Goal: Task Accomplishment & Management: Complete application form

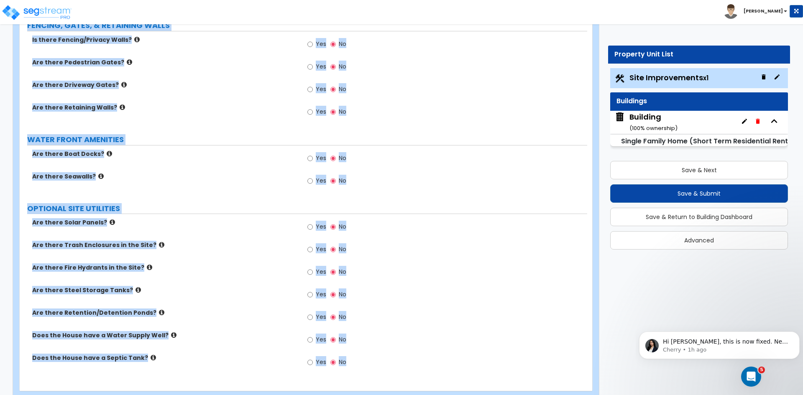
scroll to position [944, 0]
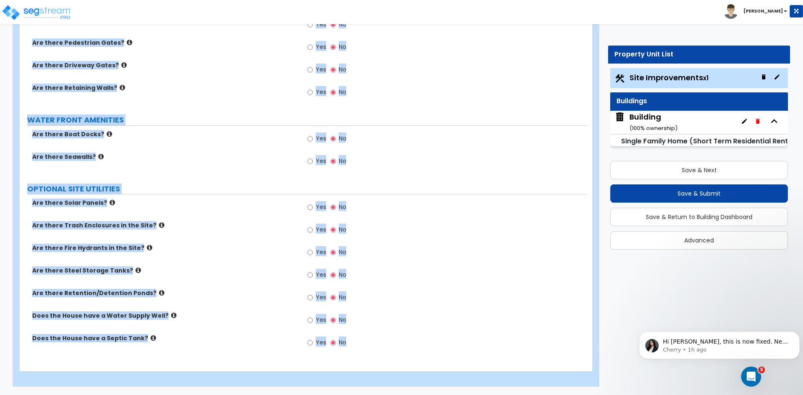
drag, startPoint x: 26, startPoint y: 81, endPoint x: 491, endPoint y: 415, distance: 572.1
copy div "Site Improvements Import Values from Previous Property Unit Import Values from …"
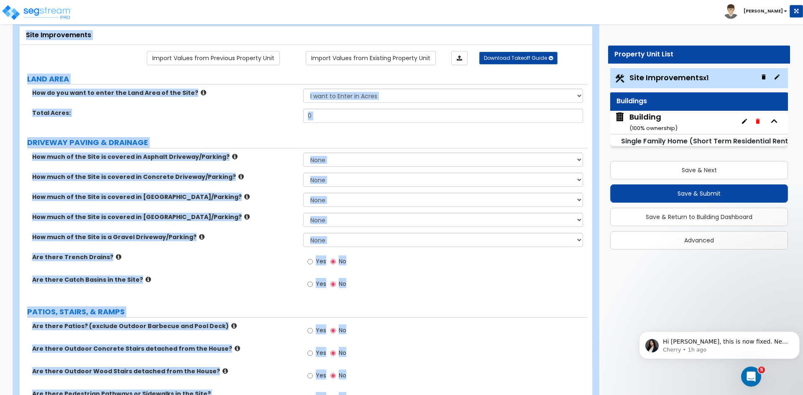
scroll to position [0, 0]
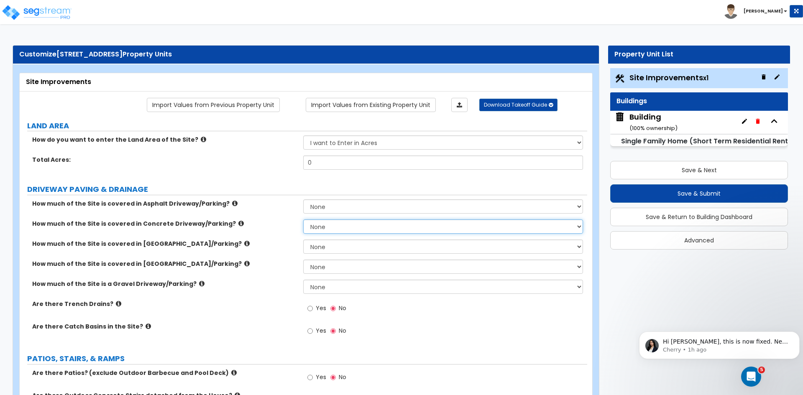
click at [331, 227] on select "None I want to Enter an Approximate Percentage I want to Enter the Square Foota…" at bounding box center [442, 227] width 279 height 14
select select "2"
click at [303, 220] on select "None I want to Enter an Approximate Percentage I want to Enter the Square Foota…" at bounding box center [442, 227] width 279 height 14
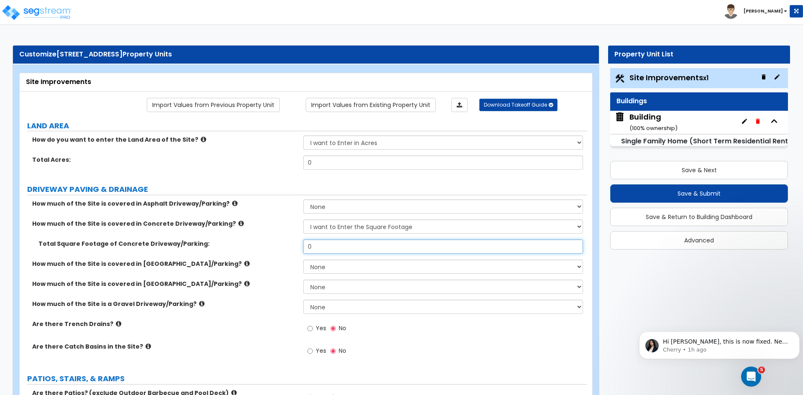
click at [322, 243] on input "0" at bounding box center [442, 247] width 279 height 14
type input "500"
click at [282, 234] on div "How much of the Site is covered in Concrete Driveway/Parking? None I want to En…" at bounding box center [304, 230] width 568 height 20
click at [250, 294] on div "How much of the Site is covered in Stone Driveway/Parking? None I want to Enter…" at bounding box center [304, 290] width 568 height 20
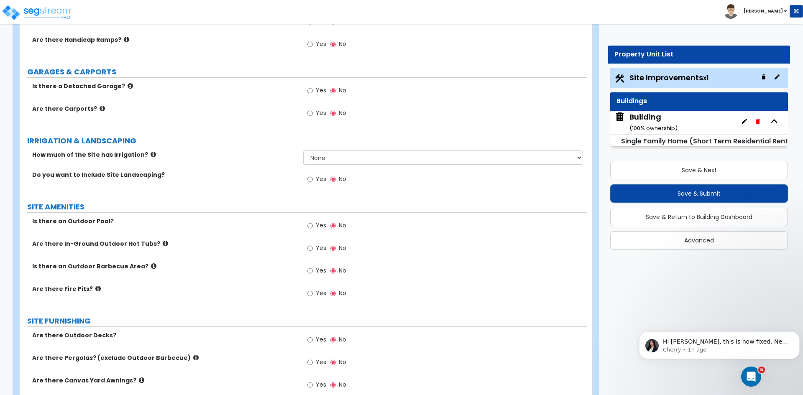
scroll to position [447, 0]
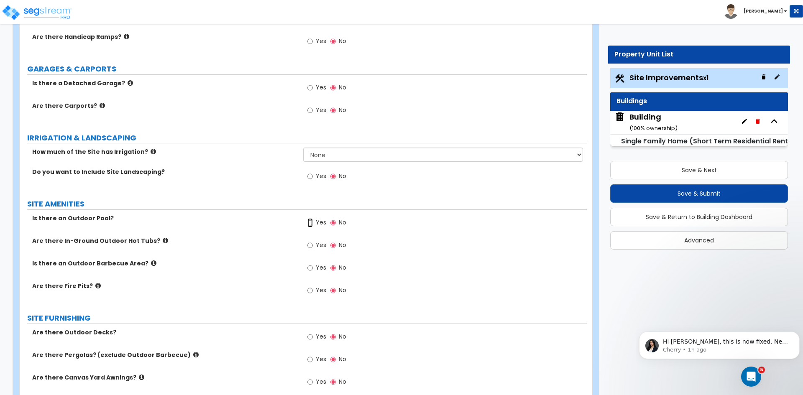
click at [310, 222] on input "Yes" at bounding box center [309, 222] width 5 height 9
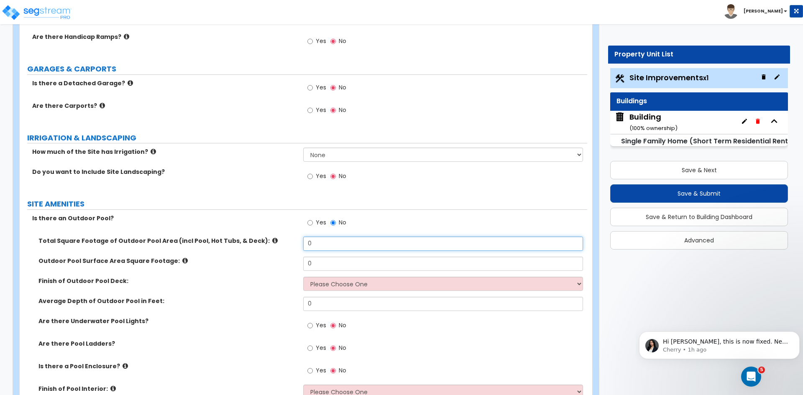
click at [323, 238] on input "0" at bounding box center [442, 244] width 279 height 14
type input "2,000"
click at [330, 263] on input "0" at bounding box center [442, 264] width 279 height 14
type input "2,000"
click at [335, 282] on select "Please Choose One Bare Concrete Stamped Concrete Brick Pavers Stone Pavers Wood…" at bounding box center [442, 284] width 279 height 14
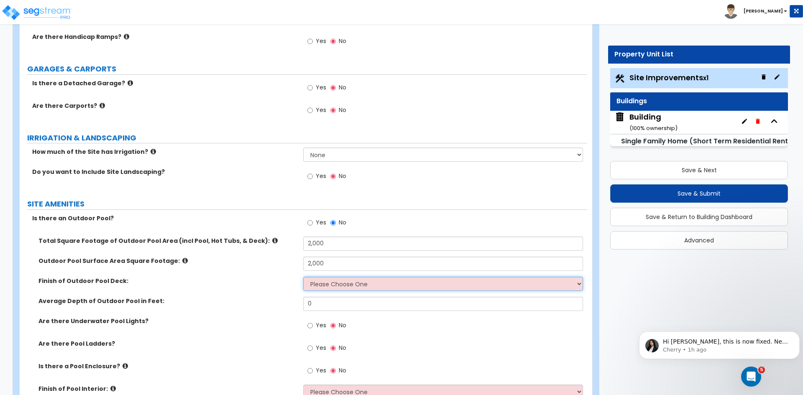
select select "4"
click at [303, 277] on select "Please Choose One Bare Concrete Stamped Concrete Brick Pavers Stone Pavers Wood…" at bounding box center [442, 284] width 279 height 14
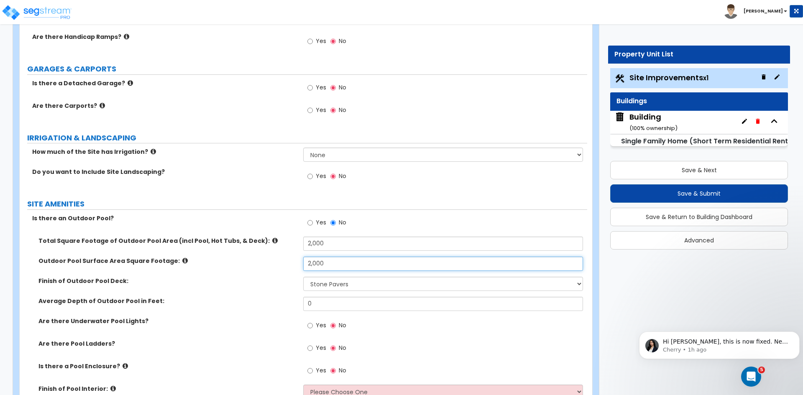
click at [342, 265] on input "2,000" at bounding box center [442, 264] width 279 height 14
type input "2"
type input "500"
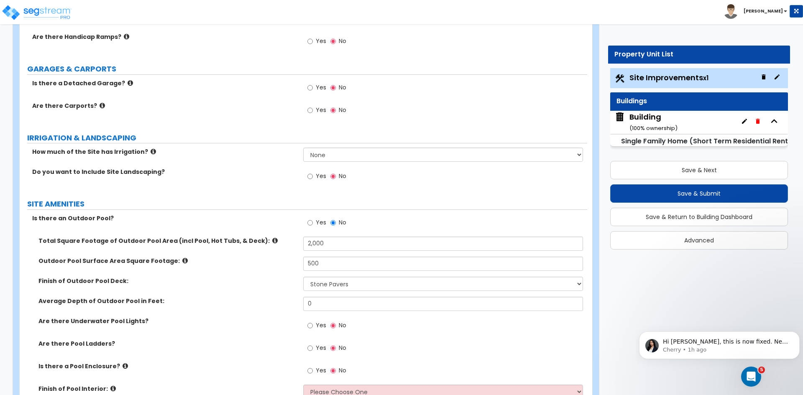
click at [255, 283] on label "Finish of Outdoor Pool Deck:" at bounding box center [167, 281] width 259 height 8
click at [317, 305] on input "0" at bounding box center [442, 304] width 279 height 14
type input "4"
click at [256, 303] on label "Average Depth of Outdoor Pool in Feet:" at bounding box center [167, 301] width 259 height 8
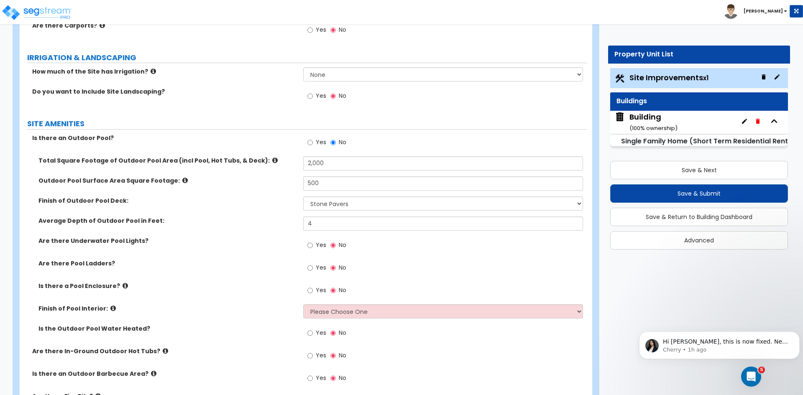
scroll to position [527, 0]
click at [310, 244] on input "Yes" at bounding box center [309, 245] width 5 height 9
radio input "true"
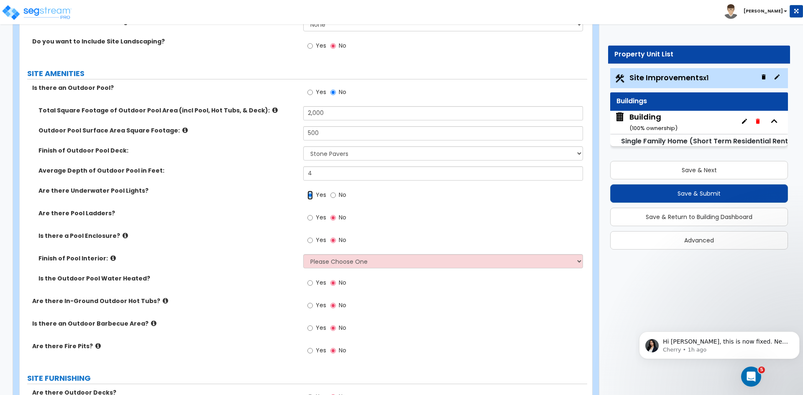
scroll to position [579, 0]
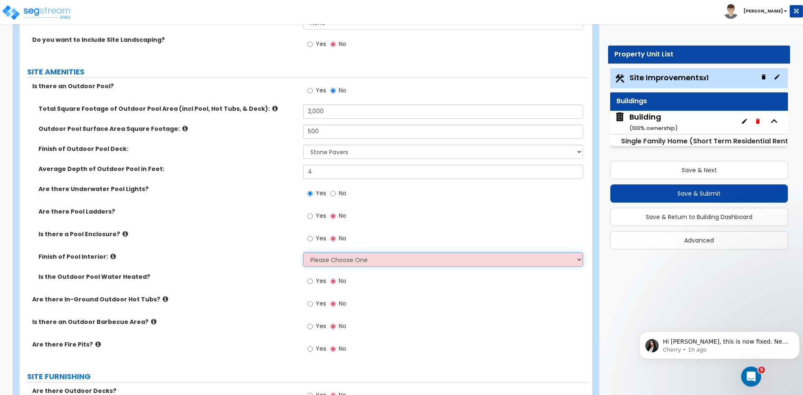
click at [310, 259] on select "Please Choose One Tile Plaster Vinyl" at bounding box center [442, 260] width 279 height 14
select select "1"
click at [303, 253] on select "Please Choose One Tile Plaster Vinyl" at bounding box center [442, 260] width 279 height 14
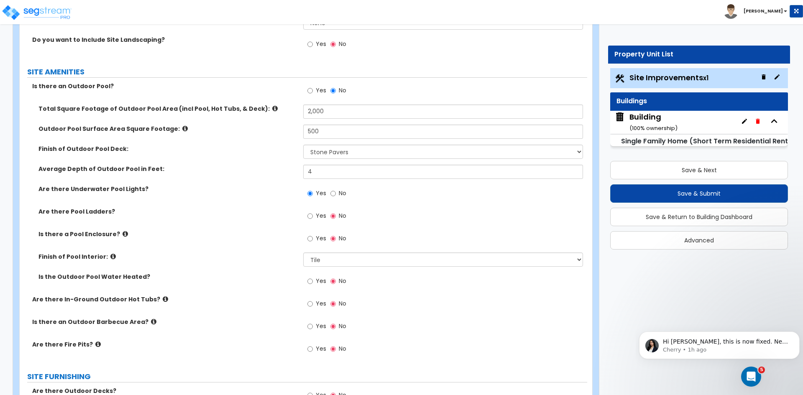
click at [275, 266] on div "Finish of Pool Interior: Please Choose One Tile Plaster Vinyl" at bounding box center [304, 263] width 568 height 20
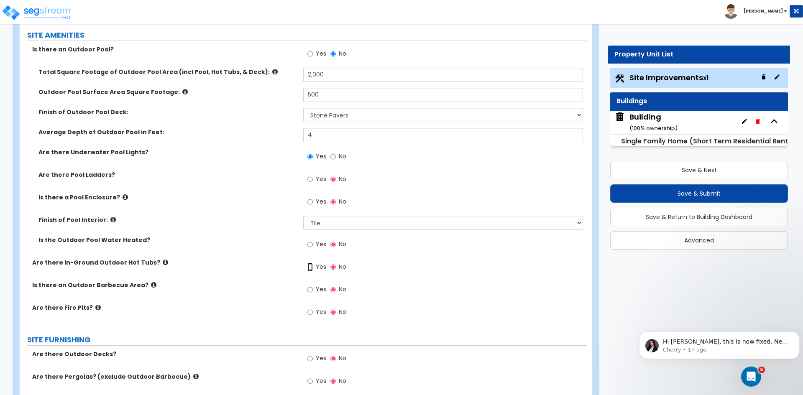
click at [310, 266] on input "Yes" at bounding box center [309, 267] width 5 height 9
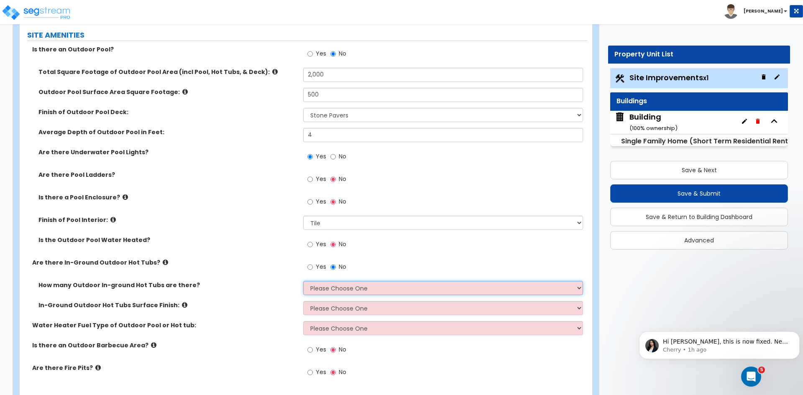
click at [320, 289] on select "Please Choose One 1 2 3 4" at bounding box center [442, 288] width 279 height 14
select select "1"
click at [303, 281] on select "Please Choose One 1 2 3 4" at bounding box center [442, 288] width 279 height 14
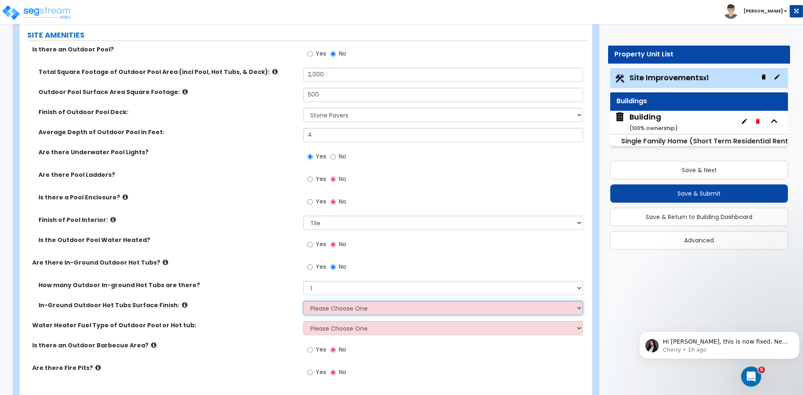
click at [325, 311] on select "Please Choose One Tile Plaster" at bounding box center [442, 308] width 279 height 14
select select "1"
click at [303, 301] on select "Please Choose One Tile Plaster" at bounding box center [442, 308] width 279 height 14
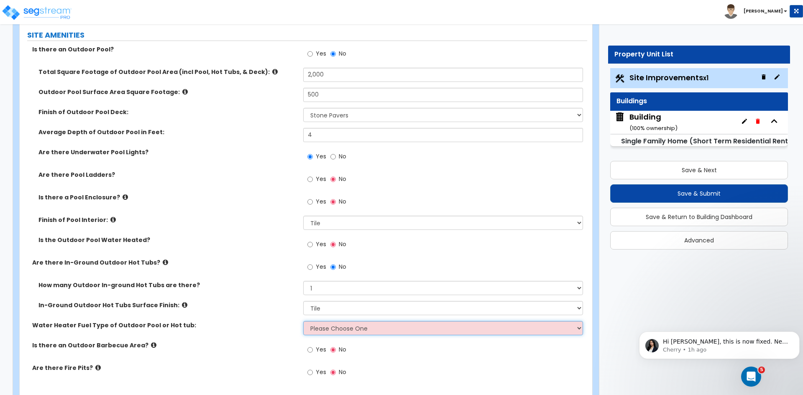
click at [328, 330] on select "Please Choose One Gas Electric" at bounding box center [442, 328] width 279 height 14
select select "2"
click at [303, 321] on select "Please Choose One Gas Electric" at bounding box center [442, 328] width 279 height 14
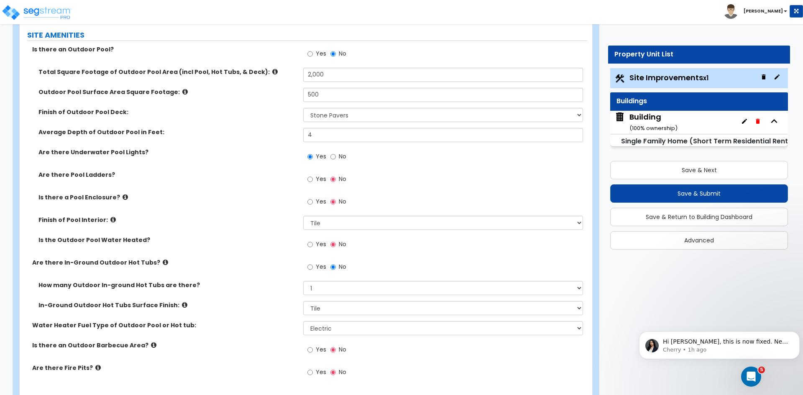
click at [257, 323] on label "Water Heater Fuel Type of Outdoor Pool or Hot tub:" at bounding box center [164, 325] width 265 height 8
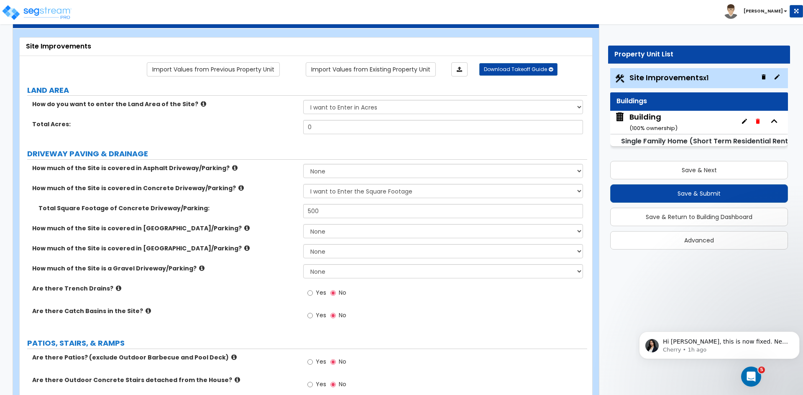
scroll to position [0, 0]
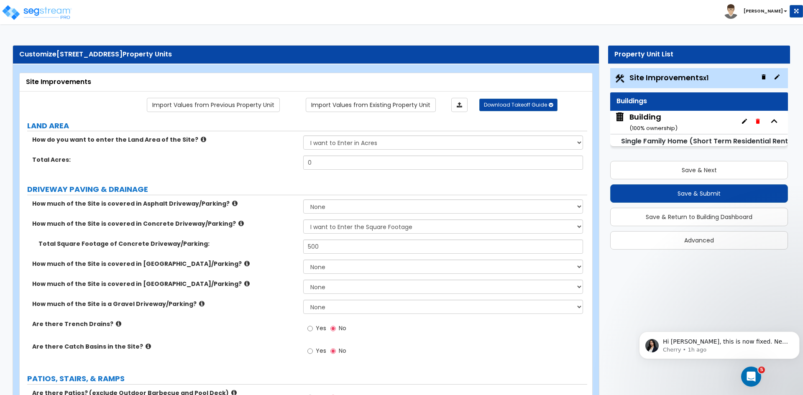
click at [252, 273] on div "How much of the Site is covered in Brick Driveway/Parking? None I want to Enter…" at bounding box center [304, 270] width 568 height 20
click at [318, 161] on input "0" at bounding box center [442, 163] width 279 height 14
type input ".25"
click at [246, 242] on label "Total Square Footage of Concrete Driveway/Parking:" at bounding box center [167, 244] width 259 height 8
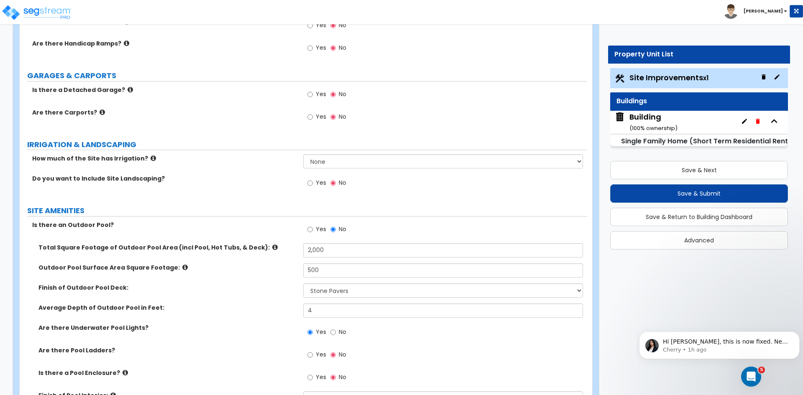
scroll to position [441, 0]
click at [310, 181] on input "Yes" at bounding box center [309, 181] width 5 height 9
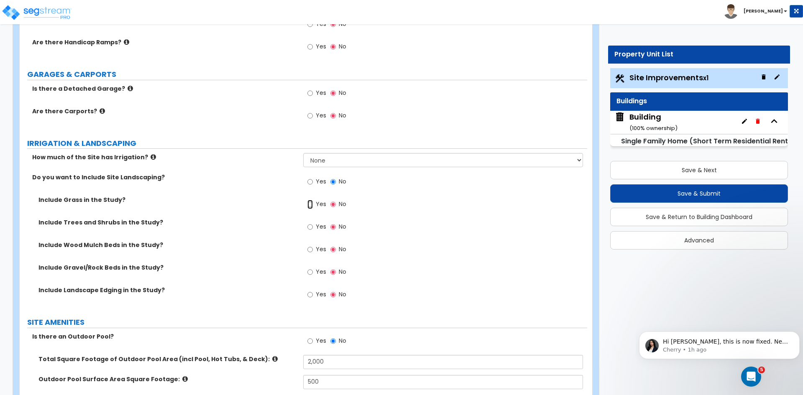
click at [310, 205] on input "Yes" at bounding box center [309, 204] width 5 height 9
radio input "true"
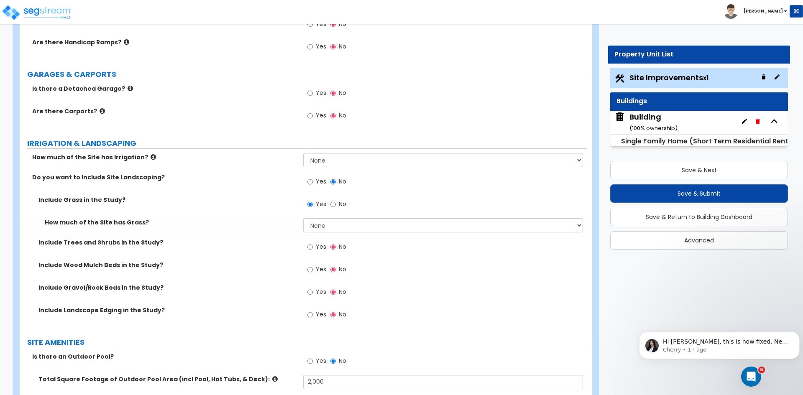
click at [281, 198] on label "Include Grass in the Study?" at bounding box center [167, 200] width 259 height 8
click at [319, 225] on select "None I want to Enter an Approximate Percentage I want to Enter the Square Foota…" at bounding box center [442, 225] width 279 height 14
click at [279, 245] on label "Include Trees and Shrubs in the Study?" at bounding box center [167, 242] width 259 height 8
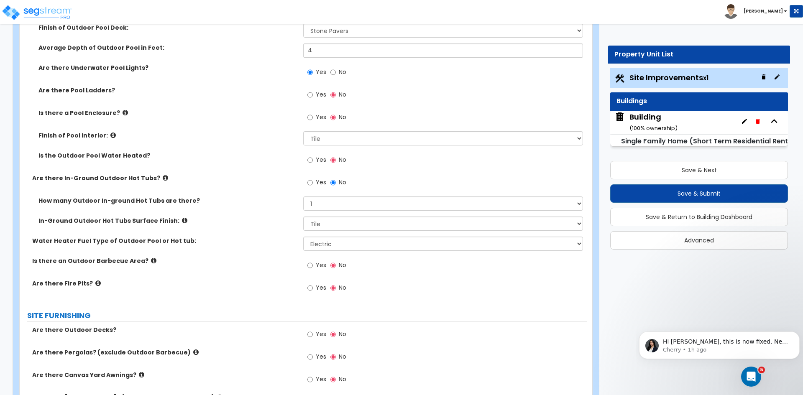
scroll to position [834, 0]
click at [310, 265] on input "Yes" at bounding box center [309, 265] width 5 height 9
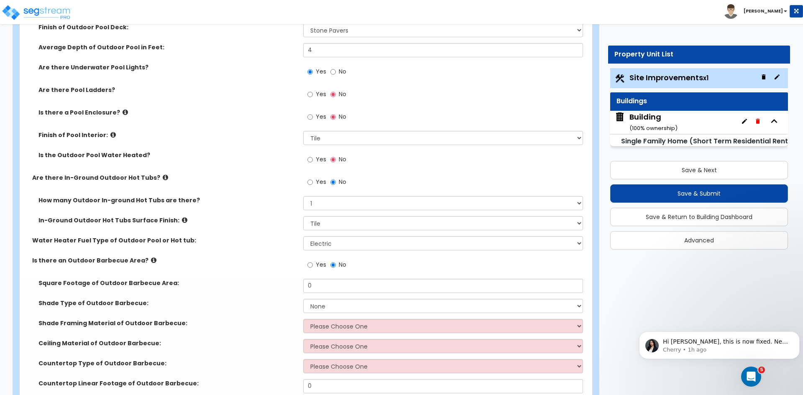
click at [255, 248] on div "Water Heater Fuel Type of Outdoor Pool or Hot tub: Please Choose One Gas Electr…" at bounding box center [304, 246] width 568 height 20
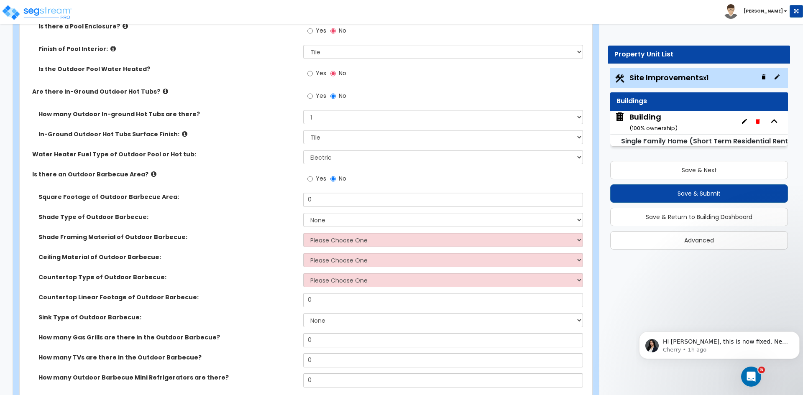
scroll to position [920, 0]
click at [282, 248] on div "Shade Framing Material of Outdoor Barbecue: Please Choose One Wood Framing Meta…" at bounding box center [304, 243] width 568 height 20
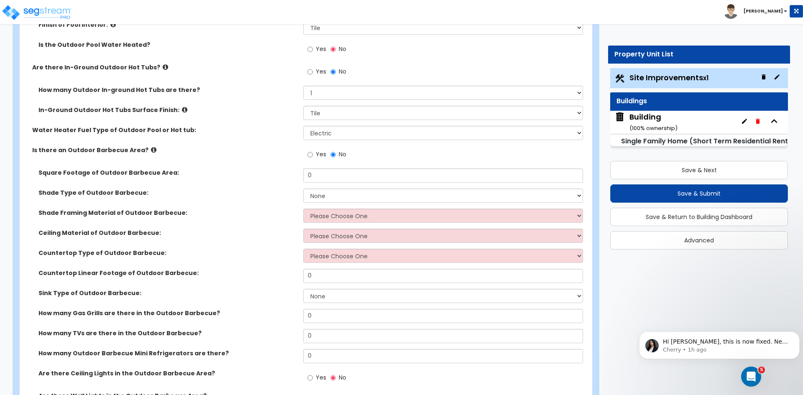
scroll to position [946, 0]
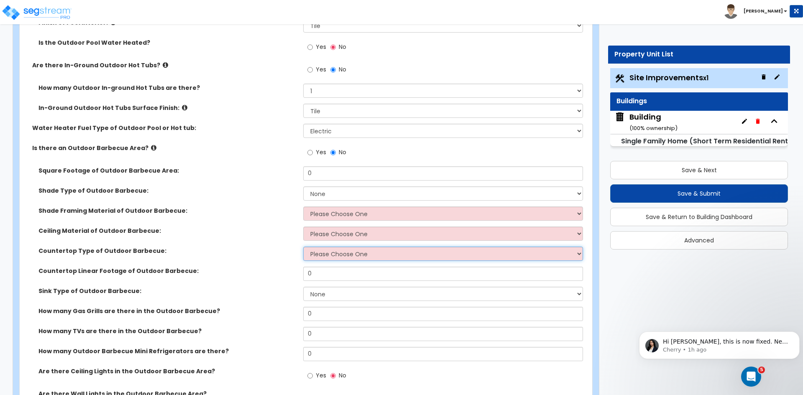
click at [319, 253] on select "Please Choose One Plastic Laminate Solid Surface Stone Quartz Marble" at bounding box center [442, 254] width 279 height 14
select select "5"
click at [303, 247] on select "Please Choose One Plastic Laminate Solid Surface Stone Quartz Marble" at bounding box center [442, 254] width 279 height 14
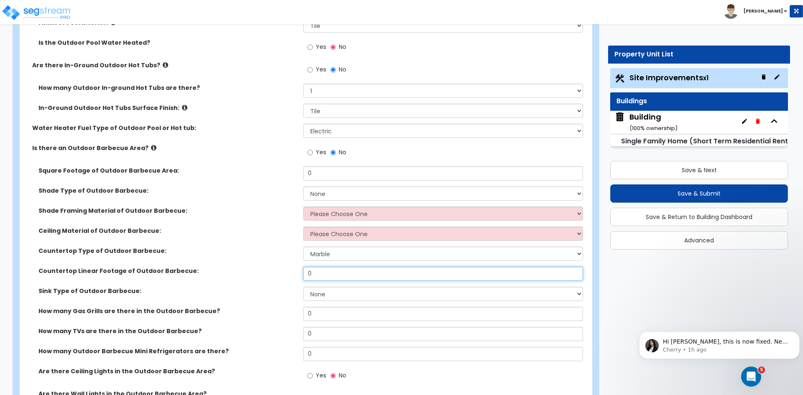
click at [316, 271] on input "0" at bounding box center [442, 274] width 279 height 14
type input "20"
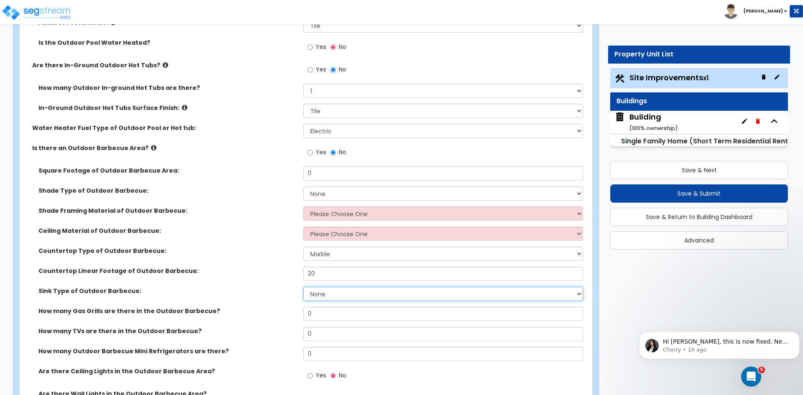
click at [316, 293] on select "None Single Sink Double Sink" at bounding box center [442, 294] width 279 height 14
select select "1"
click at [303, 287] on select "None Single Sink Double Sink" at bounding box center [442, 294] width 279 height 14
click at [325, 317] on input "0" at bounding box center [442, 314] width 279 height 14
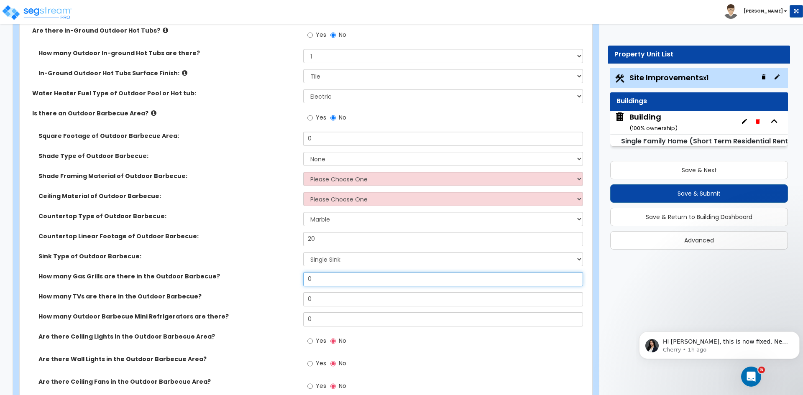
scroll to position [981, 0]
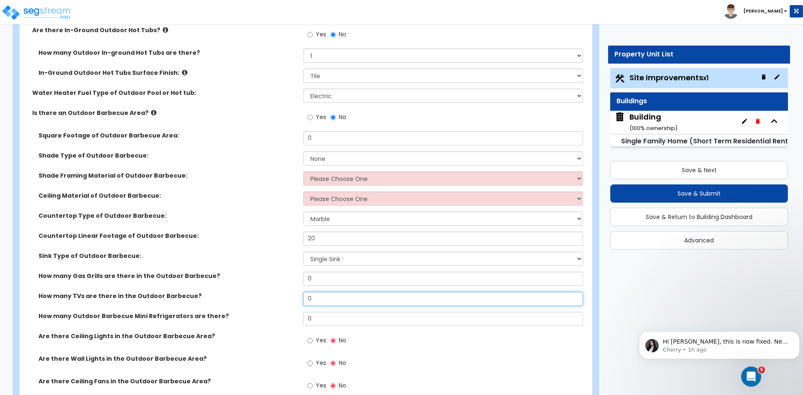
click at [311, 300] on input "0" at bounding box center [442, 299] width 279 height 14
type input "1"
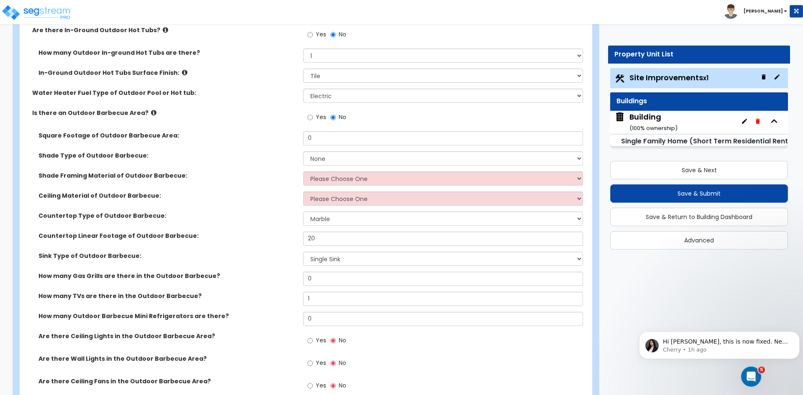
click at [272, 293] on label "How many TVs are there in the Outdoor Barbecue?" at bounding box center [167, 296] width 259 height 8
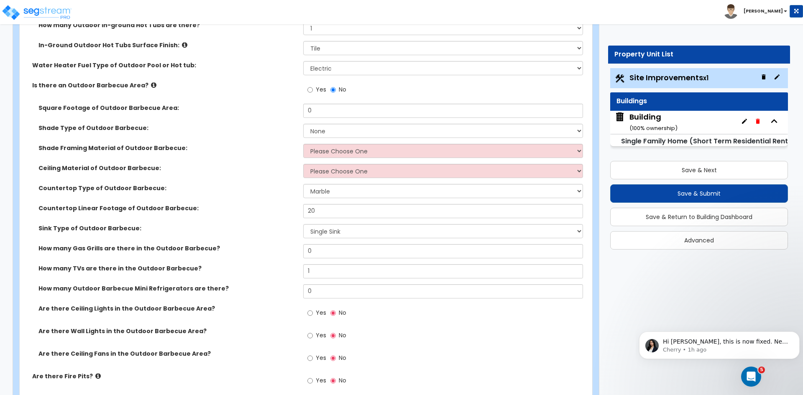
scroll to position [1009, 0]
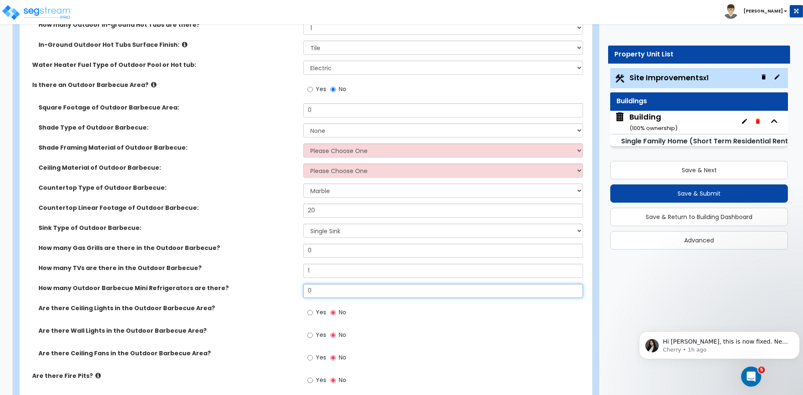
drag, startPoint x: 328, startPoint y: 286, endPoint x: 322, endPoint y: 288, distance: 6.1
click at [322, 288] on input "0" at bounding box center [442, 291] width 279 height 14
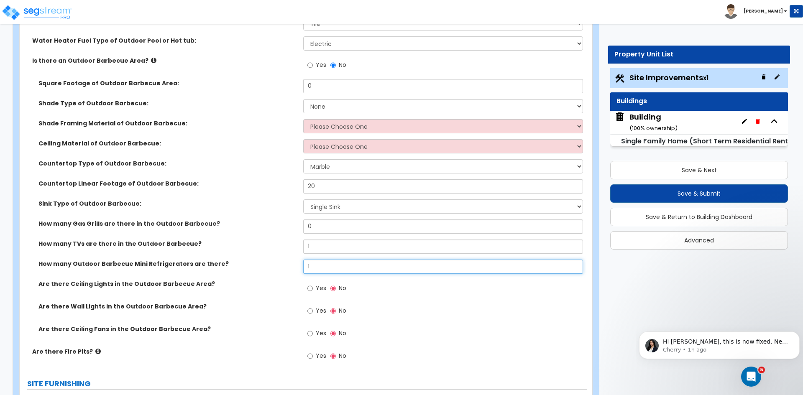
scroll to position [1034, 0]
type input "1"
click at [309, 334] on input "Yes" at bounding box center [309, 333] width 5 height 9
radio input "true"
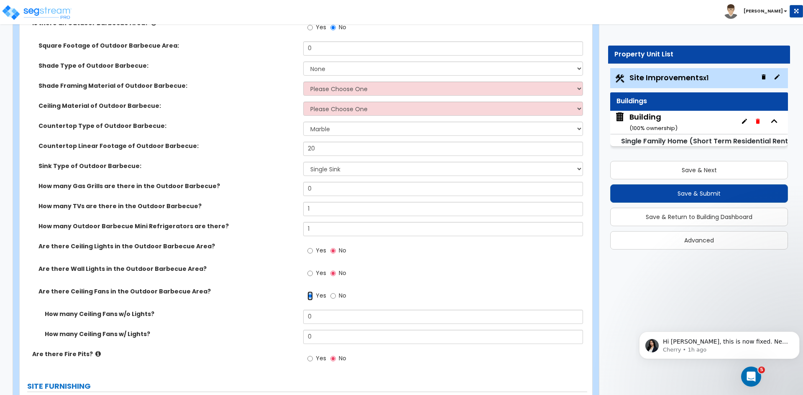
scroll to position [1072, 0]
click at [314, 339] on input "0" at bounding box center [442, 337] width 279 height 14
type input "2"
click at [244, 305] on div "Are there Ceiling Fans in the Outdoor Barbecue Area? Yes No" at bounding box center [304, 298] width 568 height 23
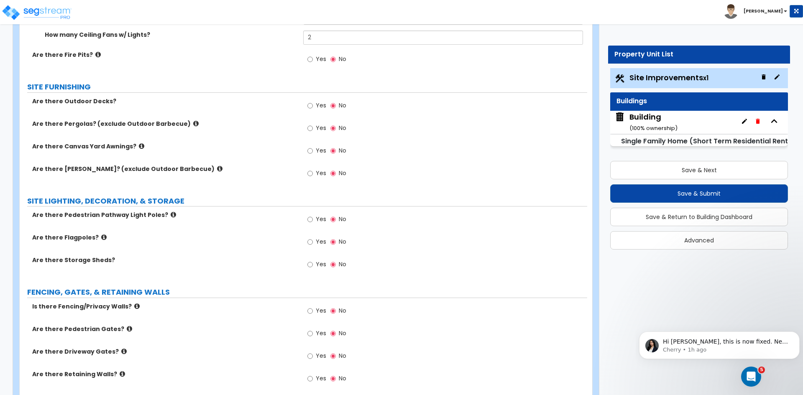
scroll to position [1399, 0]
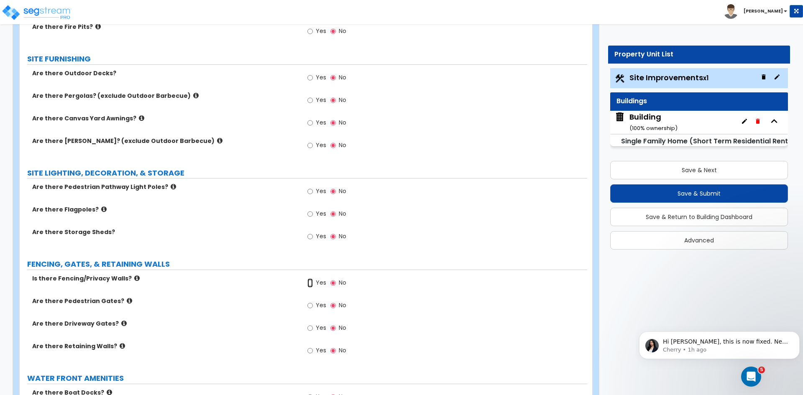
click at [310, 283] on input "Yes" at bounding box center [309, 283] width 5 height 9
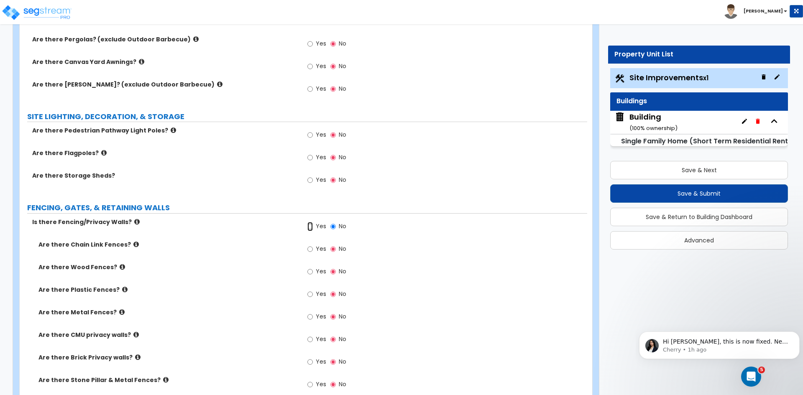
scroll to position [1456, 0]
click at [310, 271] on input "Yes" at bounding box center [309, 271] width 5 height 9
radio input "true"
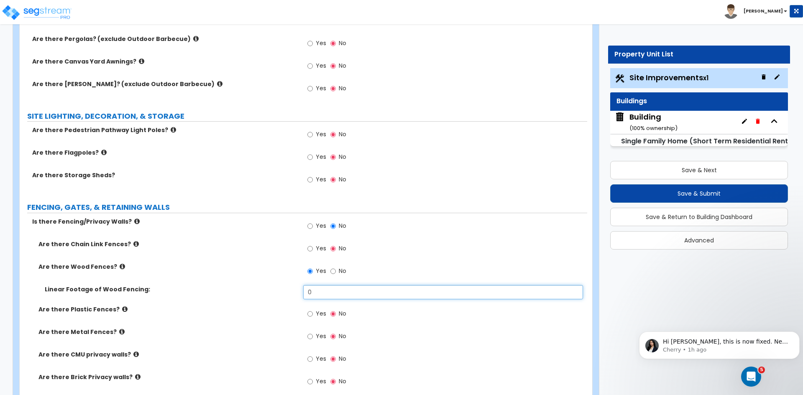
click at [320, 289] on input "0" at bounding box center [442, 292] width 279 height 14
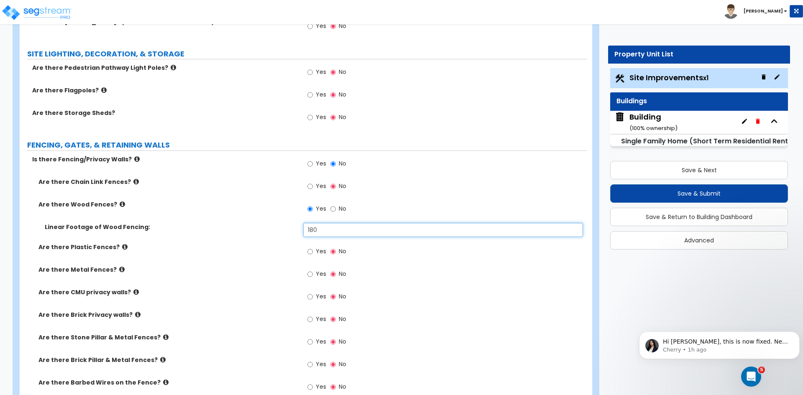
scroll to position [1518, 0]
type input "180"
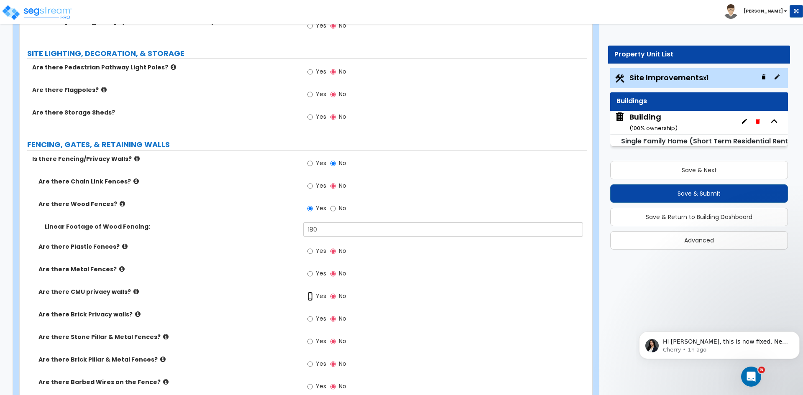
click at [310, 294] on input "Yes" at bounding box center [309, 296] width 5 height 9
radio input "true"
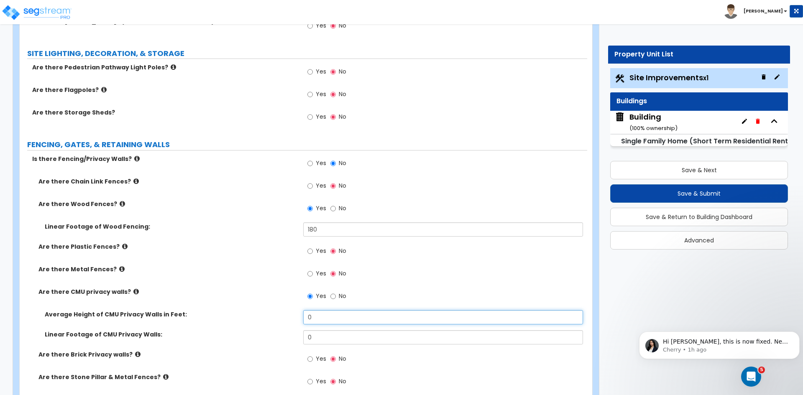
click at [323, 315] on input "0" at bounding box center [442, 317] width 279 height 14
type input "5"
click at [321, 337] on input "0" at bounding box center [442, 337] width 279 height 14
type input "50"
click at [269, 300] on div "Are there CMU privacy walls? Yes No" at bounding box center [304, 299] width 568 height 23
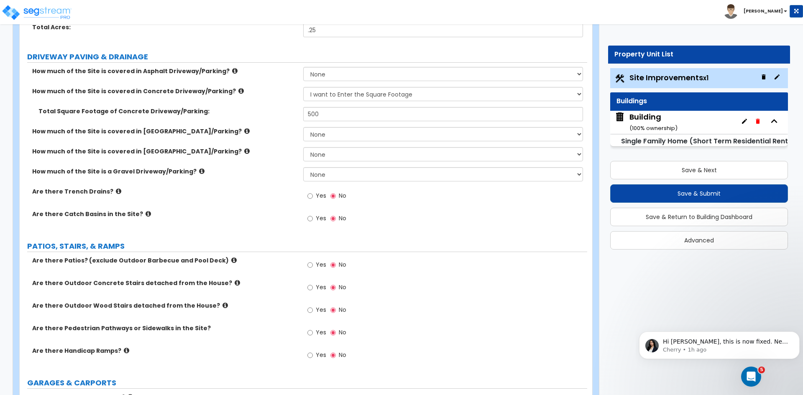
scroll to position [127, 0]
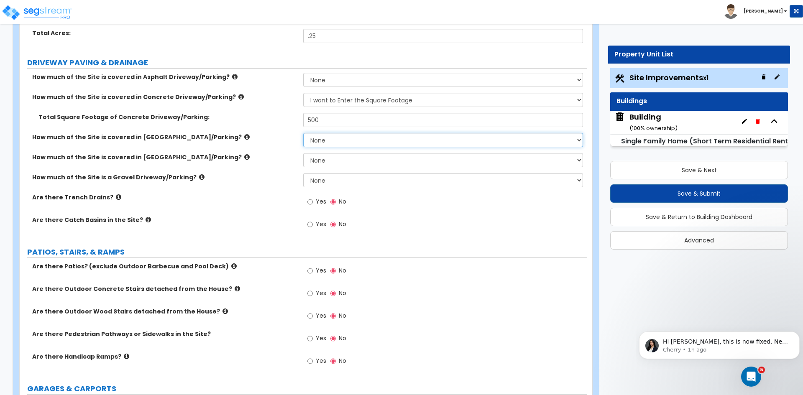
click at [323, 138] on select "None I want to Enter an Approximate Percentage I want to Enter the Square Foota…" at bounding box center [442, 140] width 279 height 14
select select "2"
click at [303, 133] on select "None I want to Enter an Approximate Percentage I want to Enter the Square Foota…" at bounding box center [442, 140] width 279 height 14
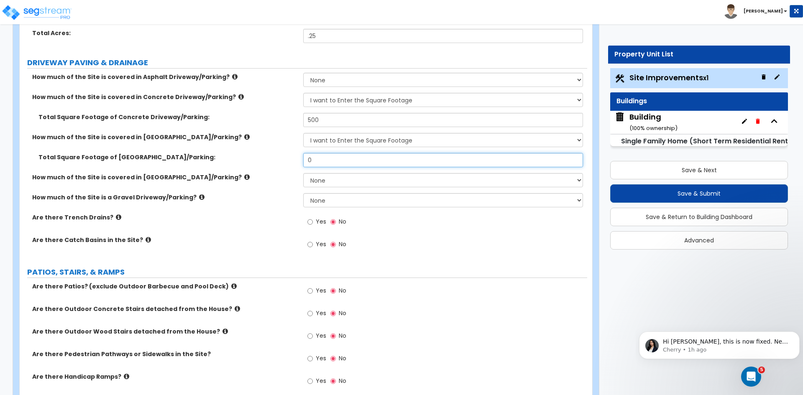
click at [320, 160] on input "0" at bounding box center [442, 160] width 279 height 14
type input "225"
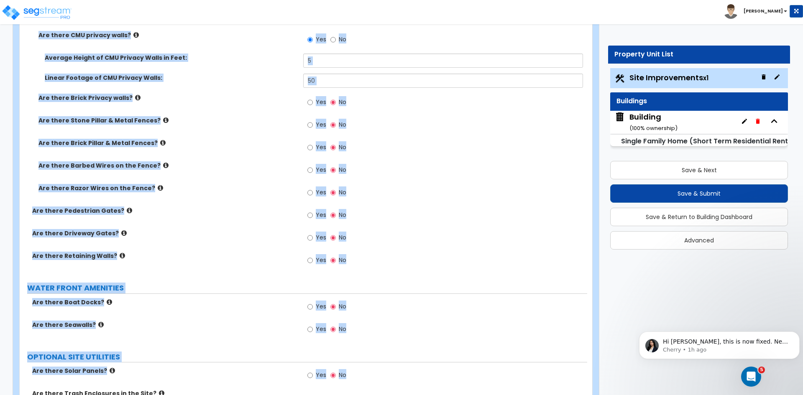
scroll to position [1963, 0]
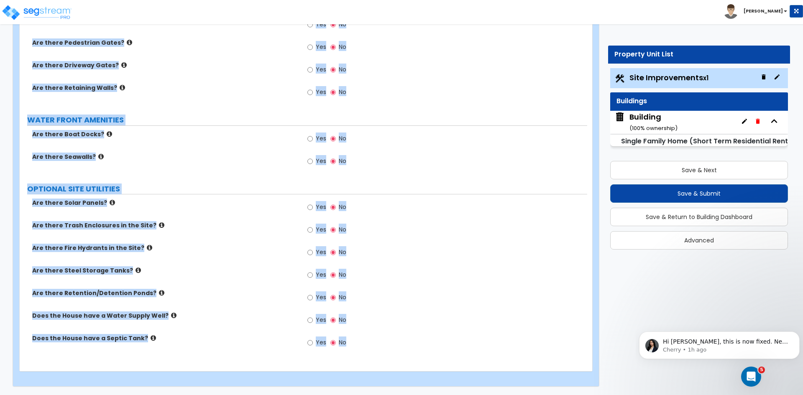
drag, startPoint x: 26, startPoint y: 49, endPoint x: 597, endPoint y: 415, distance: 678.2
copy div "Site Improvements Import Values from Previous Property Unit Import Values from …"
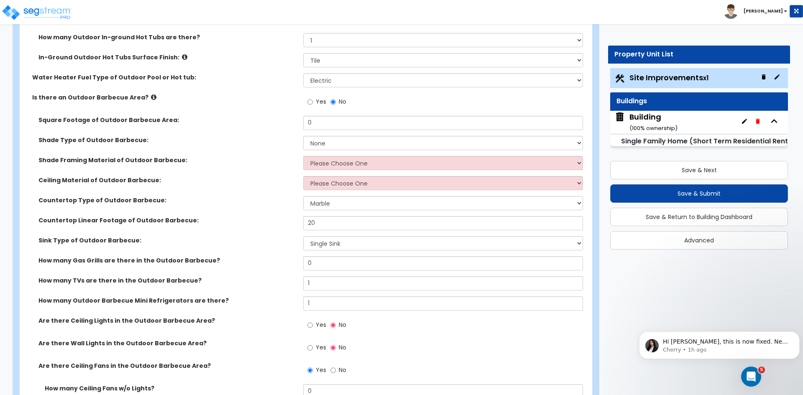
scroll to position [1016, 0]
click at [231, 171] on div "Shade Framing Material of Outdoor Barbecue: Please Choose One Wood Framing Meta…" at bounding box center [304, 166] width 568 height 20
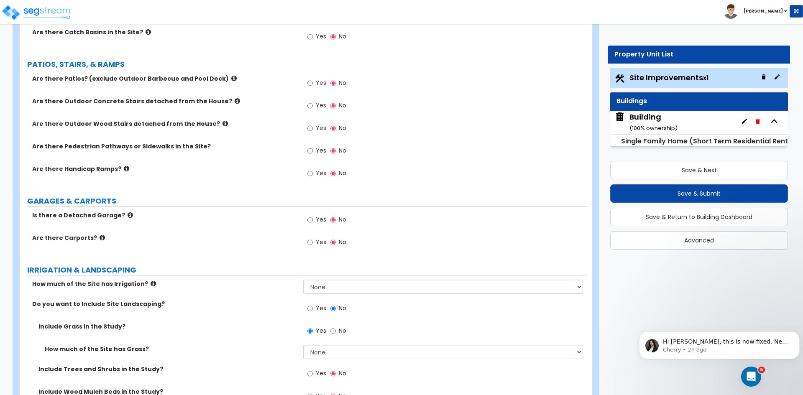
scroll to position [334, 0]
click at [311, 153] on input "Yes" at bounding box center [309, 151] width 5 height 9
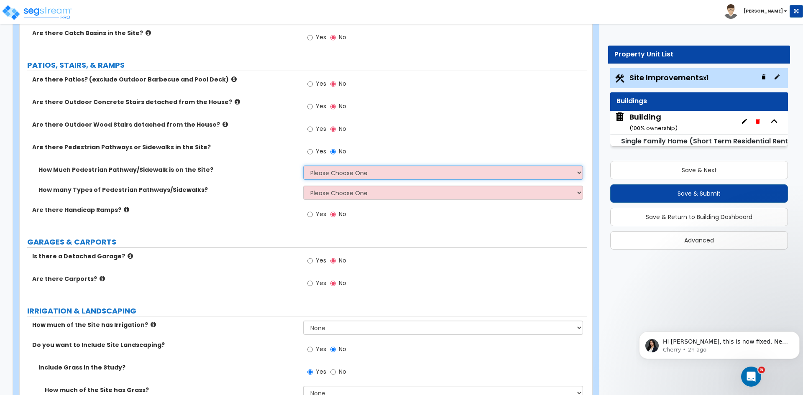
click at [321, 171] on select "Please Choose One I Don't Know, Please Estimate For Me Enter Linear Footage" at bounding box center [442, 173] width 279 height 14
select select "2"
click at [303, 166] on select "Please Choose One I Don't Know, Please Estimate For Me Enter Linear Footage" at bounding box center [442, 173] width 279 height 14
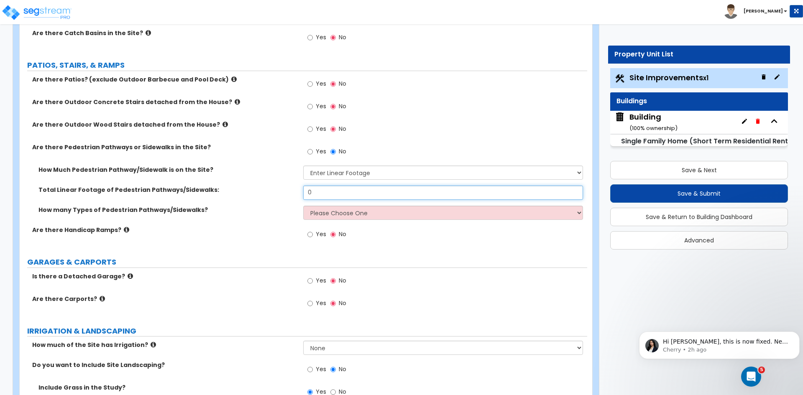
click at [322, 194] on input "0" at bounding box center [442, 193] width 279 height 14
type input "0"
type input "35"
click at [331, 212] on select "Please Choose One 1 2 3" at bounding box center [442, 213] width 279 height 14
select select "1"
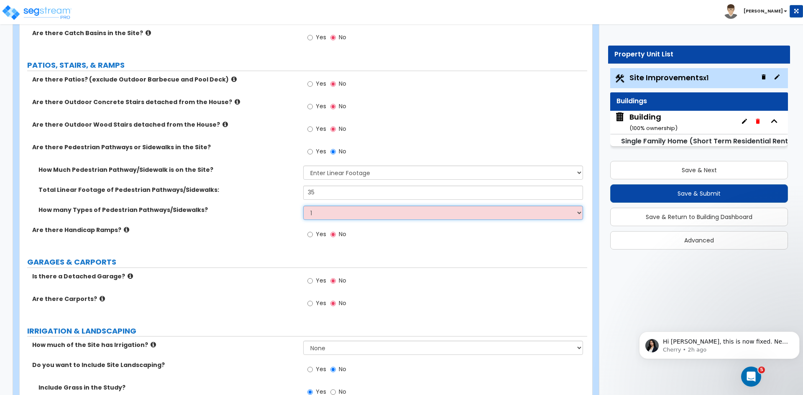
click at [303, 206] on select "Please Choose One 1 2 3" at bounding box center [442, 213] width 279 height 14
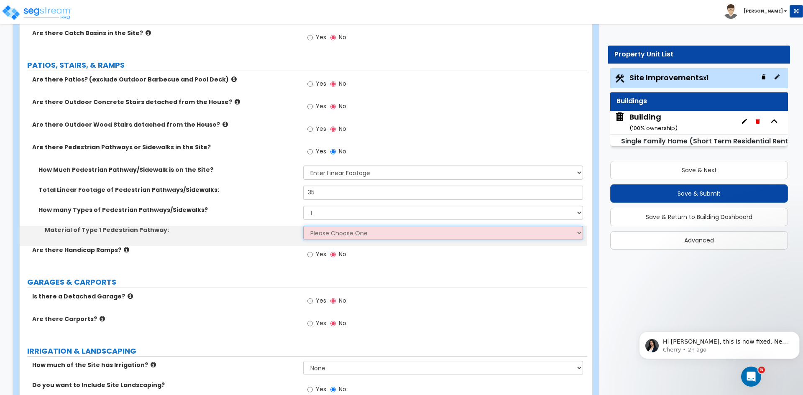
click at [333, 230] on select "Please Choose One Bare Concrete Stamped Concrete Brick Pavers Stone Pavers Wood…" at bounding box center [442, 233] width 279 height 14
select select "9"
click at [303, 226] on select "Please Choose One Bare Concrete Stamped Concrete Brick Pavers Stone Pavers Wood…" at bounding box center [442, 233] width 279 height 14
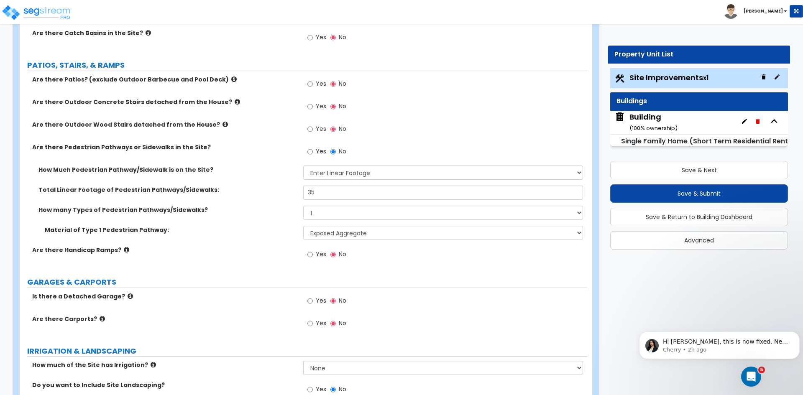
click at [269, 241] on div "Material of Type 1 Pedestrian Pathway: Please Choose One Bare Concrete Stamped …" at bounding box center [304, 236] width 568 height 20
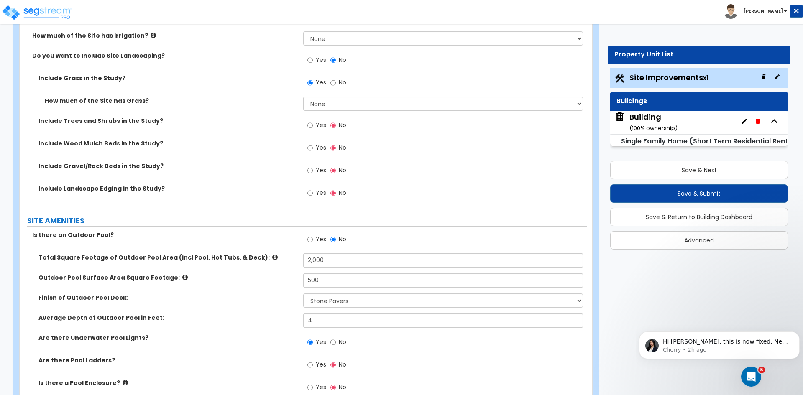
scroll to position [663, 0]
click at [308, 125] on input "Yes" at bounding box center [309, 125] width 5 height 9
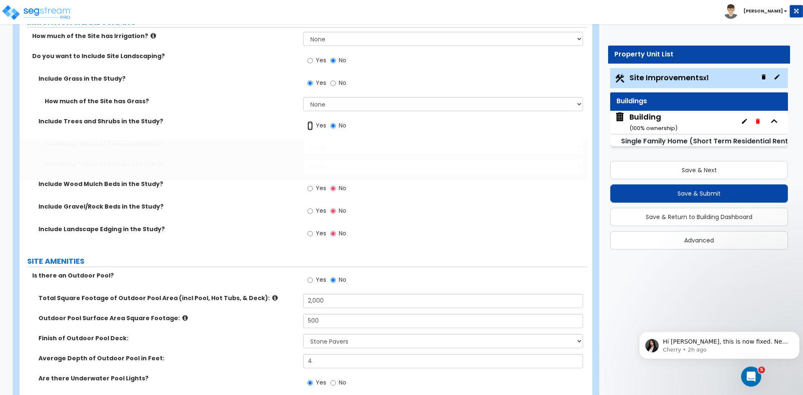
radio input "true"
click at [310, 189] on input "Yes" at bounding box center [309, 188] width 5 height 9
radio input "true"
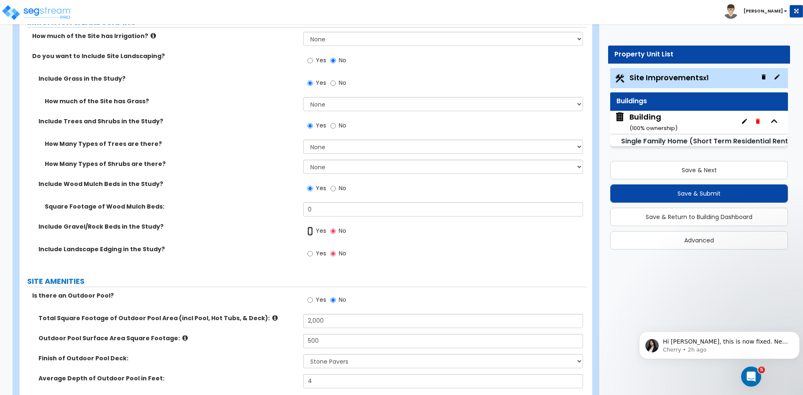
click at [311, 233] on input "Yes" at bounding box center [309, 231] width 5 height 9
radio input "true"
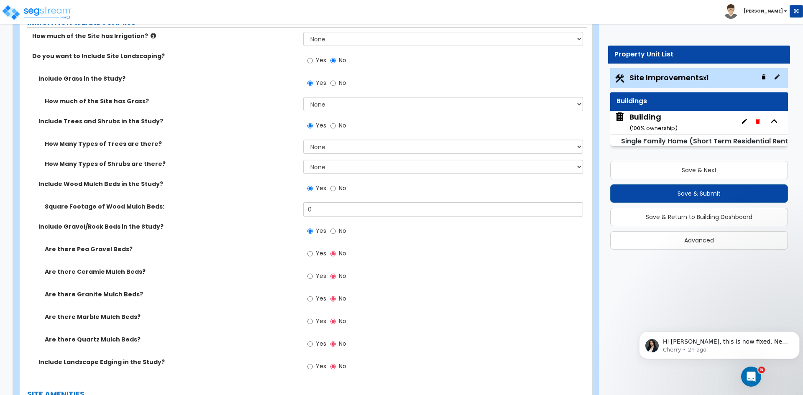
click at [261, 198] on div "Include Wood Mulch Beds in the Study? Yes No" at bounding box center [304, 191] width 568 height 23
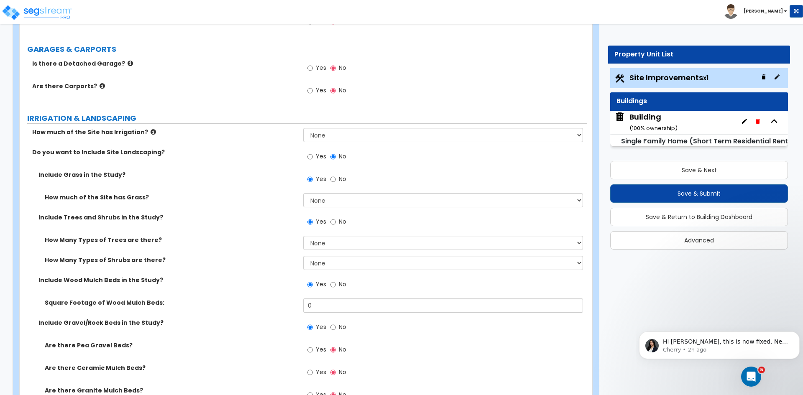
scroll to position [566, 0]
click at [316, 202] on select "None I want to Enter an Approximate Percentage I want to Enter the Square Foota…" at bounding box center [442, 201] width 279 height 14
select select "2"
click at [303, 194] on select "None I want to Enter an Approximate Percentage I want to Enter the Square Foota…" at bounding box center [442, 201] width 279 height 14
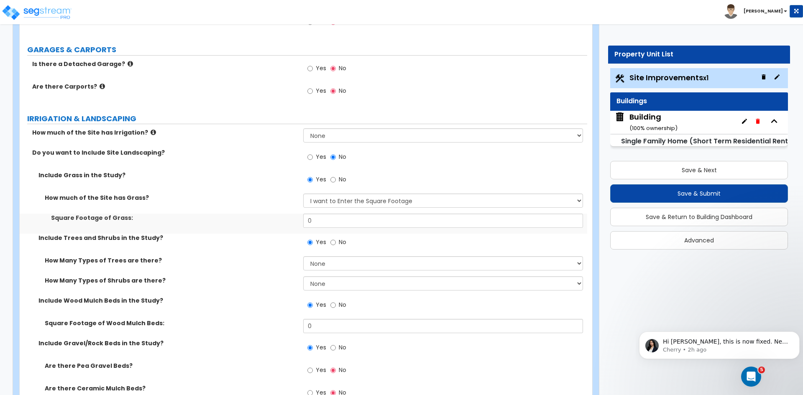
click at [243, 183] on div "Include Grass in the Study? Yes No" at bounding box center [304, 182] width 568 height 23
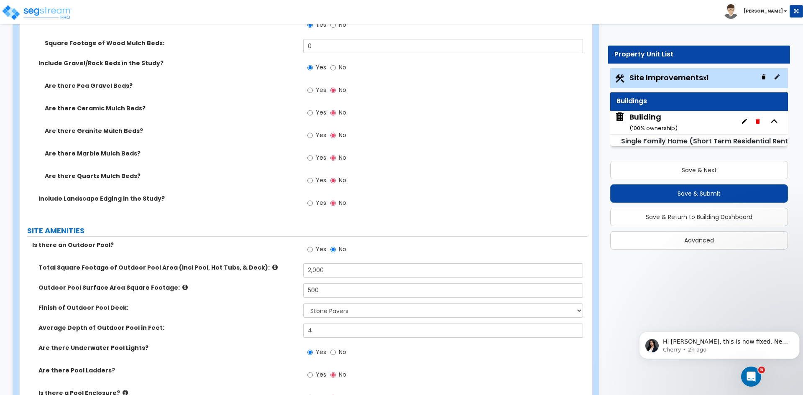
scroll to position [847, 0]
click at [310, 202] on input "Yes" at bounding box center [309, 202] width 5 height 9
radio input "true"
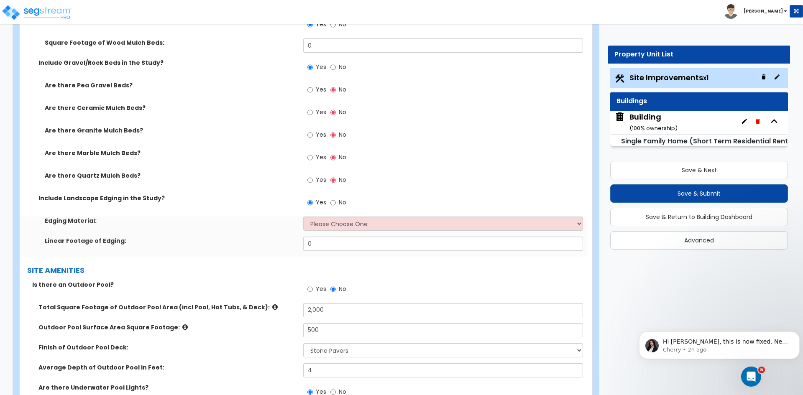
click at [256, 178] on label "Are there Quartz Mulch Beds?" at bounding box center [171, 175] width 252 height 8
click at [313, 219] on select "Please Choose One Metal Brick Railroad Ties Concrete" at bounding box center [442, 224] width 279 height 14
click at [265, 210] on div "Include Landscape Edging in the Study? Yes No" at bounding box center [304, 205] width 568 height 23
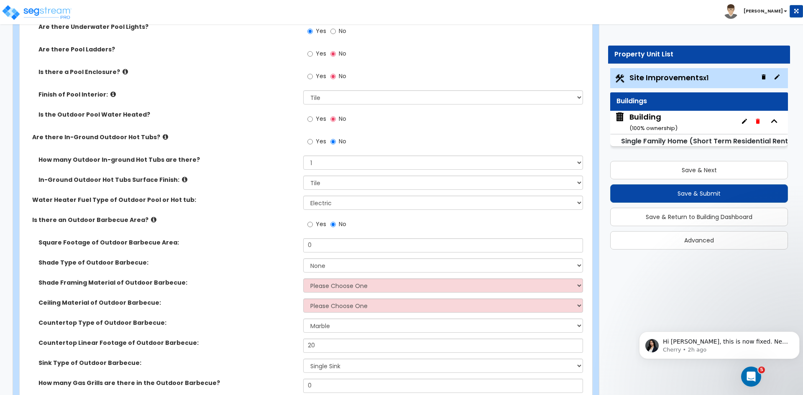
scroll to position [1208, 0]
click at [321, 287] on select "Please Choose One Wood Framing Metal Framing" at bounding box center [442, 285] width 279 height 14
select select "1"
click at [303, 278] on select "Please Choose One Wood Framing Metal Framing" at bounding box center [442, 285] width 279 height 14
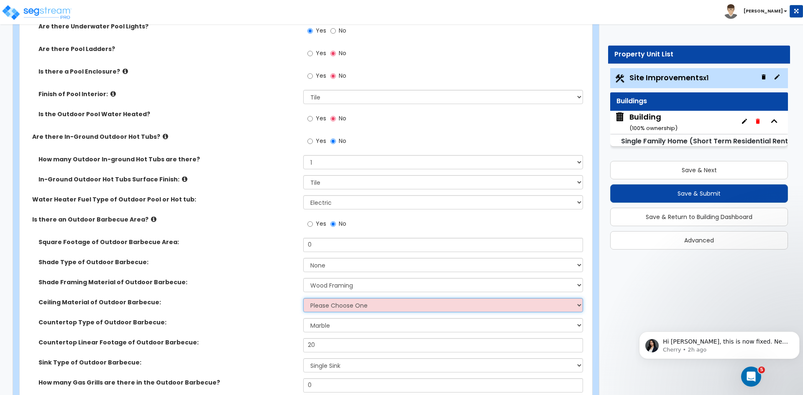
click at [329, 307] on select "Please Choose One Drywall Ceiling Open Ceiling" at bounding box center [442, 305] width 279 height 14
select select "2"
click at [303, 298] on select "Please Choose One Drywall Ceiling Open Ceiling" at bounding box center [442, 305] width 279 height 14
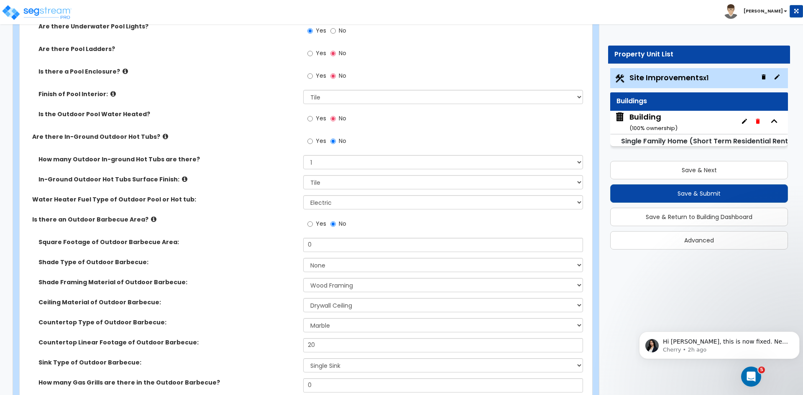
click at [268, 300] on label "Ceiling Material of Outdoor Barbecue:" at bounding box center [167, 302] width 259 height 8
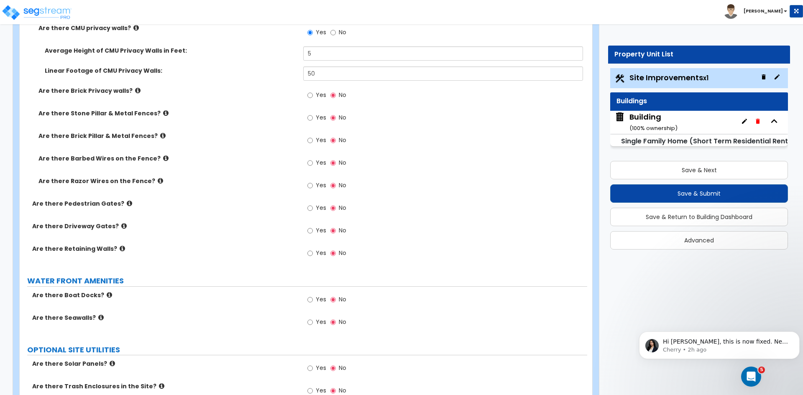
scroll to position [2117, 0]
click at [173, 108] on div "Are there Brick Privacy walls? Yes No" at bounding box center [304, 97] width 568 height 23
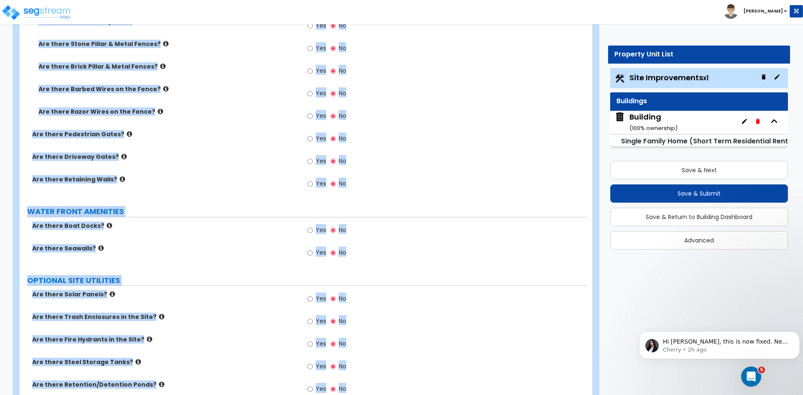
scroll to position [2277, 0]
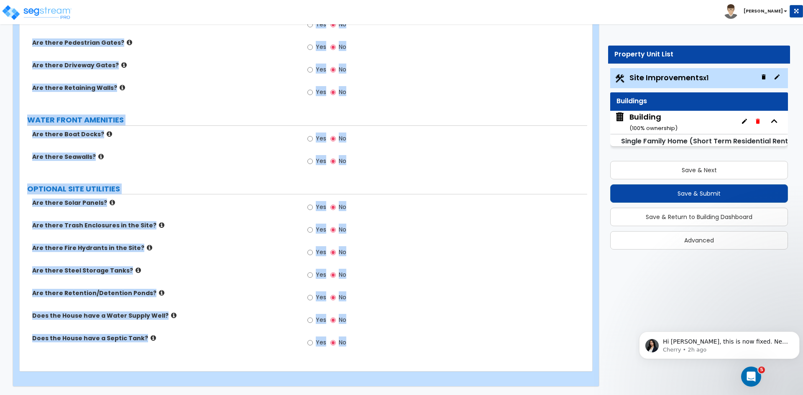
drag, startPoint x: 26, startPoint y: 125, endPoint x: 515, endPoint y: 415, distance: 568.3
copy div "LAND AREA How do you want to enter the Land Area of the Site? I want to Enter i…"
click at [230, 161] on label "Are there Seawalls?" at bounding box center [164, 157] width 265 height 8
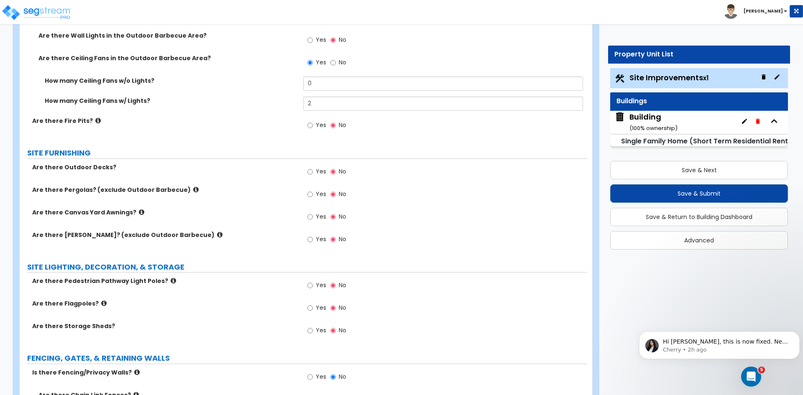
scroll to position [1637, 0]
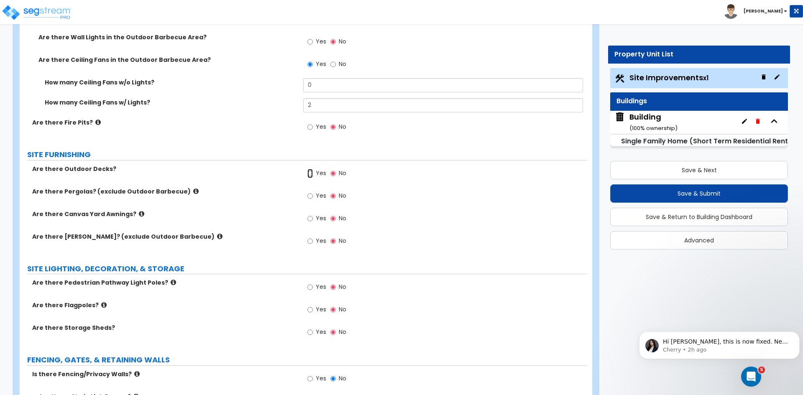
click at [309, 173] on input "Yes" at bounding box center [309, 173] width 5 height 9
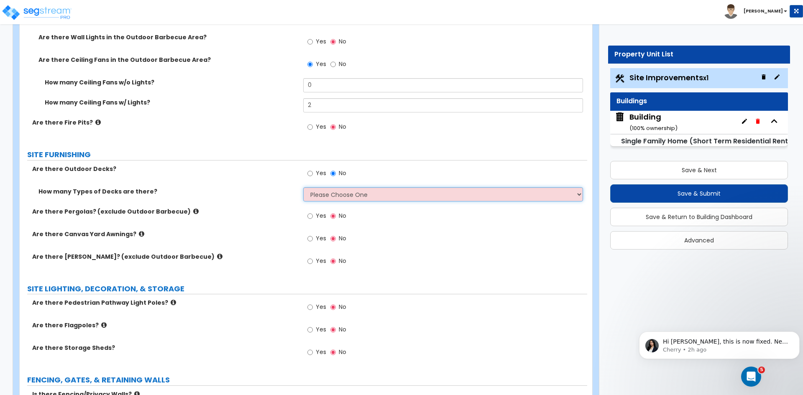
click at [320, 199] on select "Please Choose One 1 2 3 4" at bounding box center [442, 194] width 279 height 14
select select "1"
click at [303, 187] on select "Please Choose One 1 2 3 4" at bounding box center [442, 194] width 279 height 14
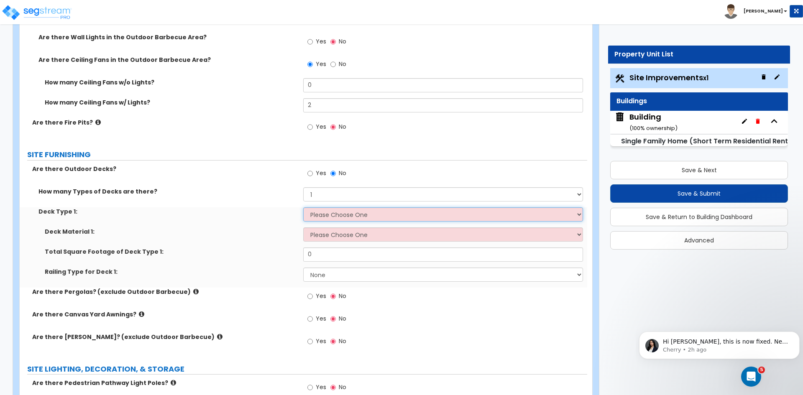
click at [322, 214] on select "Please Choose One Attached to Structure Detached from Structure" at bounding box center [442, 214] width 279 height 14
select select "2"
click at [303, 207] on select "Please Choose One Attached to Structure Detached from Structure" at bounding box center [442, 214] width 279 height 14
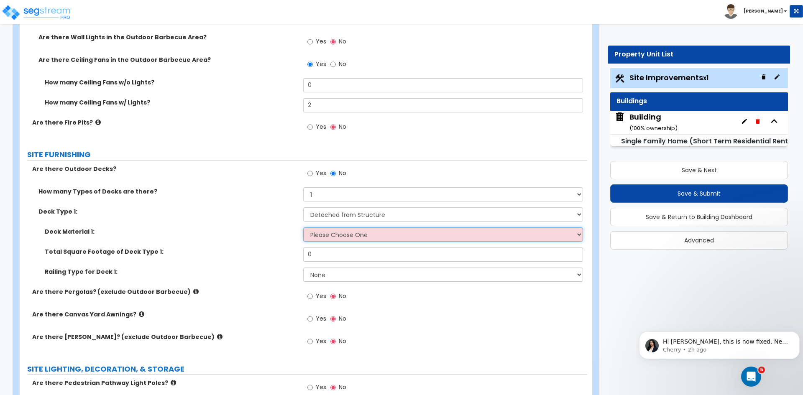
click at [324, 233] on select "Please Choose One Wood Plastic/PVC" at bounding box center [442, 235] width 279 height 14
select select "1"
click at [303, 228] on select "Please Choose One Wood Plastic/PVC" at bounding box center [442, 235] width 279 height 14
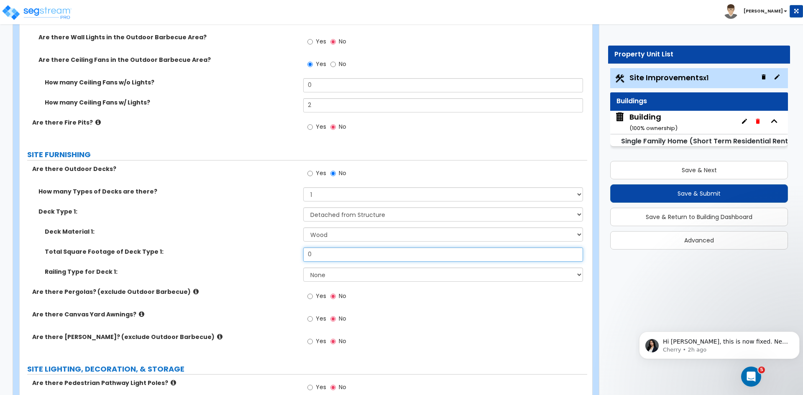
click at [322, 252] on input "0" at bounding box center [442, 255] width 279 height 14
type input "125"
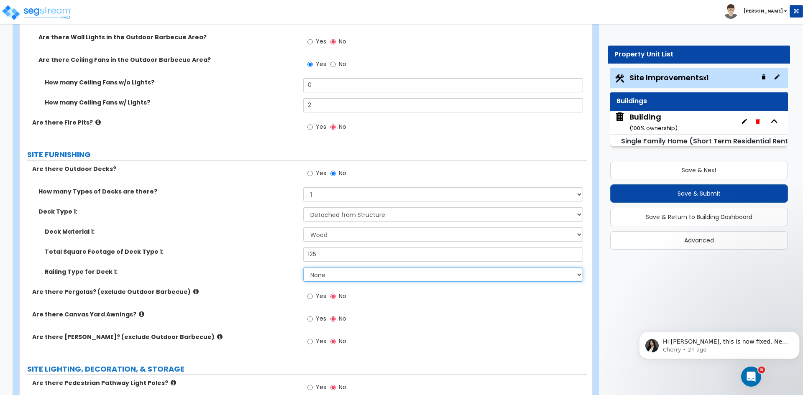
drag, startPoint x: 320, startPoint y: 273, endPoint x: 284, endPoint y: 268, distance: 35.5
click at [284, 268] on div "Railing Type for Deck 1: None Wood Plastic" at bounding box center [304, 278] width 568 height 20
click at [303, 268] on select "None Wood Plastic" at bounding box center [442, 275] width 279 height 14
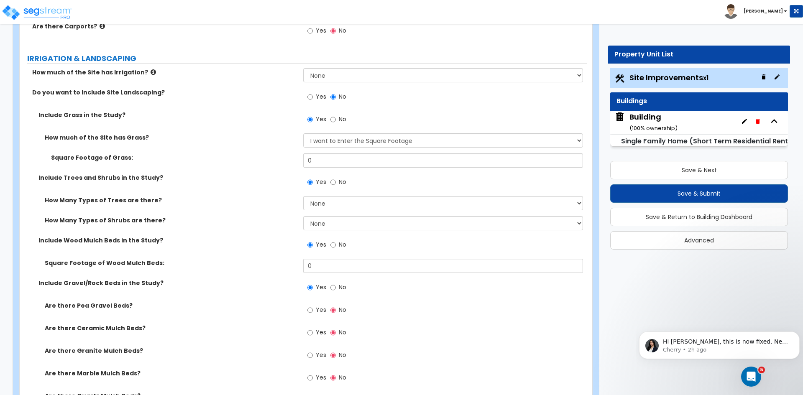
scroll to position [625, 0]
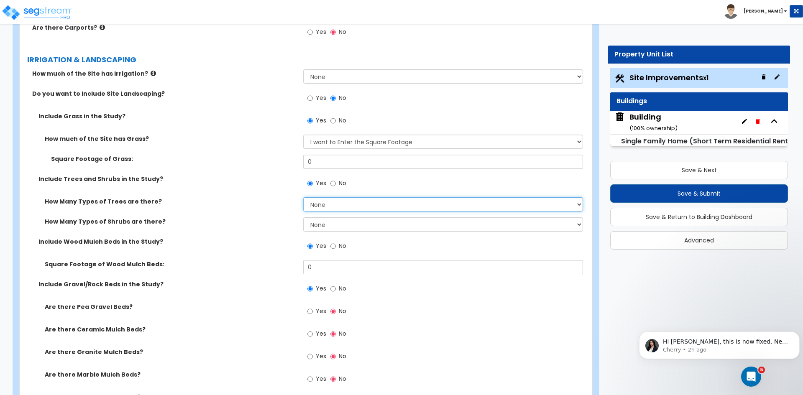
click at [313, 203] on select "None 1 2 3" at bounding box center [442, 204] width 279 height 14
click at [303, 197] on select "None 1 2 3" at bounding box center [442, 204] width 279 height 14
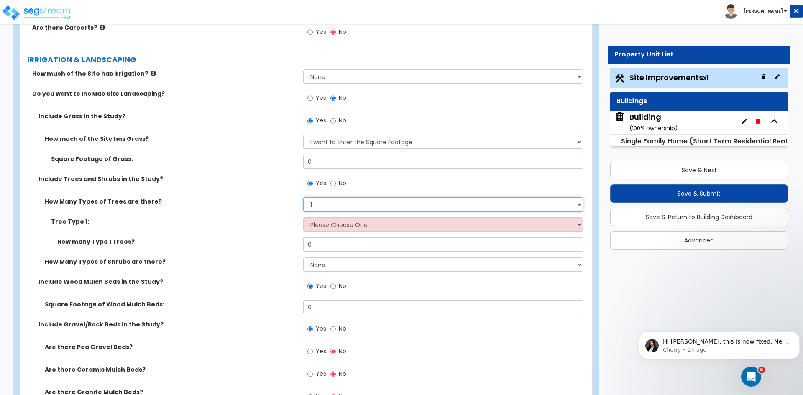
click at [331, 201] on select "None 1 2 3" at bounding box center [442, 204] width 279 height 14
select select "2"
click at [303, 197] on select "None 1 2 3" at bounding box center [442, 204] width 279 height 14
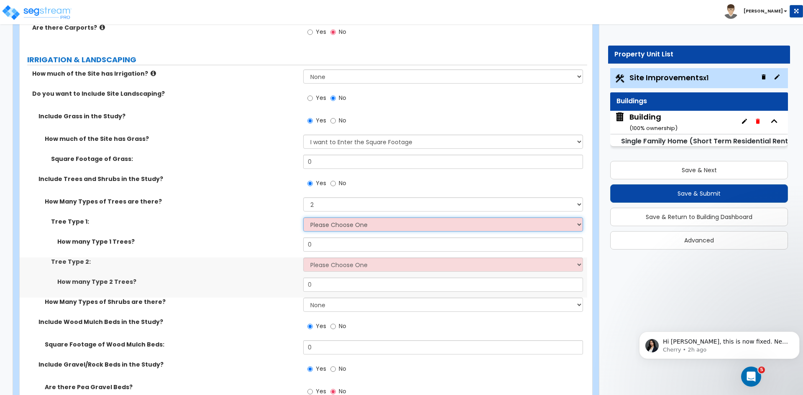
click at [326, 223] on select "Please Choose One Honey Locust Planetree Poplar Elm Hawthorn Linden Maple Red M…" at bounding box center [442, 225] width 279 height 14
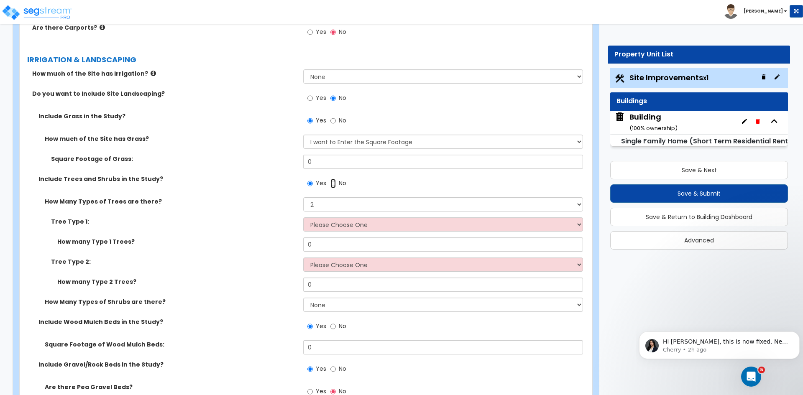
click at [334, 184] on input "No" at bounding box center [332, 183] width 5 height 9
radio input "false"
radio input "true"
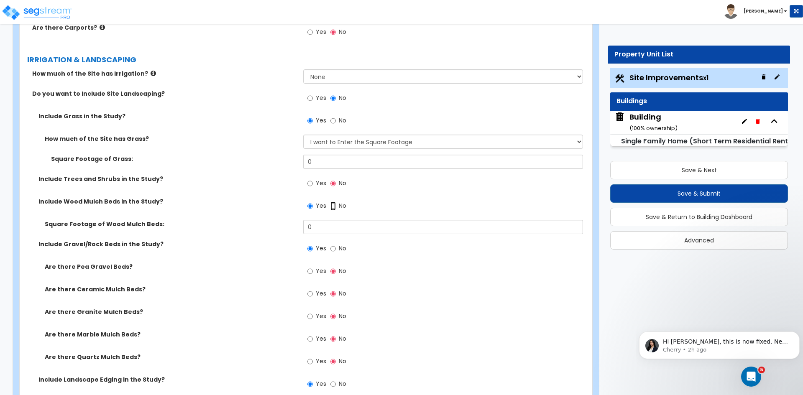
click at [334, 204] on input "No" at bounding box center [332, 206] width 5 height 9
radio input "false"
radio input "true"
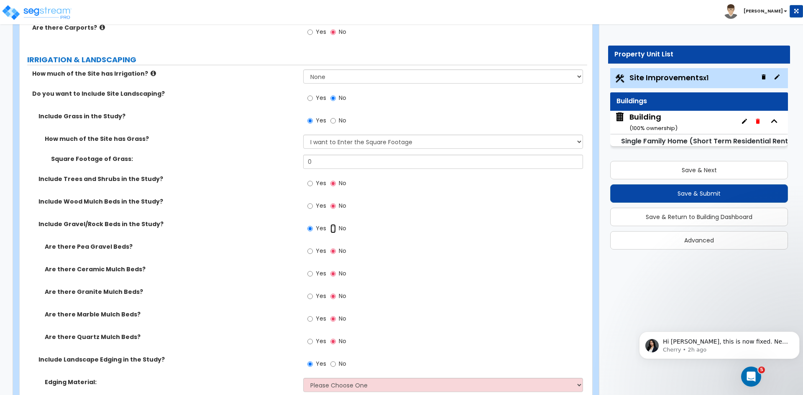
click at [333, 229] on input "No" at bounding box center [332, 228] width 5 height 9
radio input "false"
radio input "true"
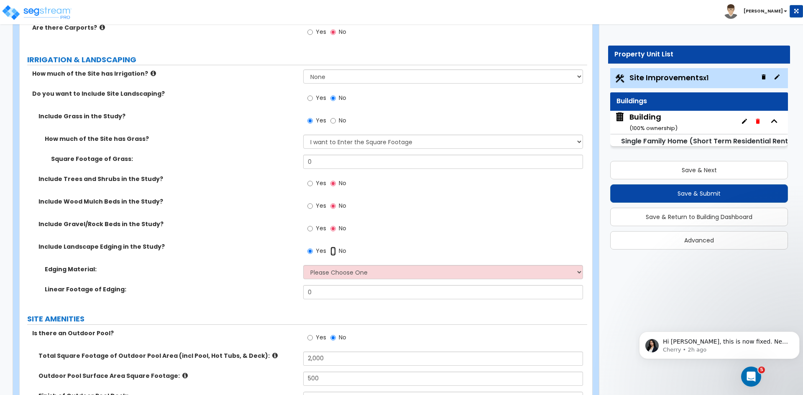
click at [334, 252] on input "No" at bounding box center [332, 251] width 5 height 9
radio input "false"
radio input "true"
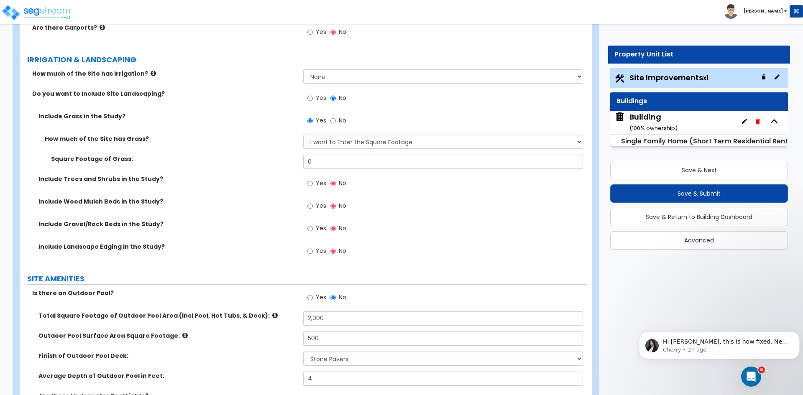
click at [256, 225] on label "Include Gravel/Rock Beds in the Study?" at bounding box center [167, 224] width 259 height 8
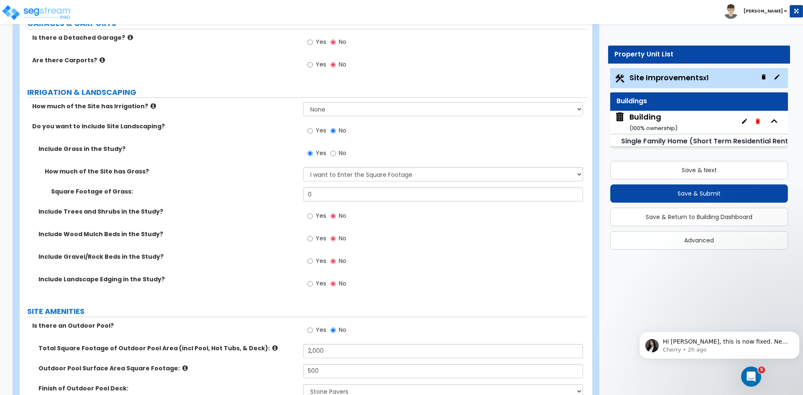
scroll to position [592, 0]
click at [320, 195] on input "0" at bounding box center [442, 195] width 279 height 14
type input "5,291"
click at [277, 194] on label "Square Footage of Grass:" at bounding box center [174, 192] width 246 height 8
click at [310, 110] on select "None I want to Enter an Approximate Percentage I want to Enter the Square Foota…" at bounding box center [442, 109] width 279 height 14
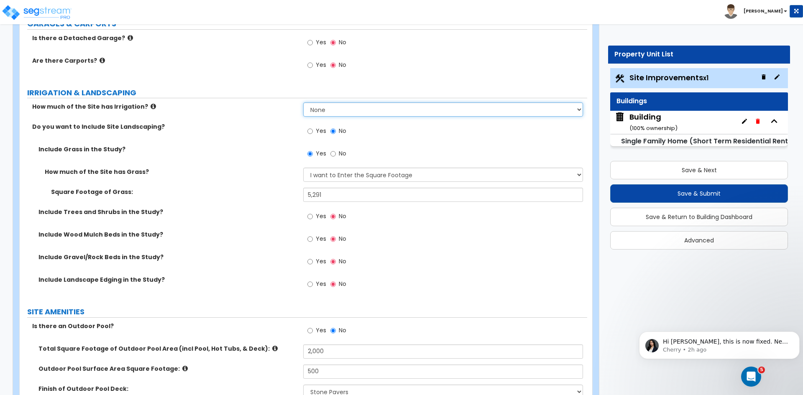
select select "1"
click at [303, 102] on select "None I want to Enter an Approximate Percentage I want to Enter the Square Foota…" at bounding box center [442, 109] width 279 height 14
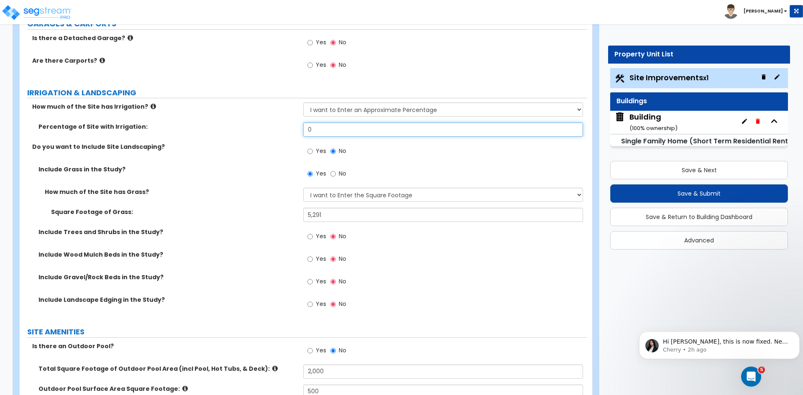
click at [320, 128] on input "0" at bounding box center [442, 130] width 279 height 14
click at [319, 131] on input "80" at bounding box center [442, 130] width 279 height 14
type input "8"
click at [325, 110] on select "None I want to Enter an Approximate Percentage I want to Enter the Square Foota…" at bounding box center [442, 109] width 279 height 14
select select "2"
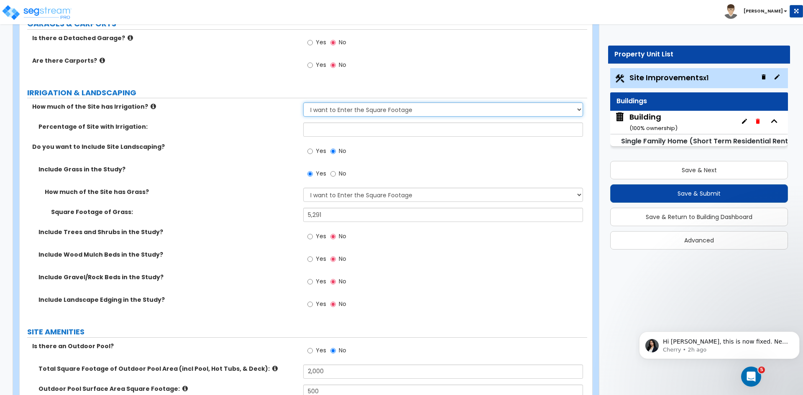
click at [303, 102] on select "None I want to Enter an Approximate Percentage I want to Enter the Square Foota…" at bounding box center [442, 109] width 279 height 14
click at [322, 128] on input "0" at bounding box center [442, 130] width 279 height 14
type input "5,291"
click at [264, 154] on div "Do you want to Include Site Landscaping? Yes No" at bounding box center [304, 154] width 568 height 23
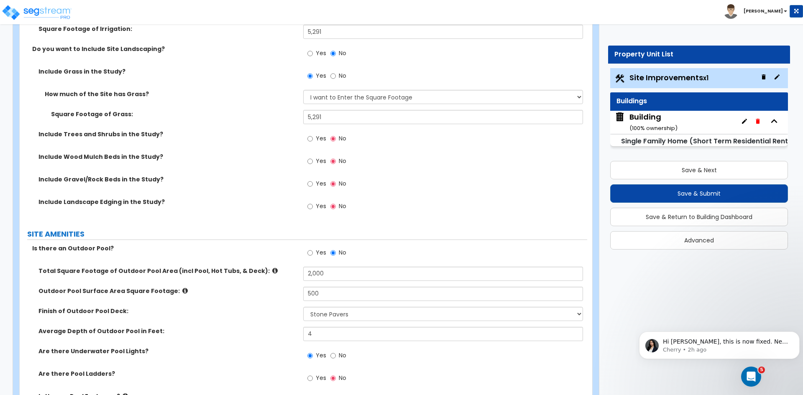
scroll to position [691, 0]
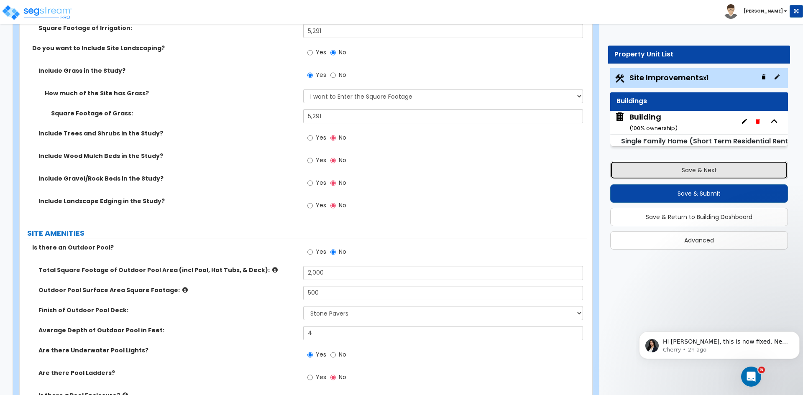
click at [652, 168] on button "Save & Next" at bounding box center [699, 170] width 178 height 18
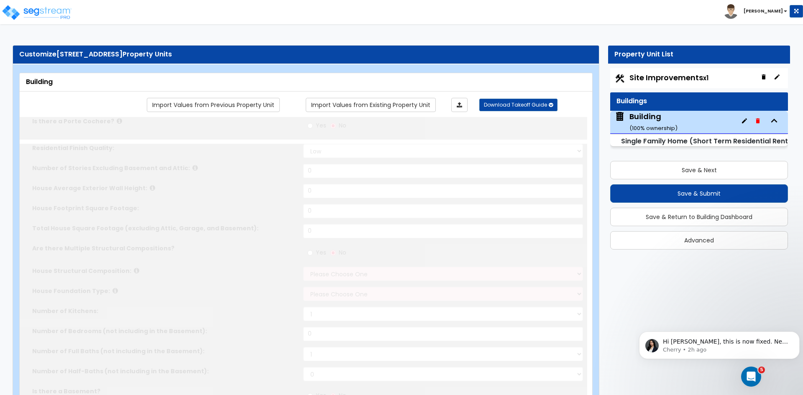
type input "1"
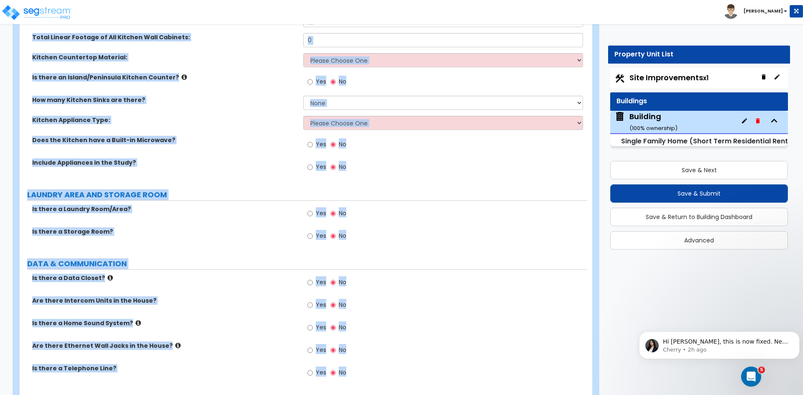
scroll to position [1899, 0]
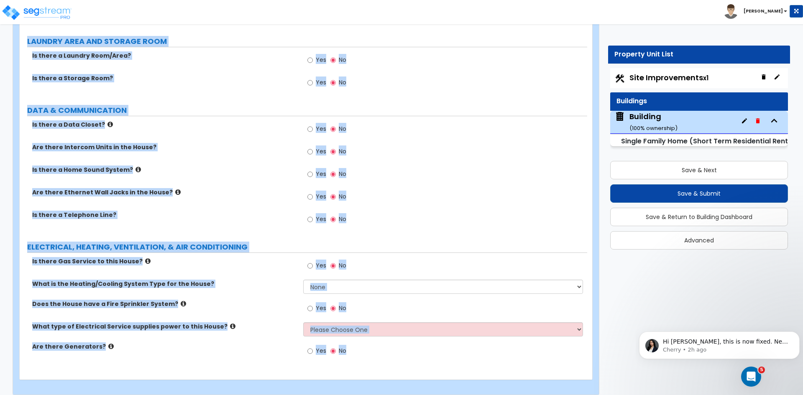
drag, startPoint x: 27, startPoint y: 82, endPoint x: 501, endPoint y: 415, distance: 579.4
copy div "Building Import Values from Previous Property Unit Import Values from Existing …"
click at [435, 143] on div "Yes No" at bounding box center [445, 154] width 284 height 23
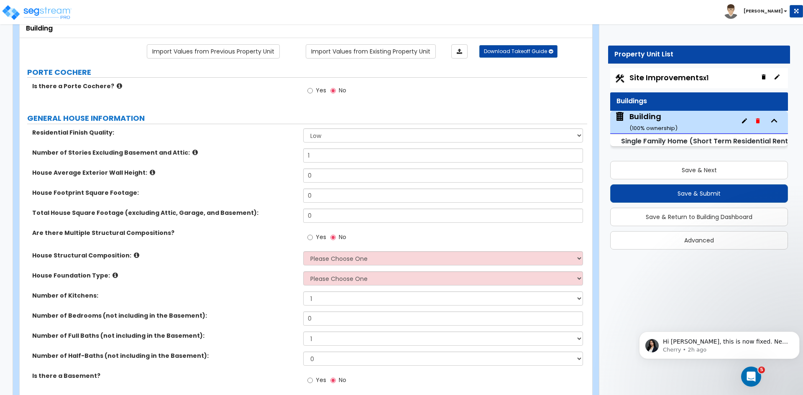
scroll to position [0, 0]
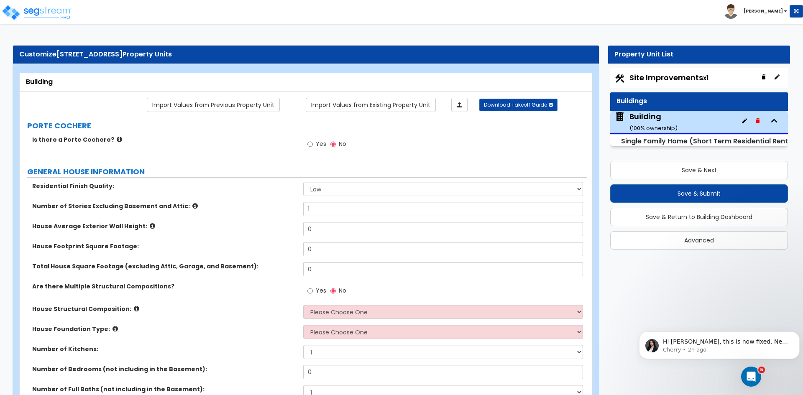
click at [653, 79] on span "Site Improvements x1" at bounding box center [669, 77] width 79 height 10
select select "2"
select select "1"
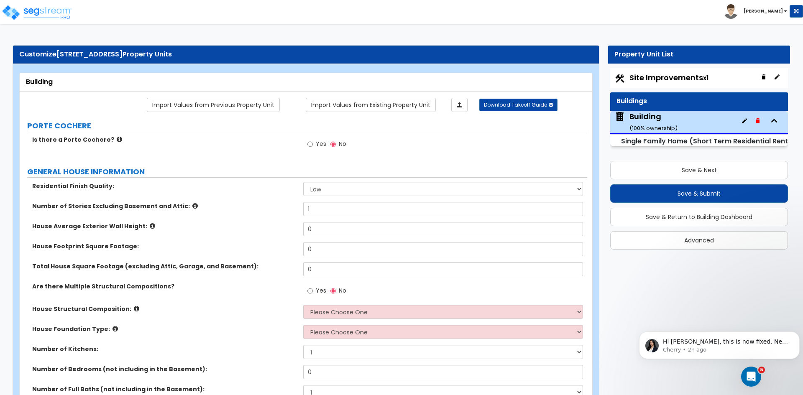
select select "9"
select select "2"
select select "4"
select select "1"
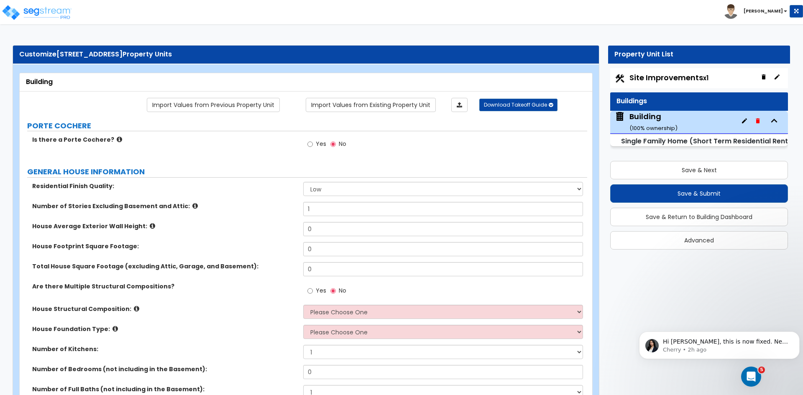
select select "1"
select select "2"
select select "1"
select select "5"
select select "1"
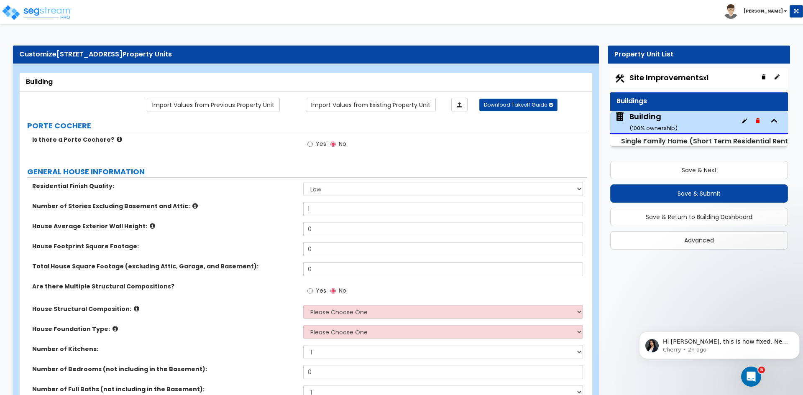
select select "1"
select select "2"
select select "1"
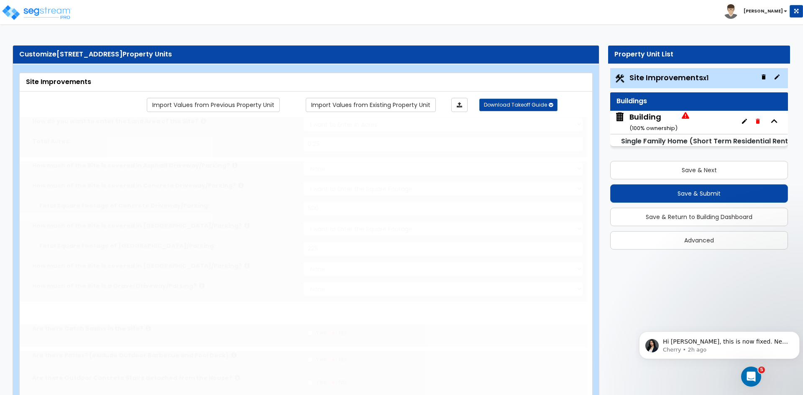
radio input "true"
select select "1"
select select "2"
type input "2"
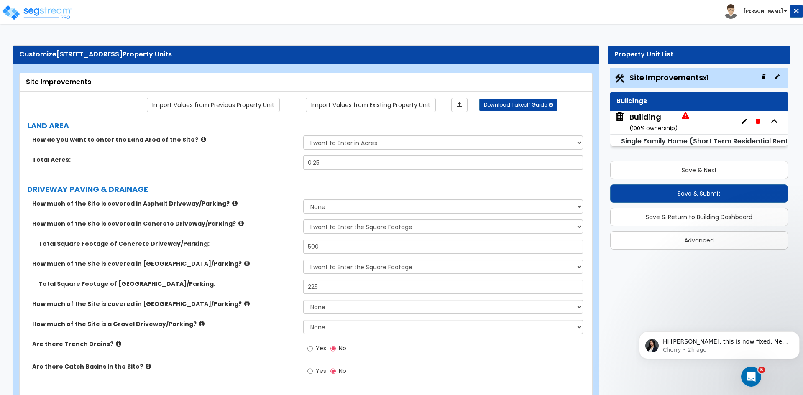
click at [250, 253] on div "Total Square Footage of Concrete Driveway/Parking: 500" at bounding box center [304, 250] width 568 height 20
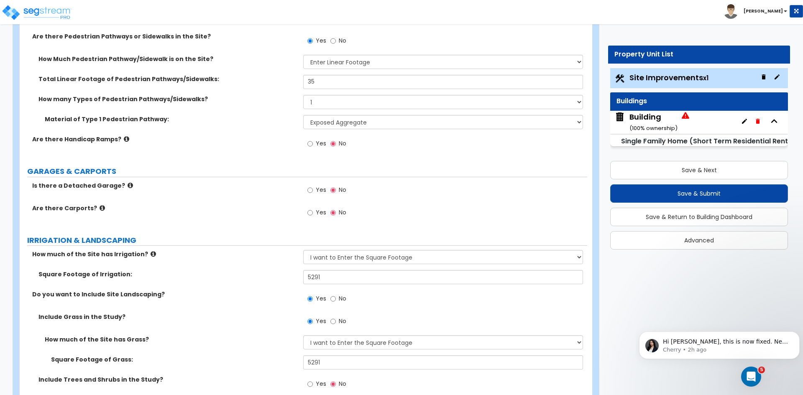
scroll to position [445, 0]
click at [258, 265] on div "How much of the Site has Irrigation? None I want to Enter an Approximate Percen…" at bounding box center [304, 259] width 568 height 20
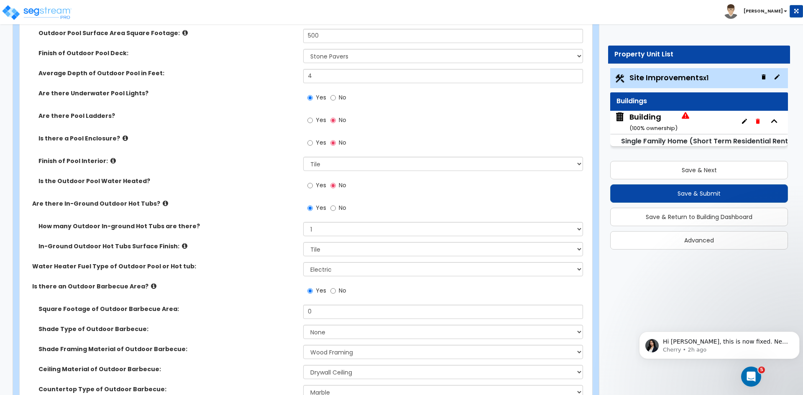
scroll to position [949, 0]
click at [340, 311] on input "0" at bounding box center [442, 312] width 279 height 14
type input "400"
click at [265, 302] on div "Is there an Outdoor Barbecue Area? Yes No" at bounding box center [304, 293] width 568 height 23
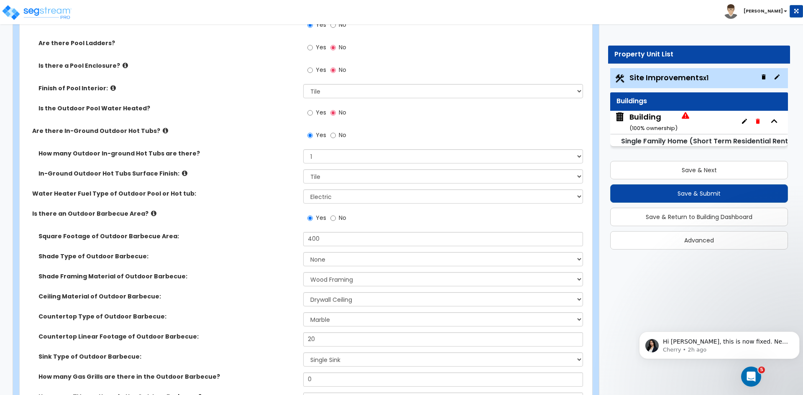
scroll to position [1028, 0]
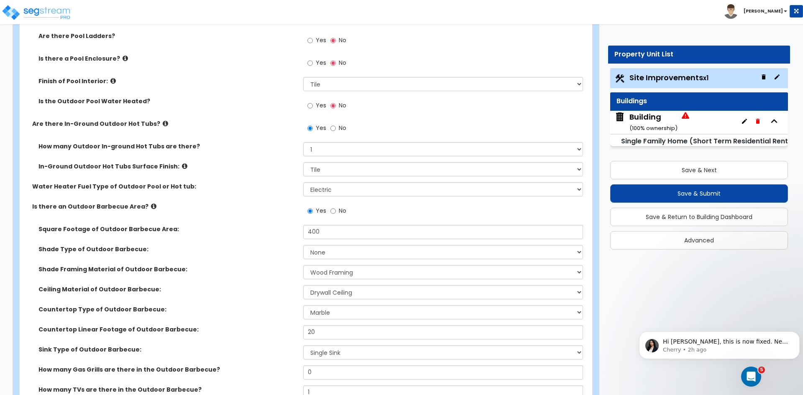
click at [264, 284] on div "Shade Framing Material of Outdoor Barbecue: Please Choose One Wood Framing Meta…" at bounding box center [304, 275] width 568 height 20
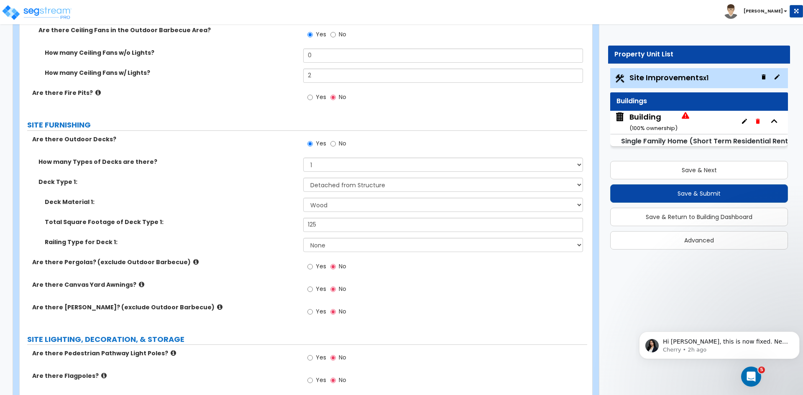
scroll to position [1474, 0]
click at [264, 261] on label "Are there Pergolas? (exclude Outdoor Barbecue)" at bounding box center [164, 262] width 265 height 8
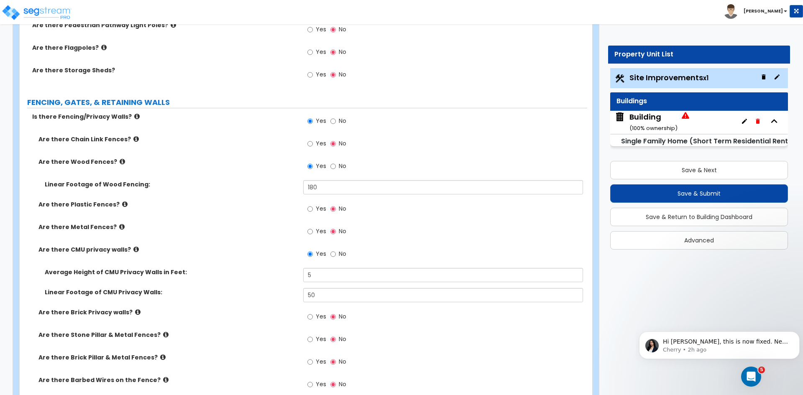
scroll to position [1802, 0]
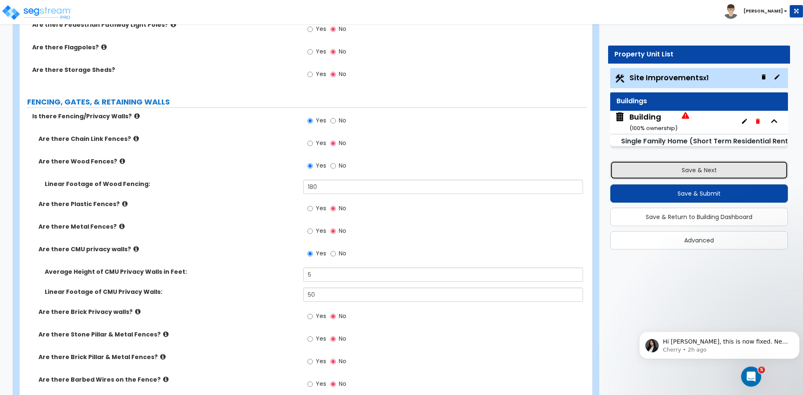
click at [647, 170] on button "Save & Next" at bounding box center [699, 170] width 178 height 18
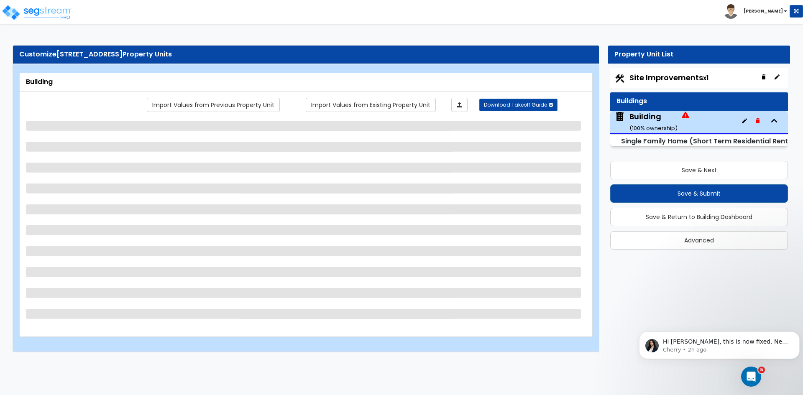
scroll to position [0, 0]
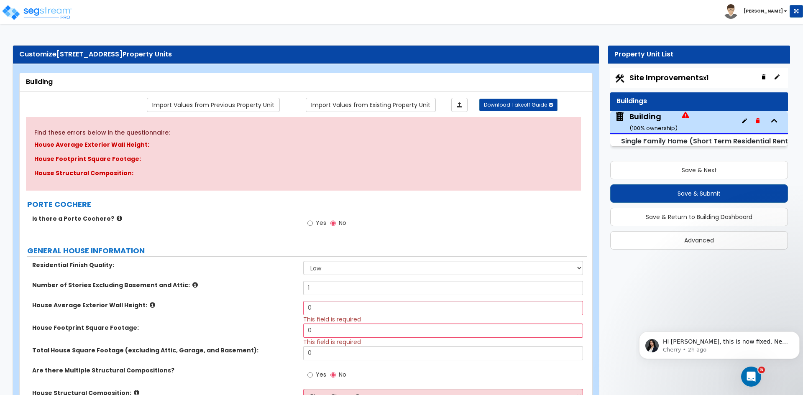
click at [219, 252] on label "GENERAL HOUSE INFORMATION" at bounding box center [307, 251] width 560 height 11
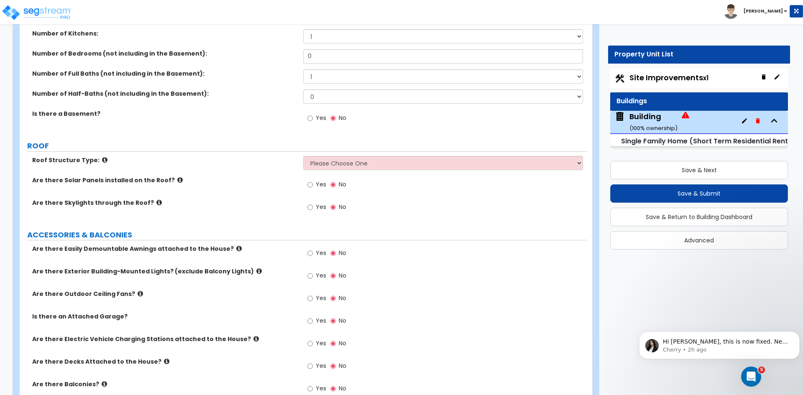
scroll to position [403, 0]
click at [312, 277] on input "Yes" at bounding box center [309, 275] width 5 height 9
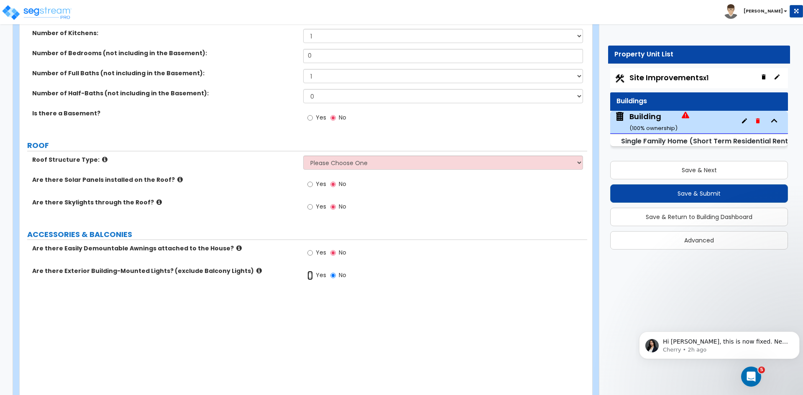
radio input "true"
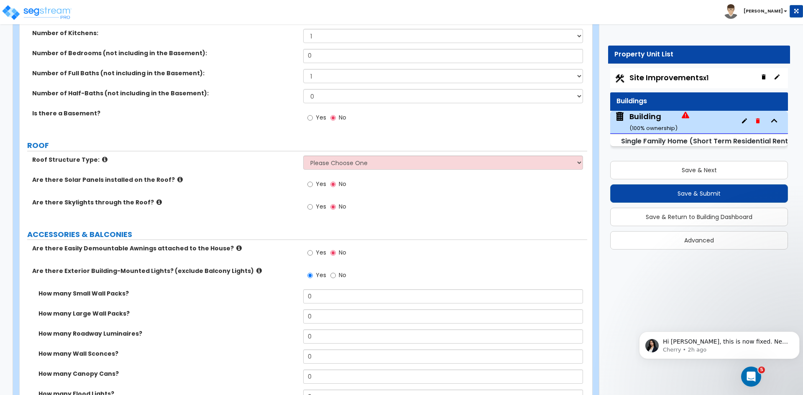
click at [262, 266] on div "Are there Easily Demountable Awnings attached to the House? Yes No" at bounding box center [304, 255] width 568 height 23
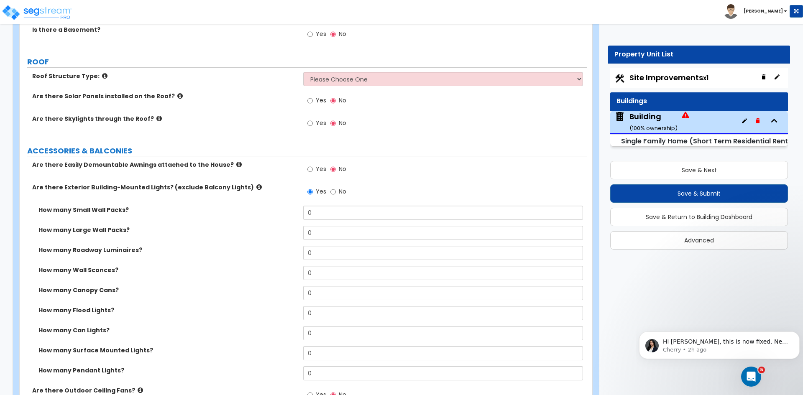
scroll to position [487, 0]
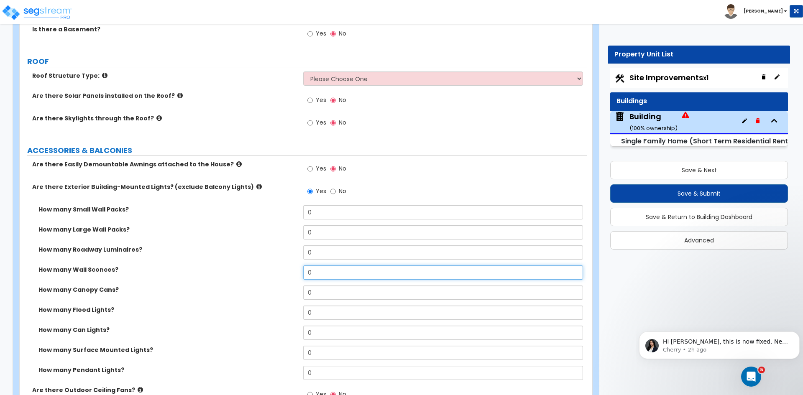
click at [321, 270] on input "0" at bounding box center [442, 273] width 279 height 14
type input "1"
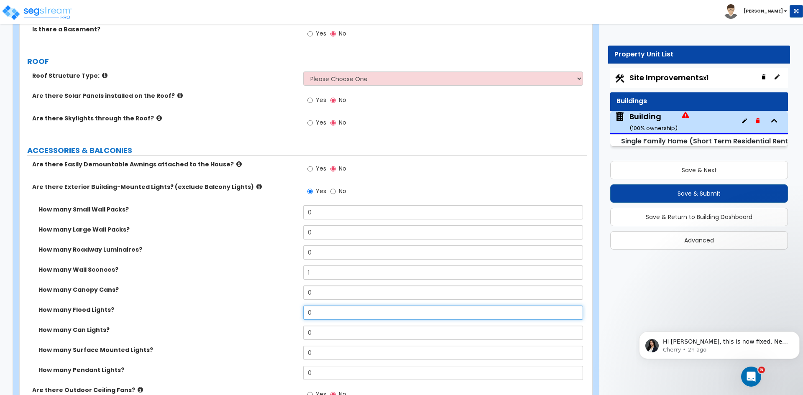
click at [316, 312] on input "0" at bounding box center [442, 313] width 279 height 14
type input "1"
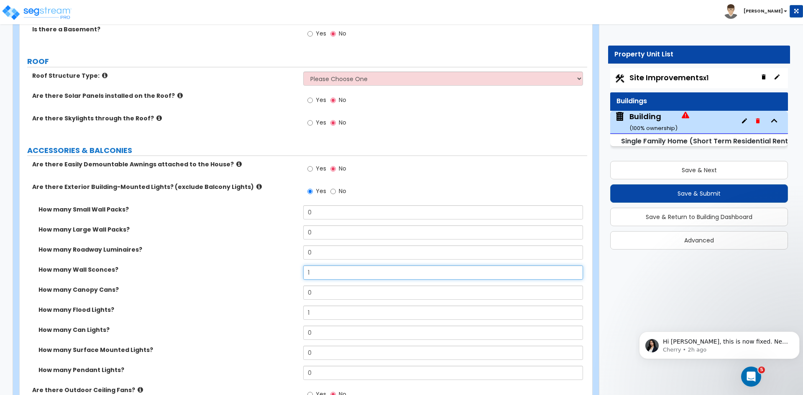
click at [317, 272] on input "1" at bounding box center [442, 273] width 279 height 14
type input "3"
type input "4"
click at [329, 272] on input "4" at bounding box center [442, 273] width 279 height 14
type input "6"
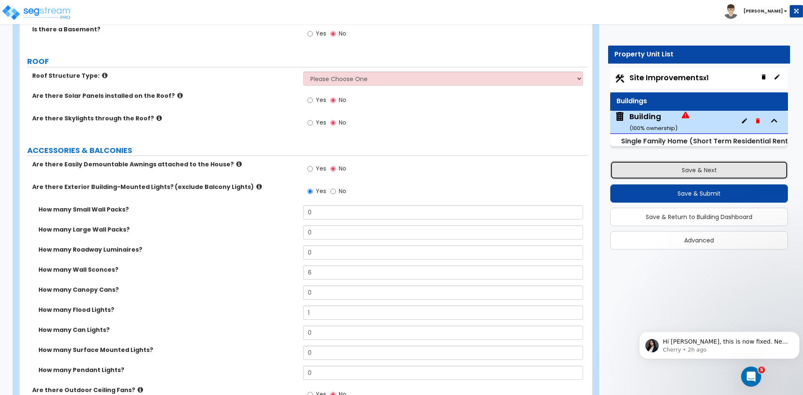
click at [629, 171] on button "Save & Next" at bounding box center [699, 170] width 178 height 18
select select "2"
select select "1"
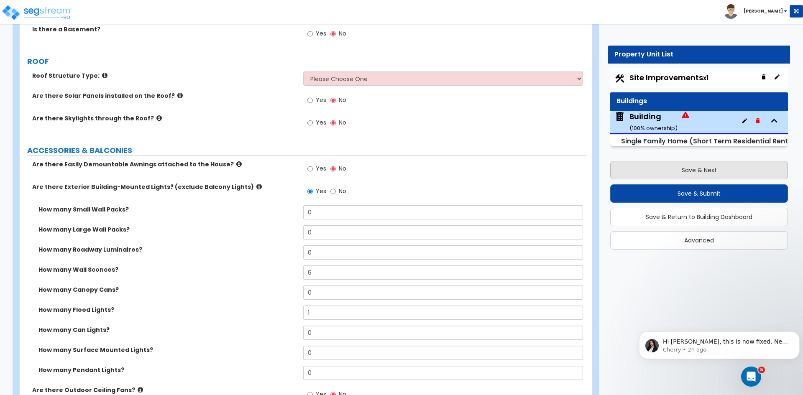
select select "9"
select select "2"
select select "4"
select select "1"
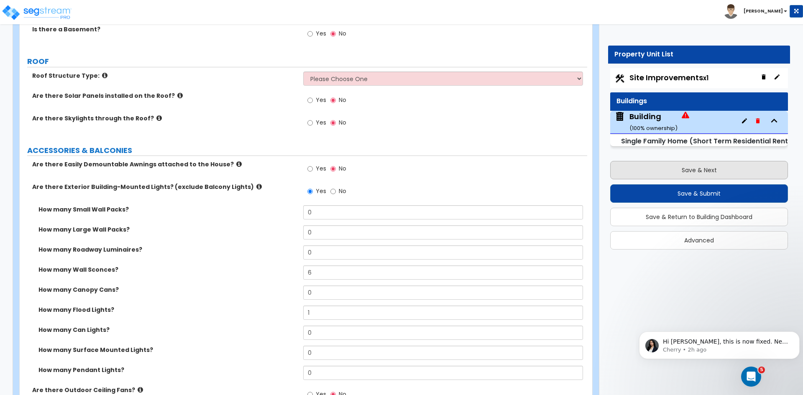
select select "1"
select select "2"
select select "1"
select select "5"
select select "1"
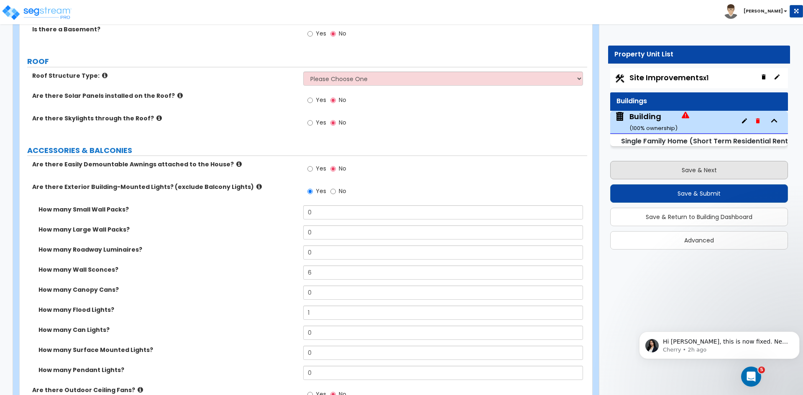
select select "1"
select select "2"
select select "1"
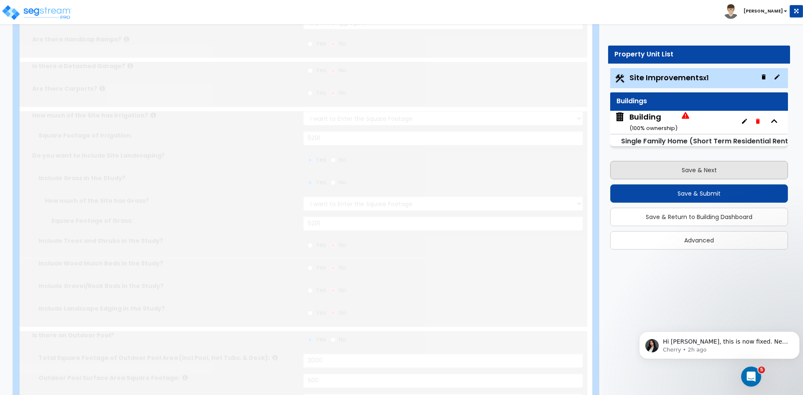
radio input "true"
select select "1"
select select "2"
type input "2"
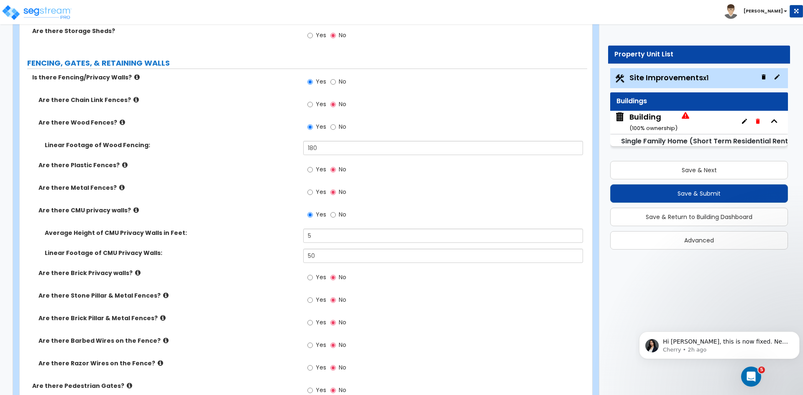
scroll to position [1865, 0]
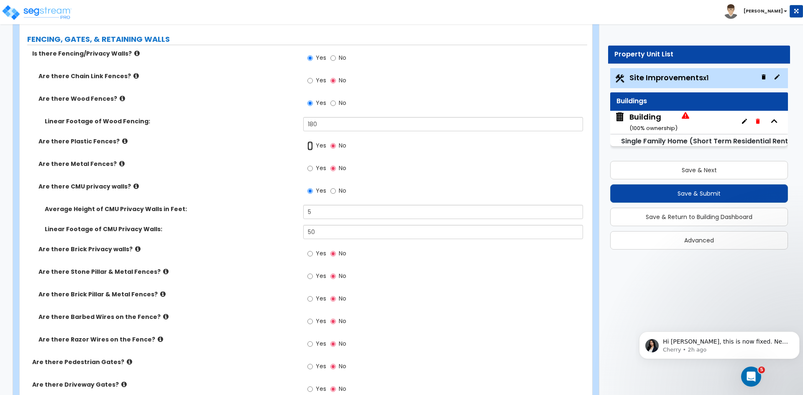
click at [309, 145] on input "Yes" at bounding box center [309, 145] width 5 height 9
radio input "true"
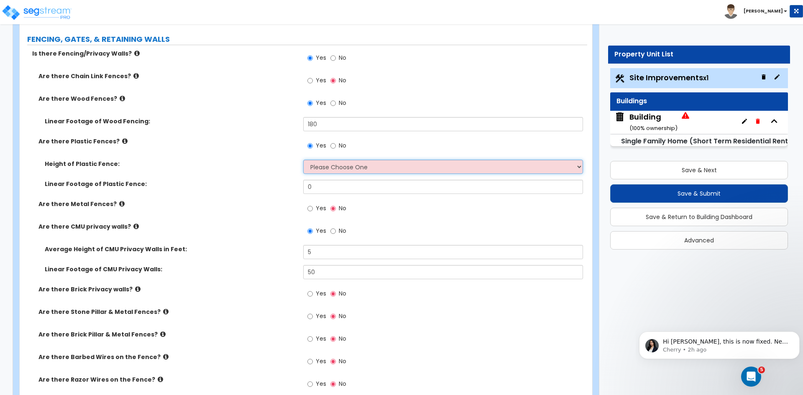
click at [323, 166] on select "Please Choose One 3 feet 4 feet 5 feet 6 feet" at bounding box center [442, 167] width 279 height 14
select select "2"
click at [303, 160] on select "Please Choose One 3 feet 4 feet 5 feet 6 feet" at bounding box center [442, 167] width 279 height 14
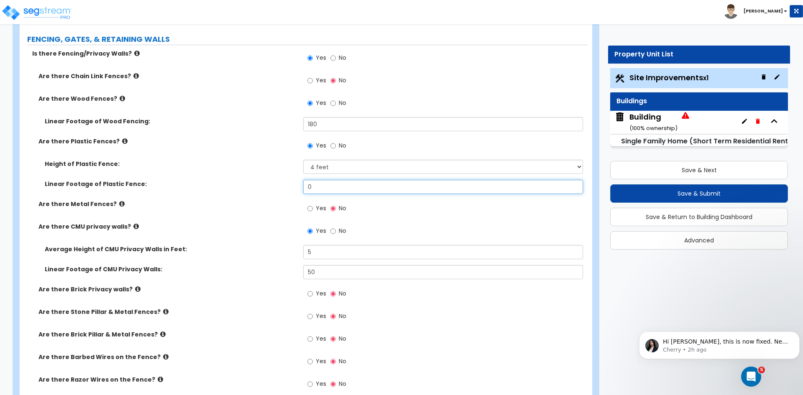
click at [316, 185] on input "0" at bounding box center [442, 187] width 279 height 14
type input "150"
click at [261, 204] on label "Are there Metal Fences?" at bounding box center [167, 204] width 259 height 8
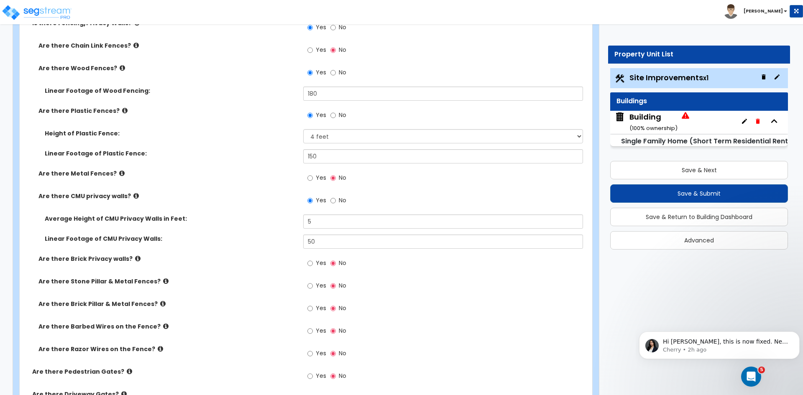
scroll to position [1903, 0]
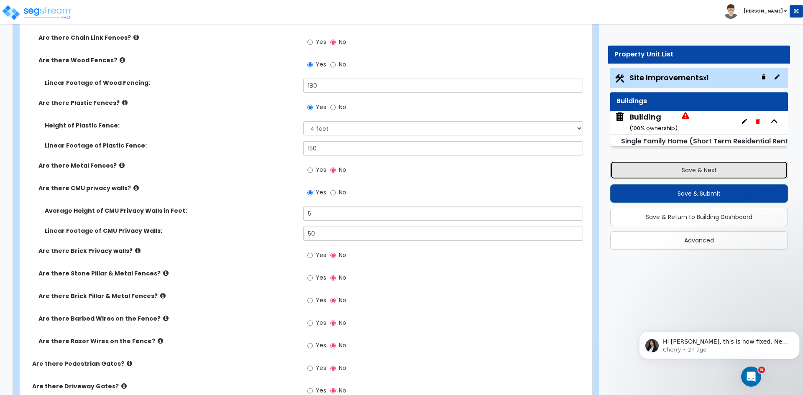
click at [647, 168] on button "Save & Next" at bounding box center [699, 170] width 178 height 18
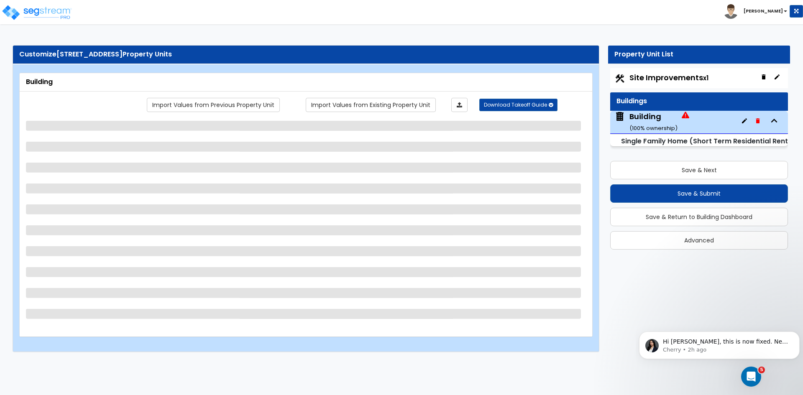
scroll to position [0, 0]
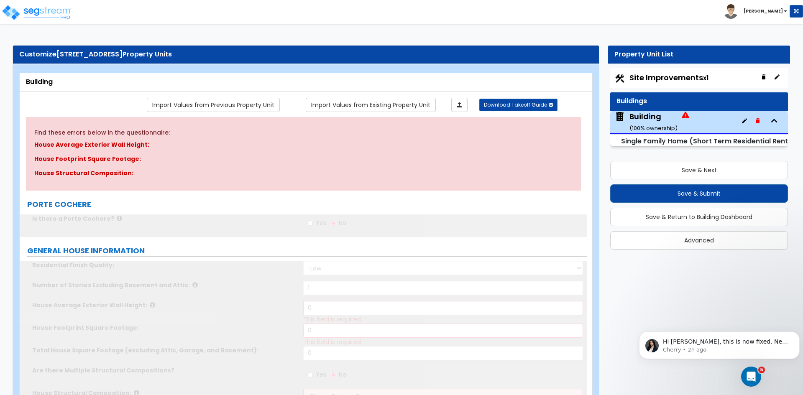
type input "6"
type input "1"
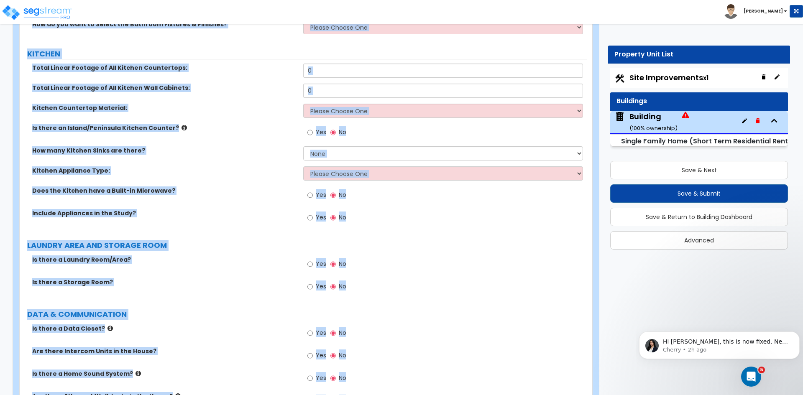
scroll to position [2166, 0]
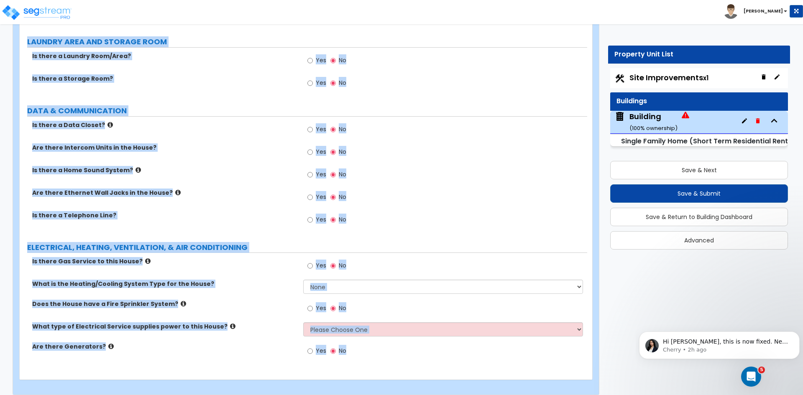
drag, startPoint x: 26, startPoint y: 81, endPoint x: 525, endPoint y: 415, distance: 600.9
copy div "Building Import Values from Previous Property Unit Import Values from Existing …"
click at [229, 189] on label "Are there Ethernet Wall Jacks in the House?" at bounding box center [164, 193] width 265 height 8
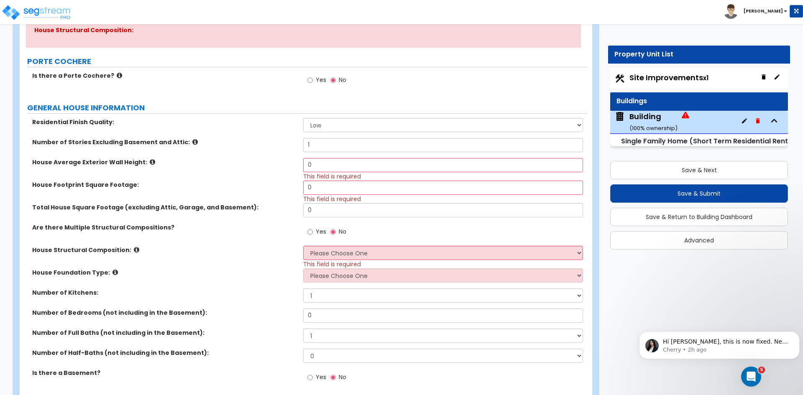
scroll to position [143, 0]
click at [325, 125] on select "Low Average High" at bounding box center [442, 125] width 279 height 14
select select "2"
click at [303, 118] on select "Low Average High" at bounding box center [442, 125] width 279 height 14
click at [325, 164] on input "0" at bounding box center [442, 165] width 279 height 14
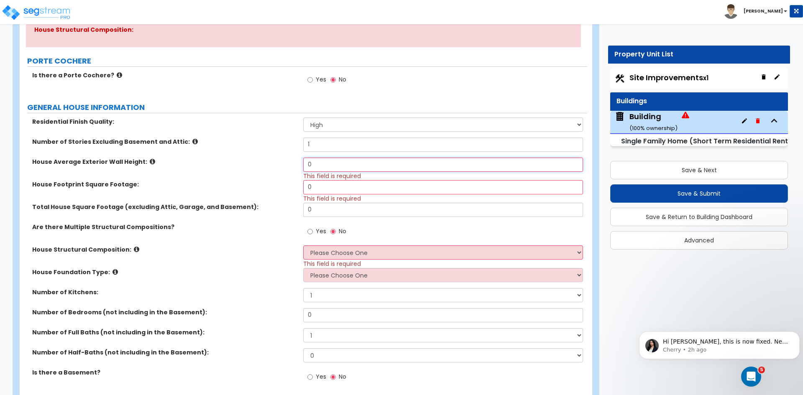
type input "0"
type input "9"
click at [326, 187] on input "0" at bounding box center [442, 187] width 279 height 14
type input "2,500"
click at [324, 211] on input "0" at bounding box center [442, 210] width 279 height 14
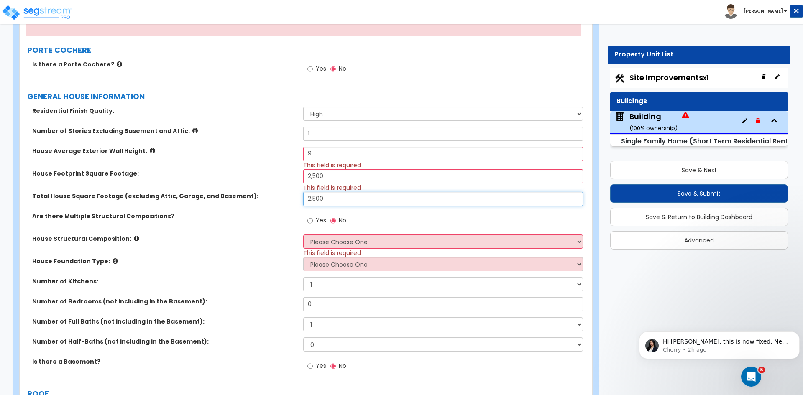
scroll to position [155, 0]
type input "2,500"
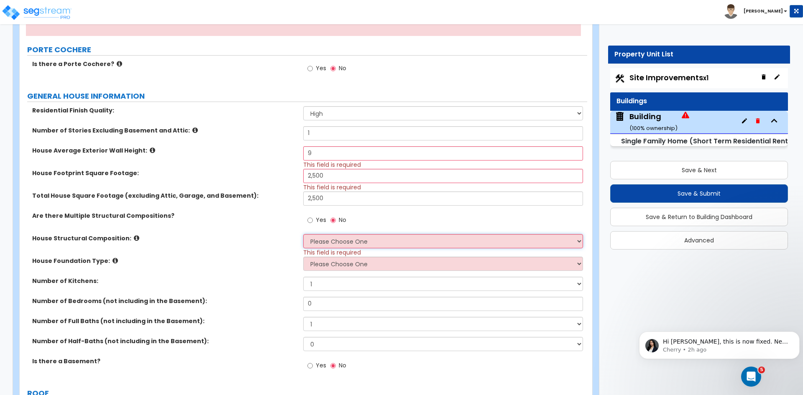
click at [313, 242] on select "Please Choose One Reinforced Concrete Structural Steel Brick Masonry CMU Masonr…" at bounding box center [442, 241] width 279 height 14
select select "7"
click at [303, 234] on select "Please Choose One Reinforced Concrete Structural Steel Brick Masonry CMU Masonr…" at bounding box center [442, 241] width 279 height 14
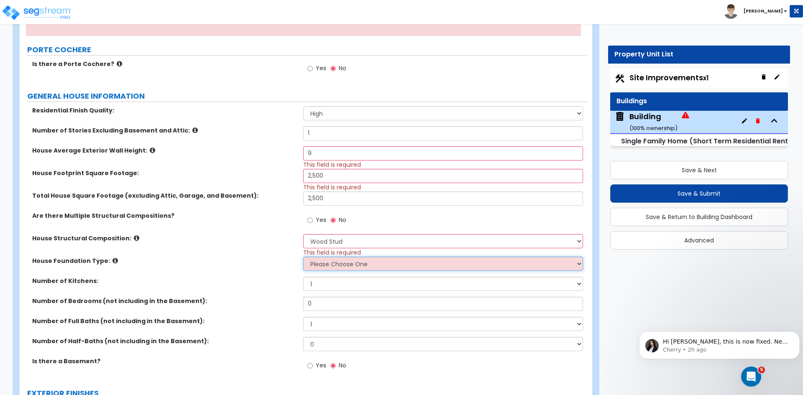
click at [333, 263] on select "Please Choose One Crawl Space Pier-Elevated First floor Slab on Grade" at bounding box center [442, 264] width 279 height 14
select select "3"
click at [303, 257] on select "Please Choose One Crawl Space Pier-Elevated First floor Slab on Grade" at bounding box center [442, 264] width 279 height 14
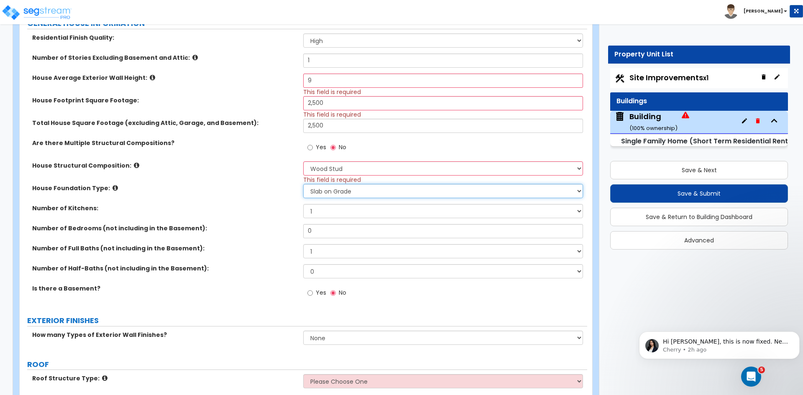
scroll to position [228, 0]
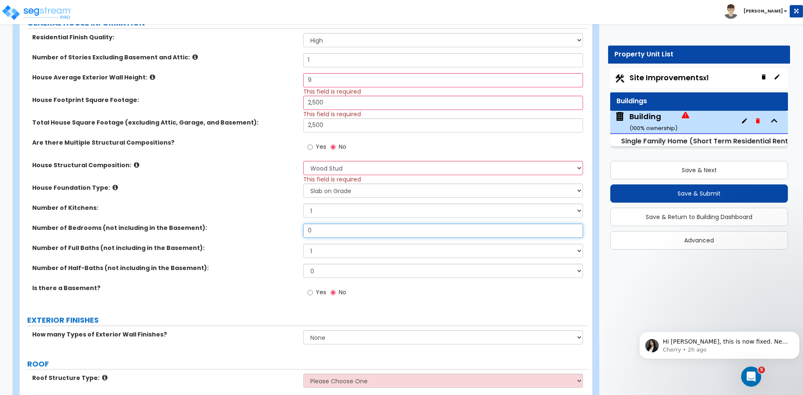
click at [320, 231] on input "0" at bounding box center [442, 231] width 279 height 14
type input "4"
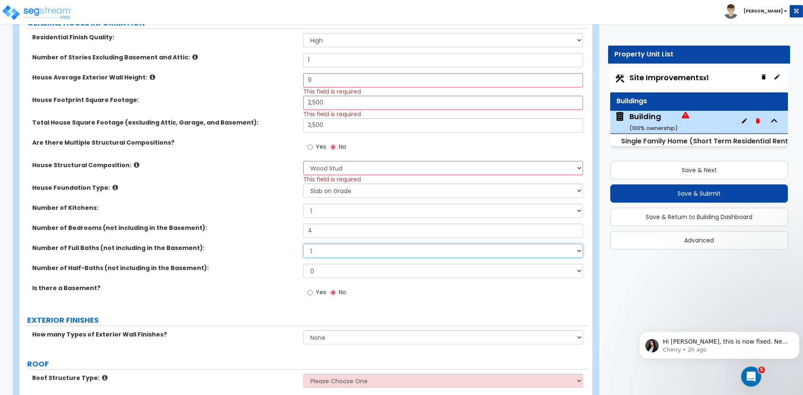
click at [324, 251] on select "1 2 3 4 5 6 7 8 9 10" at bounding box center [442, 251] width 279 height 14
select select "3"
click at [303, 244] on select "1 2 3 4 5 6 7 8 9 10" at bounding box center [442, 251] width 279 height 14
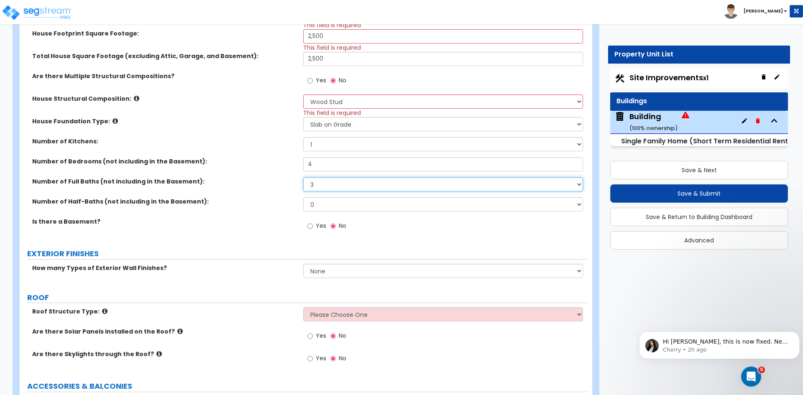
scroll to position [296, 0]
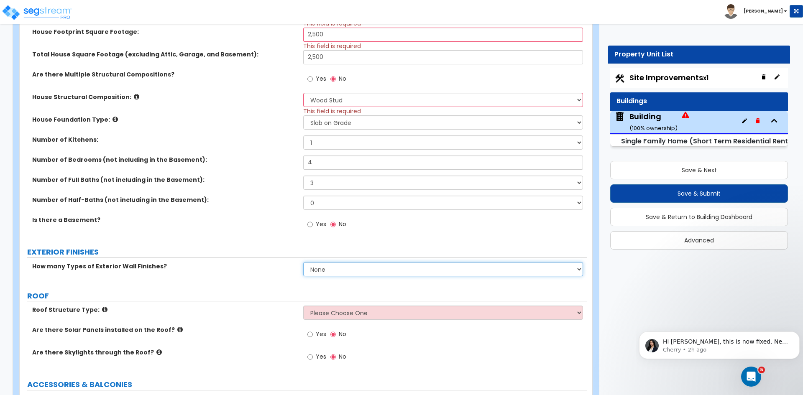
click at [309, 271] on select "None 1 2 3" at bounding box center [442, 269] width 279 height 14
select select "1"
click at [303, 262] on select "None 1 2 3" at bounding box center [442, 269] width 279 height 14
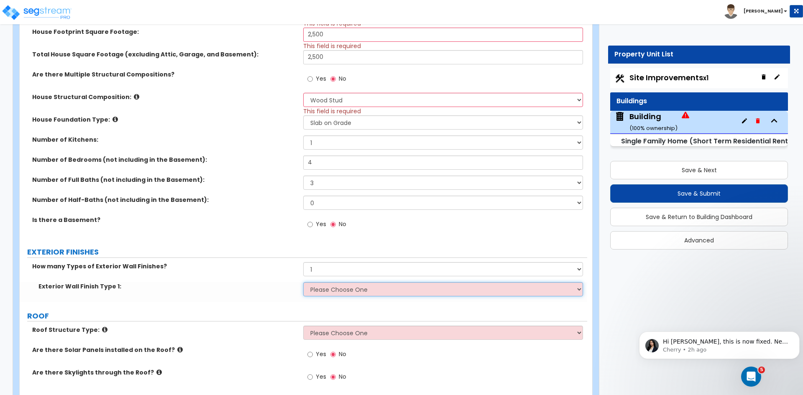
click at [330, 292] on select "Please Choose One No Finish/Shared Wall No Wall Brick Finish Stone Finish Wood …" at bounding box center [442, 289] width 279 height 14
select select "7"
click at [303, 282] on select "Please Choose One No Finish/Shared Wall No Wall Brick Finish Stone Finish Wood …" at bounding box center [442, 289] width 279 height 14
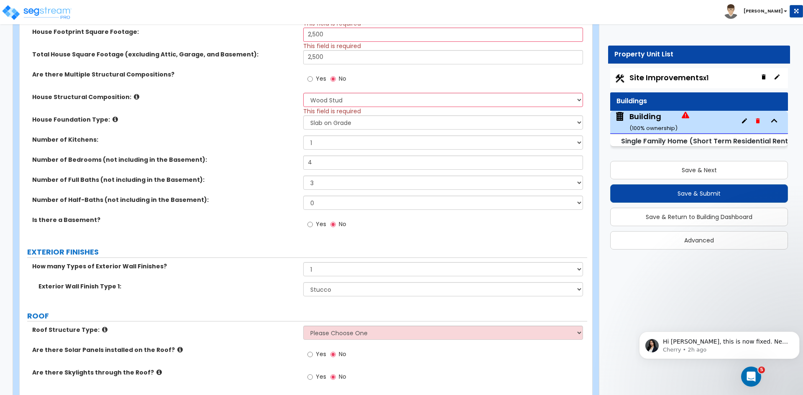
click at [255, 265] on label "How many Types of Exterior Wall Finishes?" at bounding box center [164, 266] width 265 height 8
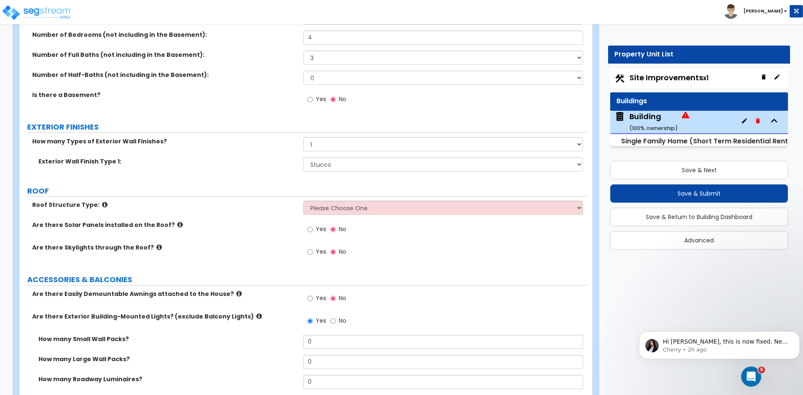
scroll to position [430, 0]
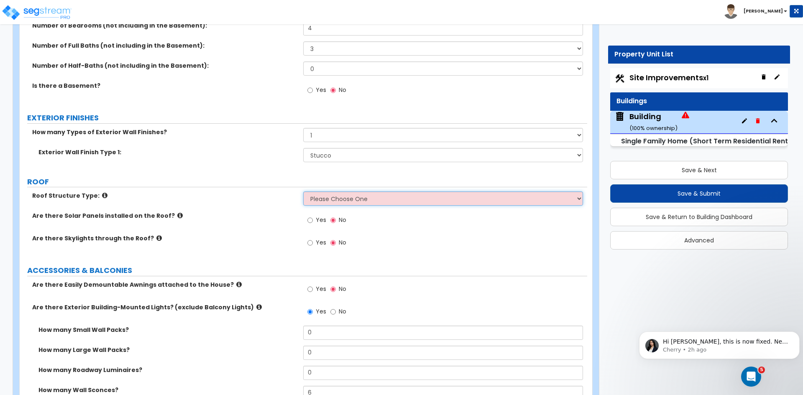
click at [341, 200] on select "Please Choose One Gable Roof Flat Roof Hybrid Gable & Flat Roof" at bounding box center [442, 199] width 279 height 14
select select "1"
click at [303, 192] on select "Please Choose One Gable Roof Flat Roof Hybrid Gable & Flat Roof" at bounding box center [442, 199] width 279 height 14
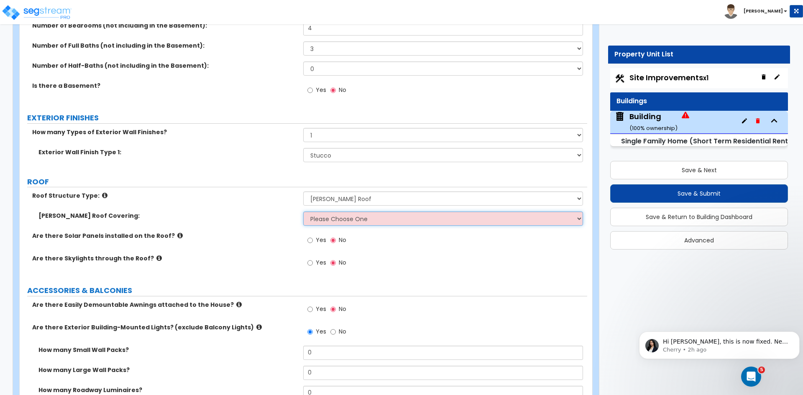
click at [338, 219] on select "Please Choose One Asphalt Shingle Clay Tile Wood Shingle Metal Shingle Standing…" at bounding box center [442, 219] width 279 height 14
select select "1"
click at [303, 212] on select "Please Choose One Asphalt Shingle Clay Tile Wood Shingle Metal Shingle Standing…" at bounding box center [442, 219] width 279 height 14
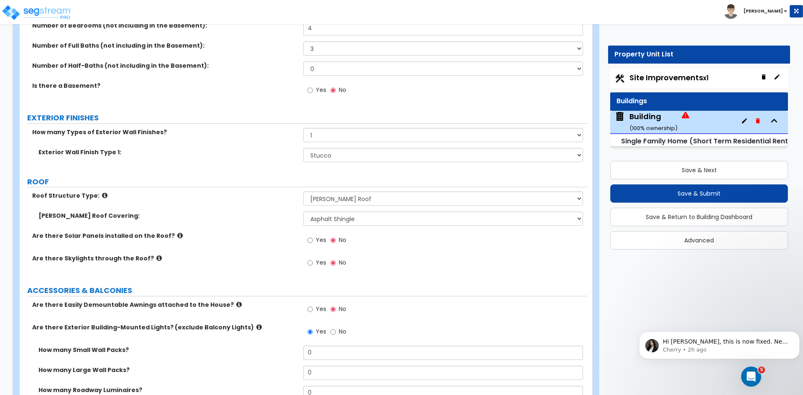
click at [268, 234] on label "Are there Solar Panels installed on the Roof?" at bounding box center [164, 236] width 265 height 8
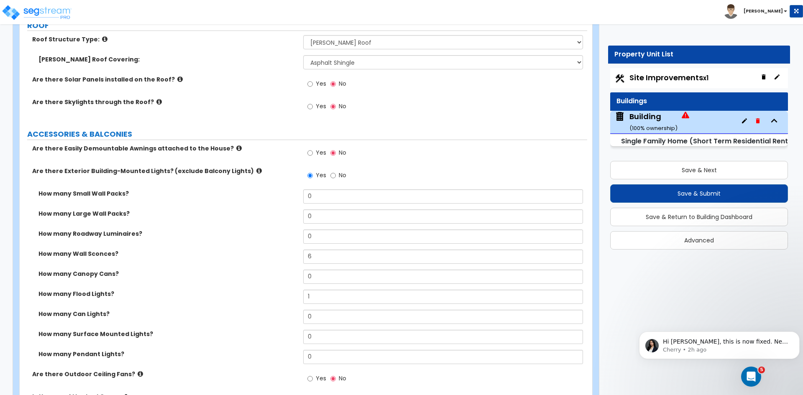
scroll to position [587, 0]
click at [315, 297] on input "1" at bounding box center [442, 296] width 279 height 14
type input "2"
click at [278, 294] on label "How many Flood Lights?" at bounding box center [167, 293] width 259 height 8
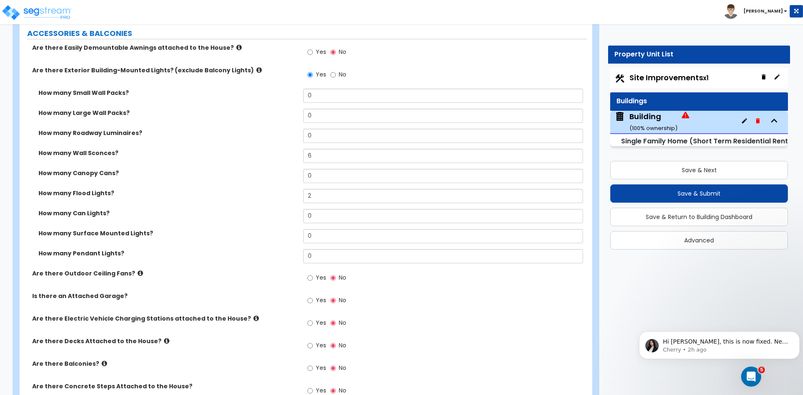
scroll to position [695, 0]
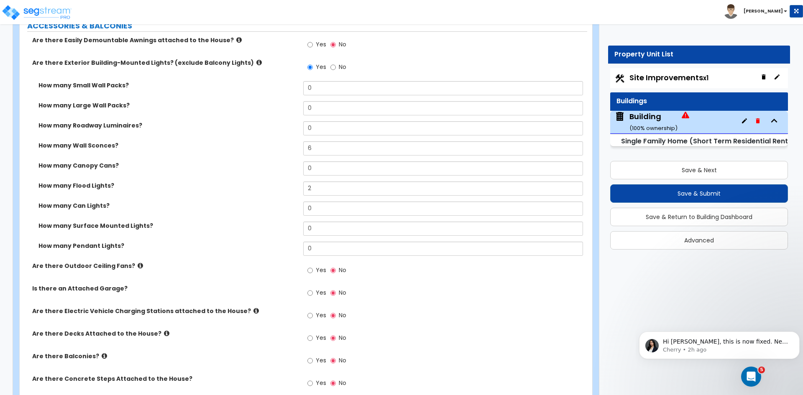
click at [233, 286] on label "Is there an Attached Garage?" at bounding box center [164, 288] width 265 height 8
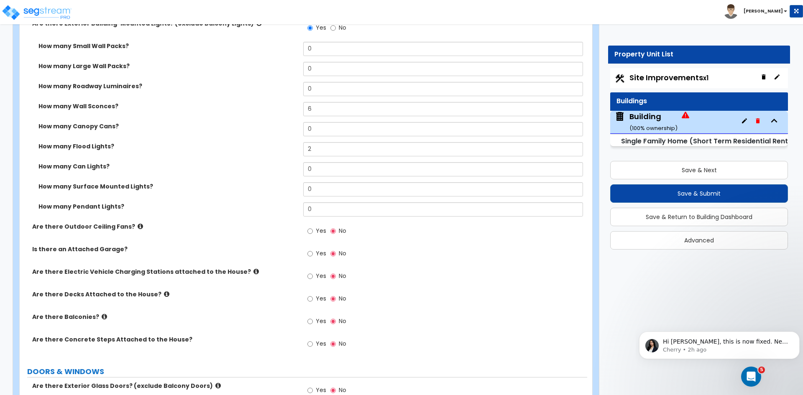
scroll to position [735, 0]
click at [276, 289] on div "Are there Electric Vehicle Charging Stations attached to the House? Yes No" at bounding box center [304, 278] width 568 height 23
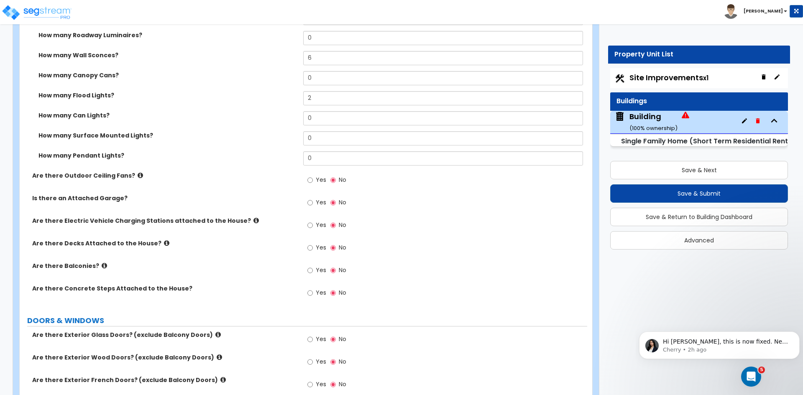
scroll to position [786, 0]
click at [310, 201] on input "Yes" at bounding box center [309, 202] width 5 height 9
radio input "true"
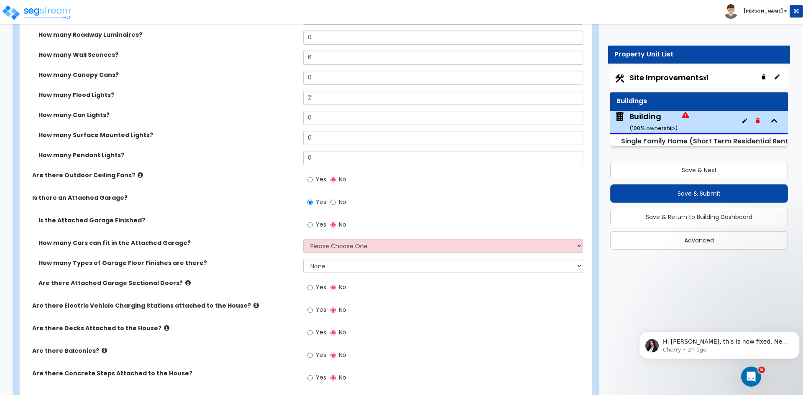
click at [273, 183] on div "Are there Outdoor Ceiling Fans? Yes No" at bounding box center [304, 182] width 568 height 23
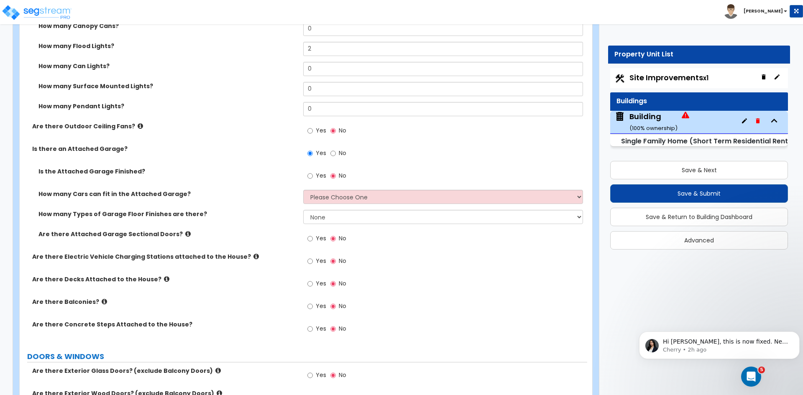
scroll to position [835, 0]
click at [315, 197] on select "Please Choose One 1 2 3 4 5" at bounding box center [442, 196] width 279 height 14
select select "2"
click at [303, 189] on select "Please Choose One 1 2 3 4 5" at bounding box center [442, 196] width 279 height 14
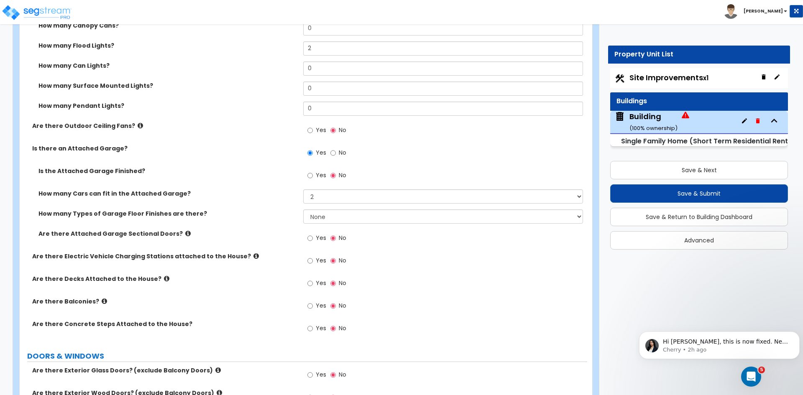
click at [273, 218] on label "How many Types of Garage Floor Finishes are there?" at bounding box center [167, 214] width 259 height 8
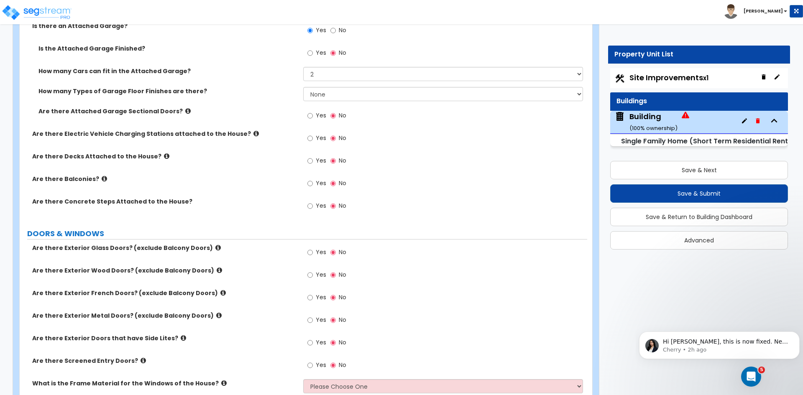
scroll to position [958, 0]
click at [310, 205] on input "Yes" at bounding box center [309, 205] width 5 height 9
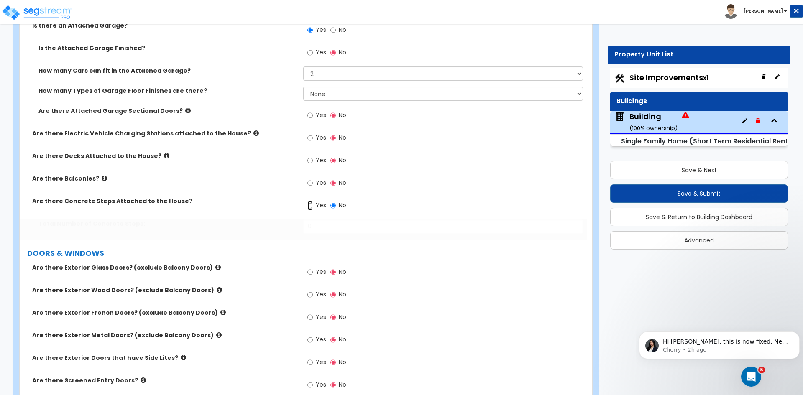
radio input "true"
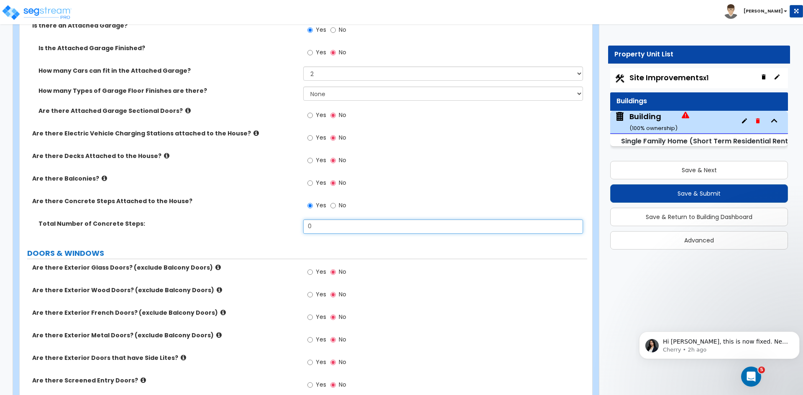
click at [317, 224] on input "0" at bounding box center [442, 227] width 279 height 14
type input "2"
click at [286, 228] on div "Total Number of Concrete Steps: 2" at bounding box center [304, 230] width 568 height 20
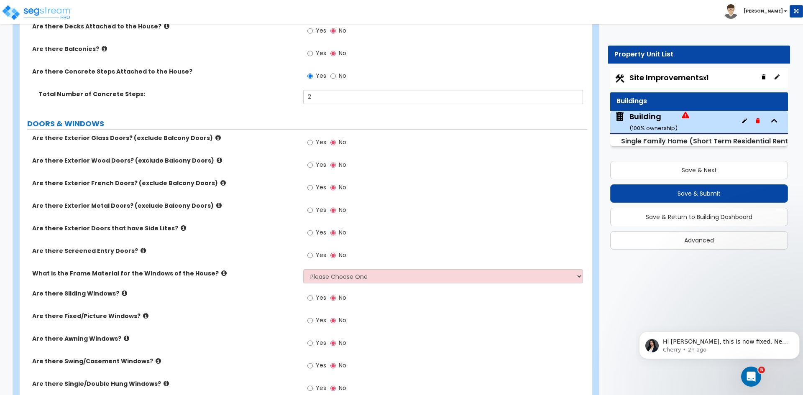
scroll to position [1088, 0]
click at [273, 205] on label "Are there Exterior Metal Doors? (exclude Balcony Doors)" at bounding box center [164, 205] width 265 height 8
click at [310, 165] on input "Yes" at bounding box center [309, 164] width 5 height 9
radio input "true"
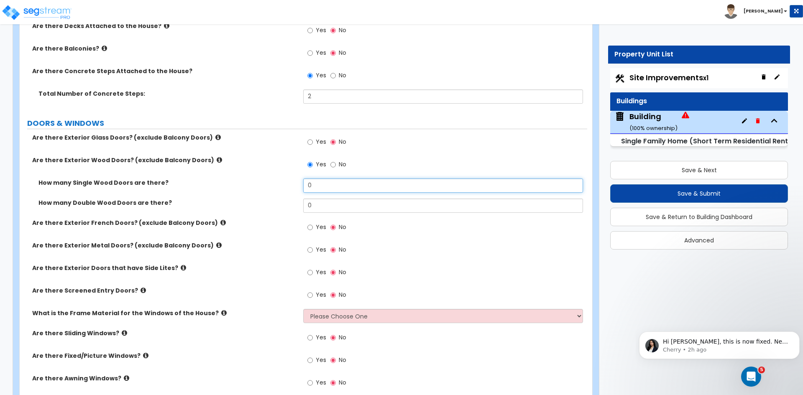
click at [323, 186] on input "0" at bounding box center [442, 186] width 279 height 14
type input "3"
click at [321, 205] on input "0" at bounding box center [442, 206] width 279 height 14
click at [220, 222] on icon at bounding box center [222, 223] width 5 height 6
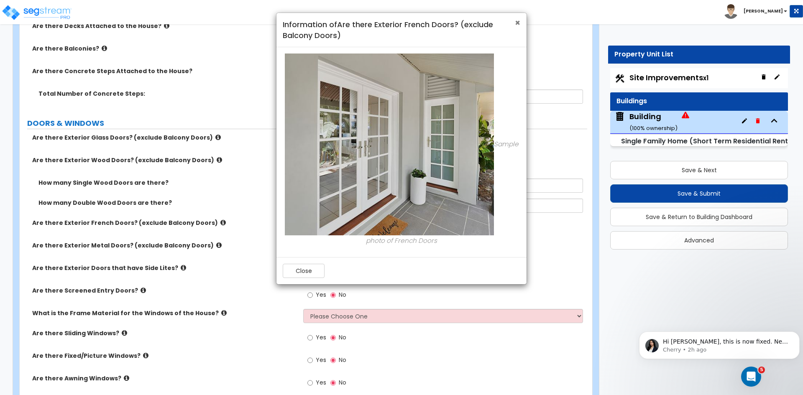
click at [517, 22] on span "×" at bounding box center [517, 23] width 5 height 12
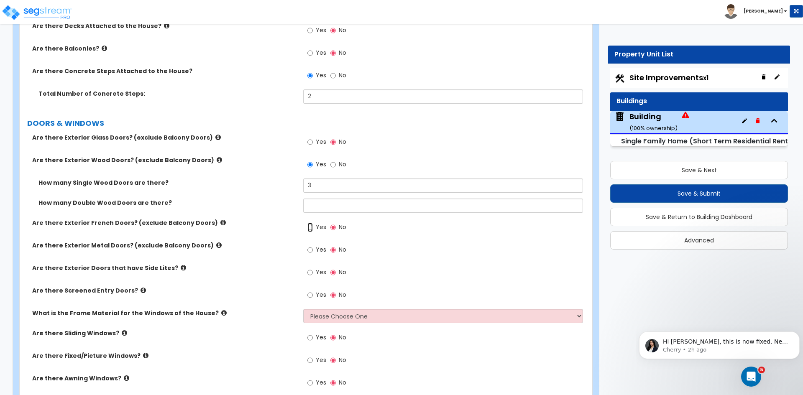
click at [310, 227] on input "Yes" at bounding box center [309, 227] width 5 height 9
radio input "true"
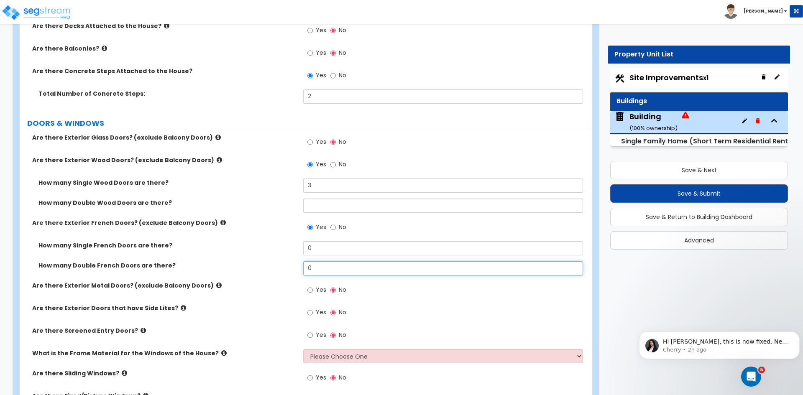
click at [320, 267] on input "0" at bounding box center [442, 268] width 279 height 14
type input "1"
click at [273, 257] on div "How many Single French Doors are there? 0" at bounding box center [304, 251] width 568 height 20
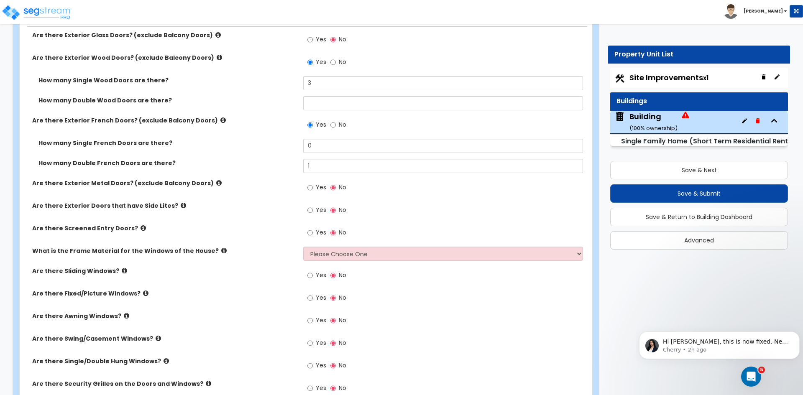
scroll to position [1214, 0]
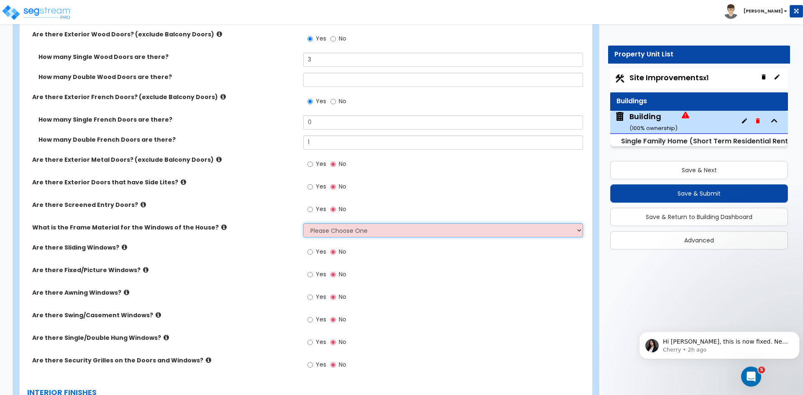
click at [318, 232] on select "Please Choose One Vinyl Aluminum Wood" at bounding box center [442, 230] width 279 height 14
select select "1"
click at [303, 223] on select "Please Choose One Vinyl Aluminum Wood" at bounding box center [442, 230] width 279 height 14
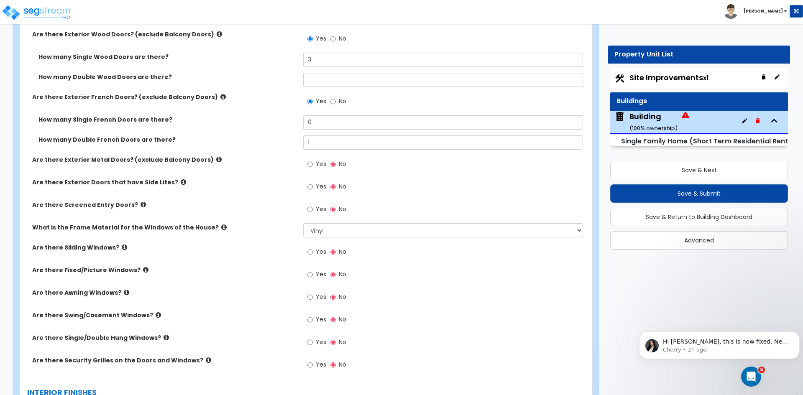
click at [279, 238] on div "What is the Frame Material for the Windows of the House? Please Choose One Viny…" at bounding box center [304, 233] width 568 height 20
click at [279, 205] on label "Are there Screened Entry Doors?" at bounding box center [164, 205] width 265 height 8
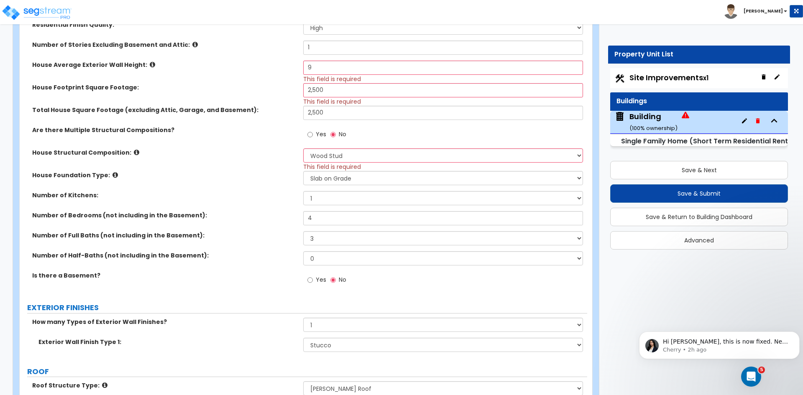
scroll to position [0, 0]
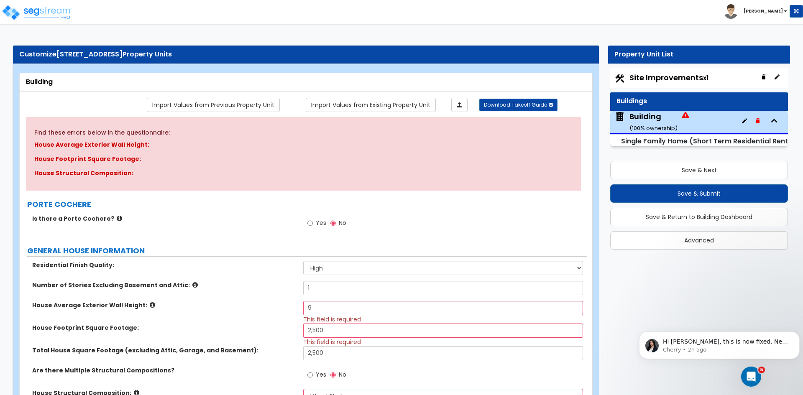
click at [57, 88] on div "Building" at bounding box center [306, 82] width 573 height 18
click at [36, 81] on div "Building" at bounding box center [306, 82] width 560 height 10
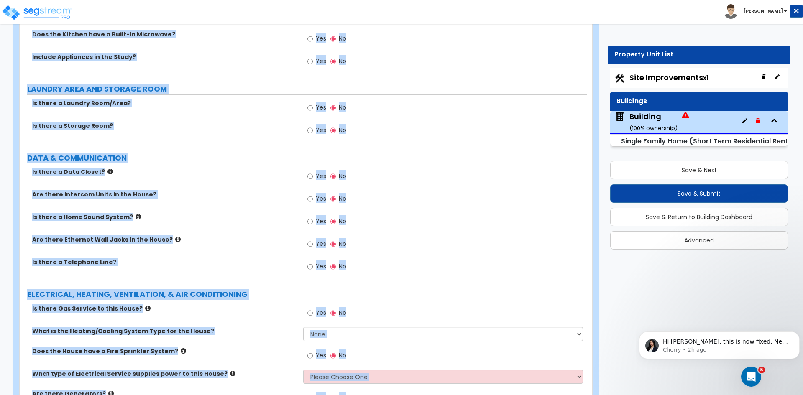
scroll to position [2436, 0]
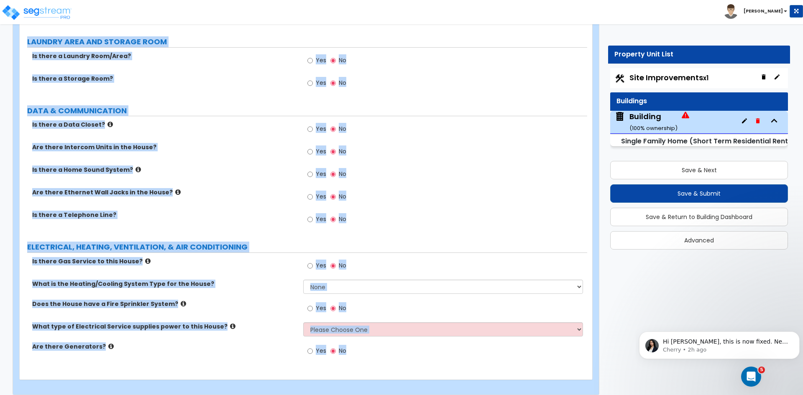
drag, startPoint x: 26, startPoint y: 81, endPoint x: 504, endPoint y: 415, distance: 582.8
copy div "Building Import Values from Previous Property Unit Import Values from Existing …"
click at [264, 168] on div "Is there a Home Sound System? Yes No" at bounding box center [304, 177] width 568 height 23
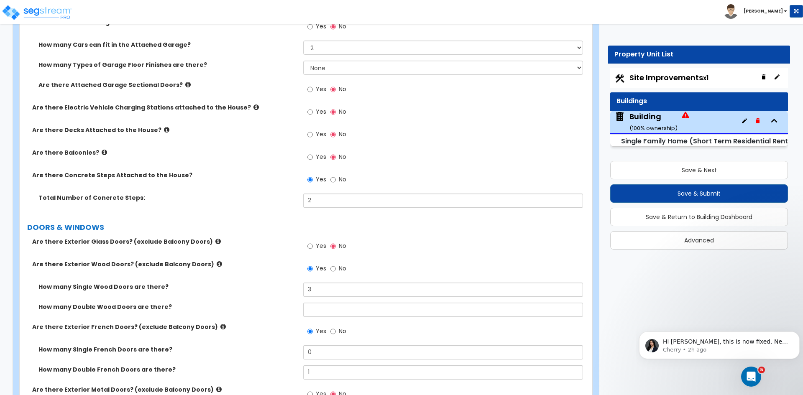
scroll to position [1038, 0]
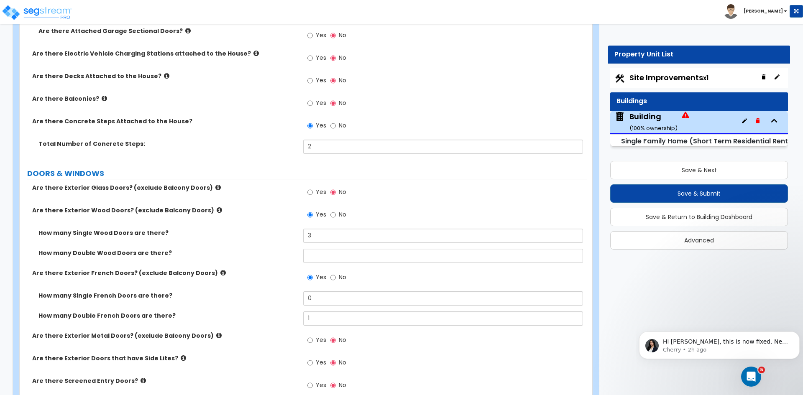
click at [214, 261] on div "How many Double Wood Doors are there?" at bounding box center [304, 259] width 568 height 20
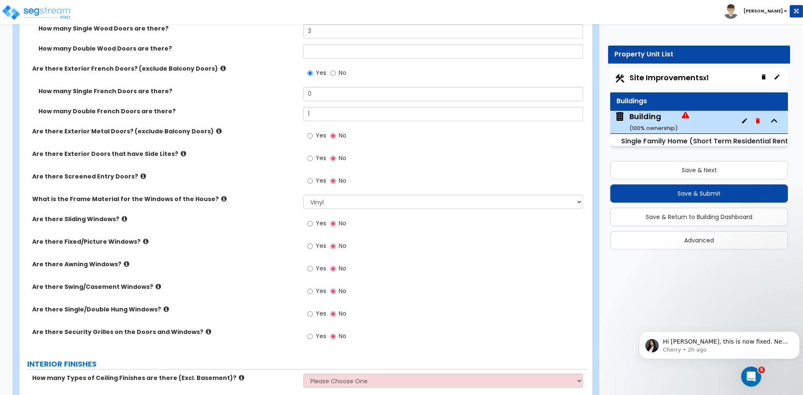
scroll to position [1243, 0]
click at [311, 246] on input "Yes" at bounding box center [309, 245] width 5 height 9
radio input "true"
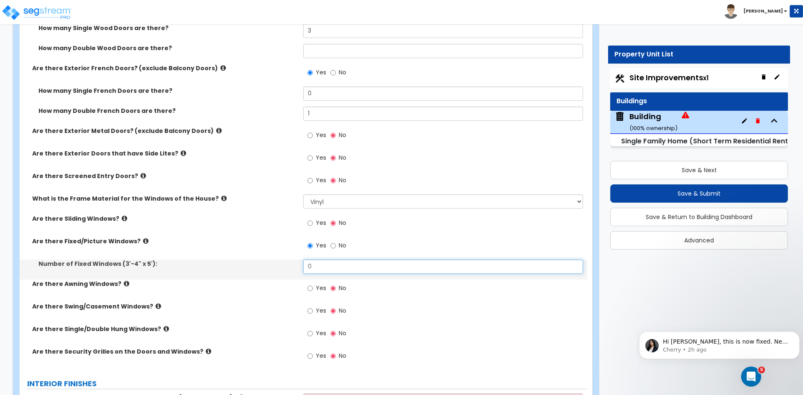
click at [323, 266] on input "0" at bounding box center [442, 267] width 279 height 14
type input "4"
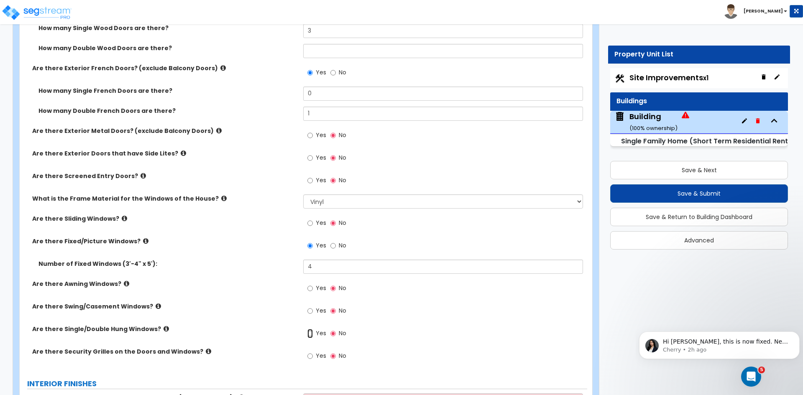
click at [309, 335] on input "Yes" at bounding box center [309, 333] width 5 height 9
radio input "true"
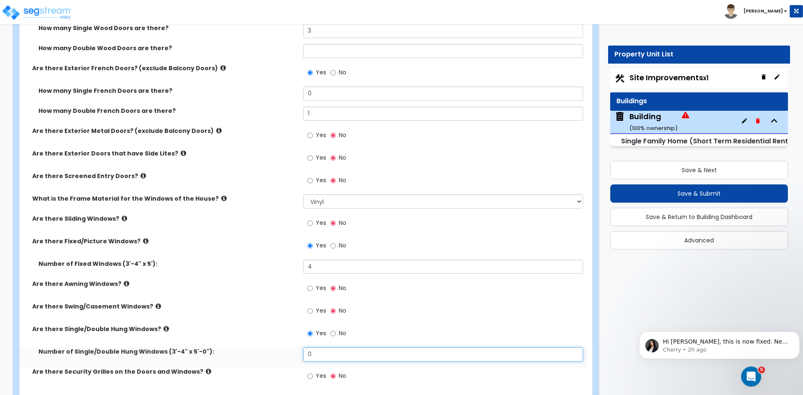
click at [316, 352] on input "0" at bounding box center [442, 355] width 279 height 14
type input "8"
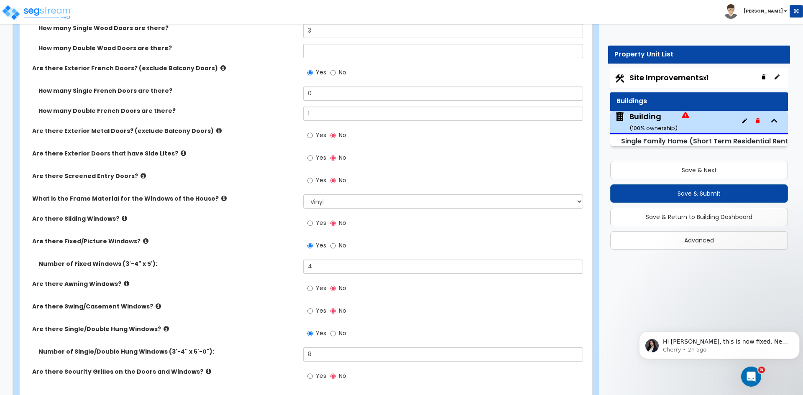
click at [271, 302] on div "Are there Awning Windows? Yes No" at bounding box center [304, 291] width 568 height 23
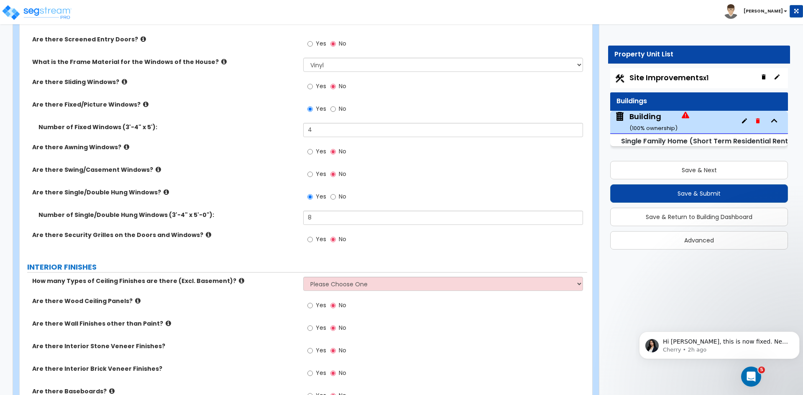
scroll to position [1381, 0]
click at [357, 282] on select "Please Choose One 1 2 3" at bounding box center [442, 283] width 279 height 14
select select "1"
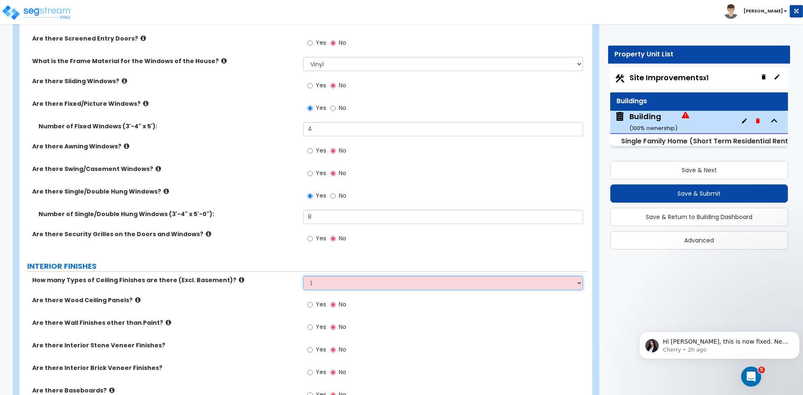
click at [303, 276] on select "Please Choose One 1 2 3" at bounding box center [442, 283] width 279 height 14
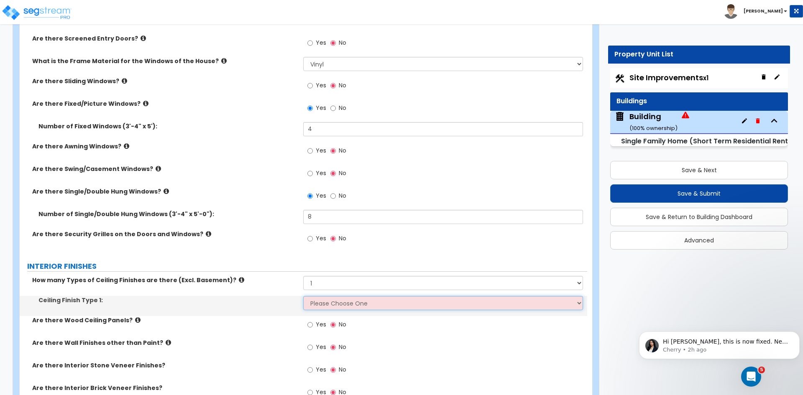
click at [352, 302] on select "Please Choose One Drop Ceiling Drywall Ceiling Open Ceiling" at bounding box center [442, 303] width 279 height 14
select select "2"
click at [303, 296] on select "Please Choose One Drop Ceiling Drywall Ceiling Open Ceiling" at bounding box center [442, 303] width 279 height 14
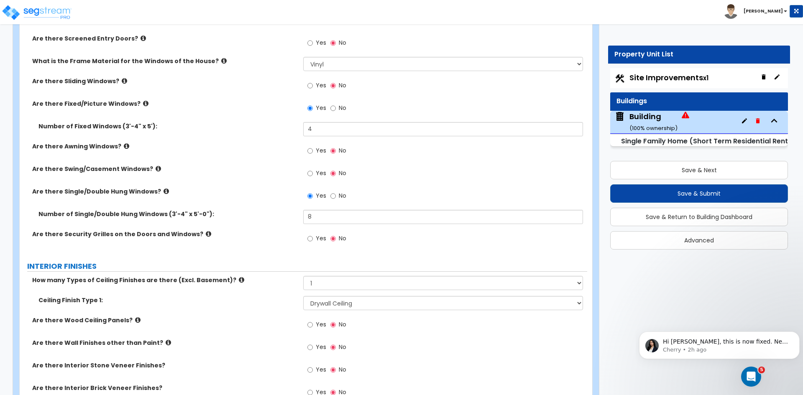
click at [259, 313] on div "Ceiling Finish Type 1: Please Choose One Drop Ceiling Drywall Ceiling Open Ceil…" at bounding box center [304, 306] width 568 height 20
click at [269, 230] on label "Are there Security Grilles on the Doors and Windows?" at bounding box center [164, 234] width 265 height 8
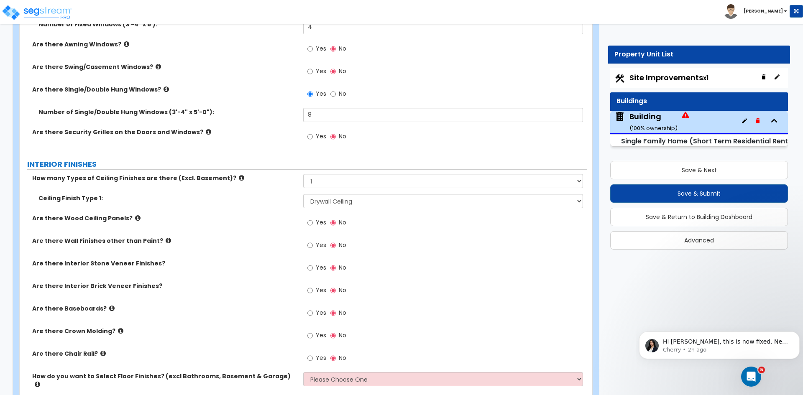
scroll to position [1484, 0]
click at [311, 245] on input "Yes" at bounding box center [309, 244] width 5 height 9
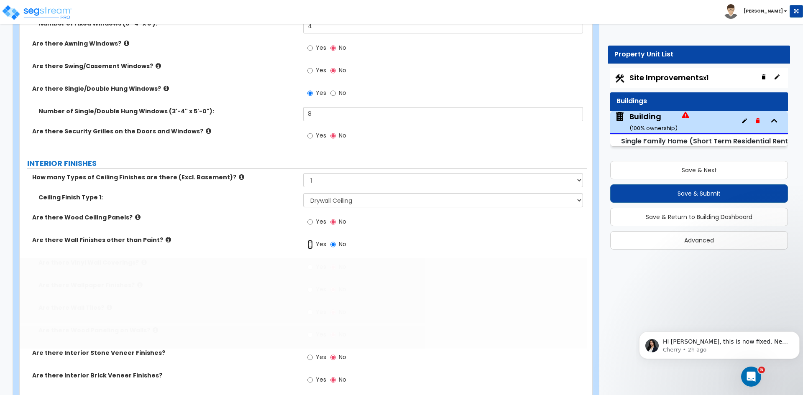
radio input "true"
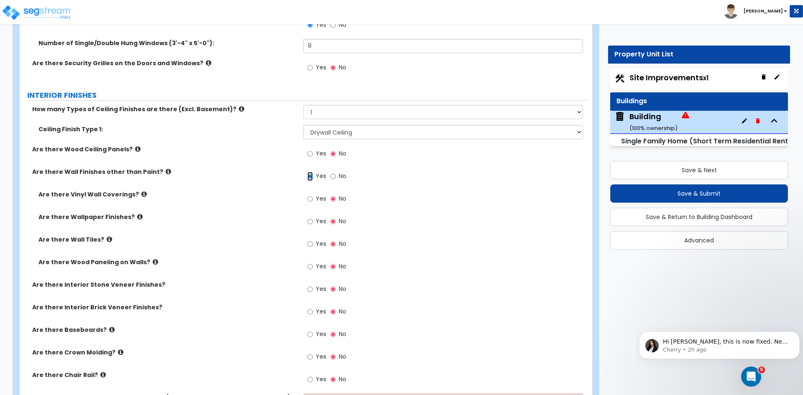
scroll to position [1552, 0]
click at [310, 266] on input "Yes" at bounding box center [309, 266] width 5 height 9
radio input "true"
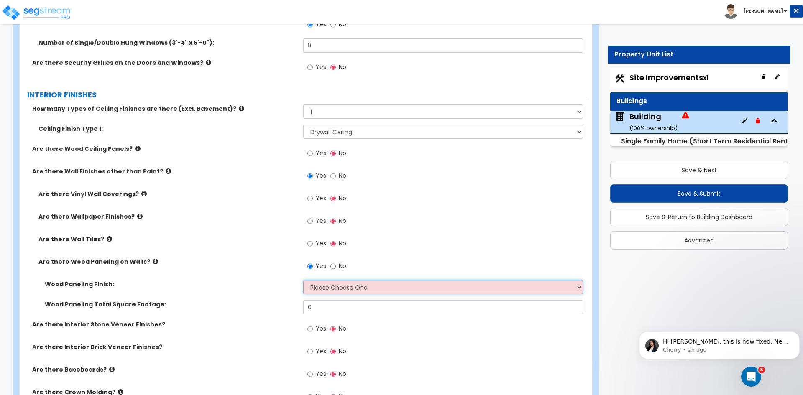
click at [319, 288] on select "Please Choose One Birch Mahogany Oak or Cherry Rosewood Teak I Don't Know, Plea…" at bounding box center [442, 287] width 279 height 14
select select "6"
click at [303, 280] on select "Please Choose One Birch Mahogany Oak or Cherry Rosewood Teak I Don't Know, Plea…" at bounding box center [442, 287] width 279 height 14
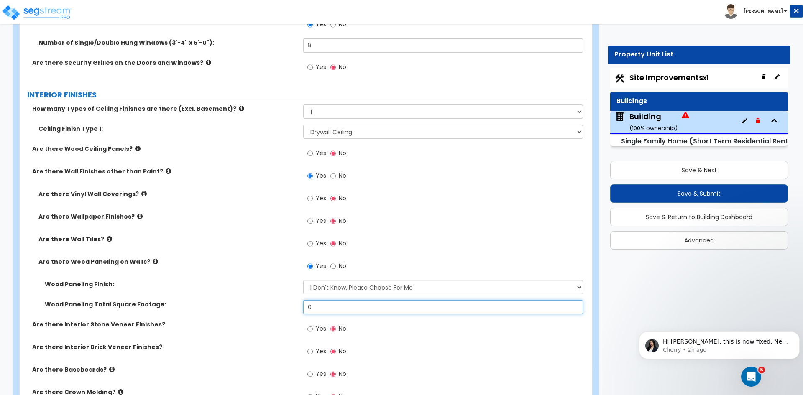
click at [319, 307] on input "0" at bounding box center [442, 307] width 279 height 14
type input "300"
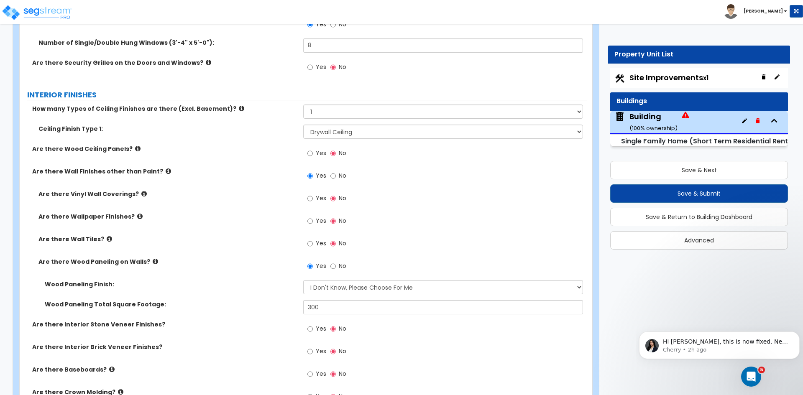
click at [262, 299] on div "Wood Paneling Finish: Please Choose One Birch Mahogany Oak or Cherry Rosewood T…" at bounding box center [304, 290] width 568 height 20
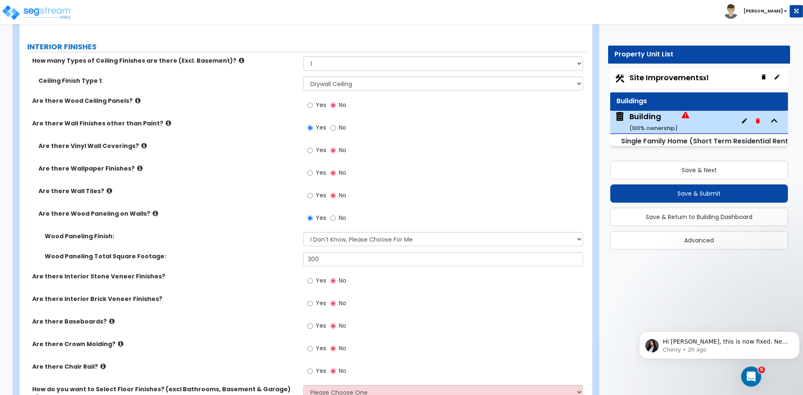
scroll to position [1606, 0]
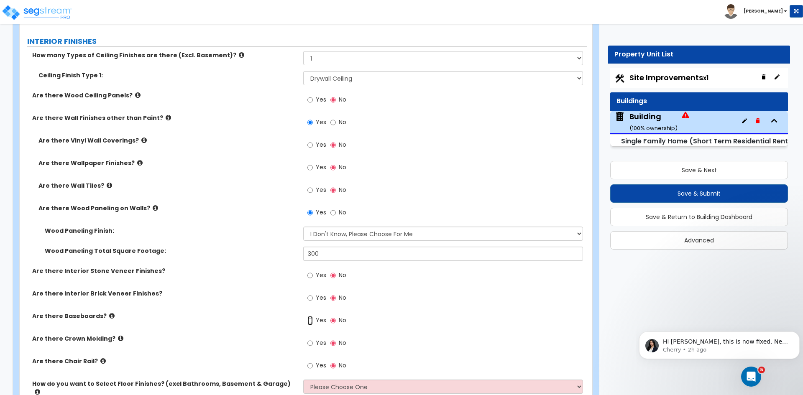
click at [311, 321] on input "Yes" at bounding box center [309, 320] width 5 height 9
radio input "true"
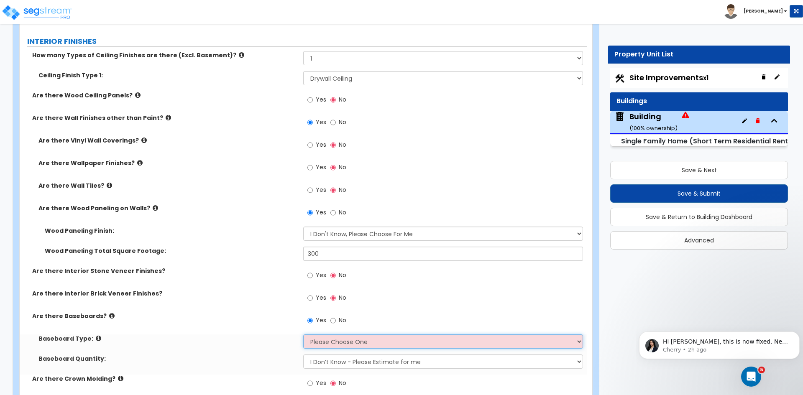
click at [335, 345] on select "Please Choose One Wood Vinyl Carpet Tile" at bounding box center [442, 342] width 279 height 14
select select "1"
click at [303, 335] on select "Please Choose One Wood Vinyl Carpet Tile" at bounding box center [442, 342] width 279 height 14
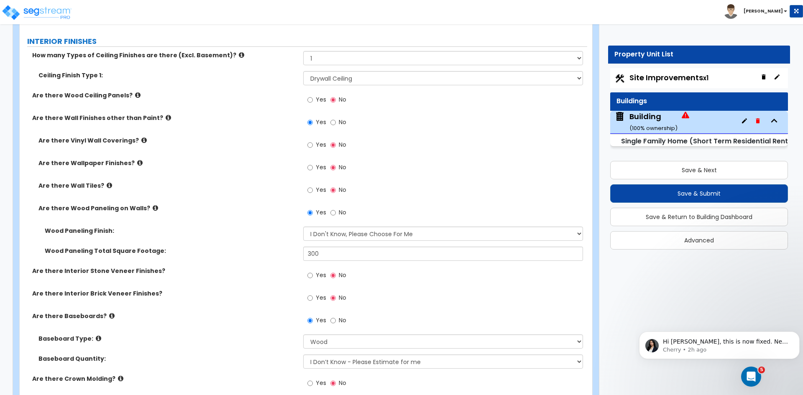
click at [254, 292] on label "Are there Interior Brick Veneer Finishes?" at bounding box center [164, 293] width 265 height 8
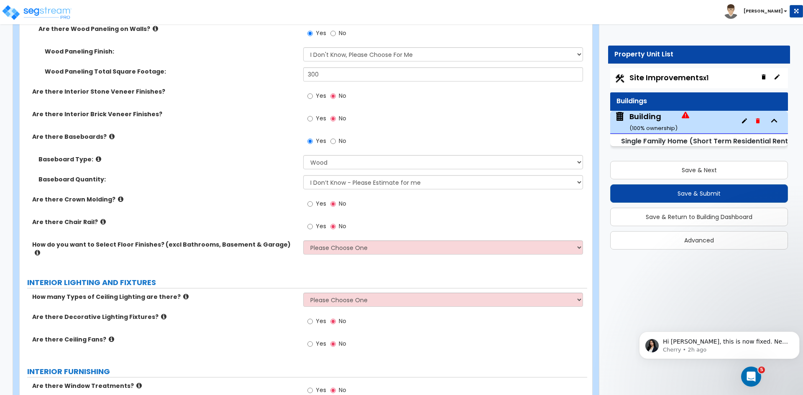
scroll to position [1787, 0]
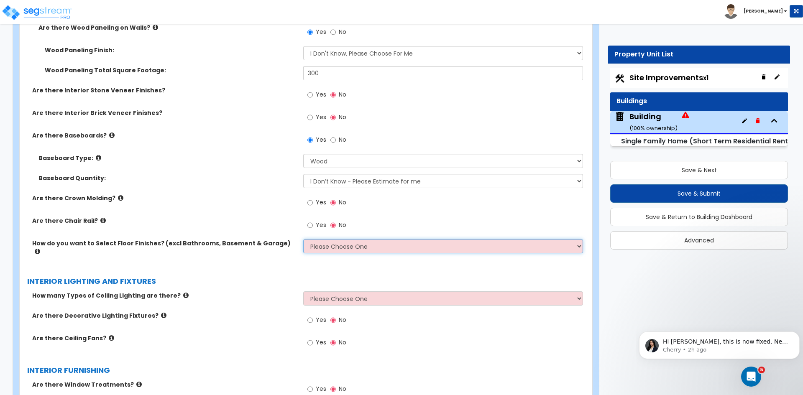
click at [324, 246] on select "Please Choose One I want to Select Floor Finishes for the Areas of the House I …" at bounding box center [442, 246] width 279 height 14
select select "1"
click at [303, 239] on select "Please Choose One I want to Select Floor Finishes for the Areas of the House I …" at bounding box center [442, 246] width 279 height 14
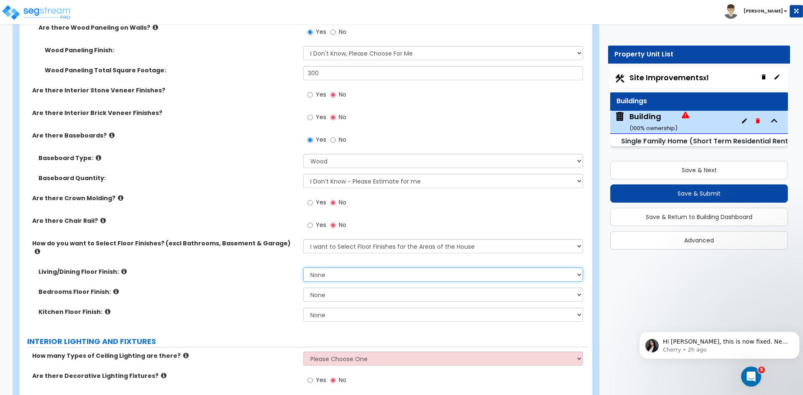
click at [332, 270] on select "None Tile Flooring Hardwood Flooring Resilient Laminate Flooring VCT Flooring S…" at bounding box center [442, 275] width 279 height 14
select select "2"
click at [303, 268] on select "None Tile Flooring Hardwood Flooring Resilient Laminate Flooring VCT Flooring S…" at bounding box center [442, 275] width 279 height 14
click at [333, 291] on select "None Tile Flooring Hardwood Flooring Resilient Laminate Flooring VCT Flooring S…" at bounding box center [442, 295] width 279 height 14
select select "2"
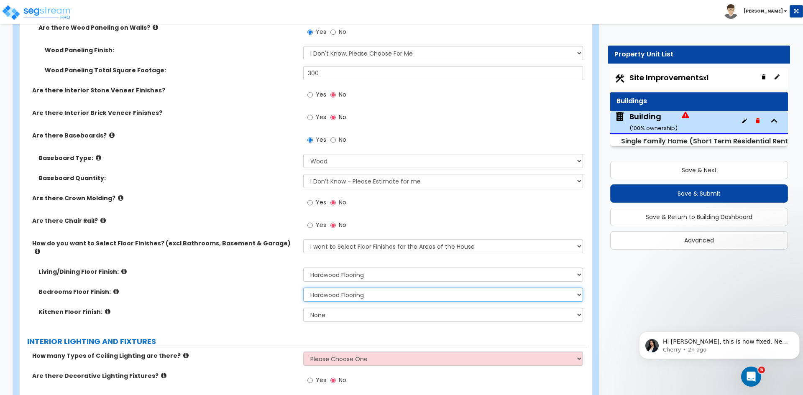
click at [303, 288] on select "None Tile Flooring Hardwood Flooring Resilient Laminate Flooring VCT Flooring S…" at bounding box center [442, 295] width 279 height 14
click at [330, 308] on select "None Tile Flooring Hardwood Flooring Resilient Laminate Flooring VCT Flooring S…" at bounding box center [442, 315] width 279 height 14
select select "2"
click at [303, 308] on select "None Tile Flooring Hardwood Flooring Resilient Laminate Flooring VCT Flooring S…" at bounding box center [442, 315] width 279 height 14
click at [268, 288] on label "Bedrooms Floor Finish:" at bounding box center [167, 292] width 259 height 8
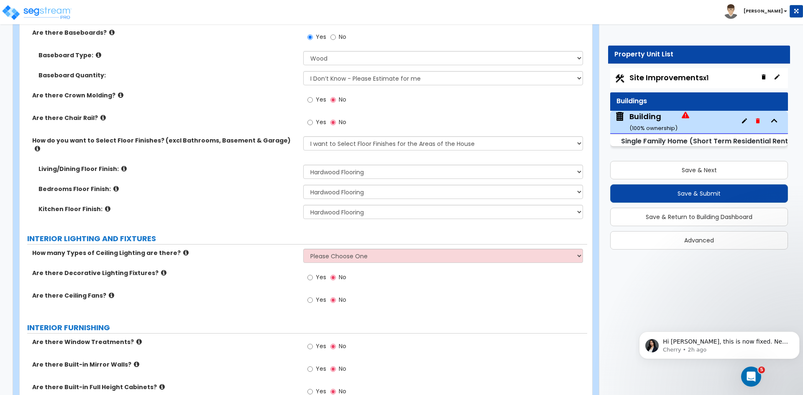
scroll to position [1894, 0]
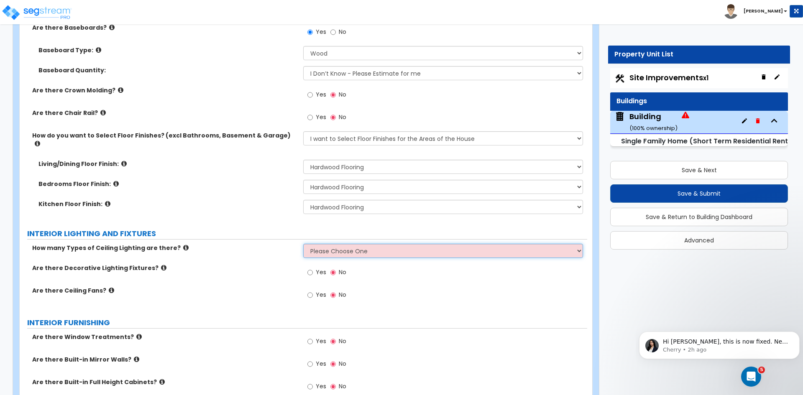
click at [331, 244] on select "Please Choose One 1 2 3" at bounding box center [442, 251] width 279 height 14
select select "1"
click at [303, 244] on select "Please Choose One 1 2 3" at bounding box center [442, 251] width 279 height 14
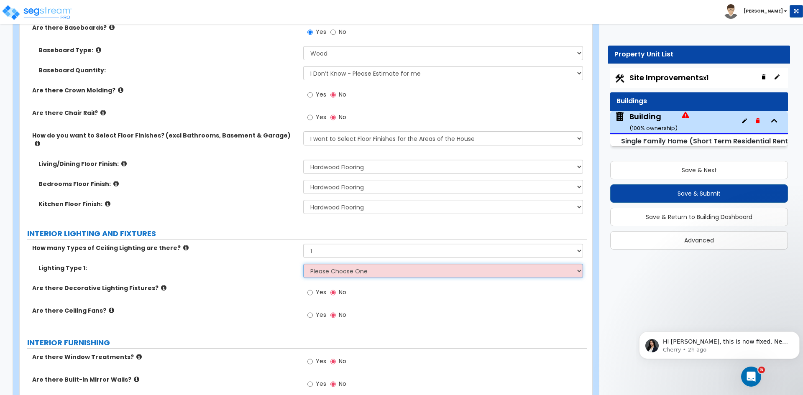
click at [332, 264] on select "Please Choose One LED Surface-Mounted LED Recessed Fluorescent Surface-Mounted …" at bounding box center [442, 271] width 279 height 14
select select "5"
click at [303, 264] on select "Please Choose One LED Surface-Mounted LED Recessed Fluorescent Surface-Mounted …" at bounding box center [442, 271] width 279 height 14
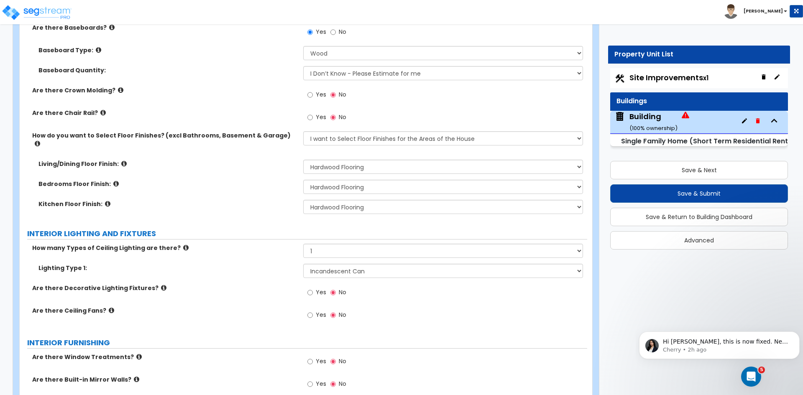
click at [268, 288] on div "Are there Decorative Lighting Fixtures? Yes No" at bounding box center [304, 295] width 568 height 23
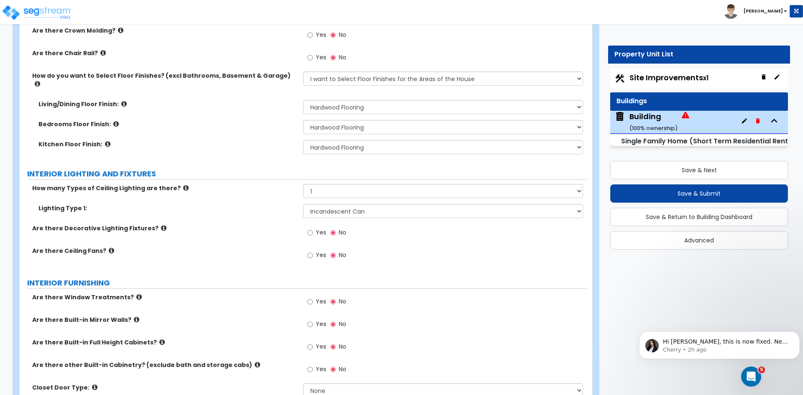
scroll to position [1957, 0]
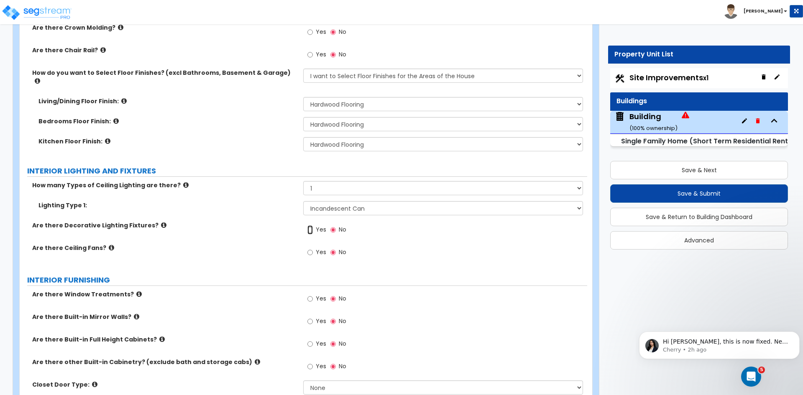
click at [309, 225] on input "Yes" at bounding box center [309, 229] width 5 height 9
radio input "true"
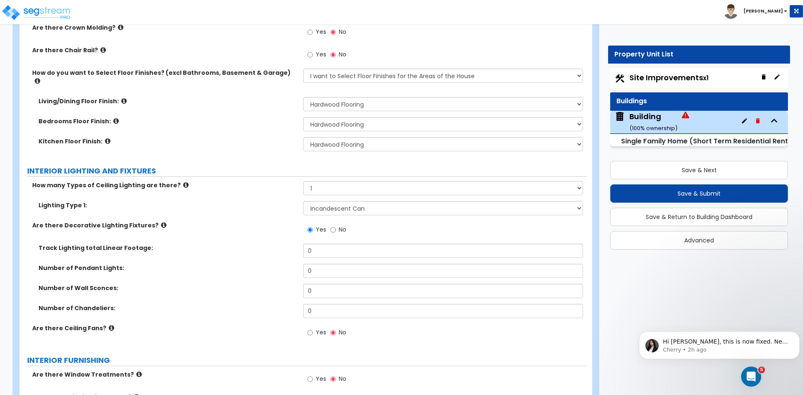
click at [212, 264] on label "Number of Pendant Lights:" at bounding box center [167, 268] width 259 height 8
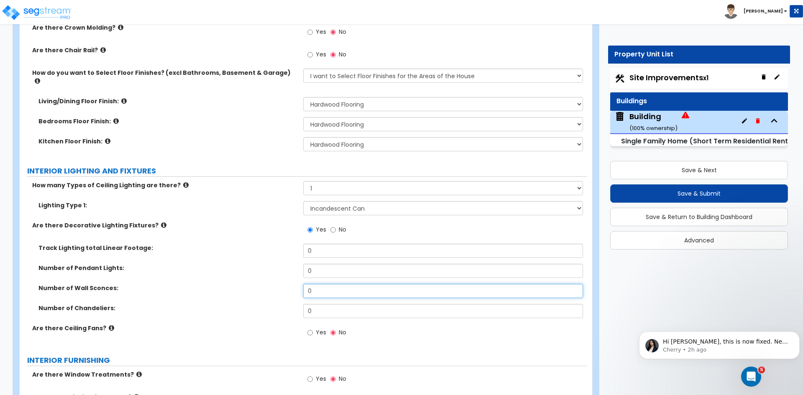
click at [319, 285] on input "0" at bounding box center [442, 291] width 279 height 14
type input "1"
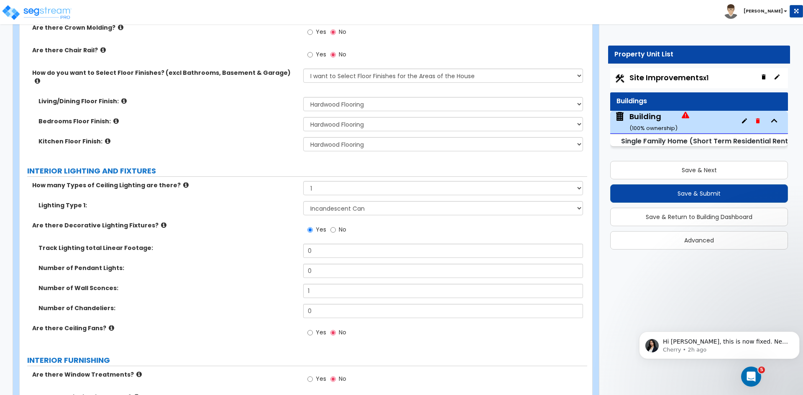
click at [238, 264] on label "Number of Pendant Lights:" at bounding box center [167, 268] width 259 height 8
click at [311, 328] on input "Yes" at bounding box center [309, 332] width 5 height 9
radio input "true"
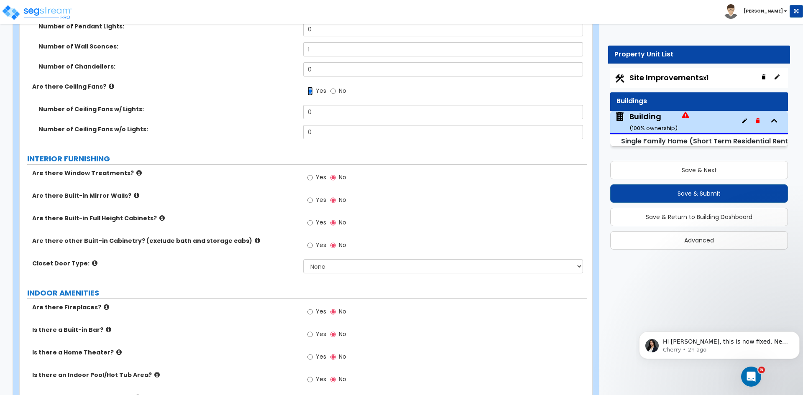
scroll to position [2199, 0]
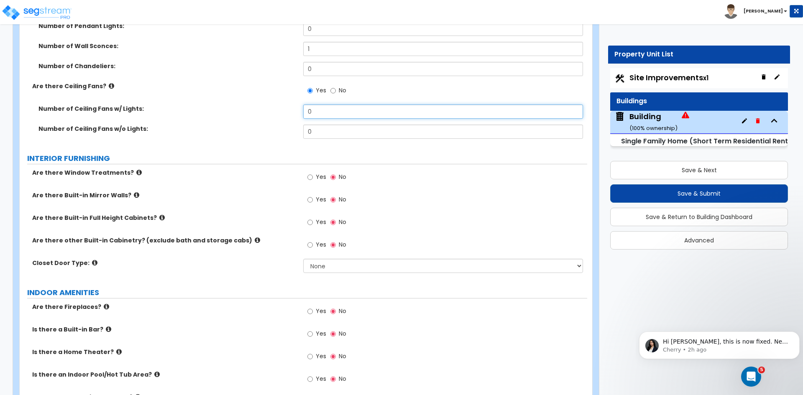
click at [320, 105] on input "0" at bounding box center [442, 112] width 279 height 14
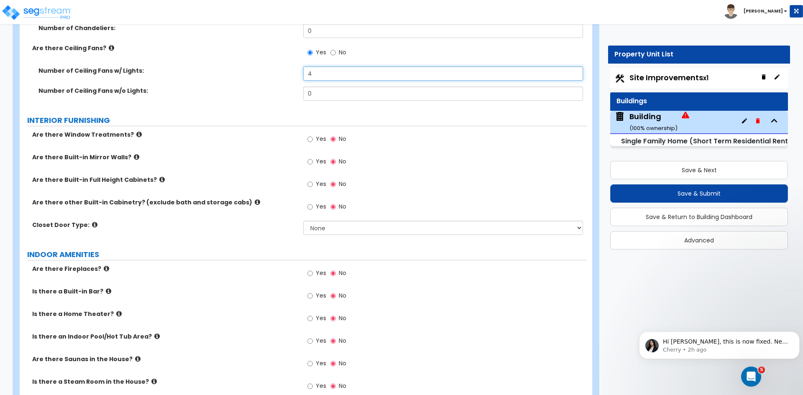
type input "4"
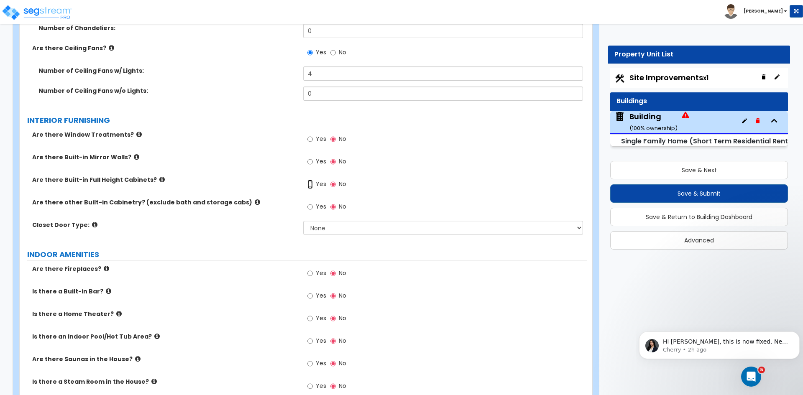
click at [311, 180] on input "Yes" at bounding box center [309, 184] width 5 height 9
radio input "true"
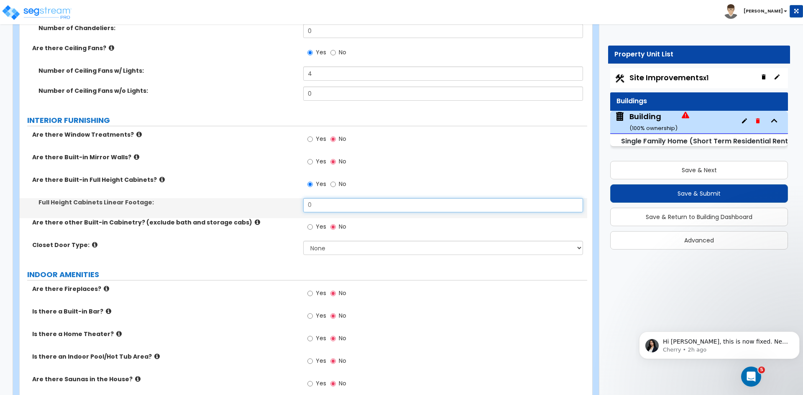
click at [319, 198] on input "0" at bounding box center [442, 205] width 279 height 14
type input "3"
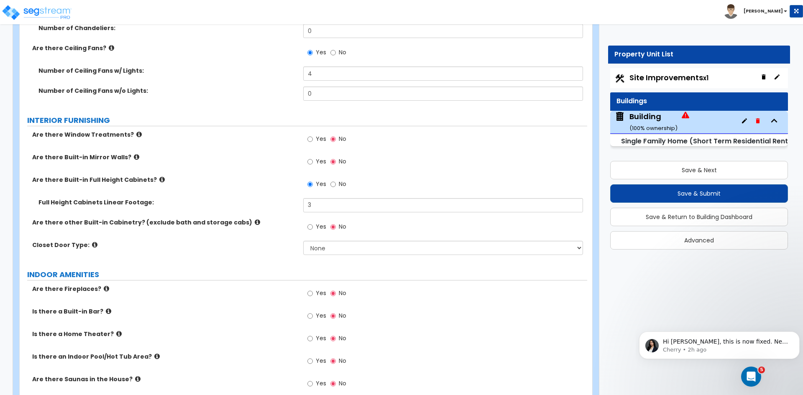
click at [231, 183] on div "Are there Built-in Full Height Cabinets? Yes No" at bounding box center [304, 187] width 568 height 23
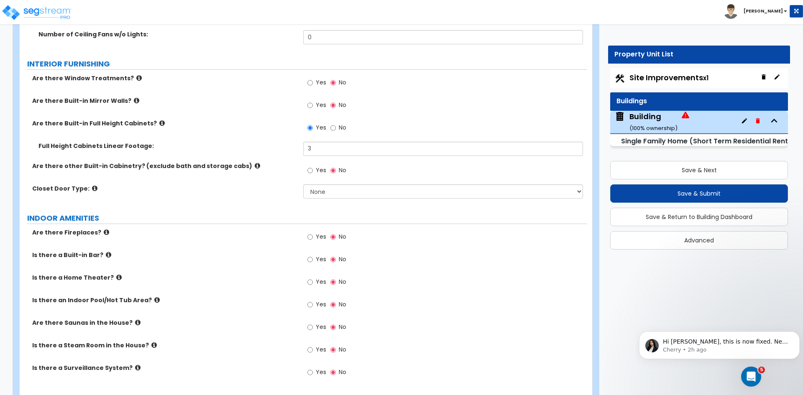
scroll to position [2294, 0]
click at [317, 187] on select "None Bi-fold Louvered Doors Bi-fold Panel Doors Sliding Doors Hinged Wood Door" at bounding box center [442, 191] width 279 height 14
select select "3"
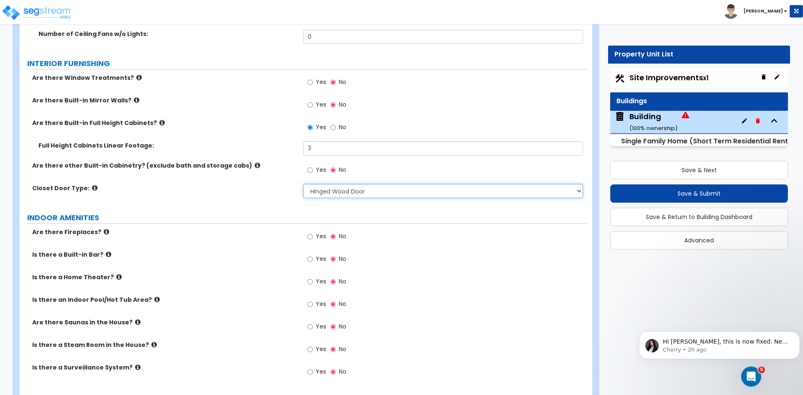
click at [303, 184] on select "None Bi-fold Louvered Doors Bi-fold Panel Doors Sliding Doors Hinged Wood Door" at bounding box center [442, 191] width 279 height 14
click at [228, 232] on div "Are there Fireplaces? Yes No" at bounding box center [304, 239] width 568 height 23
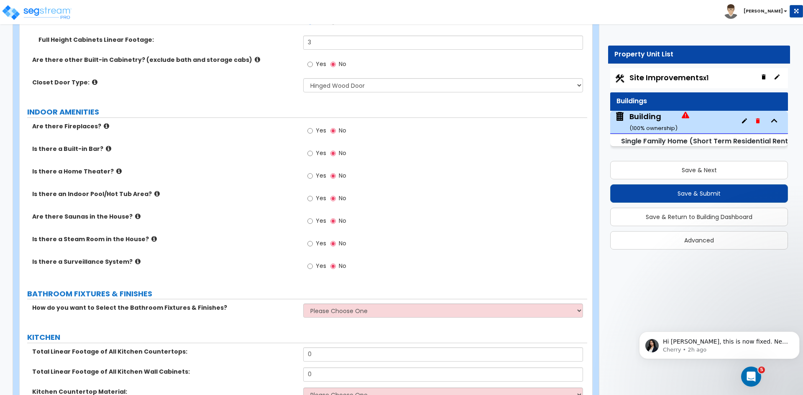
scroll to position [2402, 0]
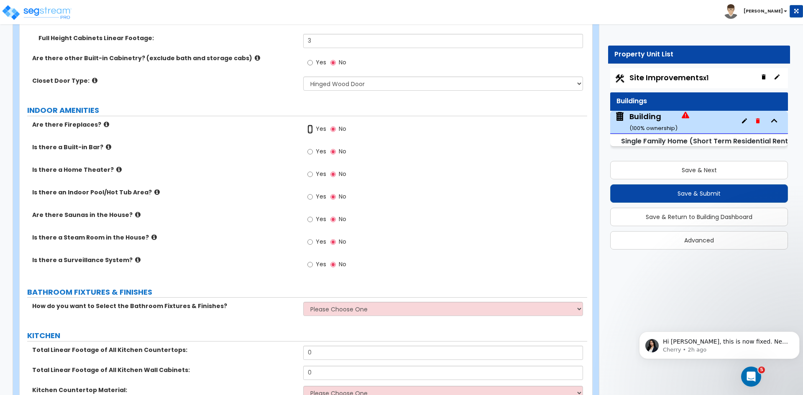
click at [311, 125] on input "Yes" at bounding box center [309, 129] width 5 height 9
radio input "true"
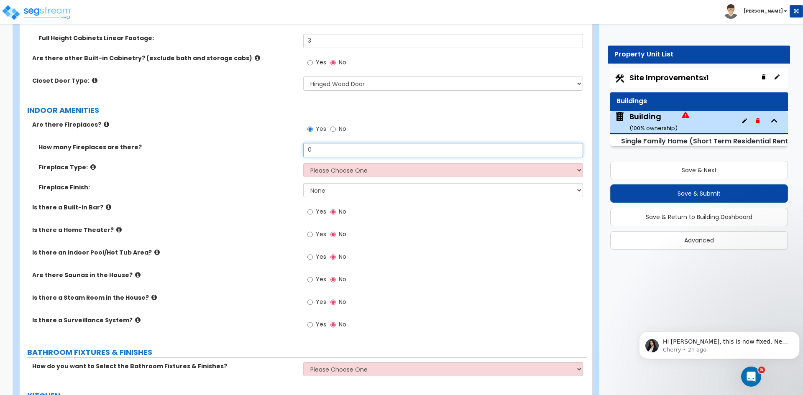
click at [320, 143] on input "0" at bounding box center [442, 150] width 279 height 14
type input "1"
click at [322, 163] on select "Please Choose One Built-in Electric Fireplace Built-in Gas Fireplace Built-in W…" at bounding box center [442, 170] width 279 height 14
select select "2"
click at [303, 163] on select "Please Choose One Built-in Electric Fireplace Built-in Gas Fireplace Built-in W…" at bounding box center [442, 170] width 279 height 14
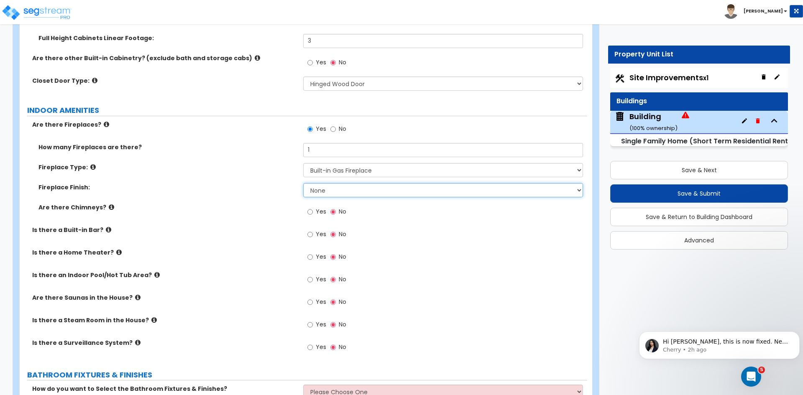
click at [327, 183] on select "None Brick Stone Tile Painted Molding" at bounding box center [442, 190] width 279 height 14
select select "1"
click at [303, 183] on select "None Brick Stone Tile Painted Molding" at bounding box center [442, 190] width 279 height 14
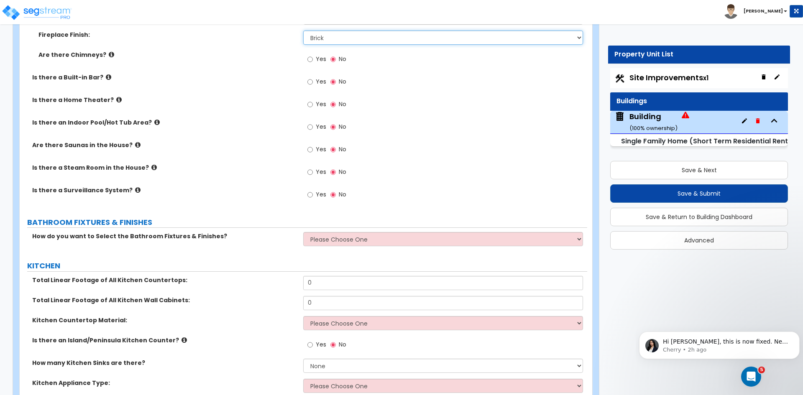
scroll to position [2556, 0]
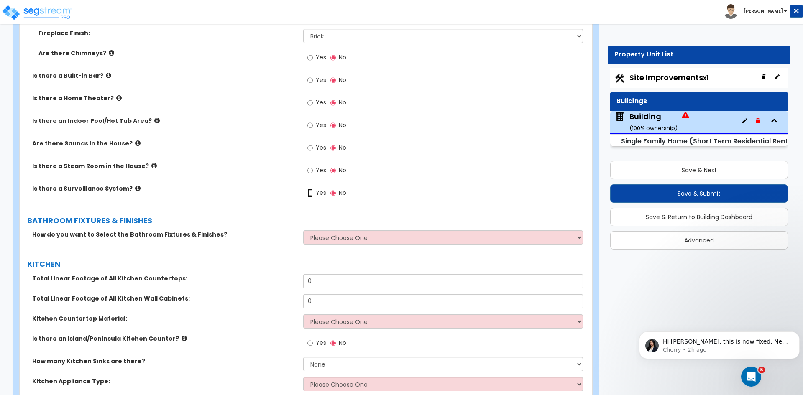
click at [309, 189] on input "Yes" at bounding box center [309, 193] width 5 height 9
radio input "true"
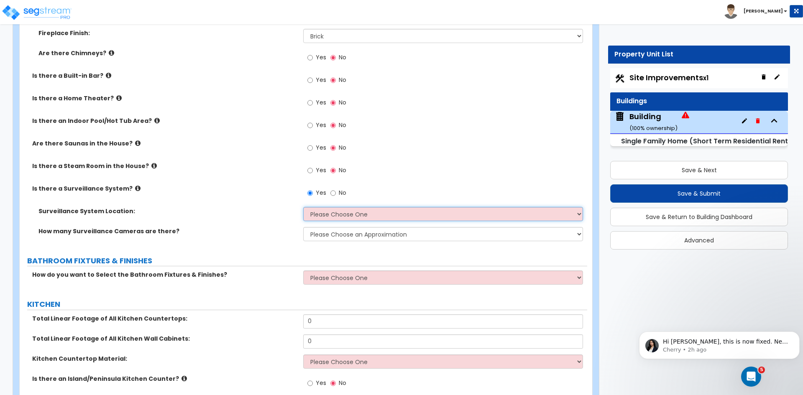
click at [325, 207] on select "Please Choose One Inside the House Outside the House Both Inside & Outside" at bounding box center [442, 214] width 279 height 14
select select "2"
click at [303, 207] on select "Please Choose One Inside the House Outside the House Both Inside & Outside" at bounding box center [442, 214] width 279 height 14
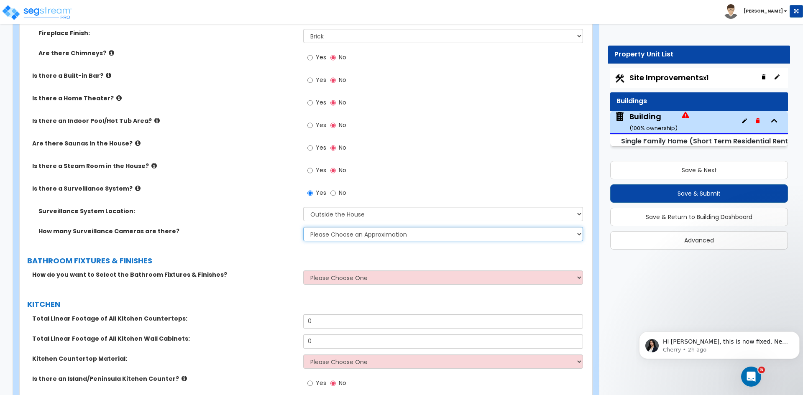
click at [322, 227] on select "Please Choose an Approximation Barely Noticed Any Noticed a Couple Frequently S…" at bounding box center [442, 234] width 279 height 14
select select "2"
click at [303, 227] on select "Please Choose an Approximation Barely Noticed Any Noticed a Couple Frequently S…" at bounding box center [442, 234] width 279 height 14
click at [269, 215] on div "Surveillance System Location: Please Choose One Inside the House Outside the Ho…" at bounding box center [304, 217] width 568 height 20
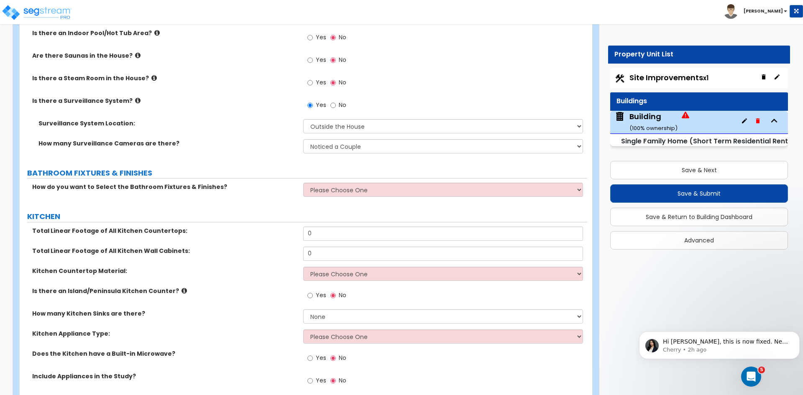
scroll to position [2644, 0]
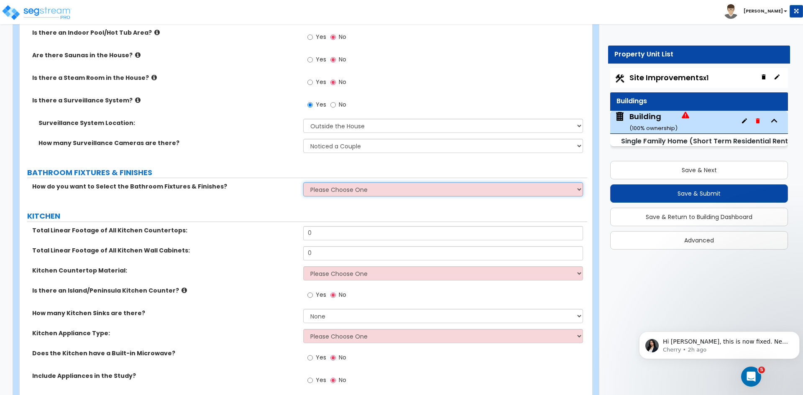
click at [343, 182] on select "Please Choose One I want to Select Fixtures and Finishes only for one Bath and …" at bounding box center [442, 189] width 279 height 14
select select "1"
click at [303, 182] on select "Please Choose One I want to Select Fixtures and Finishes only for one Bath and …" at bounding box center [442, 189] width 279 height 14
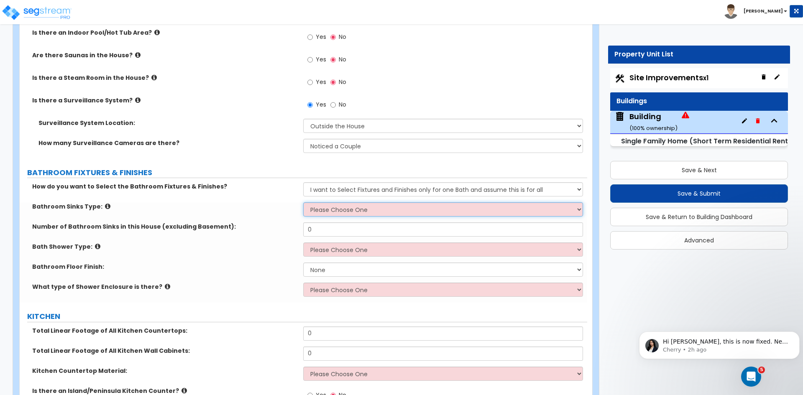
click at [321, 202] on select "Please Choose One Wall-mounted Pedestal-mounted Vanity-mounted" at bounding box center [442, 209] width 279 height 14
select select "3"
click at [303, 202] on select "Please Choose One Wall-mounted Pedestal-mounted Vanity-mounted" at bounding box center [442, 209] width 279 height 14
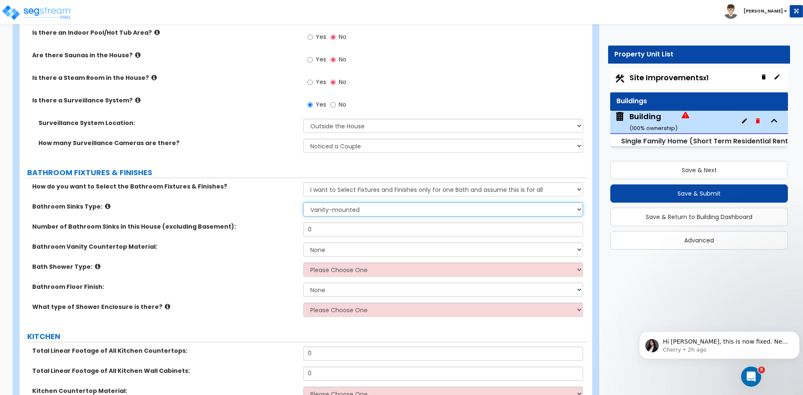
click at [335, 202] on select "Please Choose One Wall-mounted Pedestal-mounted Vanity-mounted" at bounding box center [442, 209] width 279 height 14
click at [303, 202] on select "Please Choose One Wall-mounted Pedestal-mounted Vanity-mounted" at bounding box center [442, 209] width 279 height 14
click at [323, 223] on input "0" at bounding box center [442, 230] width 279 height 14
type input "5"
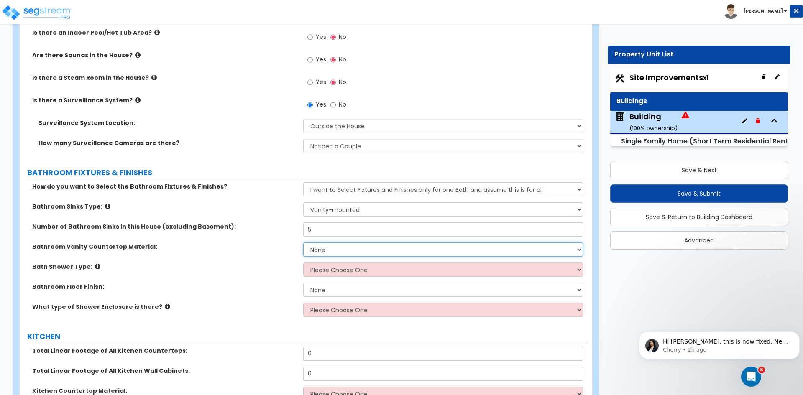
click at [311, 248] on select "None Plastic Laminate Solid Surface Stone Quartz Marble Tile Wood Stainless Ste…" at bounding box center [442, 250] width 279 height 14
select select "5"
click at [303, 243] on select "None Plastic Laminate Solid Surface Stone Quartz Marble Tile Wood Stainless Ste…" at bounding box center [442, 250] width 279 height 14
click at [318, 265] on select "Please Choose One Standalone Shower Bathtub - Shower Combination" at bounding box center [442, 270] width 279 height 14
select select "2"
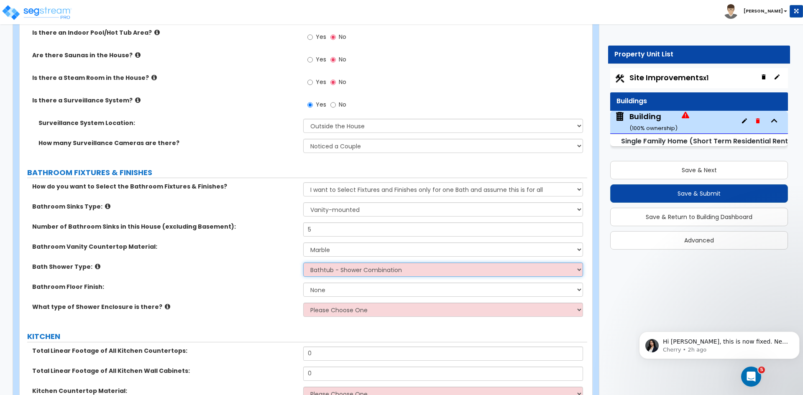
click at [303, 263] on select "Please Choose One Standalone Shower Bathtub - Shower Combination" at bounding box center [442, 270] width 279 height 14
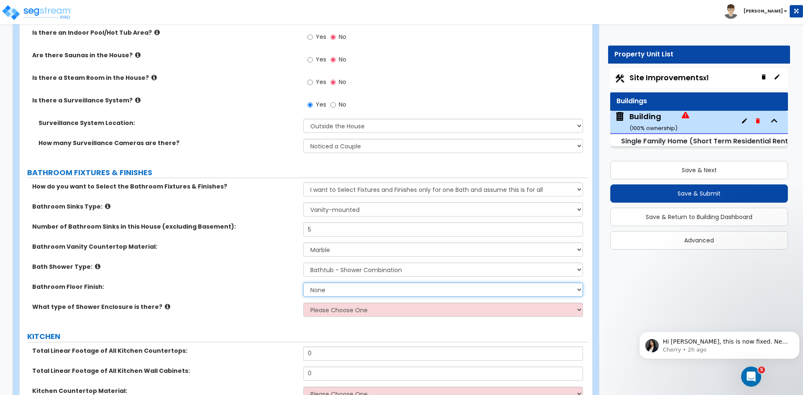
click at [322, 283] on select "None Tile Flooring Hardwood Flooring Resilient Laminate Flooring VCT Flooring S…" at bounding box center [442, 290] width 279 height 14
select select "1"
click at [303, 283] on select "None Tile Flooring Hardwood Flooring Resilient Laminate Flooring VCT Flooring S…" at bounding box center [442, 290] width 279 height 14
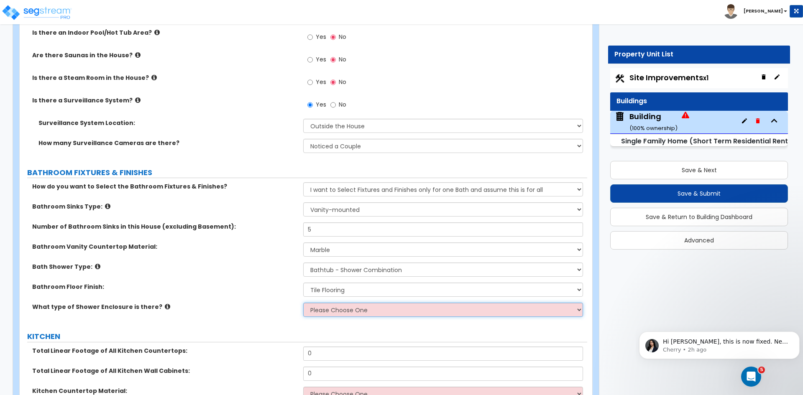
click at [334, 303] on select "Please Choose One Curtain & Rod Glass Sliding Doors Glass Hinged Doors" at bounding box center [442, 310] width 279 height 14
select select "1"
click at [303, 303] on select "Please Choose One Curtain & Rod Glass Sliding Doors Glass Hinged Doors" at bounding box center [442, 310] width 279 height 14
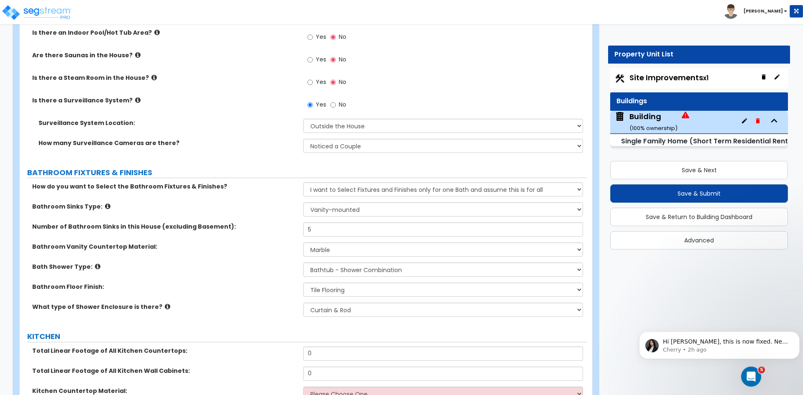
click at [242, 274] on div "Bath Shower Type: Please Choose One Standalone Shower Bathtub - Shower Combinat…" at bounding box center [304, 273] width 568 height 20
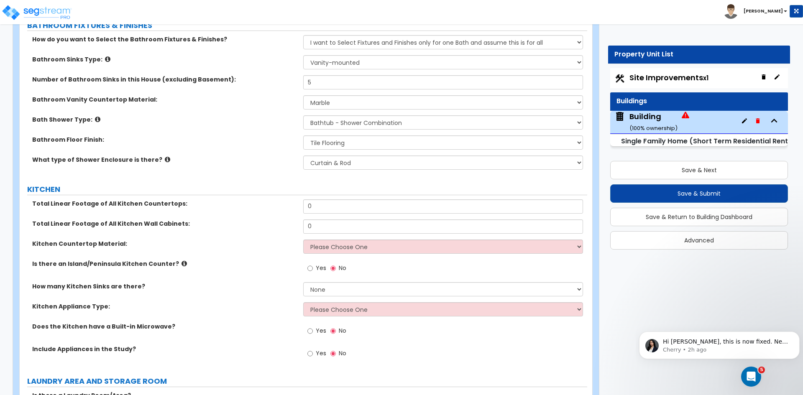
scroll to position [2795, 0]
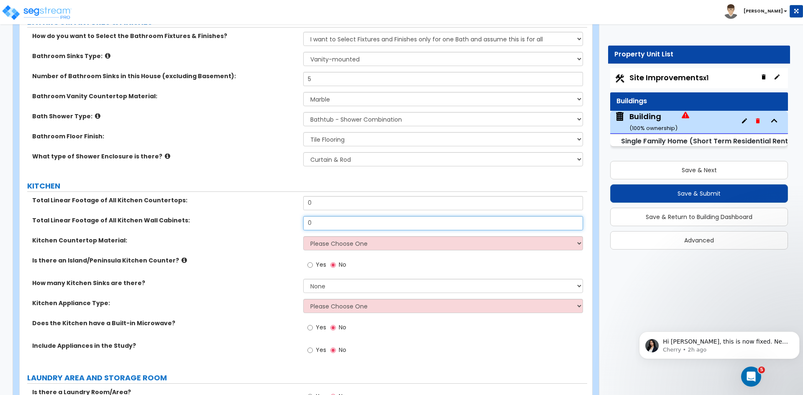
click at [315, 216] on input "0" at bounding box center [442, 223] width 279 height 14
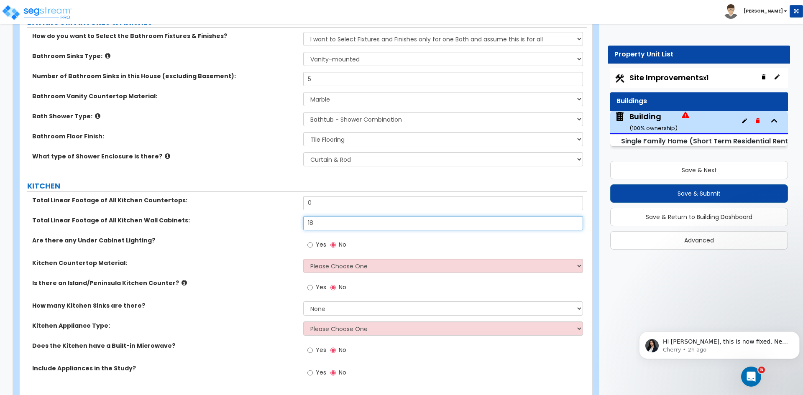
type input "18"
click at [320, 196] on input "0" at bounding box center [442, 203] width 279 height 14
type input "26"
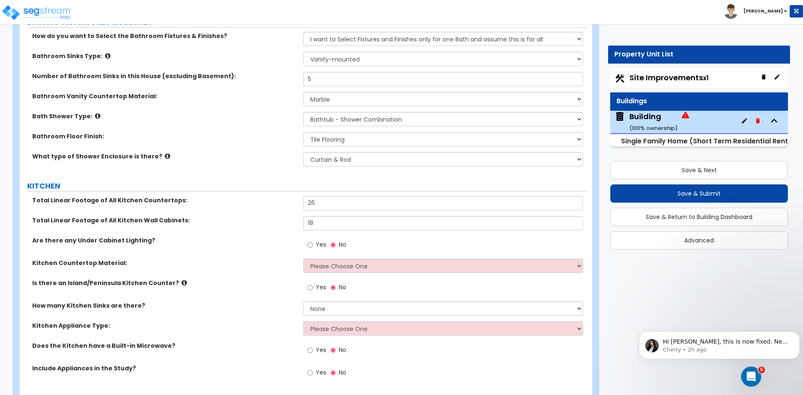
click at [273, 236] on label "Are there any Under Cabinet Lighting?" at bounding box center [164, 240] width 265 height 8
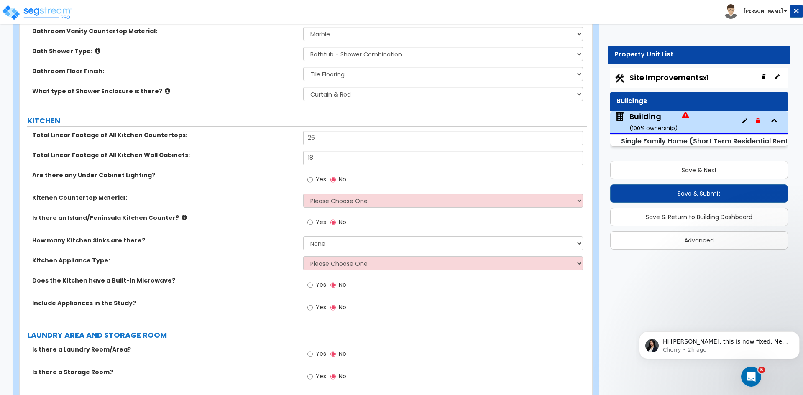
scroll to position [2861, 0]
click at [338, 237] on select "None 1 2 3" at bounding box center [442, 243] width 279 height 14
select select "1"
click at [303, 236] on select "None 1 2 3" at bounding box center [442, 243] width 279 height 14
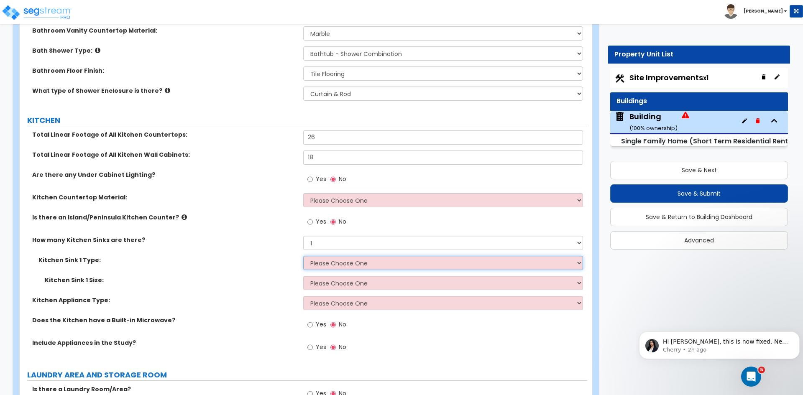
click at [323, 256] on select "Please Choose One Stainless Steel Porcelain Enamel Cast Iron Granite Composite" at bounding box center [442, 263] width 279 height 14
select select "2"
click at [303, 256] on select "Please Choose One Stainless Steel Porcelain Enamel Cast Iron Granite Composite" at bounding box center [442, 263] width 279 height 14
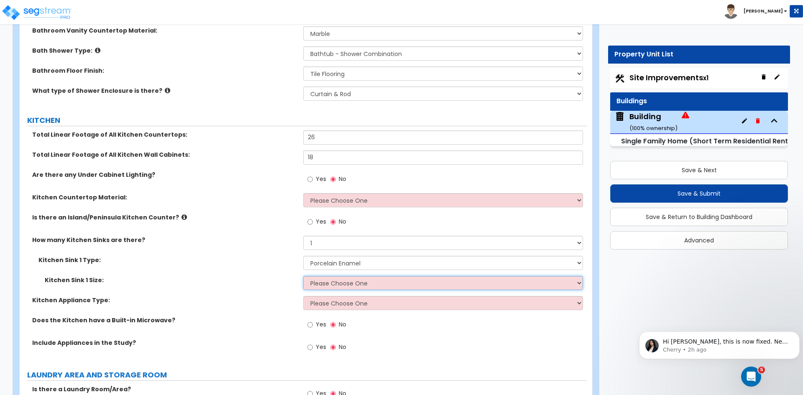
click at [326, 276] on select "Please Choose One Single Sink Double Sink" at bounding box center [442, 283] width 279 height 14
select select "2"
click at [303, 276] on select "Please Choose One Single Sink Double Sink" at bounding box center [442, 283] width 279 height 14
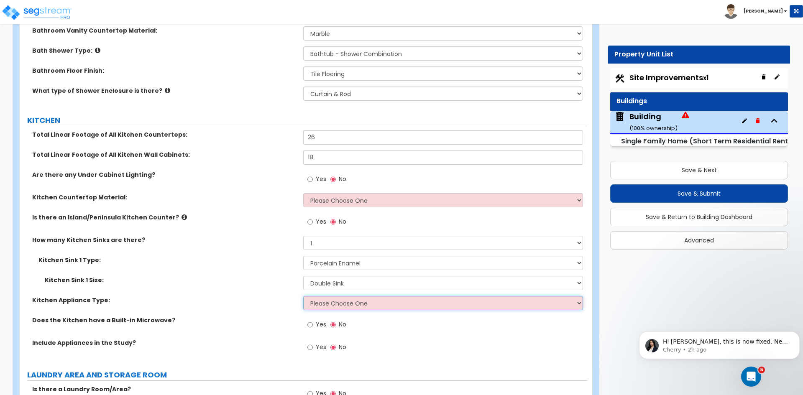
click at [330, 296] on select "Please Choose One Gas Electric" at bounding box center [442, 303] width 279 height 14
select select "1"
click at [303, 296] on select "Please Choose One Gas Electric" at bounding box center [442, 303] width 279 height 14
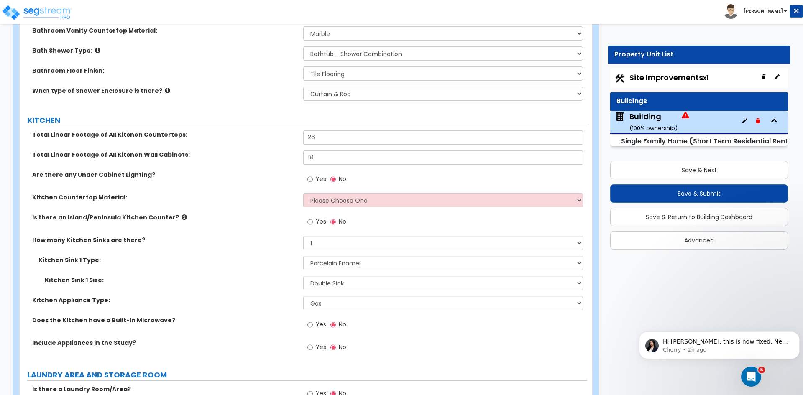
click at [272, 301] on div "Kitchen Appliance Type: Please Choose One Gas Electric" at bounding box center [304, 306] width 568 height 20
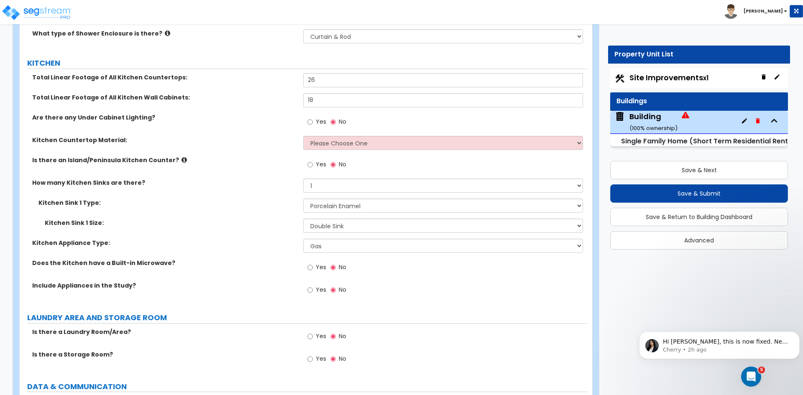
scroll to position [2919, 0]
click at [310, 262] on input "Yes" at bounding box center [309, 266] width 5 height 9
radio input "true"
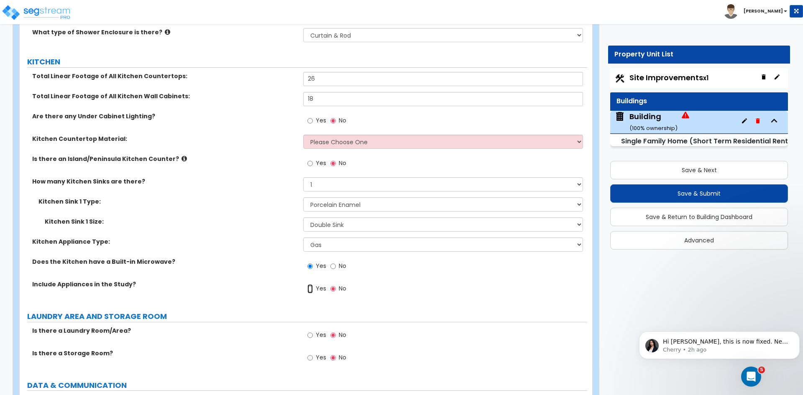
click at [311, 284] on input "Yes" at bounding box center [309, 288] width 5 height 9
radio input "true"
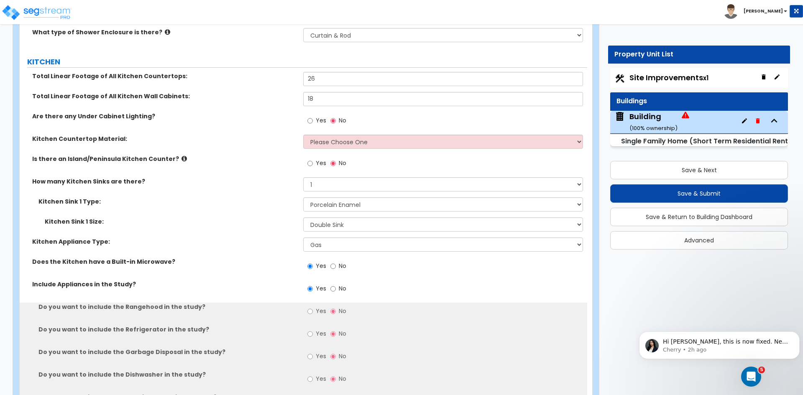
click at [273, 258] on label "Does the Kitchen have a Built-in Microwave?" at bounding box center [164, 262] width 265 height 8
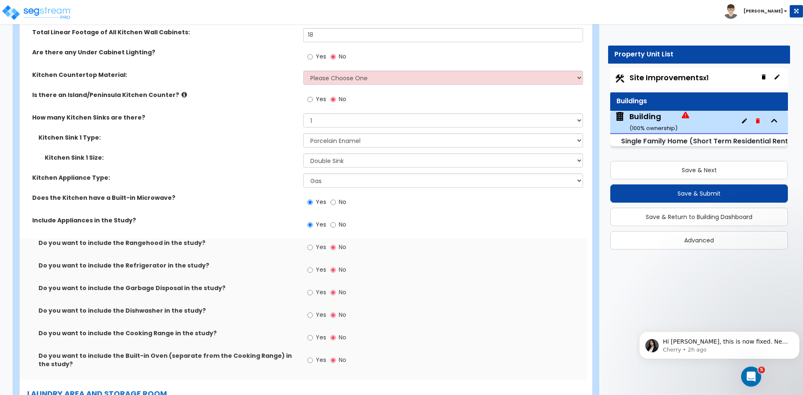
scroll to position [2984, 0]
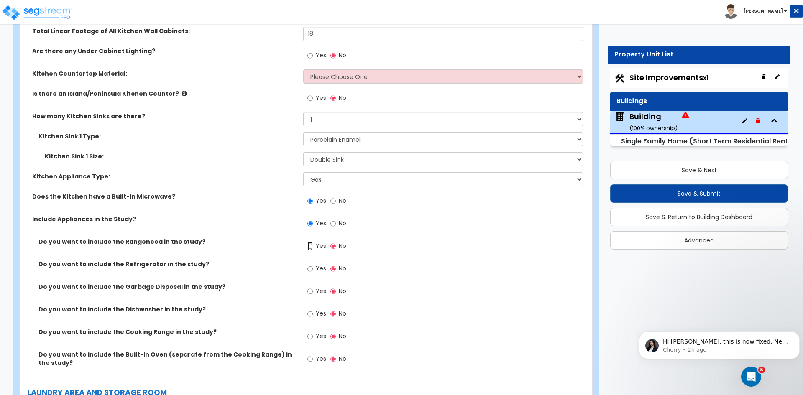
click at [311, 242] on input "Yes" at bounding box center [309, 246] width 5 height 9
radio input "true"
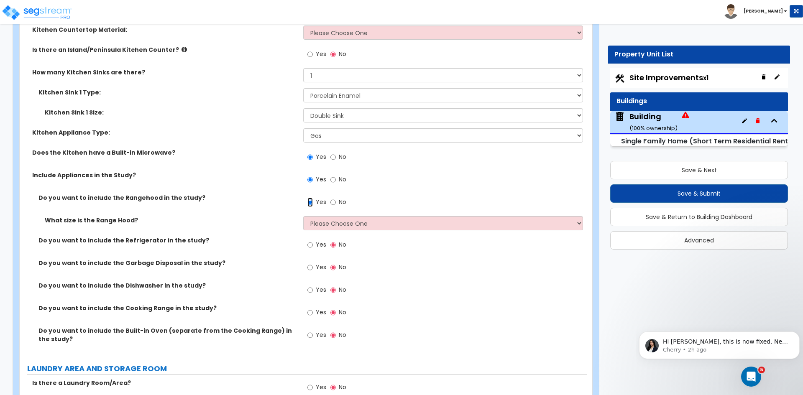
scroll to position [3029, 0]
click at [309, 263] on input "Yes" at bounding box center [309, 267] width 5 height 9
radio input "true"
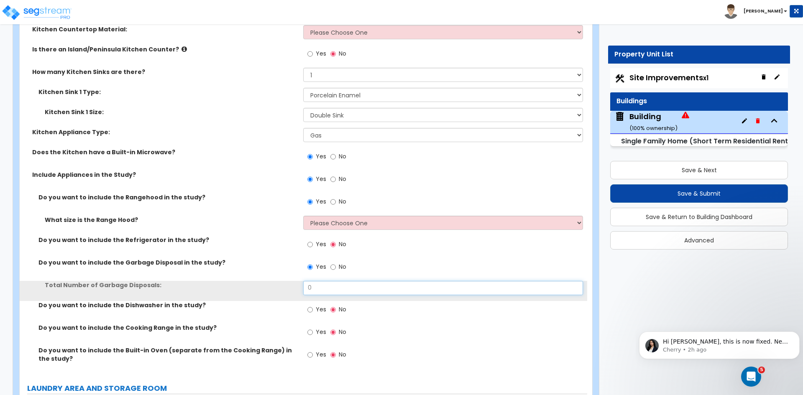
click at [326, 283] on input "0" at bounding box center [442, 288] width 279 height 14
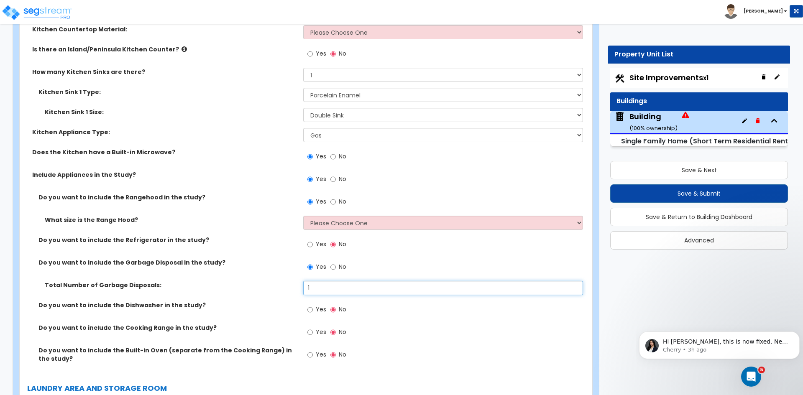
type input "1"
click at [311, 305] on input "Yes" at bounding box center [309, 309] width 5 height 9
radio input "true"
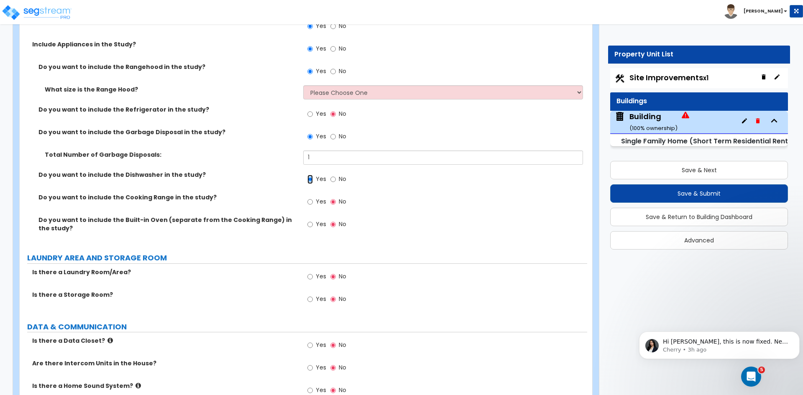
scroll to position [3161, 0]
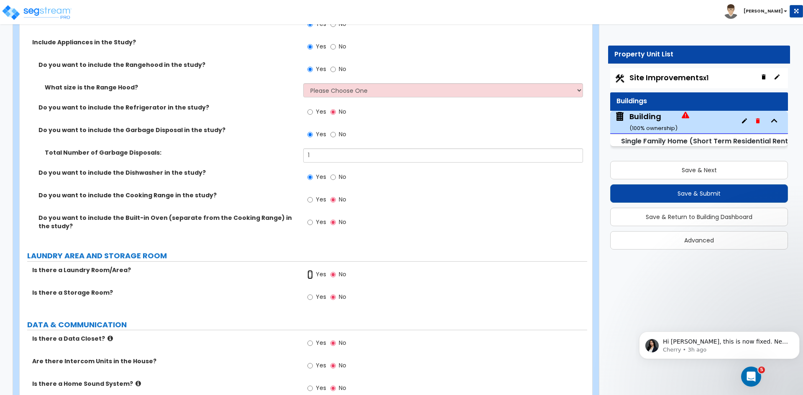
click at [310, 270] on input "Yes" at bounding box center [309, 274] width 5 height 9
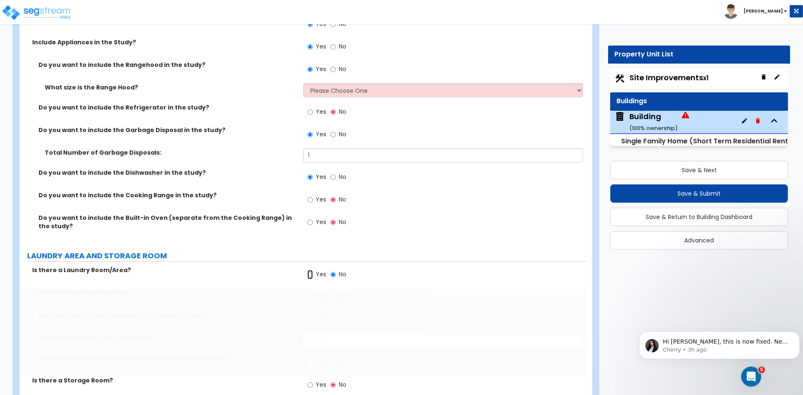
radio input "true"
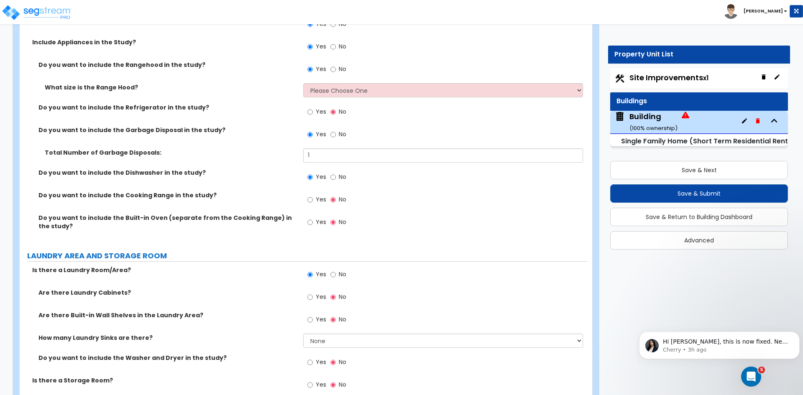
click at [252, 266] on label "Is there a Laundry Room/Area?" at bounding box center [164, 270] width 265 height 8
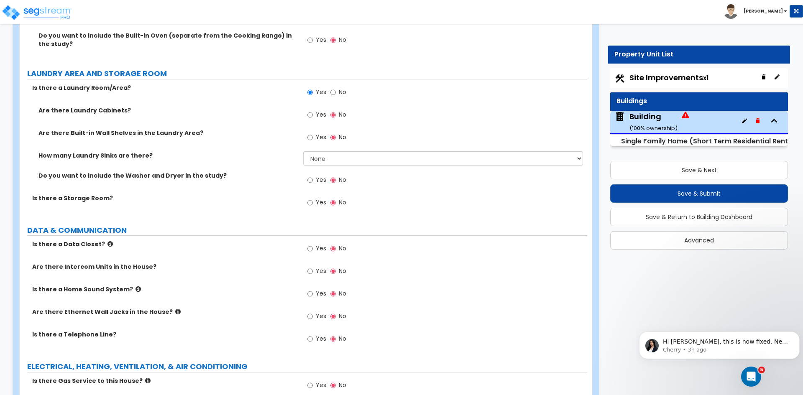
scroll to position [3344, 0]
click at [309, 312] on input "Yes" at bounding box center [309, 316] width 5 height 9
radio input "true"
click at [311, 334] on input "Yes" at bounding box center [309, 338] width 5 height 9
radio input "true"
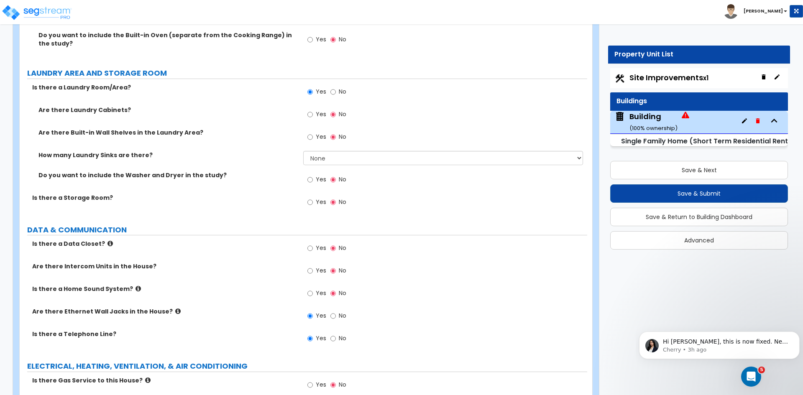
click at [267, 307] on label "Are there Ethernet Wall Jacks in the House?" at bounding box center [164, 311] width 265 height 8
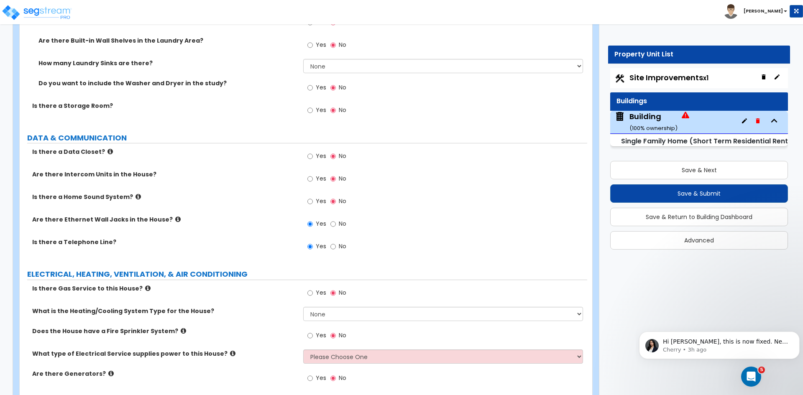
scroll to position [3463, 0]
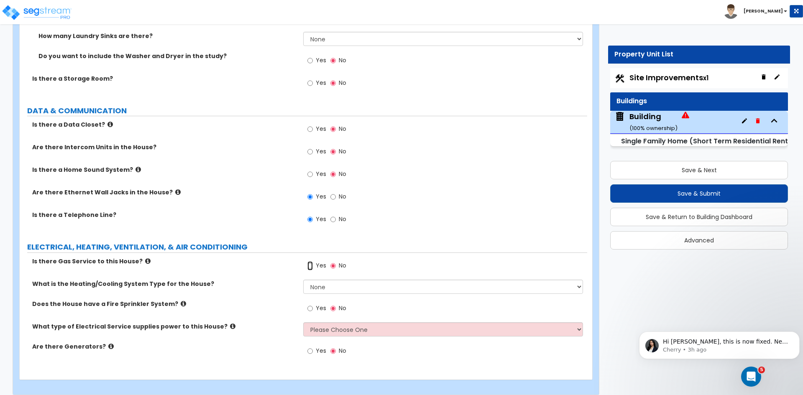
click at [310, 261] on input "Yes" at bounding box center [309, 265] width 5 height 9
radio input "true"
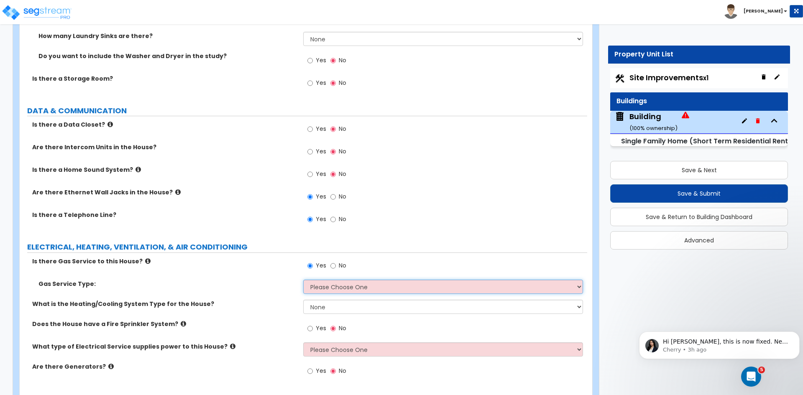
click at [325, 280] on select "Please Choose One Natural Gas Service Propane Tank On-site" at bounding box center [442, 287] width 279 height 14
select select "1"
click at [303, 280] on select "Please Choose One Natural Gas Service Propane Tank On-site" at bounding box center [442, 287] width 279 height 14
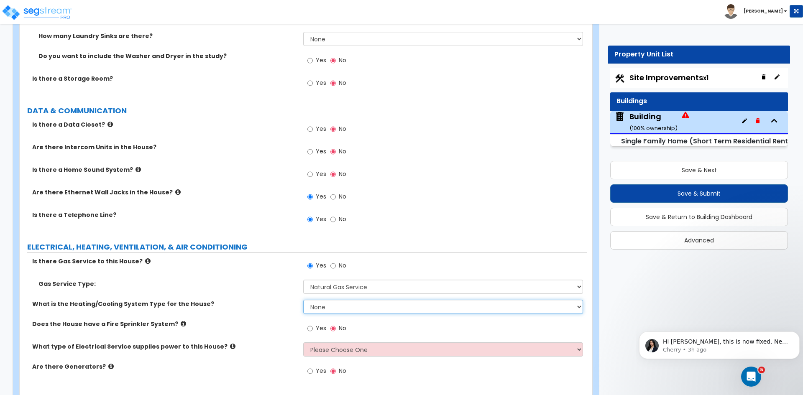
click at [340, 300] on select "None Heat Only Centralized Heating & Cooling Thru Wall Air Conditioners Mini Sp…" at bounding box center [442, 307] width 279 height 14
select select "2"
click at [303, 300] on select "None Heat Only Centralized Heating & Cooling Thru Wall Air Conditioners Mini Sp…" at bounding box center [442, 307] width 279 height 14
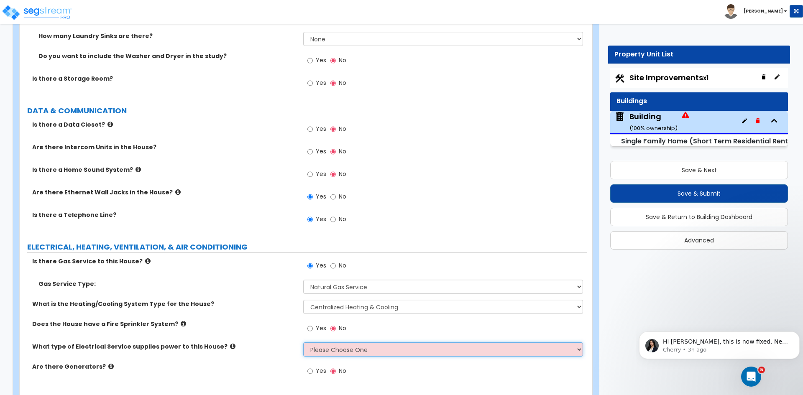
click at [325, 345] on select "Please Choose One Overhead Underground" at bounding box center [442, 350] width 279 height 14
select select "2"
click at [303, 343] on select "Please Choose One Overhead Underground" at bounding box center [442, 350] width 279 height 14
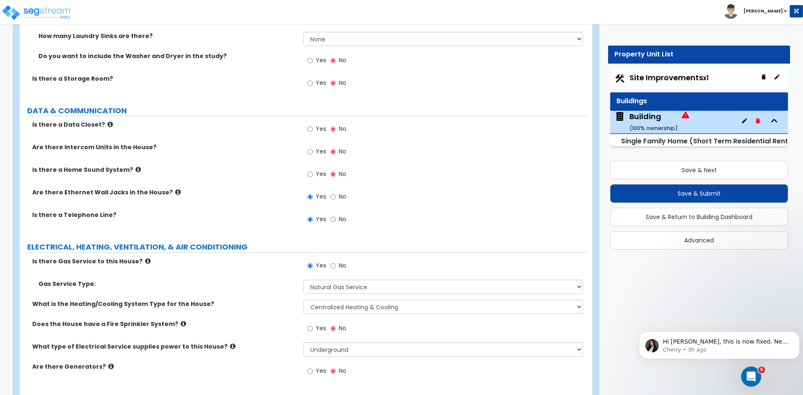
click at [272, 343] on label "What type of Electrical Service supplies power to this House?" at bounding box center [164, 347] width 265 height 8
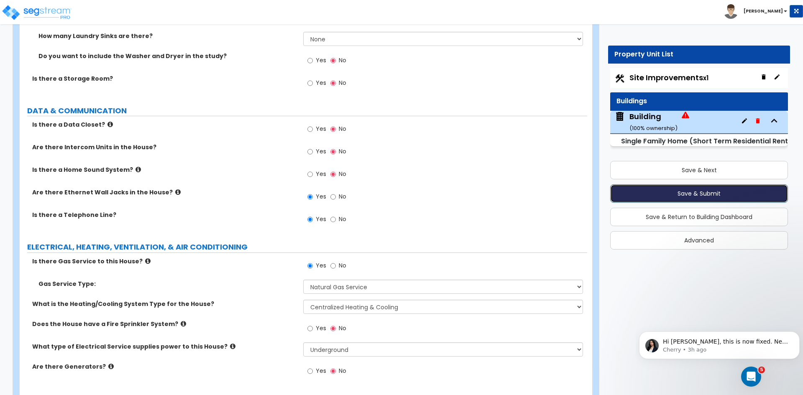
click at [704, 194] on button "Save & Submit" at bounding box center [699, 193] width 178 height 18
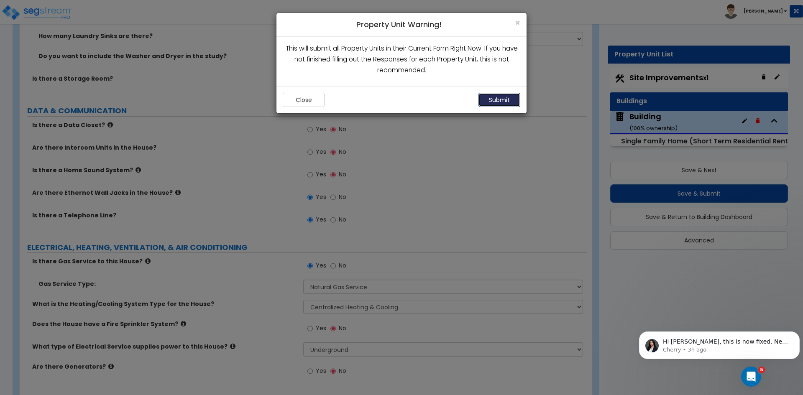
click at [515, 102] on button "Submit" at bounding box center [500, 100] width 42 height 14
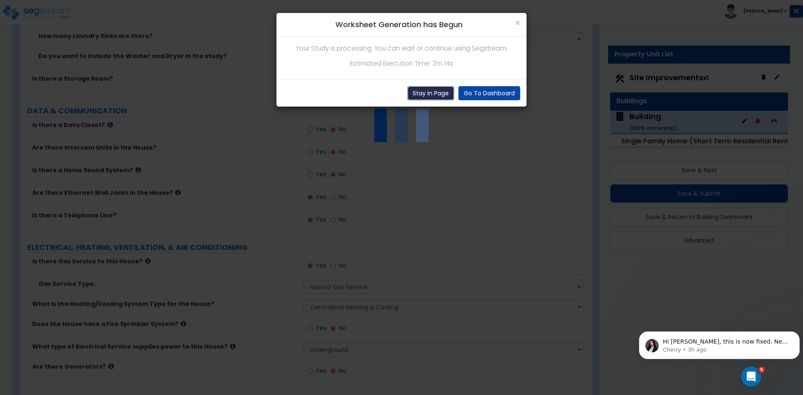
click at [433, 90] on button "Stay In Page" at bounding box center [430, 93] width 47 height 14
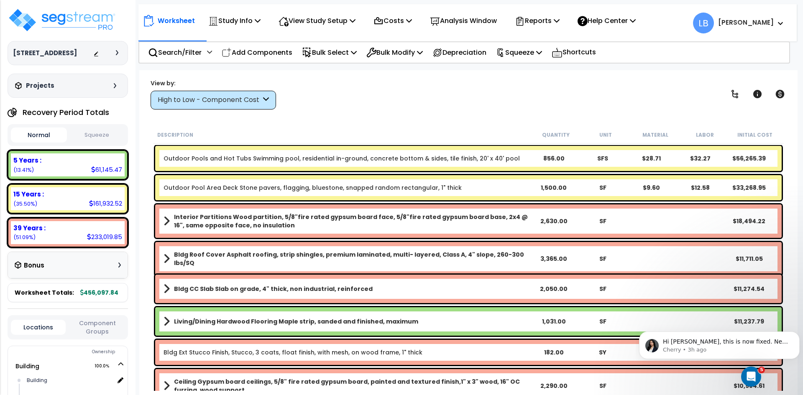
click at [198, 100] on div "High to Low - Component Cost" at bounding box center [209, 100] width 103 height 10
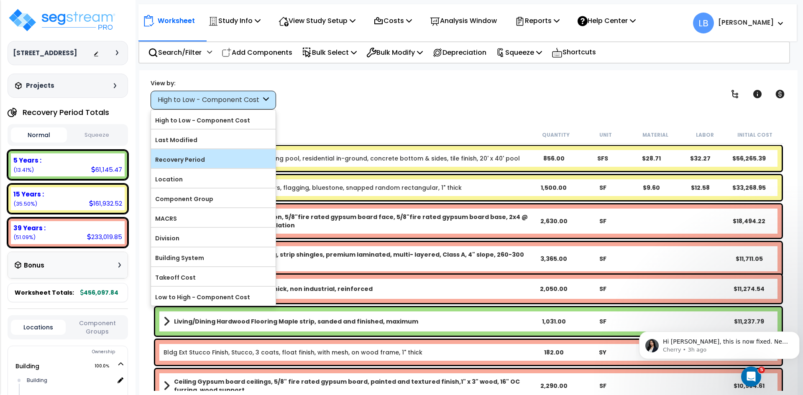
click at [206, 154] on label "Recovery Period" at bounding box center [213, 160] width 125 height 13
click at [0, 0] on input "Recovery Period" at bounding box center [0, 0] width 0 height 0
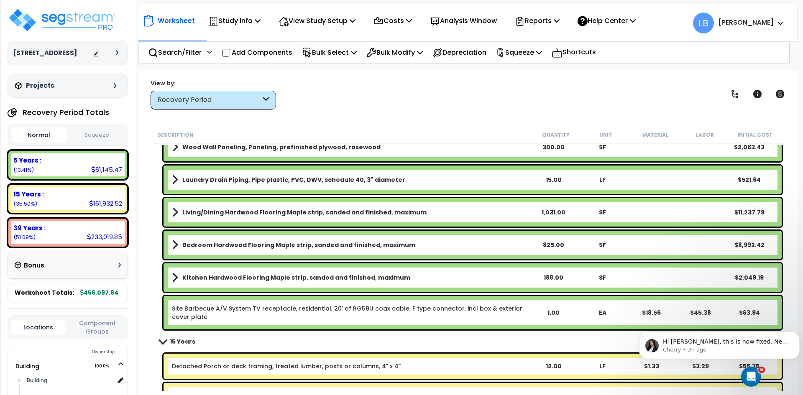
scroll to position [1125, 0]
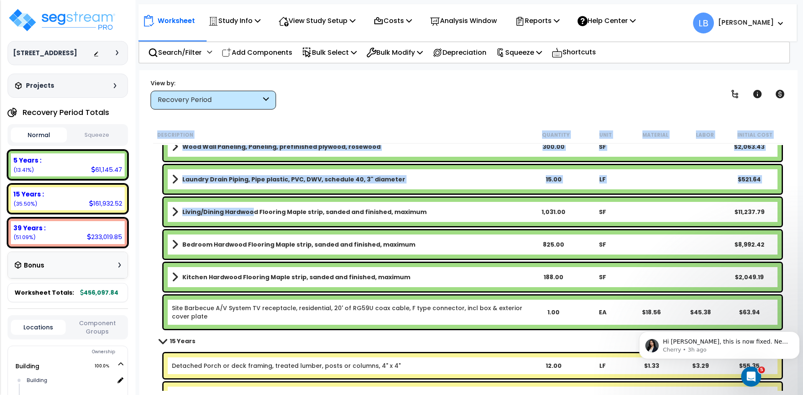
click at [250, 209] on b "Living/Dining Hardwood Flooring Maple strip, sanded and finished, maximum" at bounding box center [304, 212] width 244 height 8
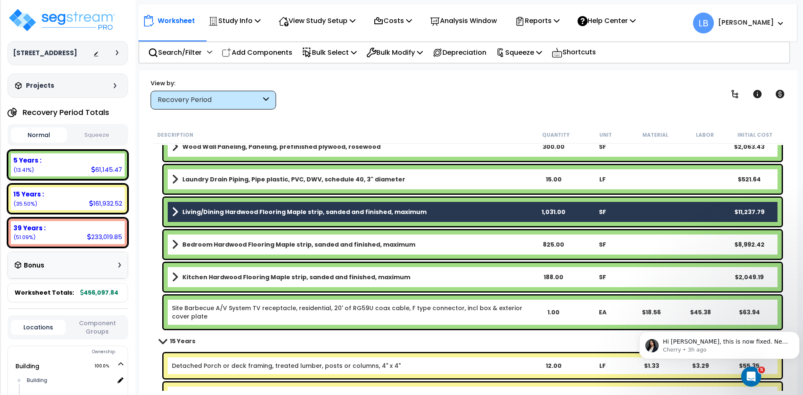
click at [251, 243] on b "Bedroom Hardwood Flooring Maple strip, sanded and finished, maximum" at bounding box center [298, 245] width 233 height 8
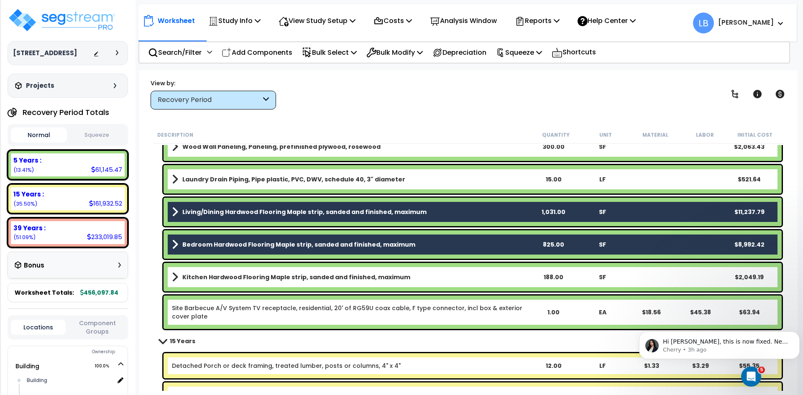
click at [251, 273] on b "Kitchen Hardwood Flooring Maple strip, sanded and finished, maximum" at bounding box center [296, 277] width 228 height 8
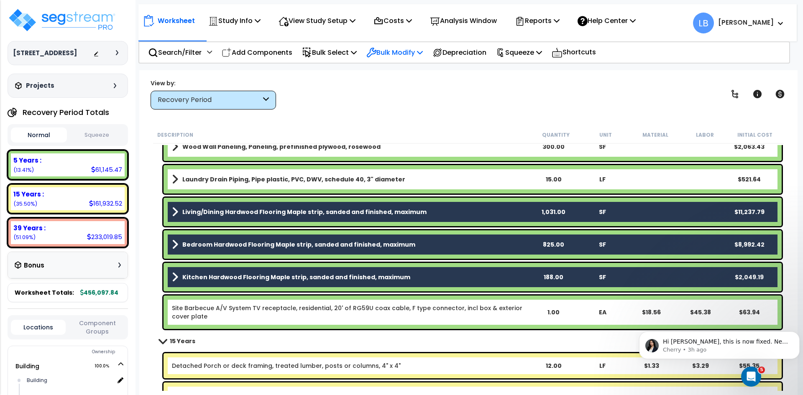
click at [409, 53] on p "Bulk Modify" at bounding box center [394, 52] width 56 height 11
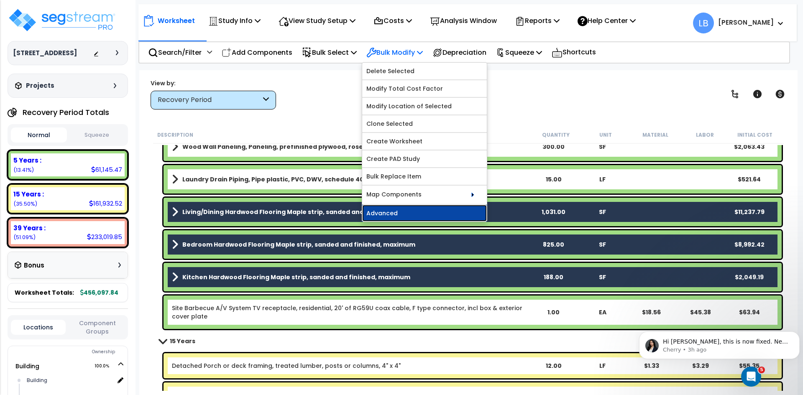
click at [417, 212] on link "Advanced" at bounding box center [424, 213] width 125 height 17
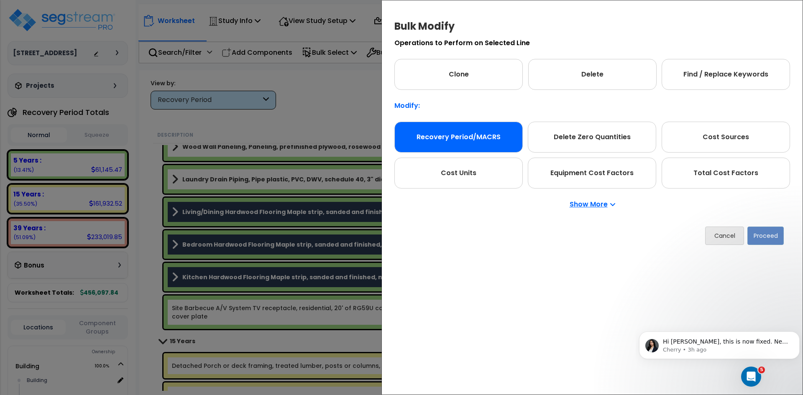
click at [455, 125] on div "Recovery Period/MACRS" at bounding box center [458, 137] width 128 height 31
click at [765, 236] on button "Proceed" at bounding box center [765, 236] width 36 height 18
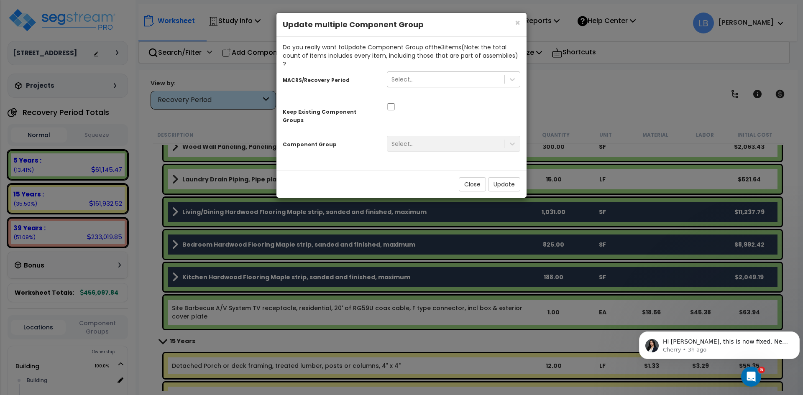
click at [442, 73] on div "Select..." at bounding box center [445, 79] width 117 height 13
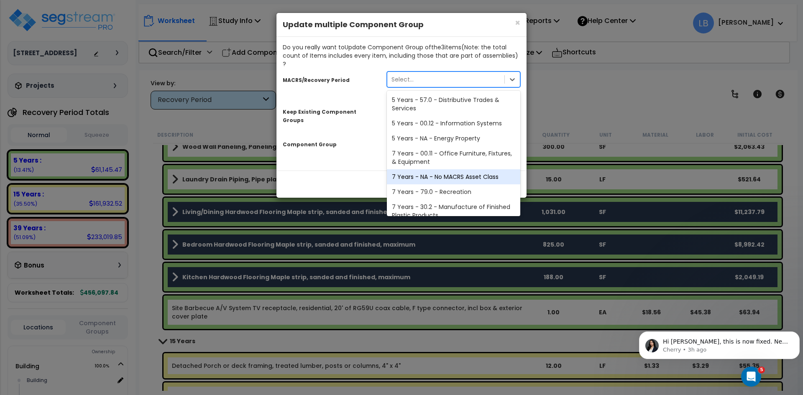
scroll to position [102, 0]
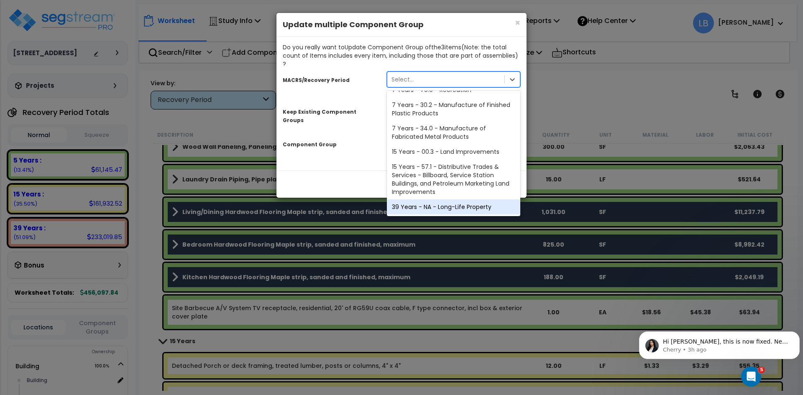
click at [432, 200] on div "39 Years - NA - Long-Life Property" at bounding box center [453, 207] width 133 height 15
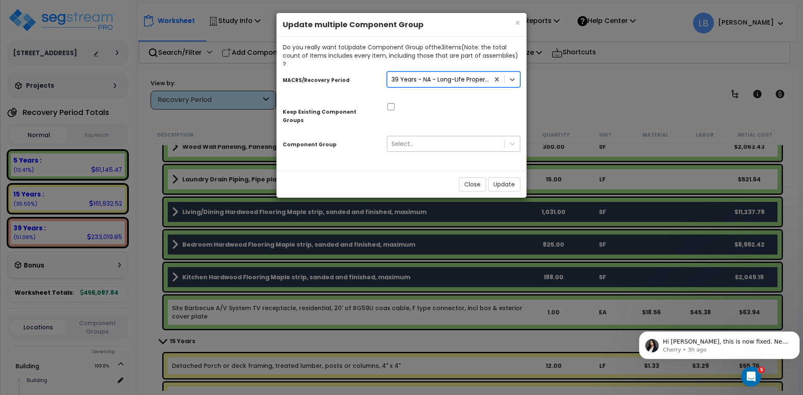
click at [431, 137] on div "Select..." at bounding box center [445, 143] width 117 height 13
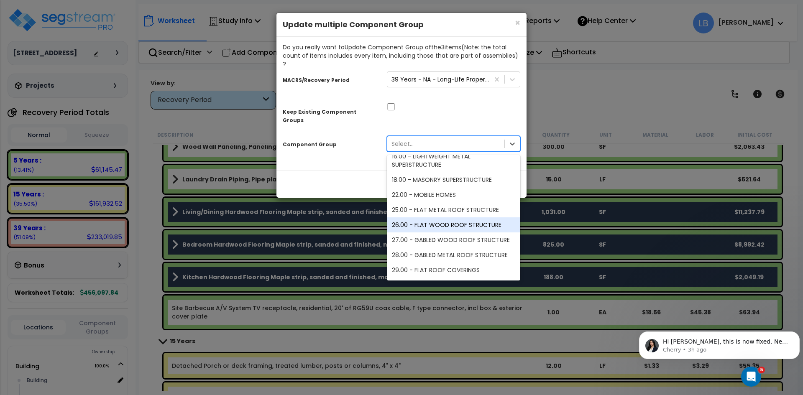
scroll to position [161, 0]
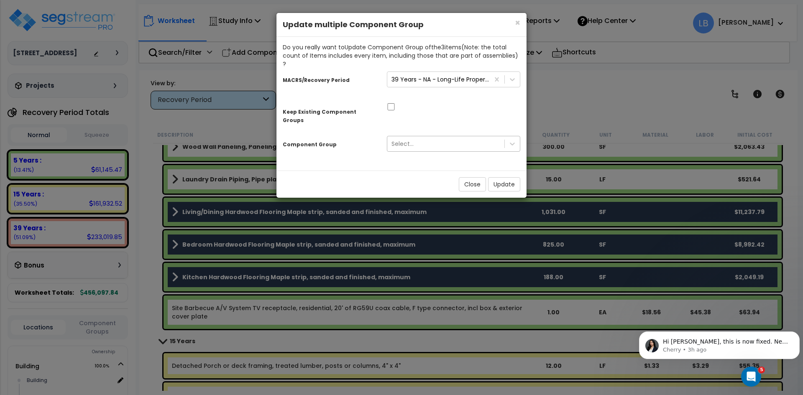
drag, startPoint x: 453, startPoint y: 205, endPoint x: 412, endPoint y: 127, distance: 87.2
click at [412, 140] on div "Select..." at bounding box center [403, 144] width 22 height 8
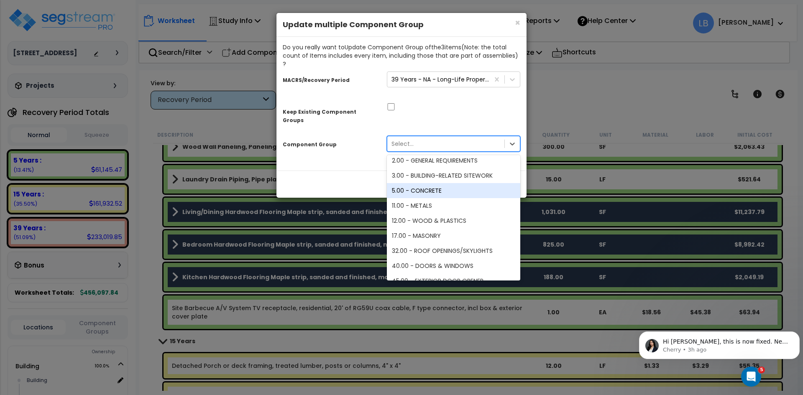
scroll to position [1408, 0]
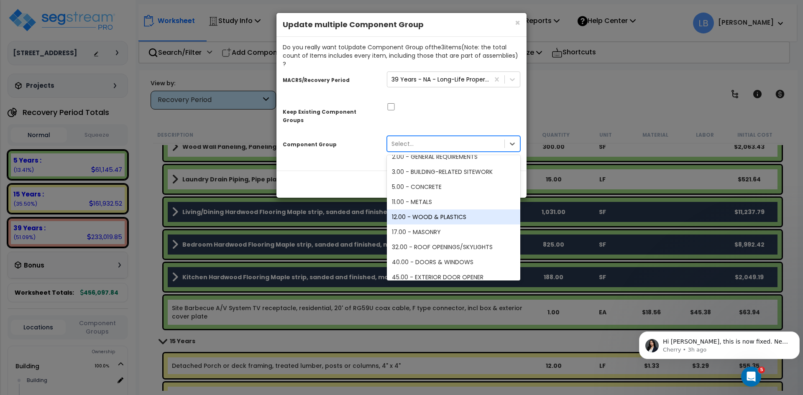
click at [458, 210] on div "12.00 - WOOD & PLASTICS" at bounding box center [453, 217] width 133 height 15
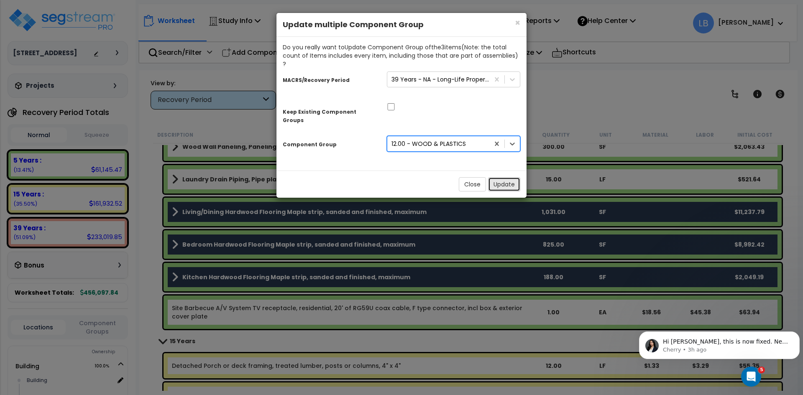
click at [497, 177] on button "Update" at bounding box center [504, 184] width 32 height 14
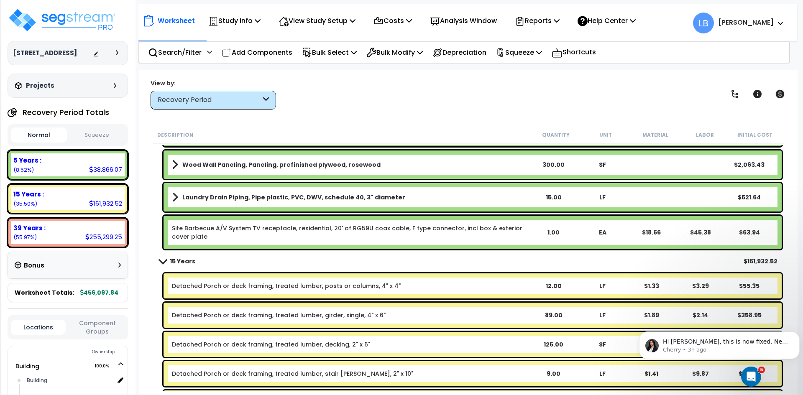
scroll to position [1107, 0]
click at [526, 52] on p "Squeeze" at bounding box center [519, 52] width 46 height 11
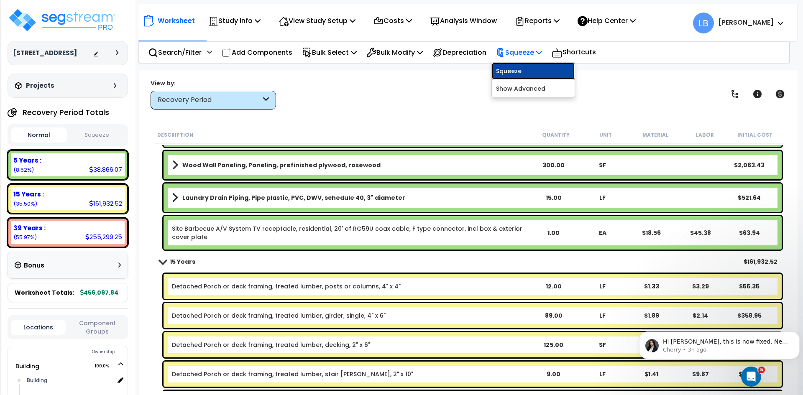
click at [525, 71] on link "Squeeze" at bounding box center [533, 71] width 83 height 17
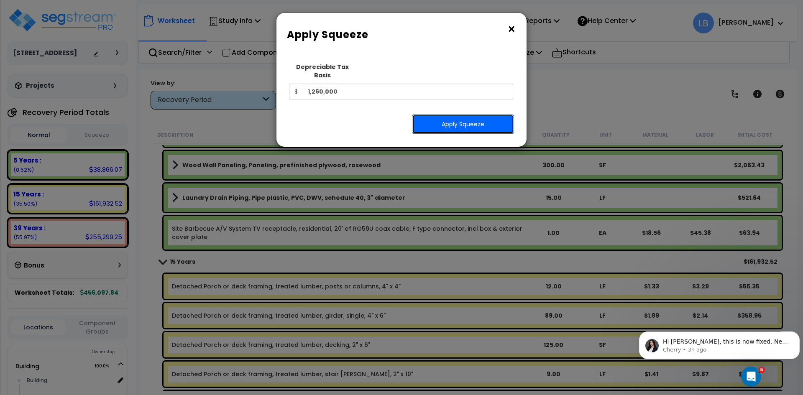
click at [453, 115] on button "Apply Squeeze" at bounding box center [463, 124] width 102 height 19
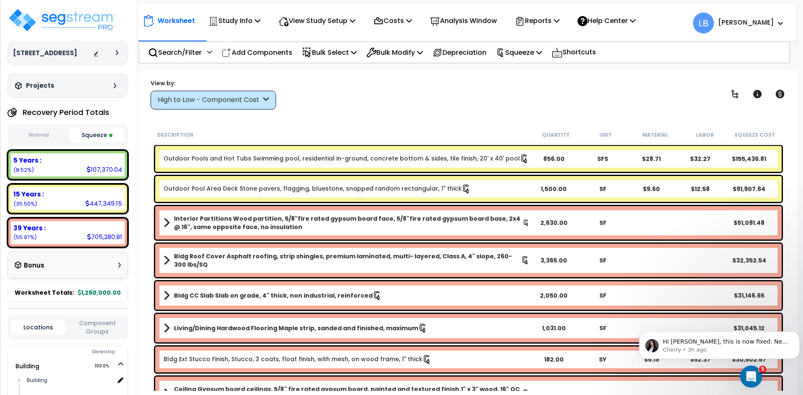
click at [746, 371] on icon "Open Intercom Messenger" at bounding box center [750, 376] width 14 height 14
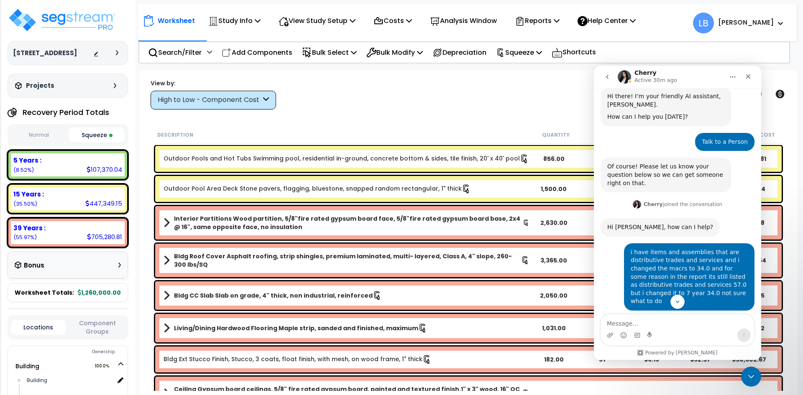
click at [650, 323] on textarea "Message…" at bounding box center [677, 322] width 153 height 14
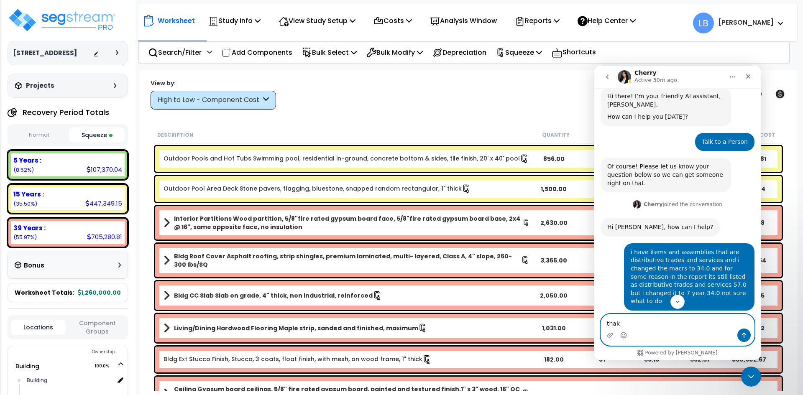
click at [630, 320] on textarea "thak" at bounding box center [677, 322] width 153 height 14
type textarea "t"
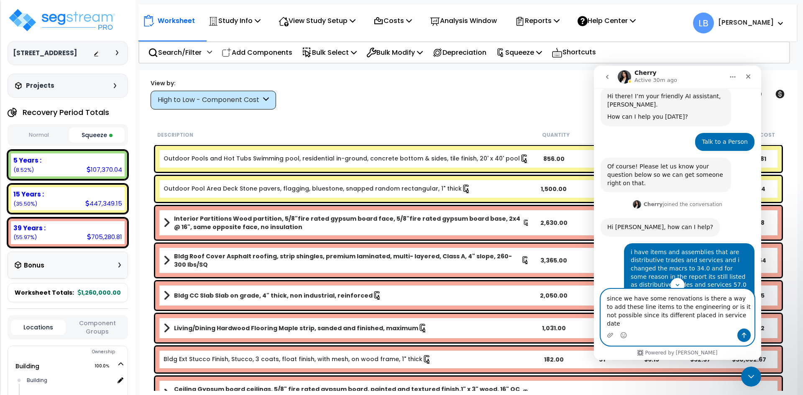
type textarea "since we have some renovations is there a way to add these line items to the en…"
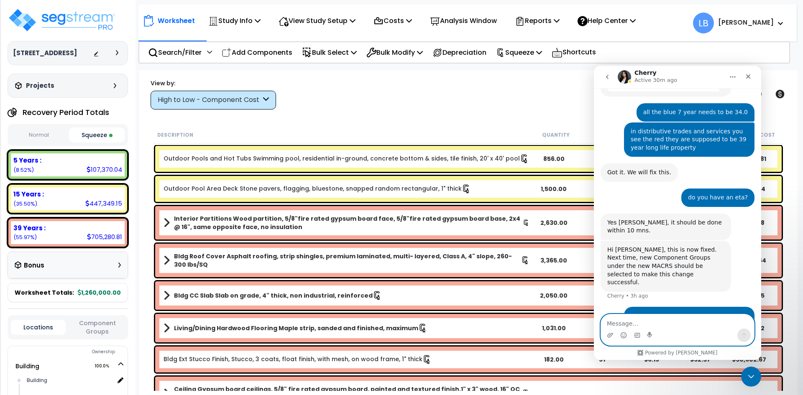
scroll to position [707, 0]
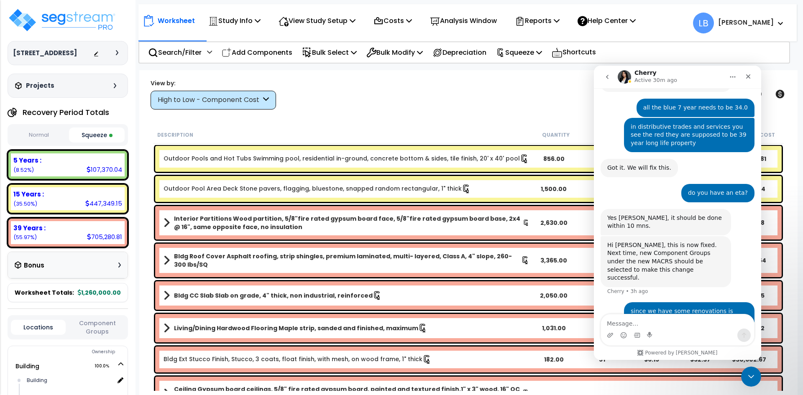
click at [367, 111] on div "Worksheet Study Info Study Setup Add Property Unit Template study Clone study LB" at bounding box center [468, 267] width 658 height 395
click at [750, 374] on icon "Close Intercom Messenger" at bounding box center [750, 376] width 10 height 10
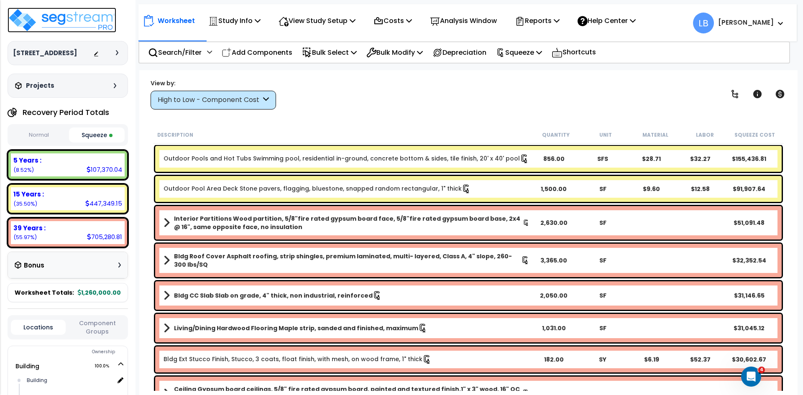
click at [70, 24] on img at bounding box center [62, 20] width 109 height 25
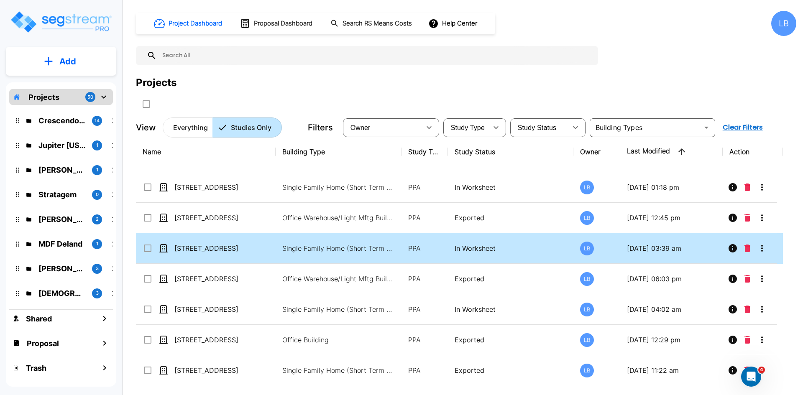
scroll to position [26, 0]
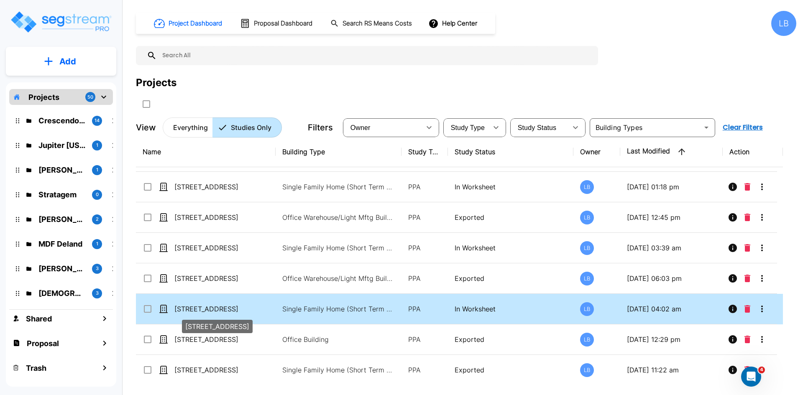
click at [230, 307] on p "[STREET_ADDRESS]" at bounding box center [216, 309] width 84 height 10
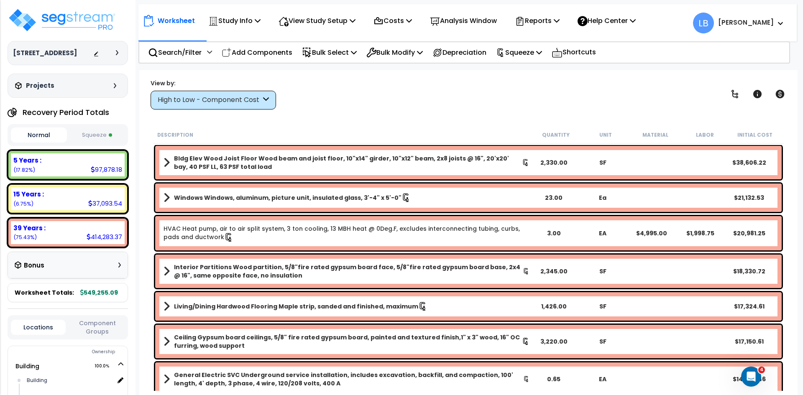
click at [101, 133] on button "Squeeze" at bounding box center [97, 135] width 56 height 15
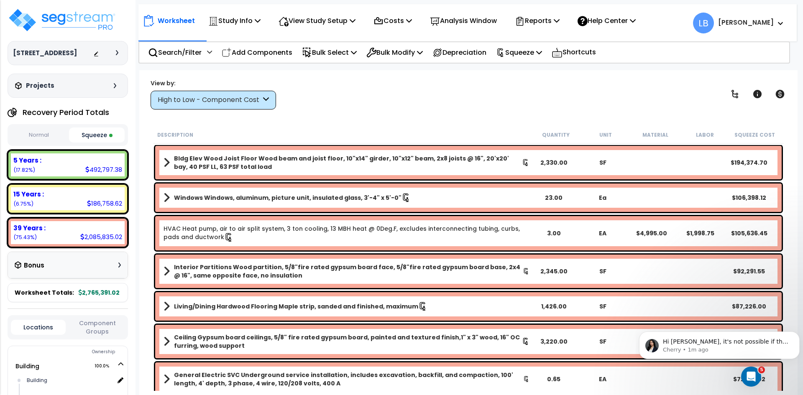
click at [237, 101] on div "High to Low - Component Cost" at bounding box center [209, 100] width 103 height 10
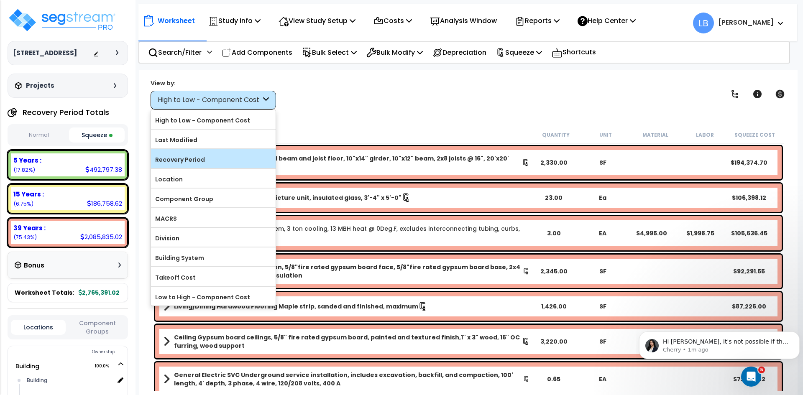
click at [200, 156] on label "Recovery Period" at bounding box center [213, 160] width 125 height 13
click at [0, 0] on input "Recovery Period" at bounding box center [0, 0] width 0 height 0
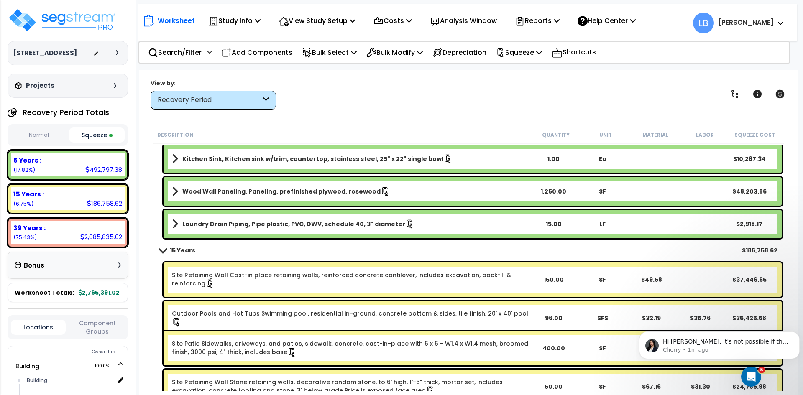
scroll to position [1703, 0]
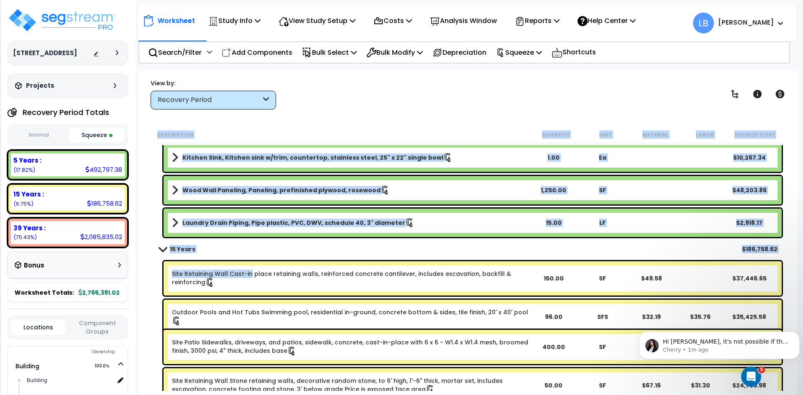
click at [249, 275] on link "Site Retaining Wall Cast-in place retaining walls, reinforced concrete cantilev…" at bounding box center [350, 279] width 357 height 18
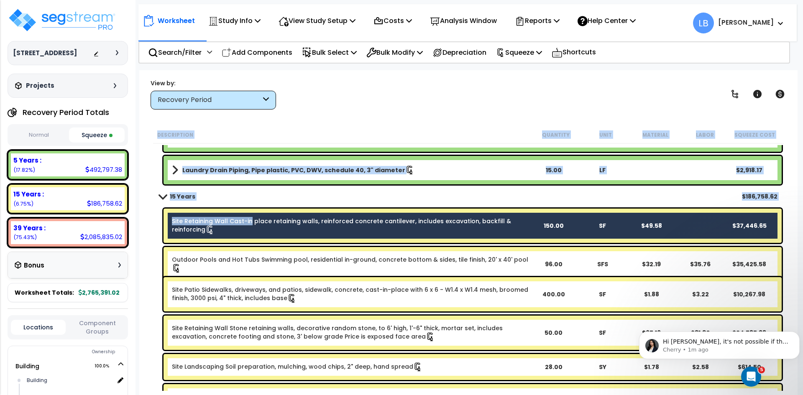
scroll to position [1756, 0]
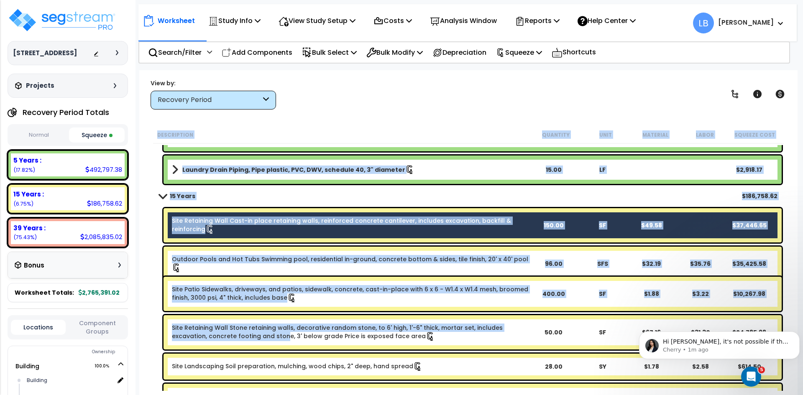
click at [248, 332] on link "Site Retaining Wall Stone retaining walls, decorative random stone, to 6' high,…" at bounding box center [350, 333] width 357 height 18
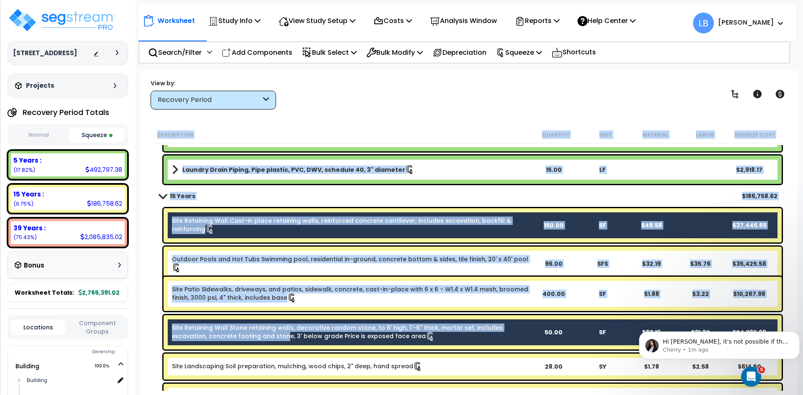
click at [295, 322] on div "Site Retaining Wall Stone retaining walls, decorative random stone, to 6' high,…" at bounding box center [473, 332] width 618 height 34
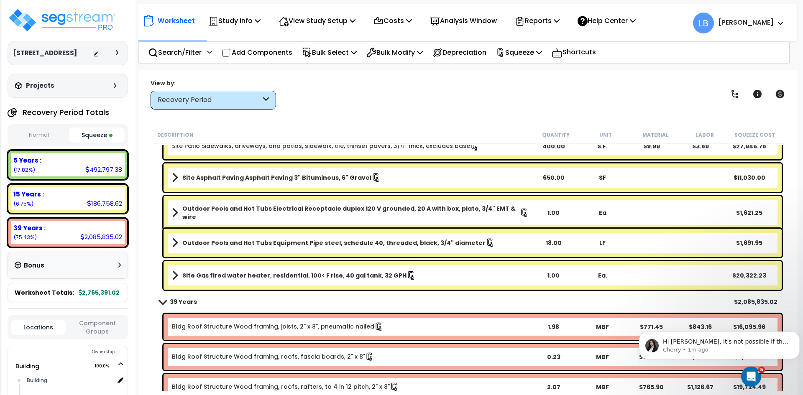
scroll to position [2129, 0]
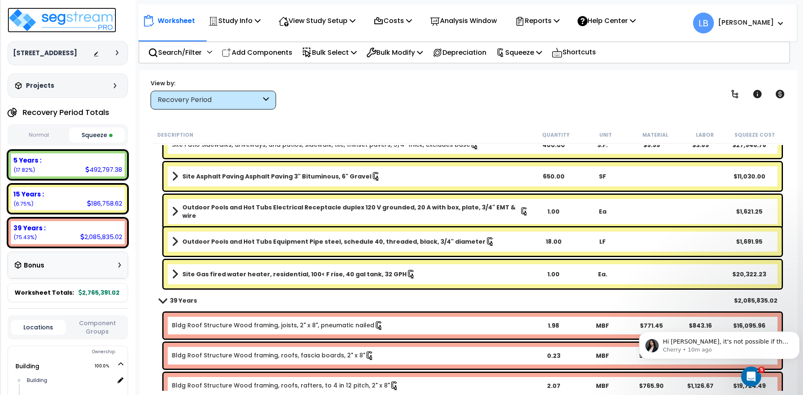
click at [88, 17] on img at bounding box center [62, 20] width 109 height 25
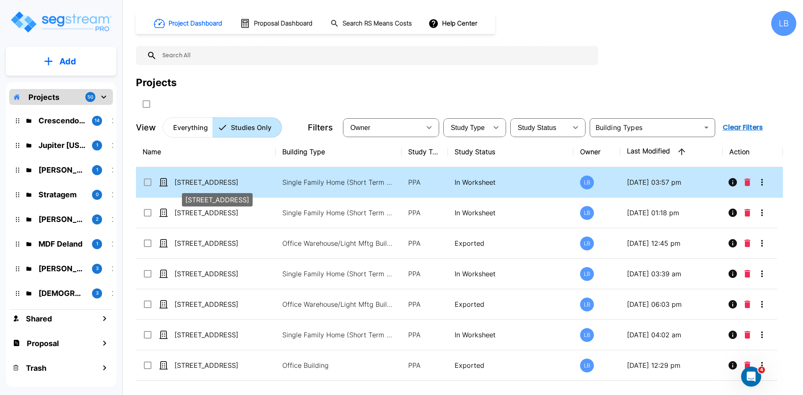
click at [226, 183] on p "[STREET_ADDRESS]" at bounding box center [216, 182] width 84 height 10
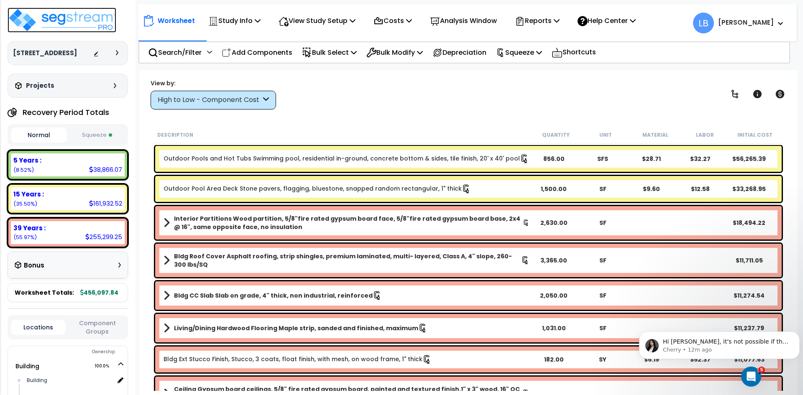
click at [81, 20] on img at bounding box center [62, 20] width 109 height 25
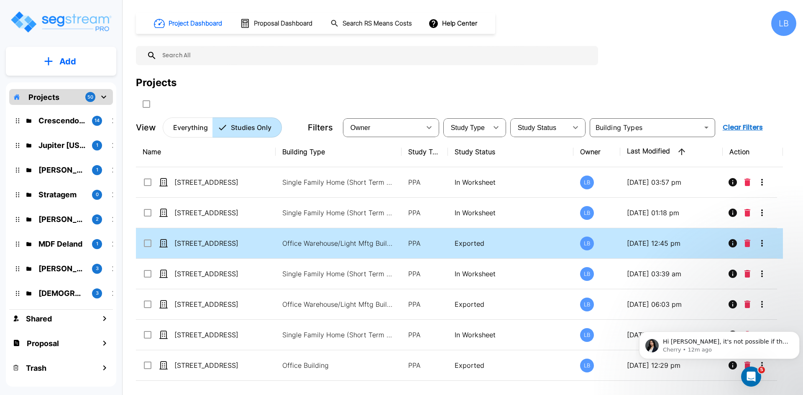
click at [261, 241] on div "[STREET_ADDRESS]" at bounding box center [205, 243] width 125 height 10
checkbox input "true"
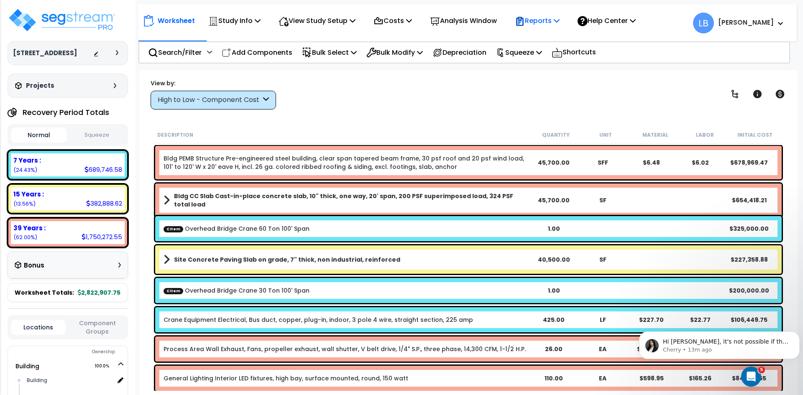
click at [547, 21] on p "Reports" at bounding box center [537, 20] width 45 height 11
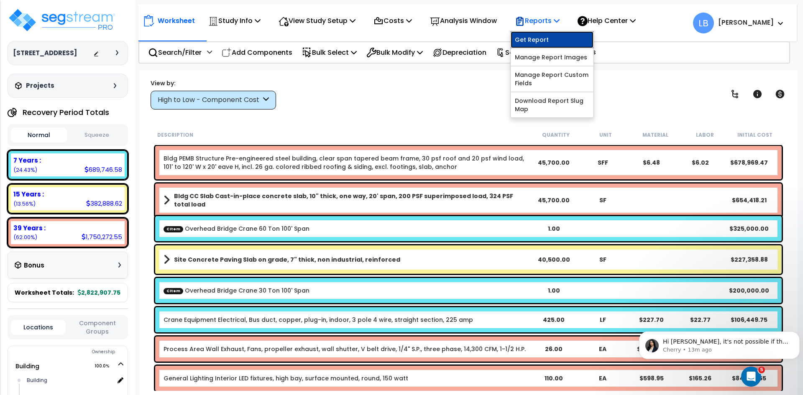
click at [545, 39] on link "Get Report" at bounding box center [552, 39] width 83 height 17
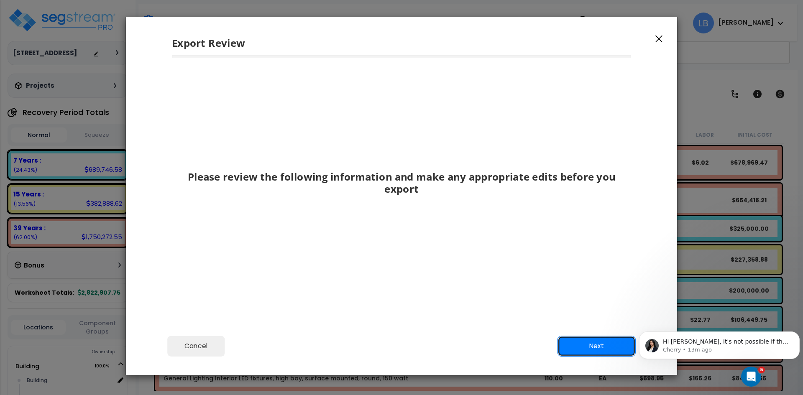
click at [563, 344] on button "Next" at bounding box center [597, 346] width 78 height 21
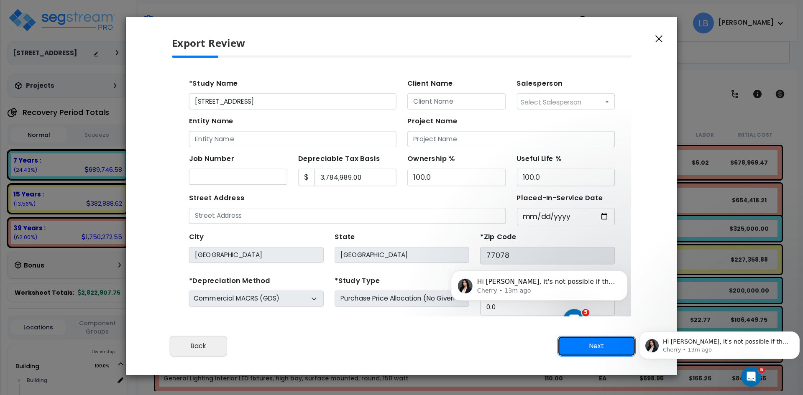
click at [577, 348] on button "Next" at bounding box center [597, 346] width 78 height 21
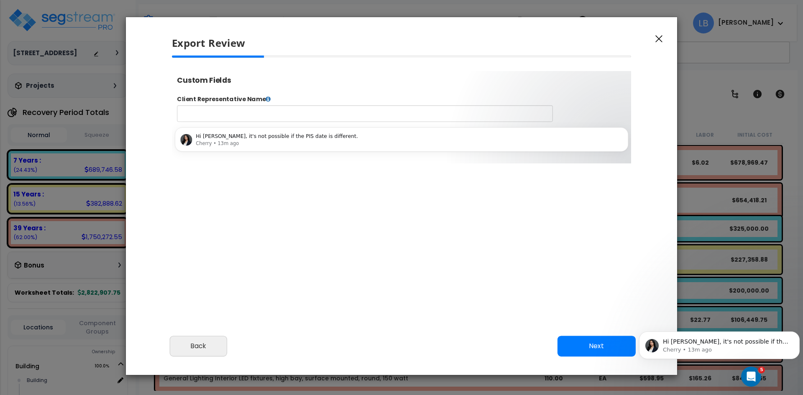
select select "2024"
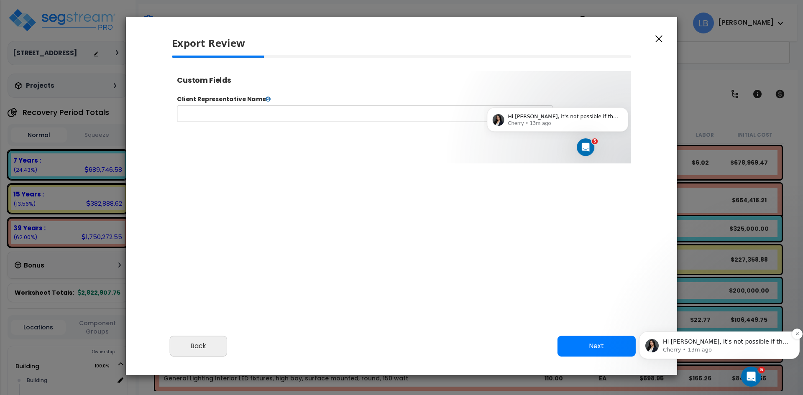
click at [703, 344] on span "Hi Luis, it's not possible if the PIS date is different." at bounding box center [725, 345] width 125 height 15
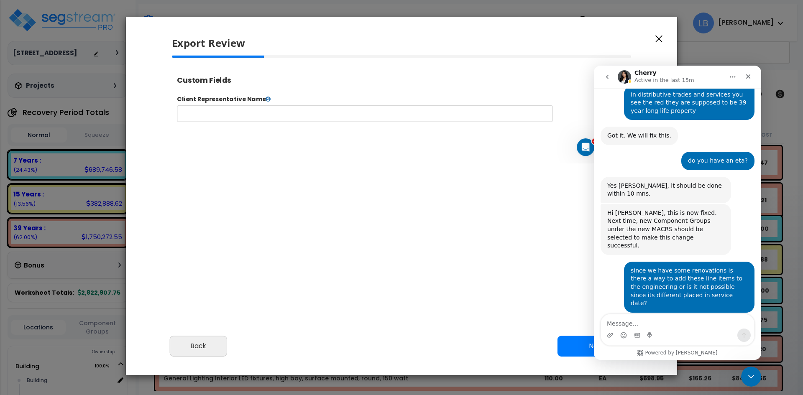
scroll to position [740, 0]
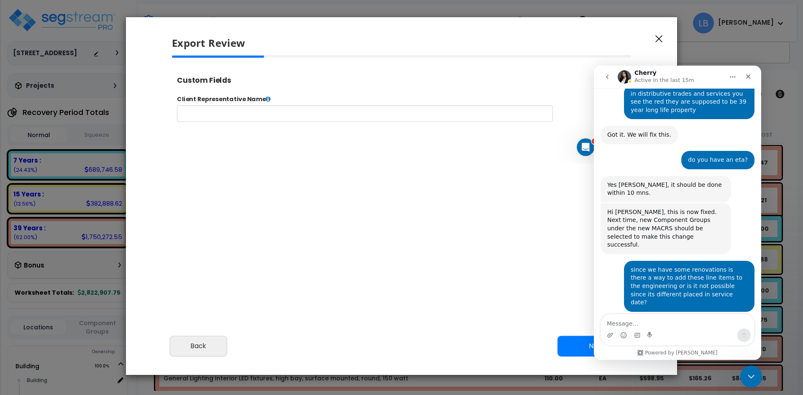
click at [751, 376] on icon "Close Intercom Messenger" at bounding box center [750, 375] width 6 height 3
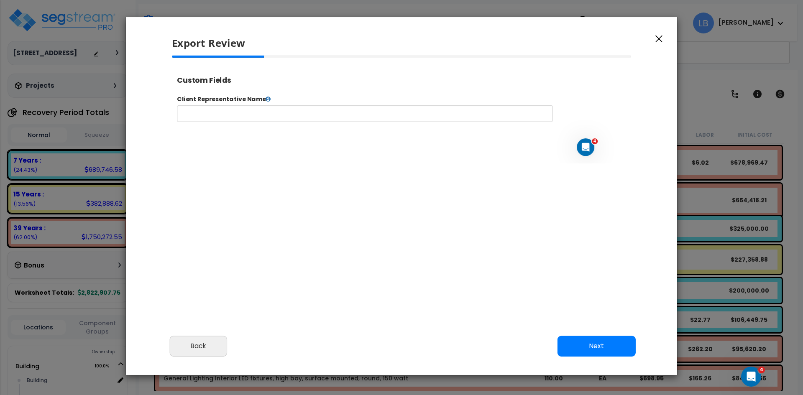
click at [608, 343] on button "Next" at bounding box center [597, 346] width 78 height 21
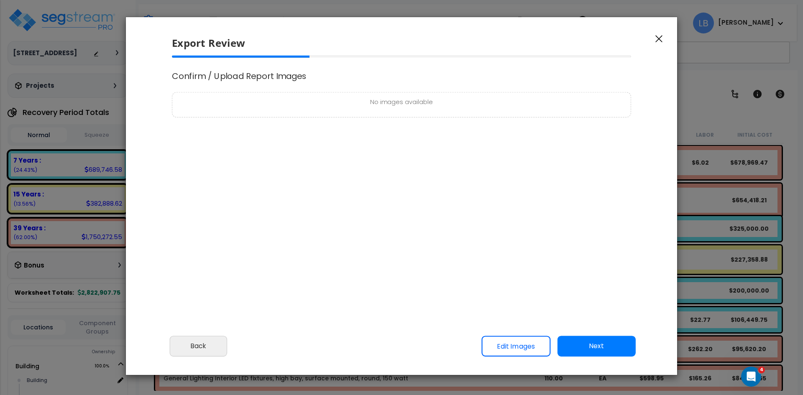
scroll to position [0, 0]
click at [599, 342] on button "Next" at bounding box center [597, 346] width 78 height 21
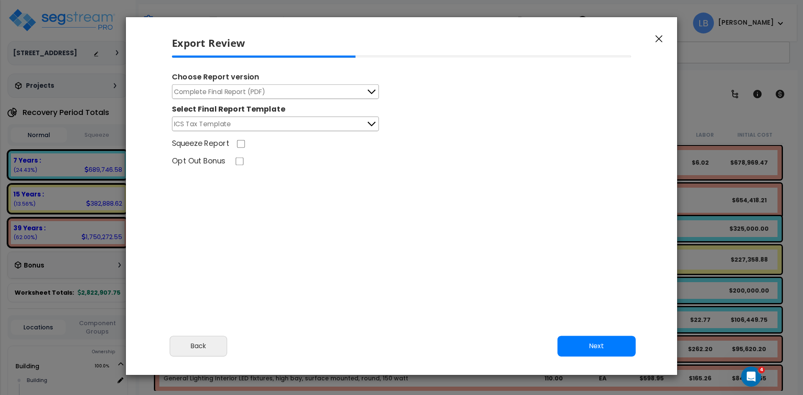
click at [364, 91] on button "Complete Final Report (PDF)" at bounding box center [275, 91] width 207 height 15
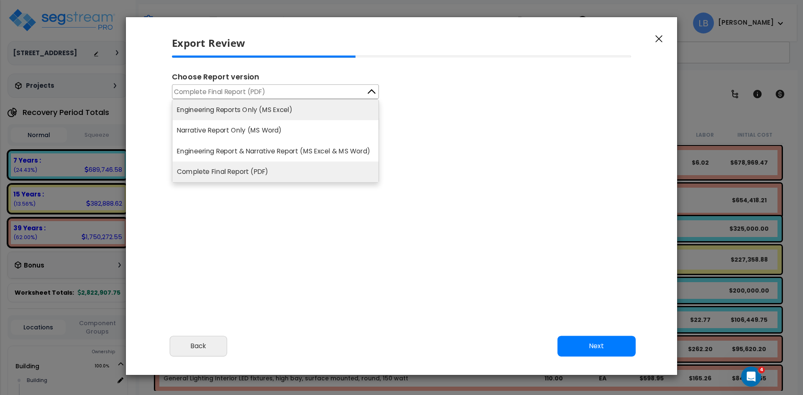
click at [286, 109] on li "Engineering Reports Only (MS Excel)" at bounding box center [275, 110] width 206 height 20
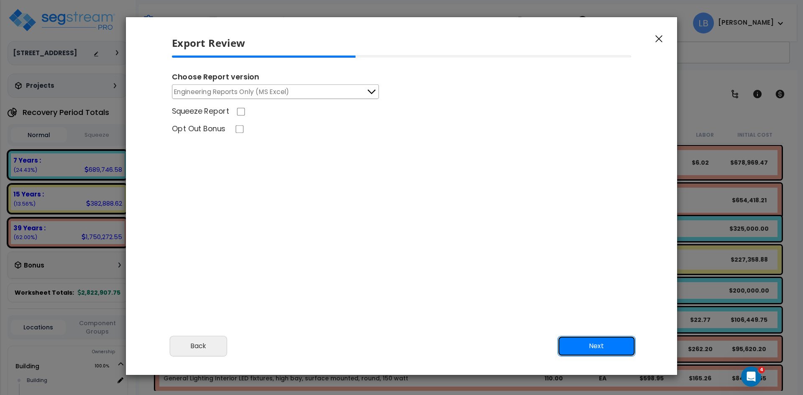
click at [586, 345] on button "Next" at bounding box center [597, 346] width 78 height 21
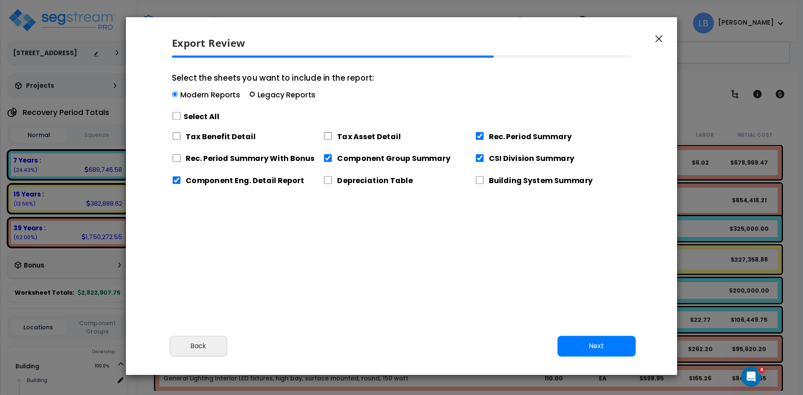
click at [251, 92] on input "Select the sheets you want to include in the report: Modern Reports Legacy Repo…" at bounding box center [252, 95] width 6 height 6
radio input "true"
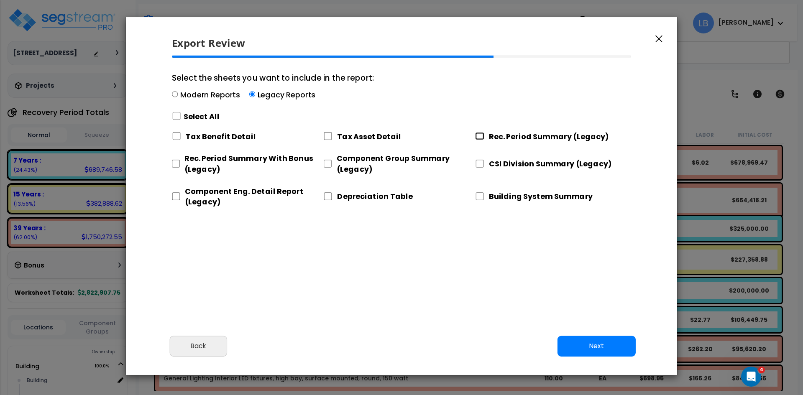
click at [481, 135] on input "Rec. Period Summary (Legacy)" at bounding box center [479, 136] width 9 height 8
checkbox input "true"
click at [481, 163] on input "CSI Division Summary (Legacy)" at bounding box center [479, 164] width 9 height 8
checkbox input "true"
click at [328, 162] on input "Component Group Summary (Legacy)" at bounding box center [327, 164] width 8 height 8
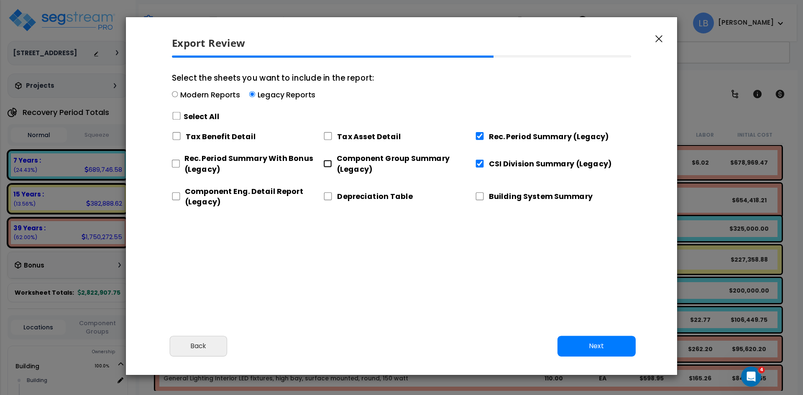
checkbox input "true"
click at [177, 197] on input "Component Eng. Detail Report (Legacy)" at bounding box center [176, 196] width 8 height 8
checkbox input "true"
click at [584, 345] on button "Next" at bounding box center [597, 346] width 78 height 21
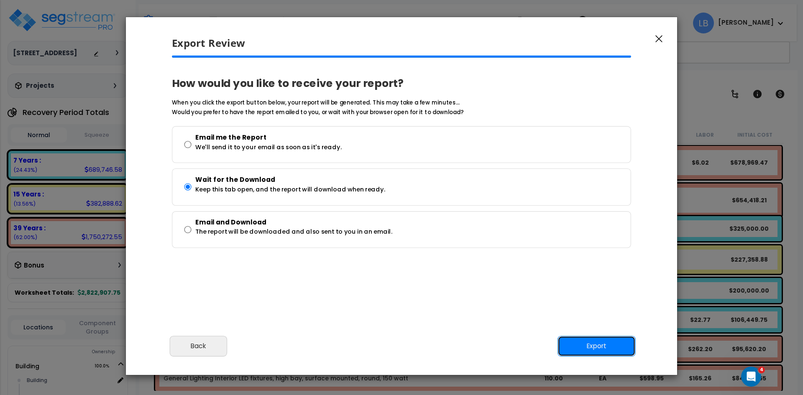
click at [573, 340] on button "Export" at bounding box center [597, 346] width 78 height 21
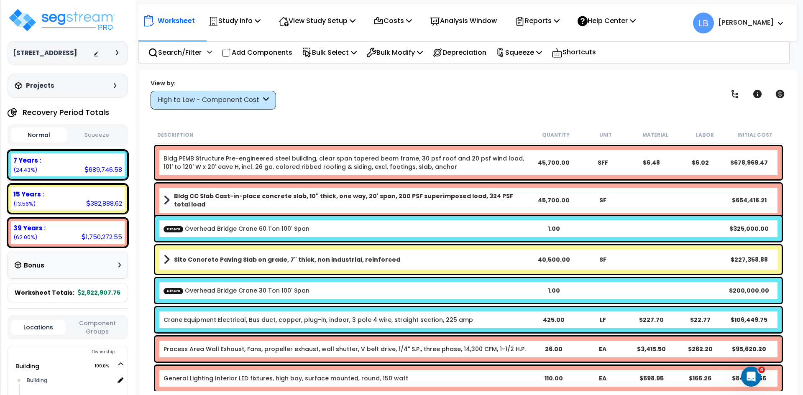
click at [92, 136] on button "Squeeze" at bounding box center [97, 135] width 56 height 15
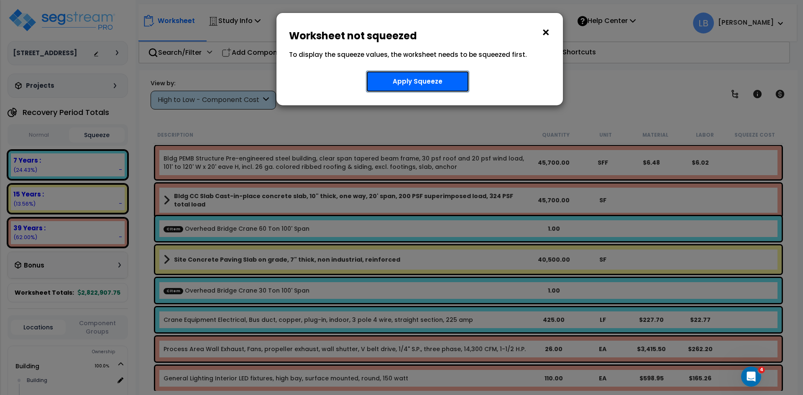
click at [435, 84] on button "Apply Squeeze" at bounding box center [417, 82] width 103 height 22
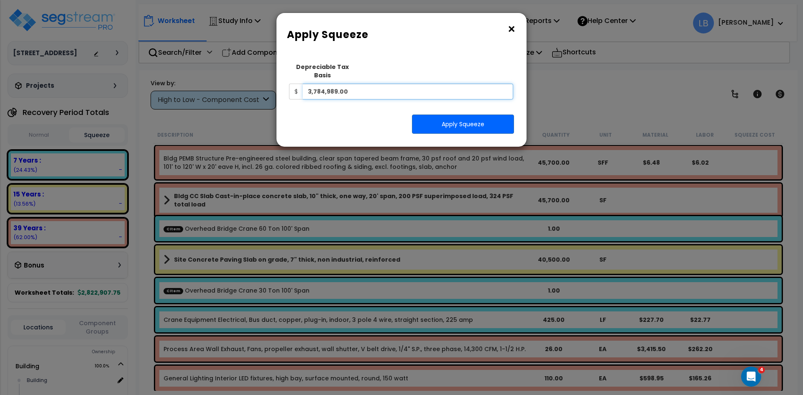
click at [399, 85] on input "3,784,989.00" at bounding box center [408, 92] width 210 height 16
type input "3"
type input "3,754,500.99"
click at [441, 115] on button "Apply Squeeze" at bounding box center [463, 124] width 102 height 19
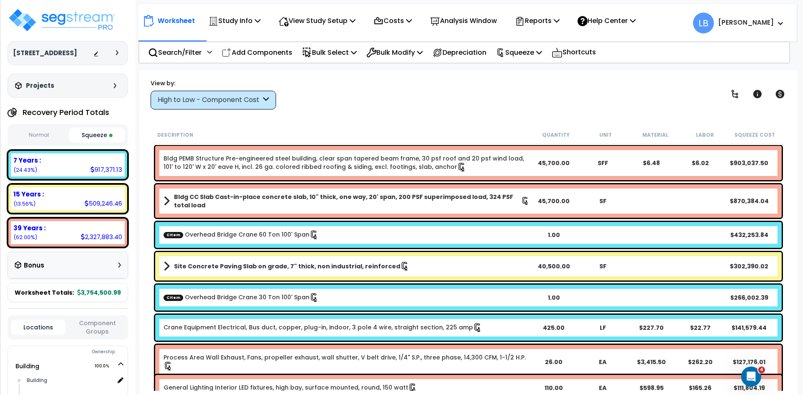
click at [243, 100] on div "High to Low - Component Cost" at bounding box center [209, 100] width 103 height 10
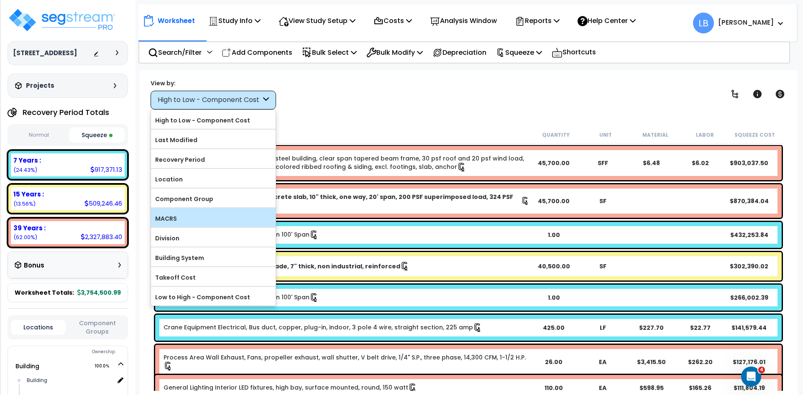
click at [188, 213] on label "MACRS" at bounding box center [213, 218] width 125 height 13
click at [0, 0] on input "MACRS" at bounding box center [0, 0] width 0 height 0
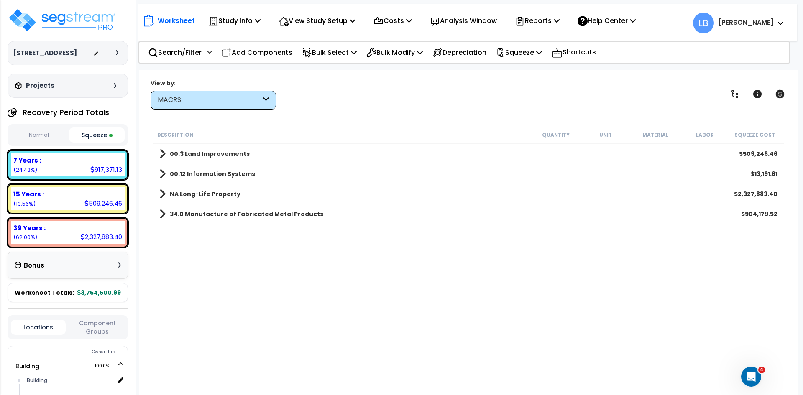
click at [219, 154] on b "00.3 Land Improvements" at bounding box center [210, 154] width 80 height 8
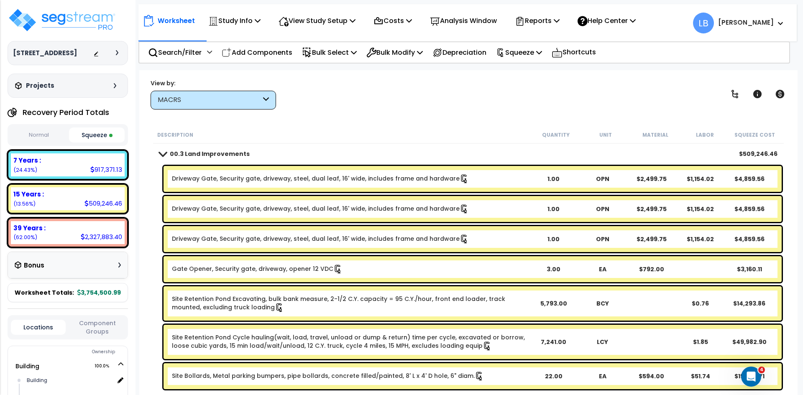
click at [219, 154] on b "00.3 Land Improvements" at bounding box center [210, 154] width 80 height 8
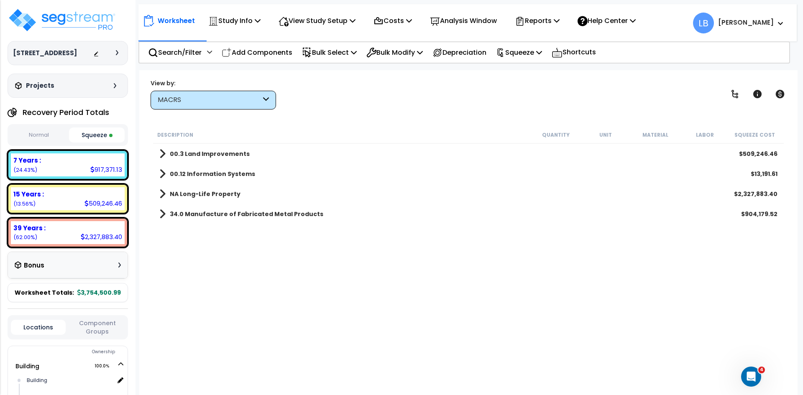
click at [215, 213] on b "34.0 Manufacture of Fabricated Metal Products" at bounding box center [247, 214] width 154 height 8
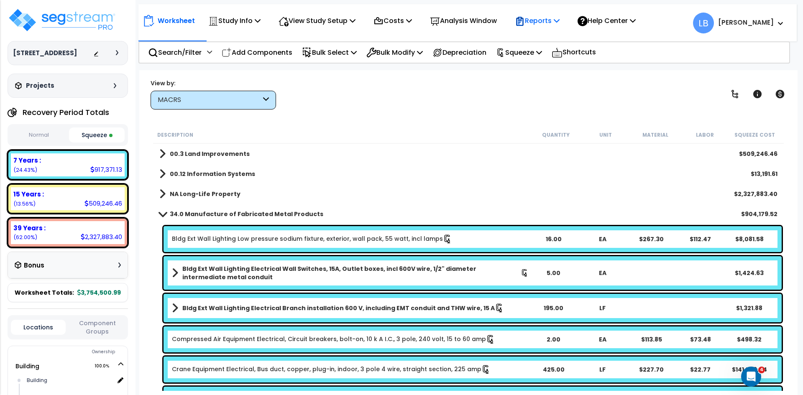
click at [544, 23] on p "Reports" at bounding box center [537, 20] width 45 height 11
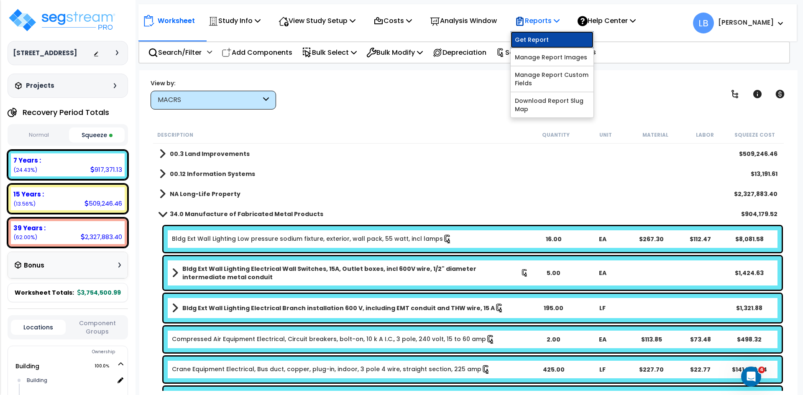
click at [540, 38] on link "Get Report" at bounding box center [552, 39] width 83 height 17
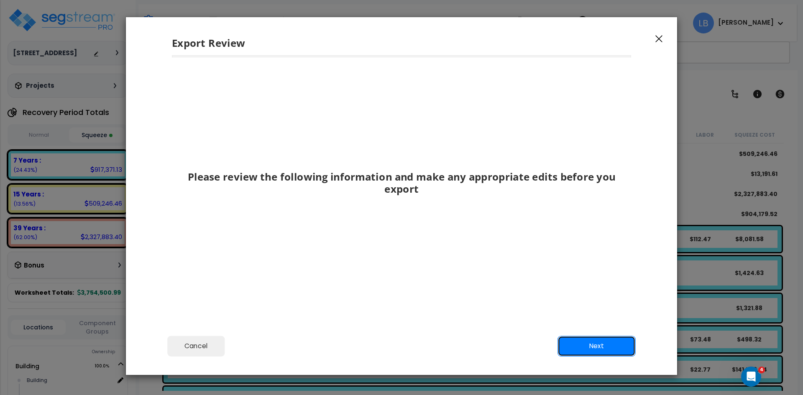
click at [582, 343] on button "Next" at bounding box center [597, 346] width 78 height 21
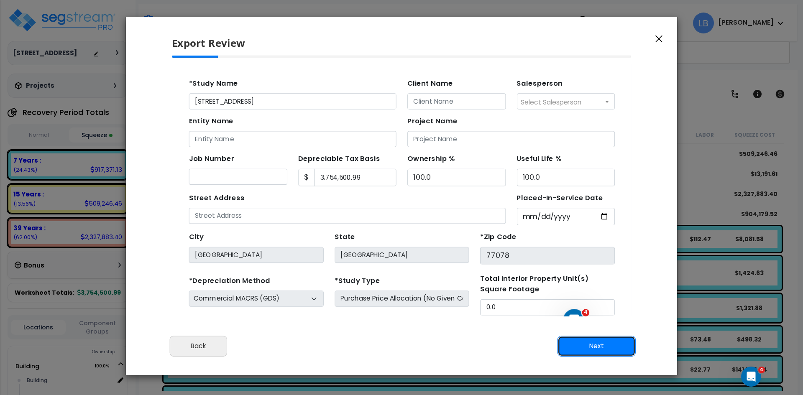
click at [587, 341] on button "Next" at bounding box center [597, 346] width 78 height 21
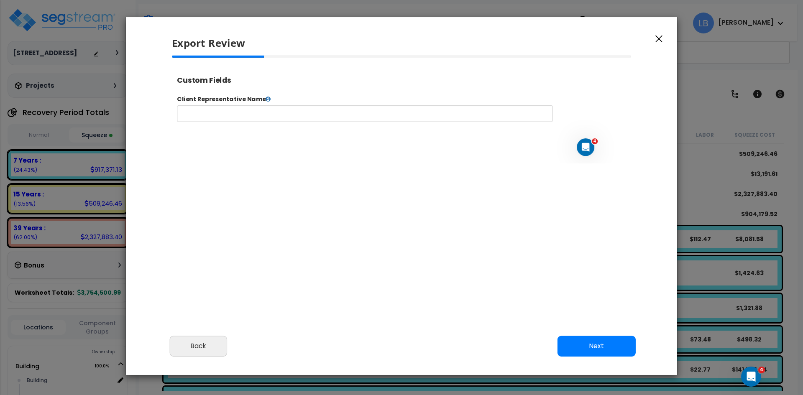
select select "2024"
click at [588, 342] on button "Next" at bounding box center [597, 346] width 78 height 21
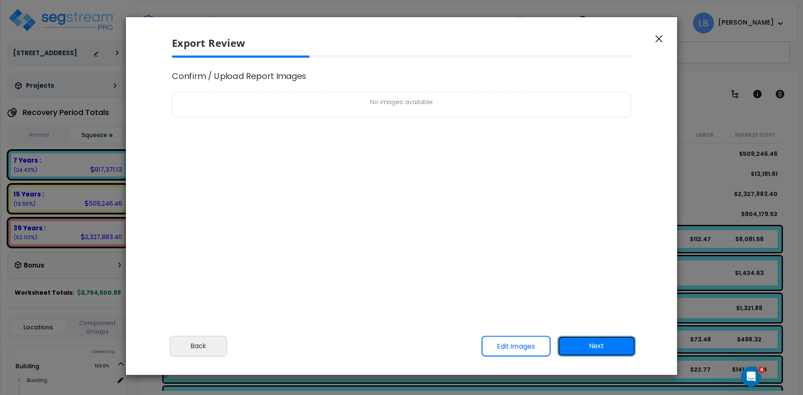
click at [581, 346] on button "Next" at bounding box center [597, 346] width 78 height 21
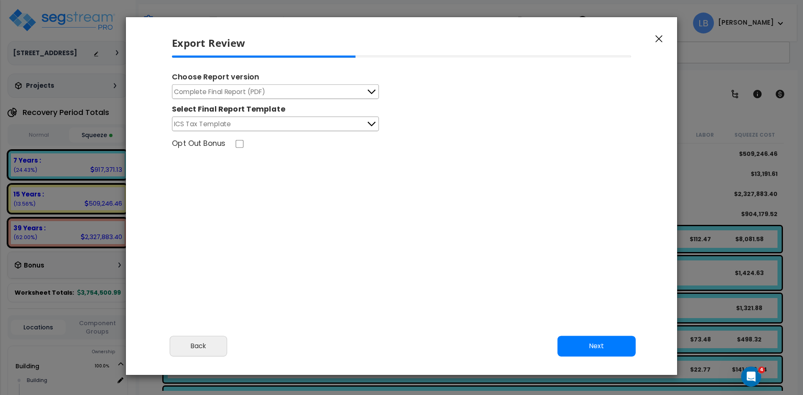
click at [299, 92] on button "Complete Final Report (PDF)" at bounding box center [275, 91] width 207 height 15
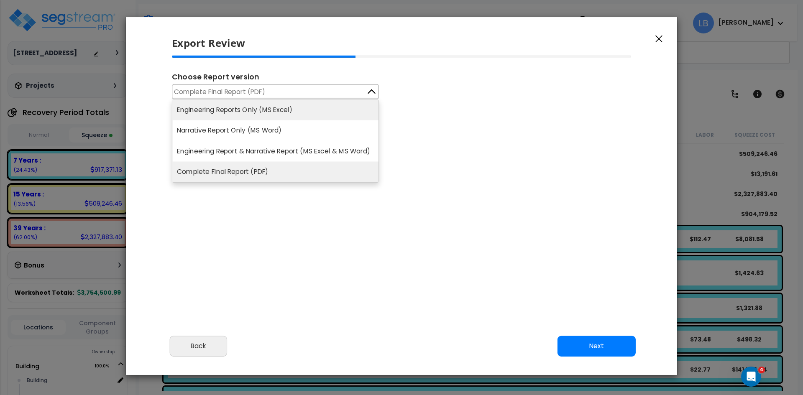
click at [267, 110] on li "Engineering Reports Only (MS Excel)" at bounding box center [275, 110] width 206 height 20
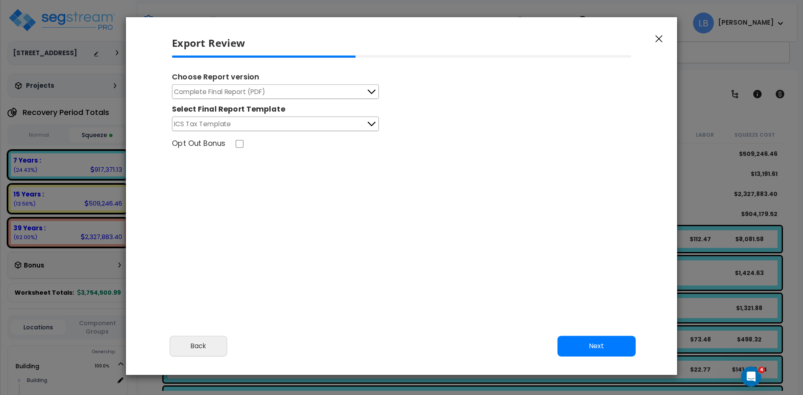
click at [343, 88] on button "Complete Final Report (PDF)" at bounding box center [275, 91] width 207 height 15
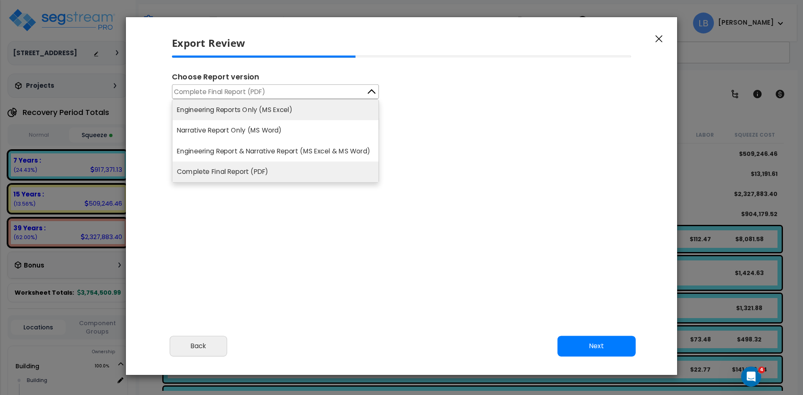
click at [322, 107] on li "Engineering Reports Only (MS Excel)" at bounding box center [275, 110] width 206 height 20
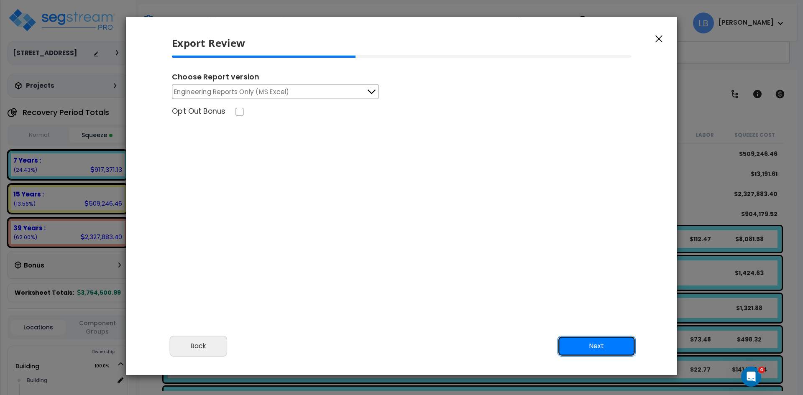
click at [581, 344] on button "Next" at bounding box center [597, 346] width 78 height 21
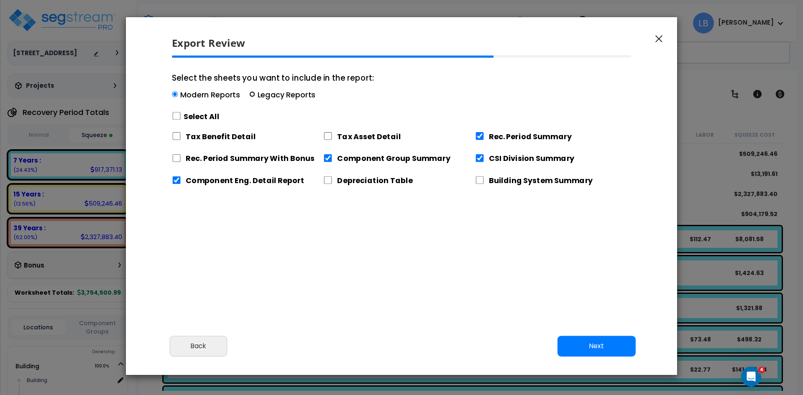
click at [249, 92] on input "Select the sheets you want to include in the report: Modern Reports Legacy Repo…" at bounding box center [252, 95] width 6 height 6
radio input "true"
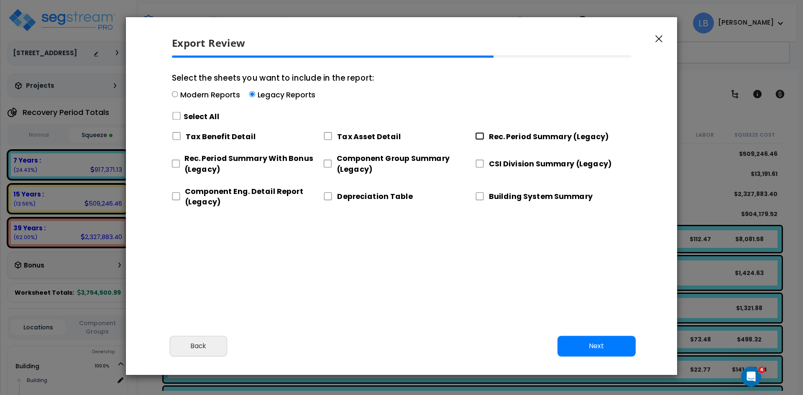
click at [479, 135] on input "Rec. Period Summary (Legacy)" at bounding box center [479, 136] width 9 height 8
checkbox input "true"
click at [481, 163] on input "CSI Division Summary (Legacy)" at bounding box center [479, 164] width 9 height 8
checkbox input "true"
click at [329, 164] on input "Component Group Summary (Legacy)" at bounding box center [327, 164] width 8 height 8
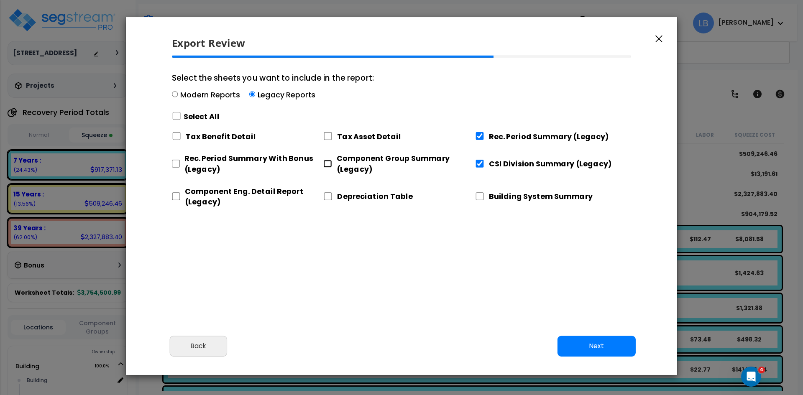
checkbox input "true"
click at [178, 196] on input "Component Eng. Detail Report (Legacy)" at bounding box center [176, 196] width 8 height 8
checkbox input "true"
click at [580, 343] on button "Next" at bounding box center [597, 346] width 78 height 21
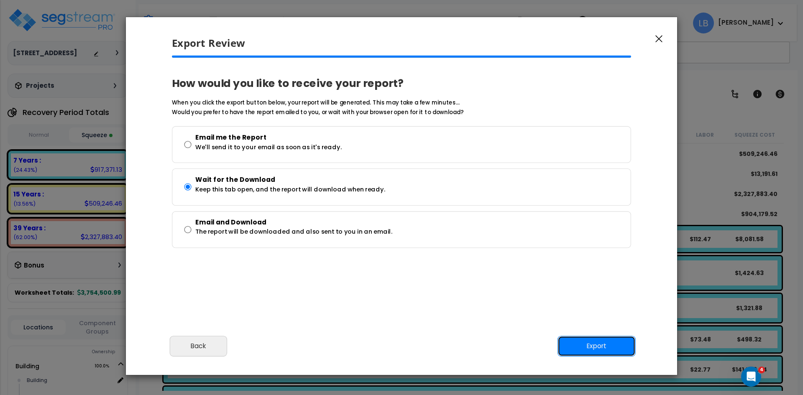
click at [591, 345] on button "Export" at bounding box center [597, 346] width 78 height 21
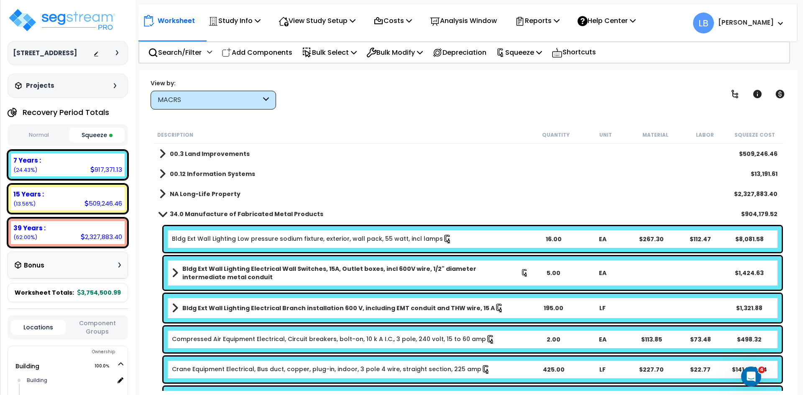
click at [305, 172] on div "00.12 Information Systems $13,191.61" at bounding box center [468, 174] width 627 height 20
click at [197, 174] on b "00.12 Information Systems" at bounding box center [212, 174] width 85 height 8
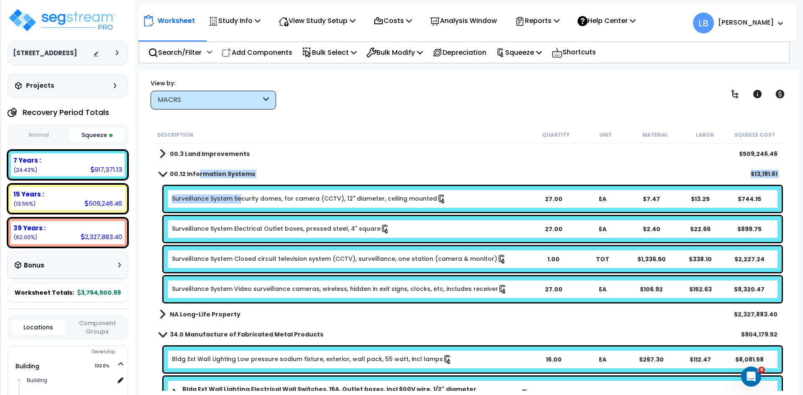
click at [240, 197] on link "Surveillance System Security domes, for camera (CCTV), 12" diameter, ceiling mo…" at bounding box center [309, 199] width 274 height 9
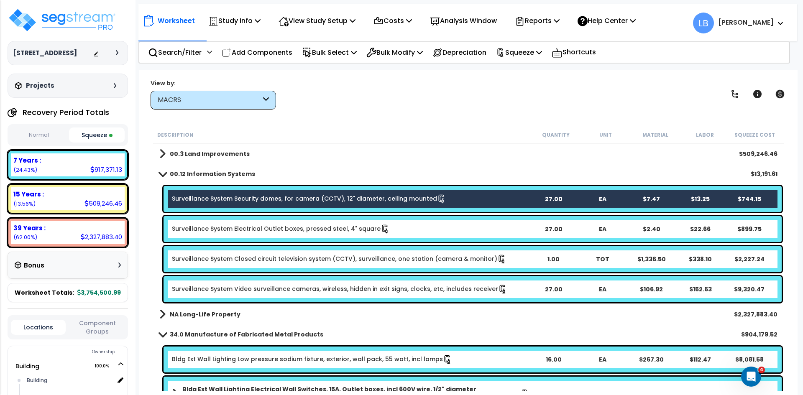
click at [234, 229] on link "Surveillance System Electrical Outlet boxes, pressed steel, 4" square" at bounding box center [281, 229] width 218 height 9
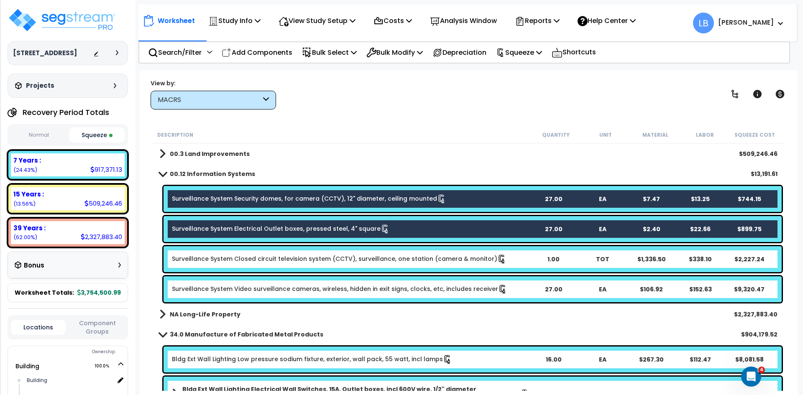
click at [235, 261] on link "Surveillance System Closed circuit television system (CCTV), surveillance, one …" at bounding box center [339, 259] width 335 height 9
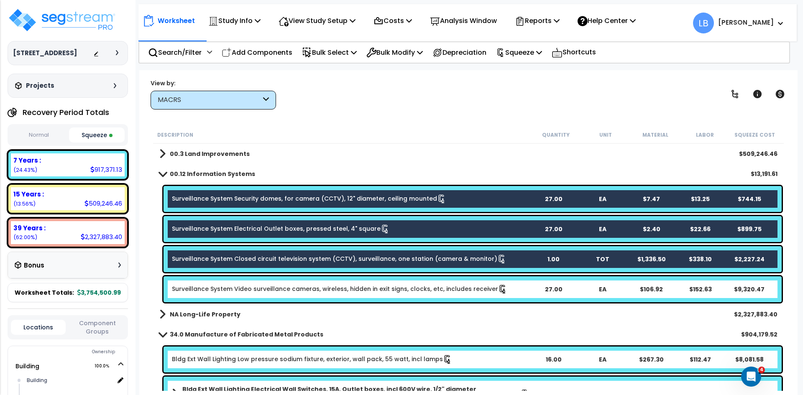
click at [235, 290] on link "Surveillance System Video surveillance cameras, wireless, hidden in exit signs,…" at bounding box center [339, 289] width 335 height 9
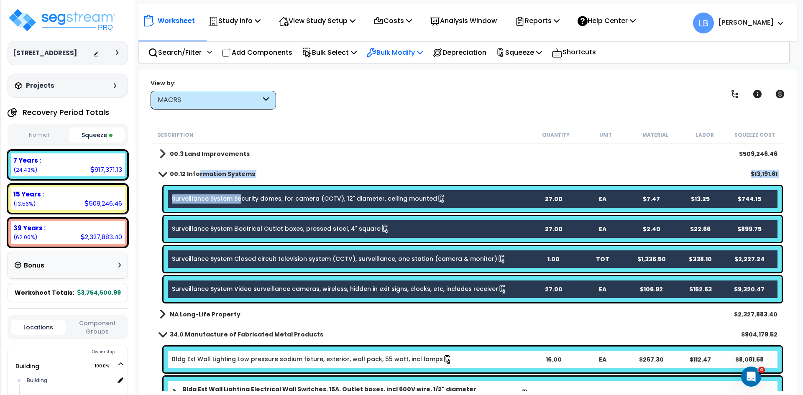
click at [395, 53] on p "Bulk Modify" at bounding box center [394, 52] width 56 height 11
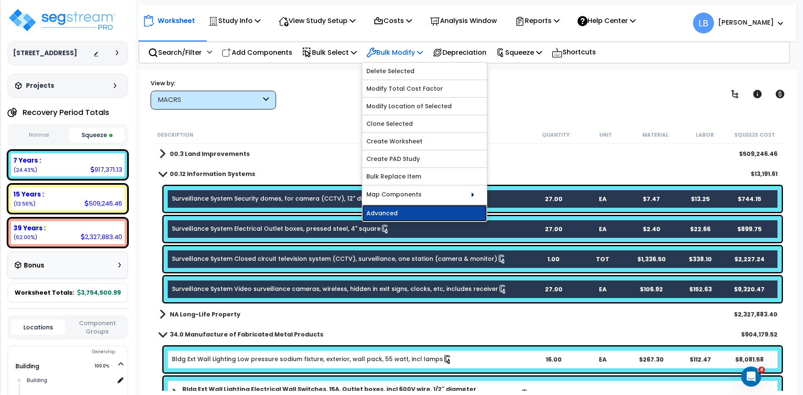
click at [420, 208] on link "Advanced" at bounding box center [424, 213] width 125 height 17
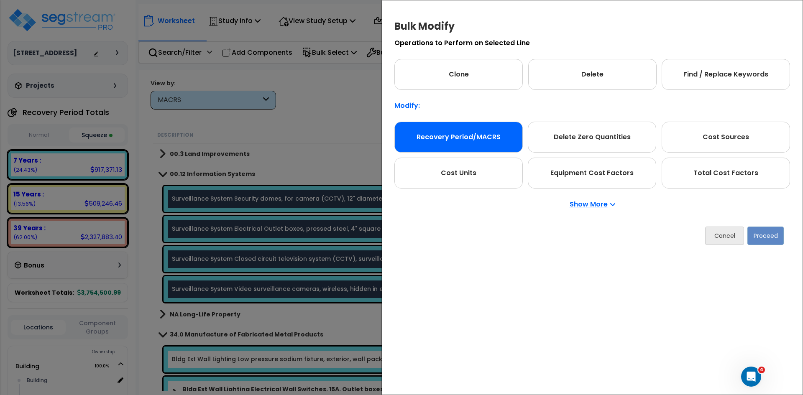
click at [461, 130] on div "Recovery Period/MACRS" at bounding box center [458, 137] width 128 height 31
click at [765, 230] on button "Proceed" at bounding box center [765, 236] width 36 height 18
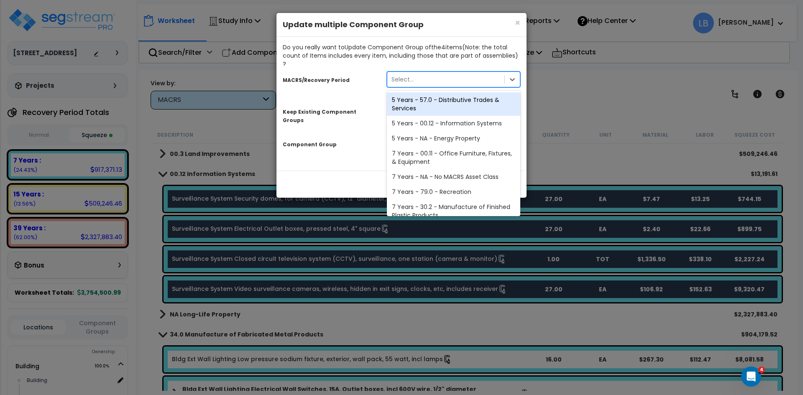
click at [430, 73] on div "Select..." at bounding box center [445, 79] width 117 height 13
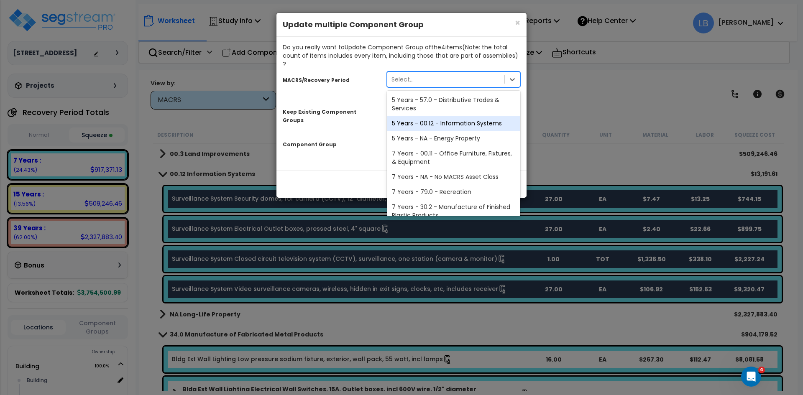
click at [452, 116] on div "5 Years - 00.12 - Information Systems" at bounding box center [453, 123] width 133 height 15
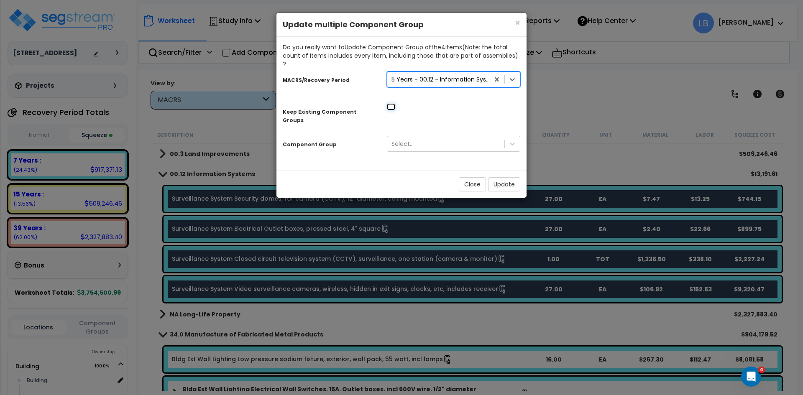
click at [392, 103] on input "checkbox" at bounding box center [391, 106] width 8 height 7
checkbox input "true"
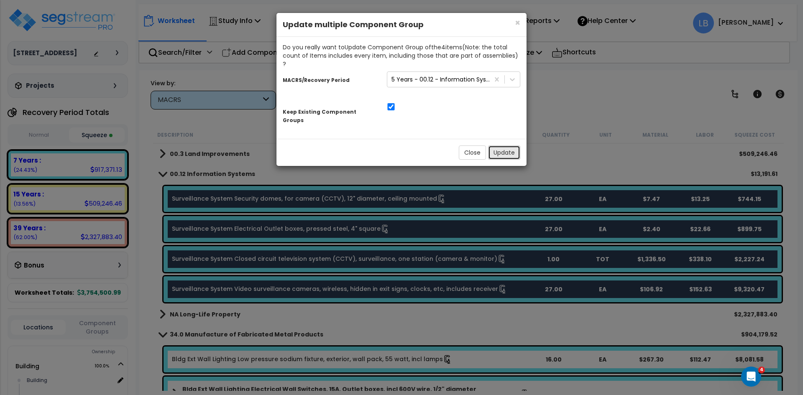
click at [506, 146] on button "Update" at bounding box center [504, 153] width 32 height 14
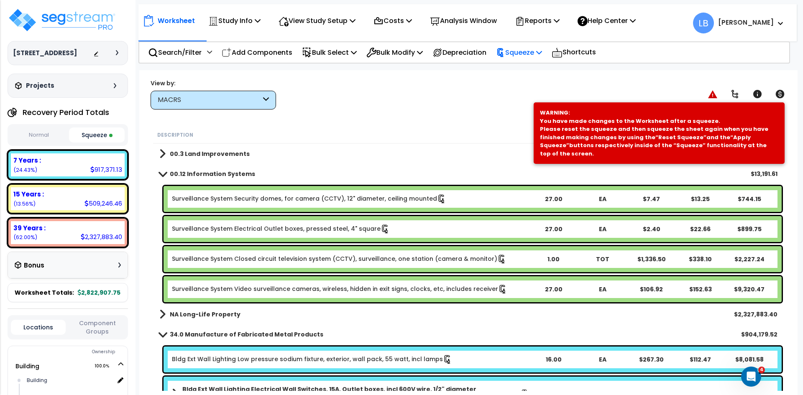
click at [525, 53] on p "Squeeze" at bounding box center [519, 52] width 46 height 11
click at [531, 71] on link "Re-squeeze" at bounding box center [533, 72] width 83 height 19
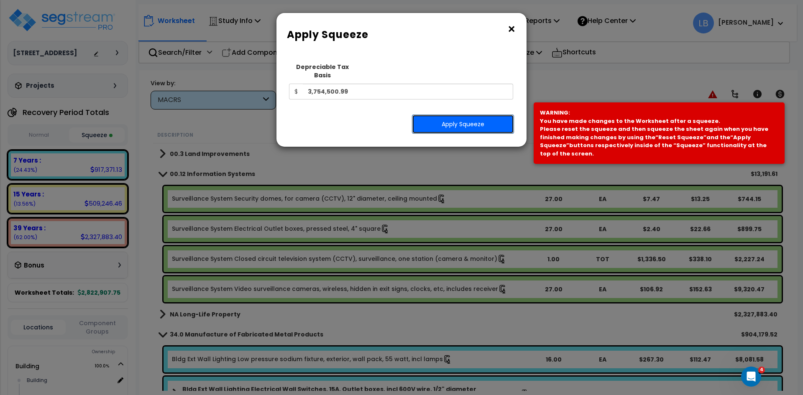
click at [454, 116] on button "Apply Squeeze" at bounding box center [463, 124] width 102 height 19
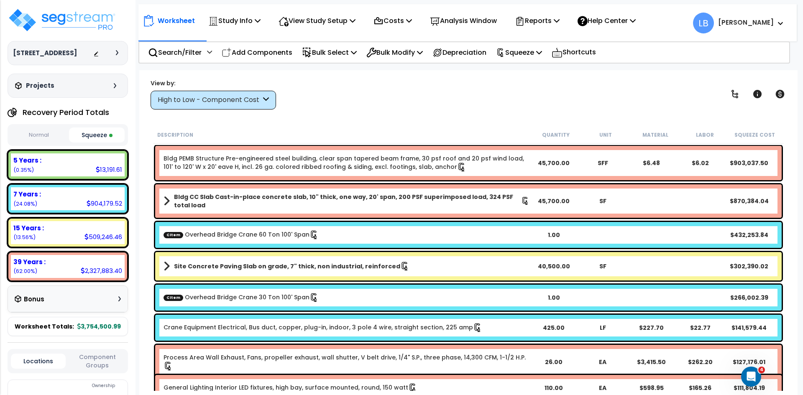
click at [79, 163] on div "5 Years :" at bounding box center [67, 160] width 109 height 9
click at [104, 133] on button "Squeeze" at bounding box center [97, 135] width 56 height 15
click at [546, 21] on p "Reports" at bounding box center [537, 20] width 45 height 11
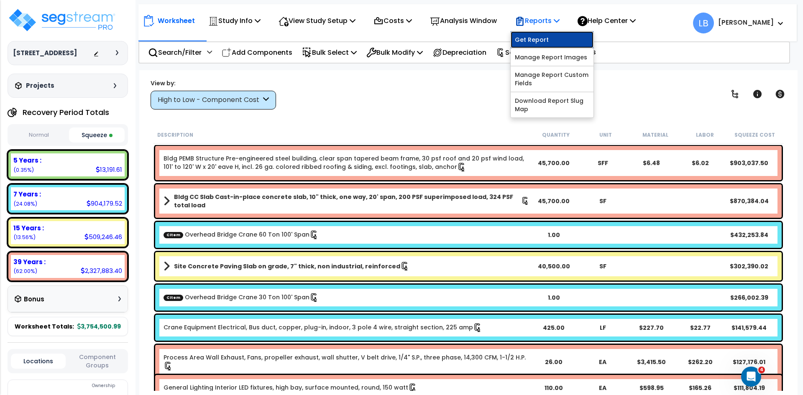
click at [548, 40] on link "Get Report" at bounding box center [552, 39] width 83 height 17
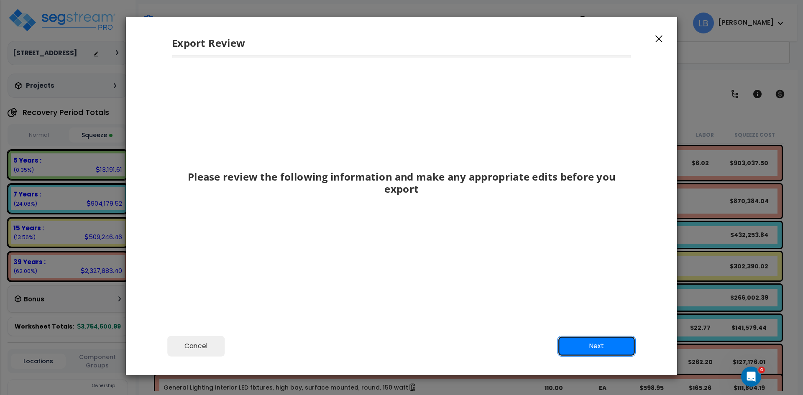
click at [575, 340] on button "Next" at bounding box center [597, 346] width 78 height 21
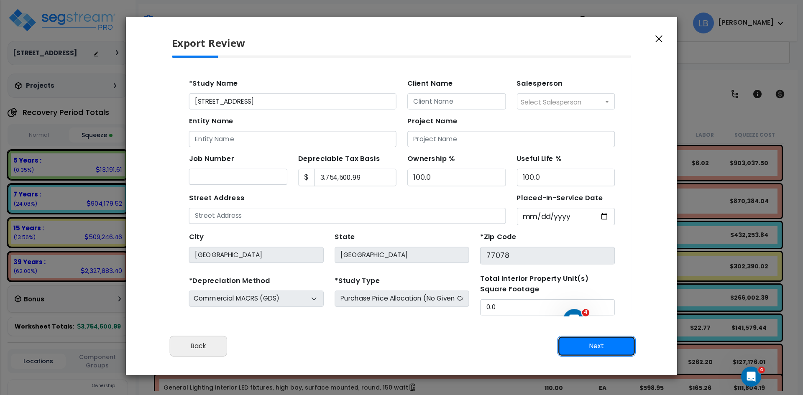
click at [576, 345] on button "Next" at bounding box center [597, 346] width 78 height 21
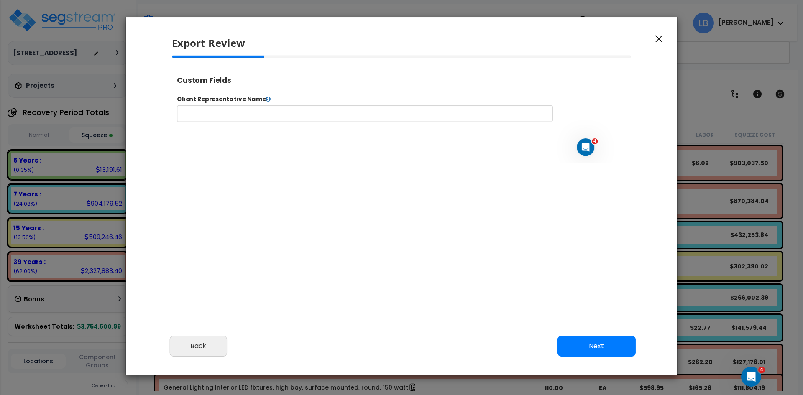
select select "2024"
click at [591, 343] on button "Next" at bounding box center [597, 346] width 78 height 21
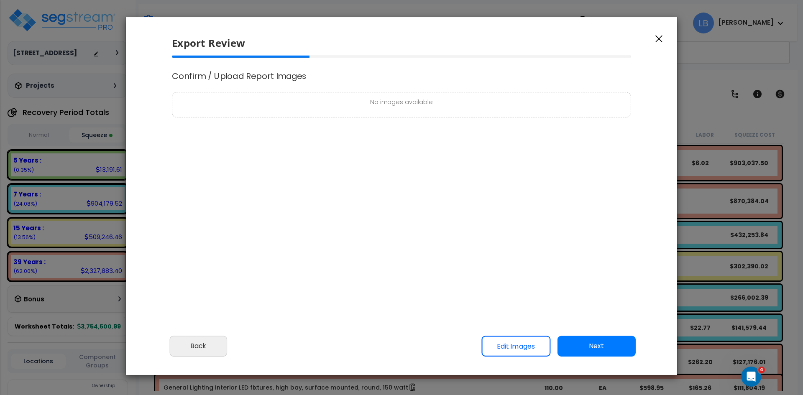
click at [596, 343] on button "Next" at bounding box center [597, 346] width 78 height 21
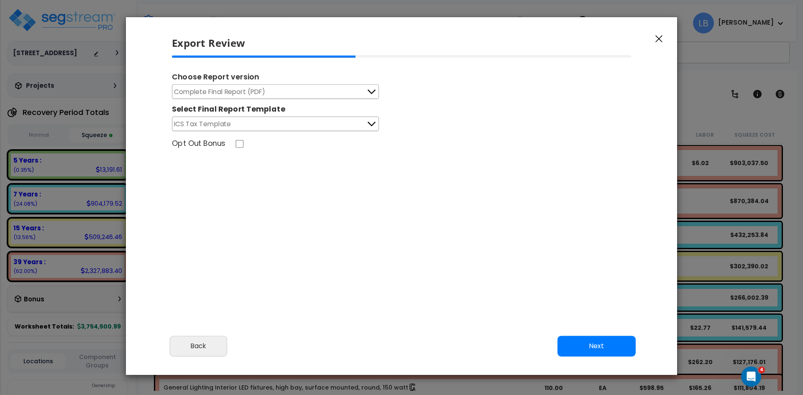
click at [347, 90] on button "Complete Final Report (PDF)" at bounding box center [275, 91] width 207 height 15
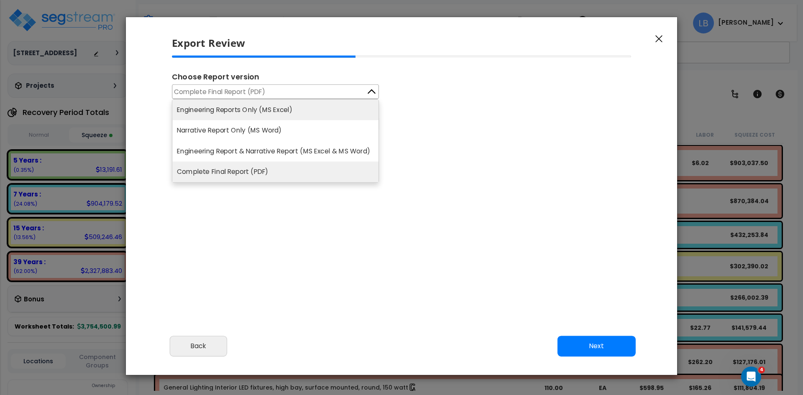
click at [307, 113] on li "Engineering Reports Only (MS Excel)" at bounding box center [275, 110] width 206 height 20
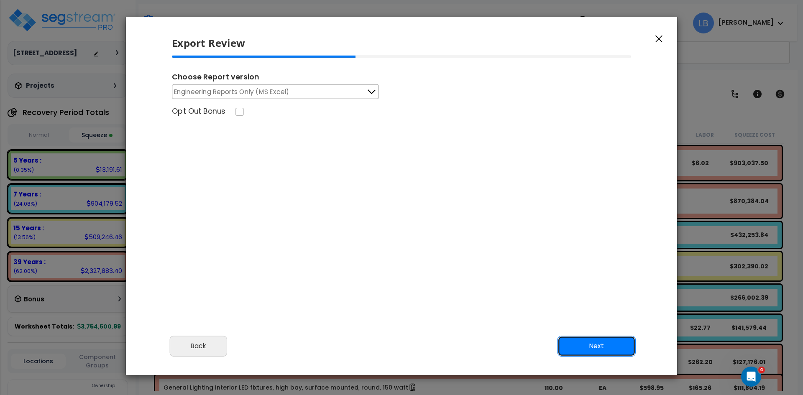
click at [590, 347] on button "Next" at bounding box center [597, 346] width 78 height 21
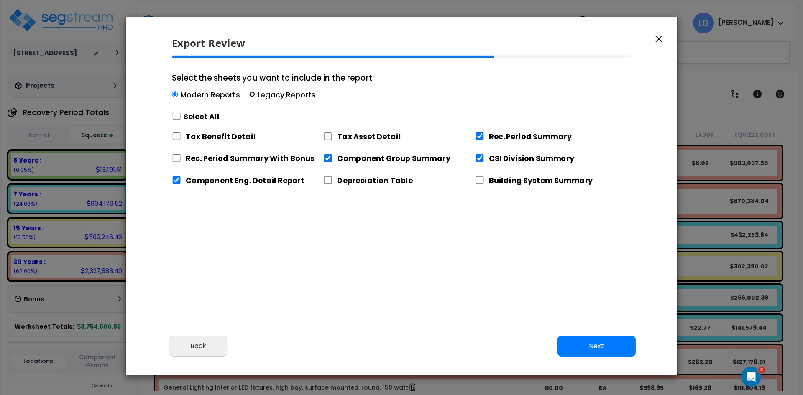
click at [249, 94] on input "Select the sheets you want to include in the report: Modern Reports Legacy Repo…" at bounding box center [252, 95] width 6 height 6
radio input "true"
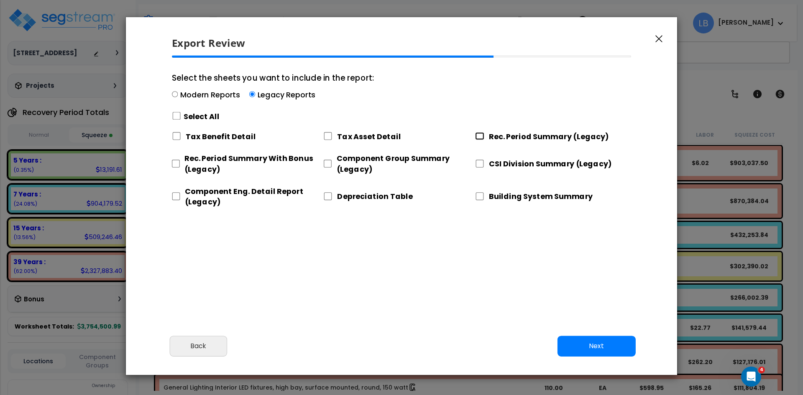
click at [479, 136] on input "Rec. Period Summary (Legacy)" at bounding box center [479, 136] width 9 height 8
checkbox input "true"
click at [481, 164] on input "CSI Division Summary (Legacy)" at bounding box center [479, 164] width 9 height 8
checkbox input "true"
click at [330, 163] on input "Component Group Summary (Legacy)" at bounding box center [327, 164] width 8 height 8
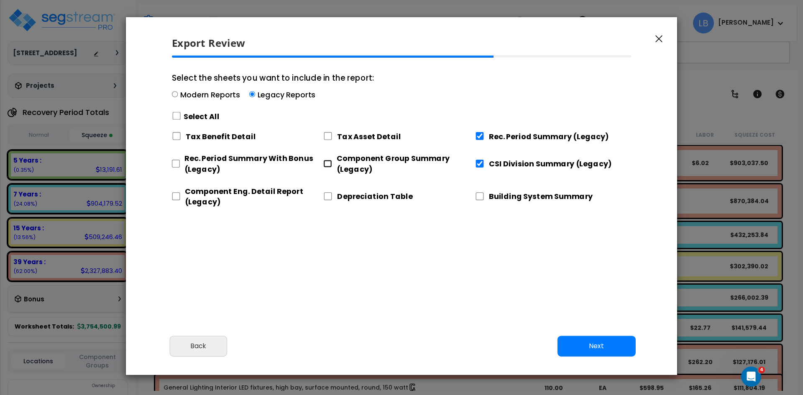
checkbox input "true"
click at [177, 196] on input "Component Eng. Detail Report (Legacy)" at bounding box center [176, 196] width 8 height 8
checkbox input "true"
click at [580, 347] on button "Next" at bounding box center [597, 346] width 78 height 21
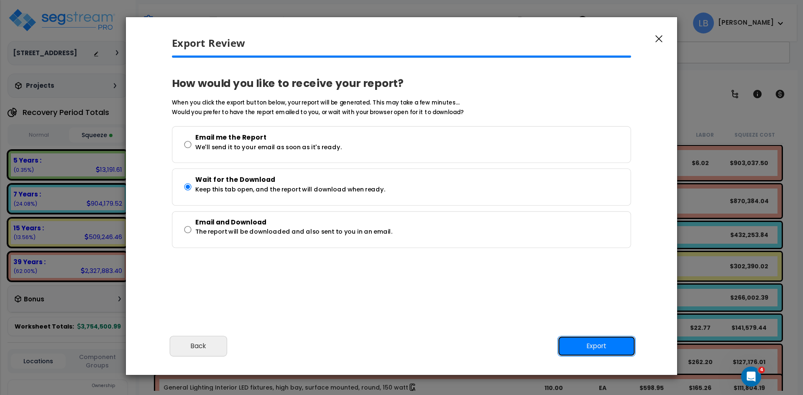
click at [584, 343] on button "Export" at bounding box center [597, 346] width 78 height 21
